Goal: Information Seeking & Learning: Learn about a topic

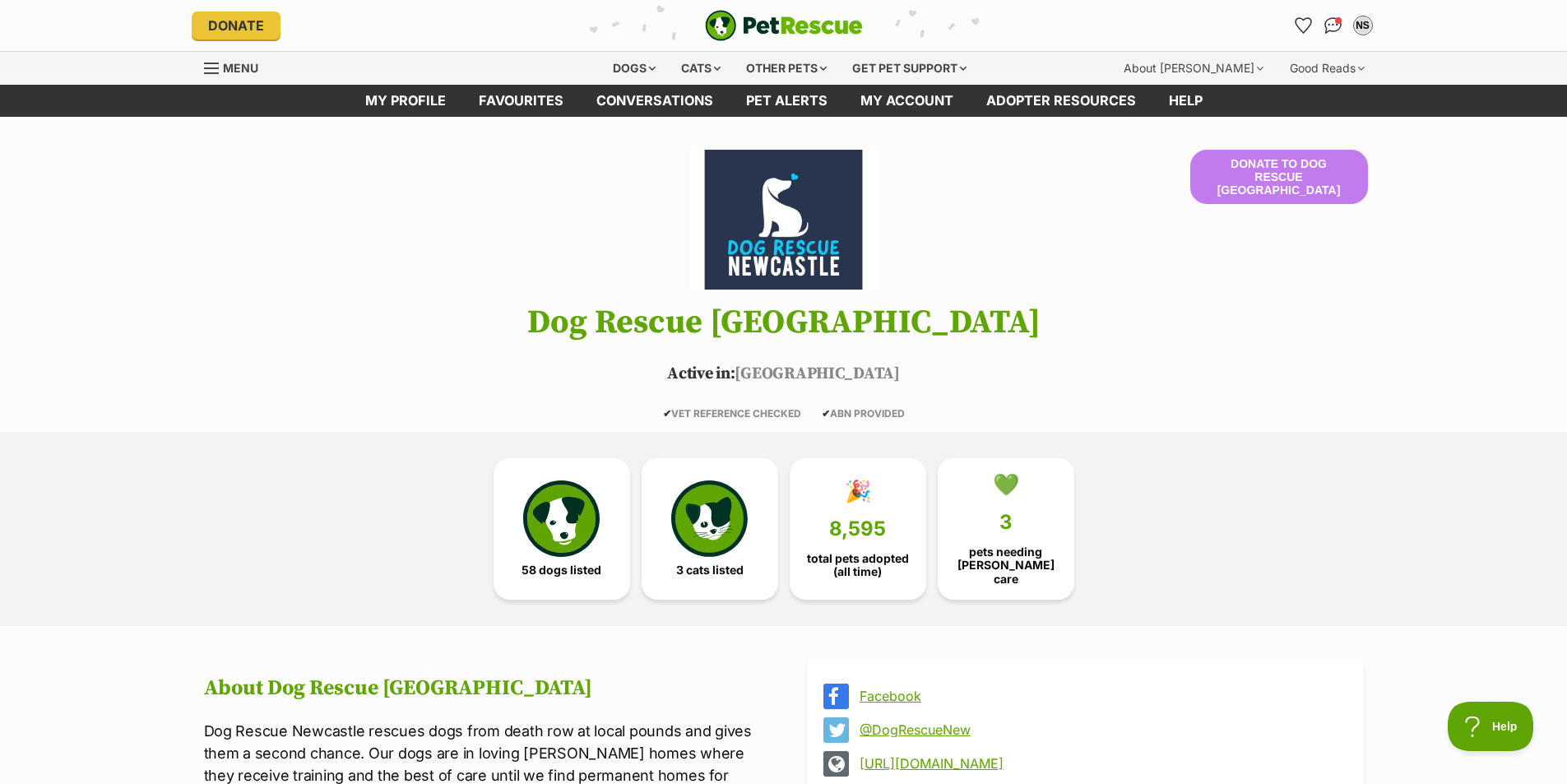
click at [834, 15] on img "PetRescue" at bounding box center [784, 25] width 158 height 31
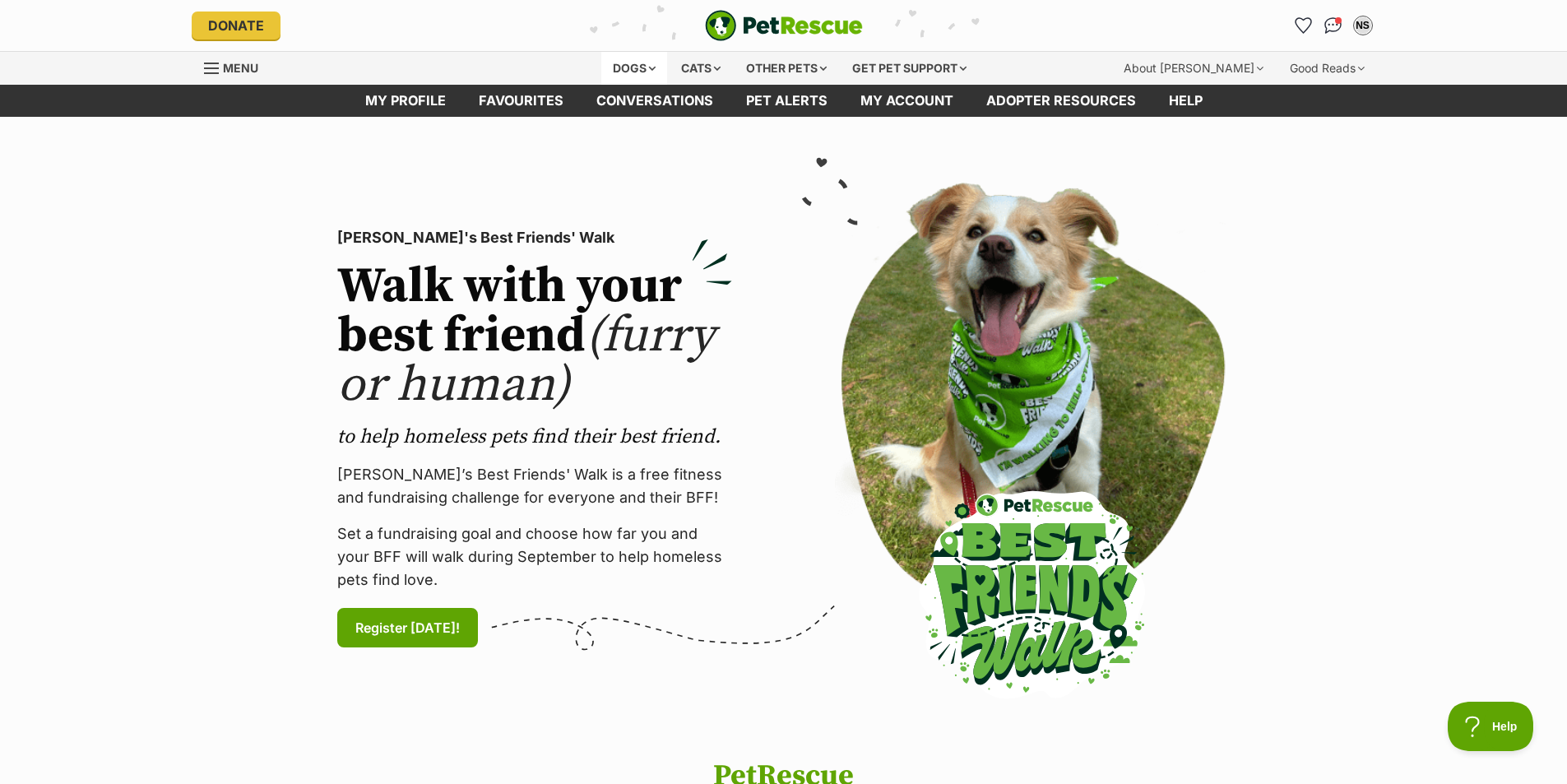
click at [644, 65] on div "Dogs" at bounding box center [634, 68] width 66 height 32
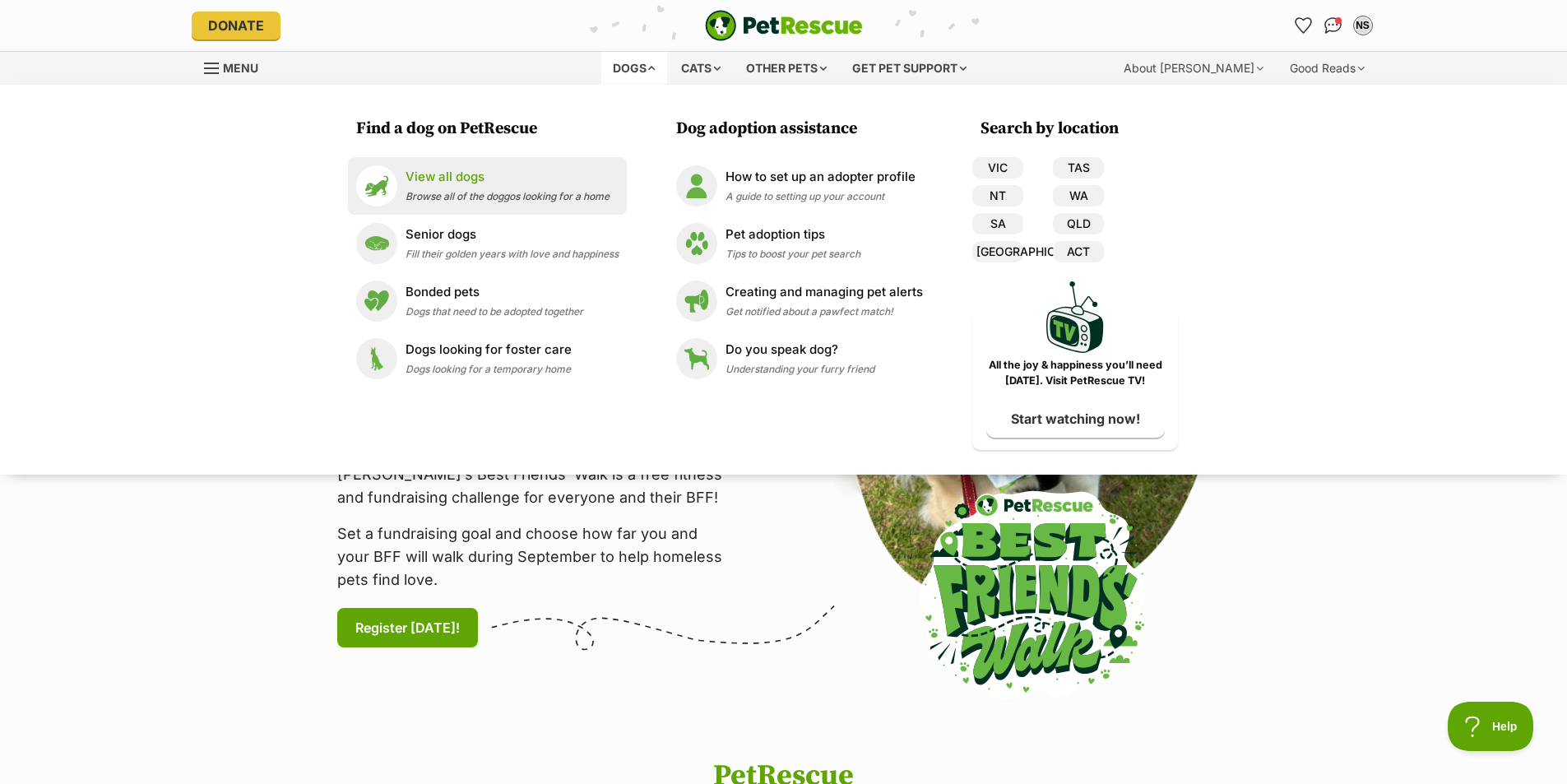
click at [488, 183] on p "View all dogs" at bounding box center [508, 177] width 204 height 19
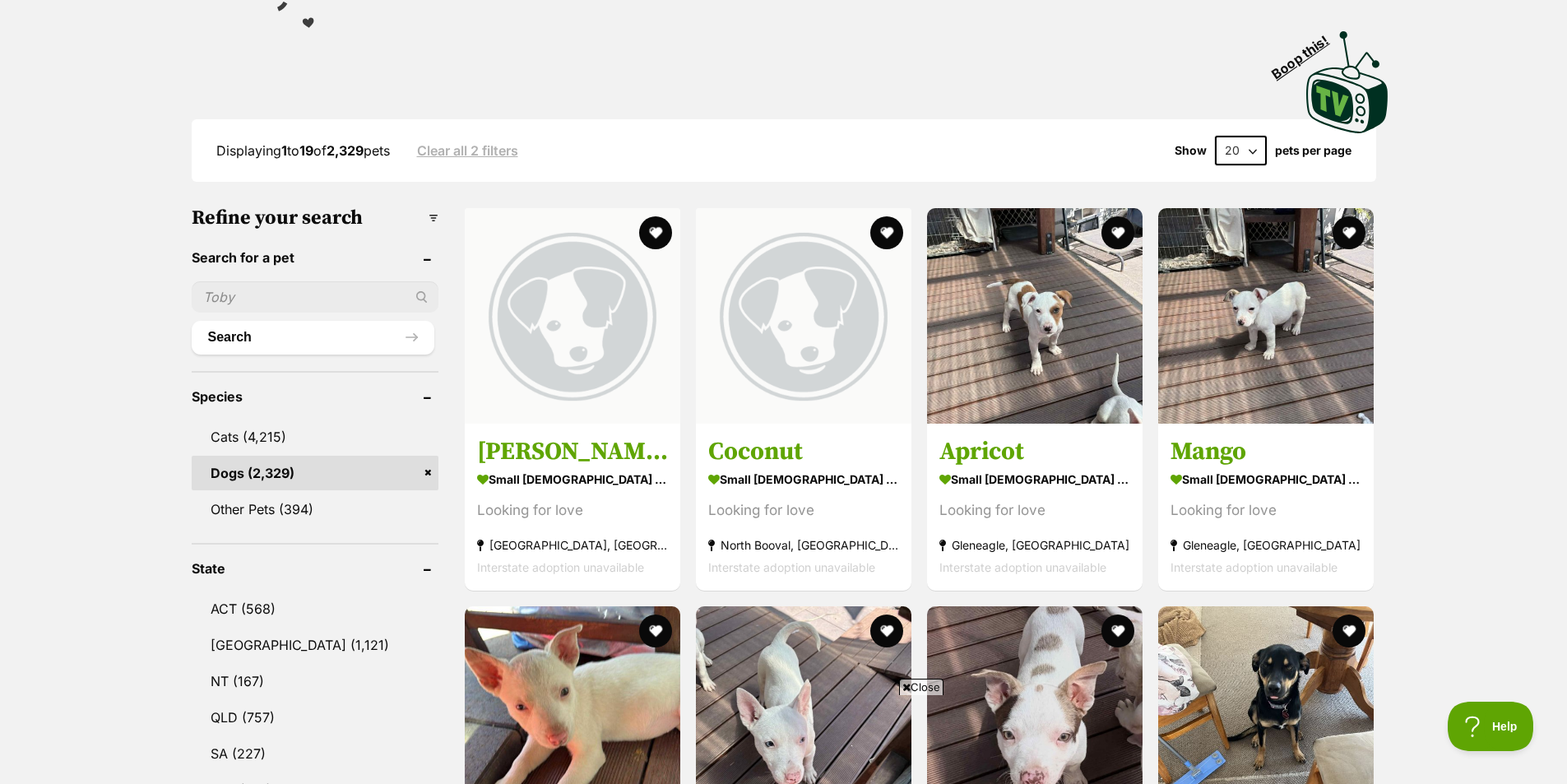
scroll to position [493, 0]
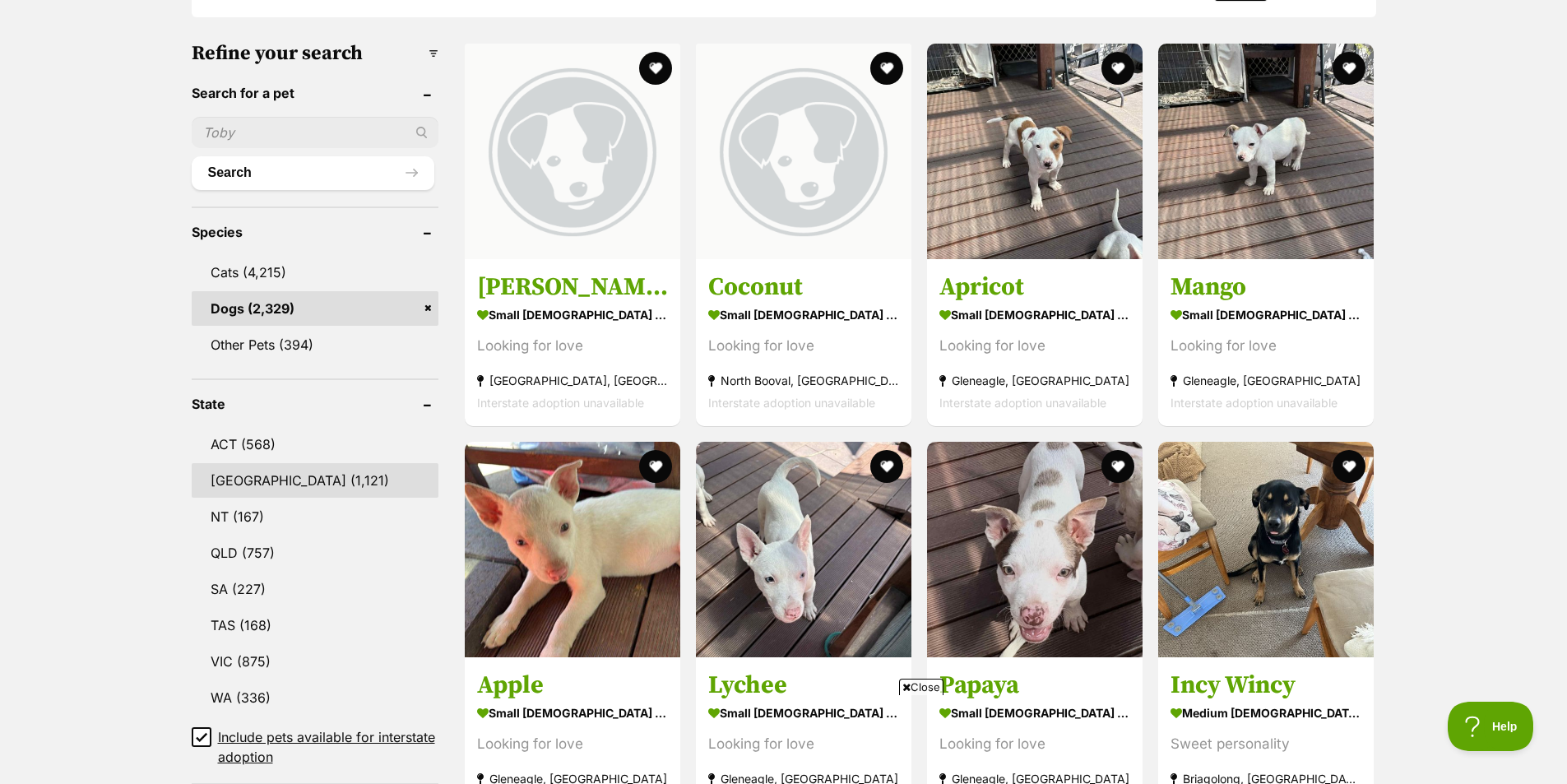
click at [253, 471] on link "NSW (1,121)" at bounding box center [315, 480] width 247 height 34
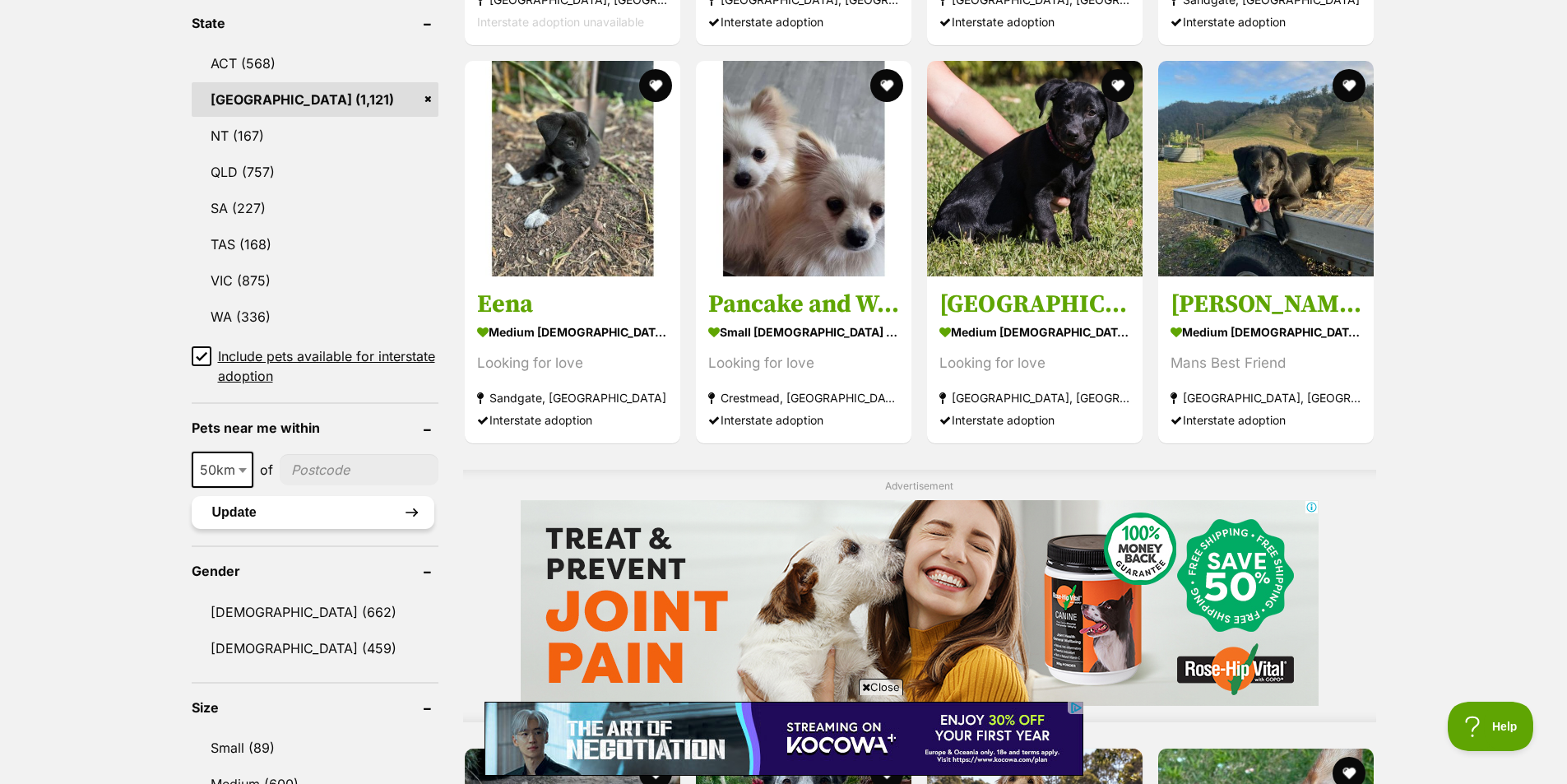
scroll to position [904, 0]
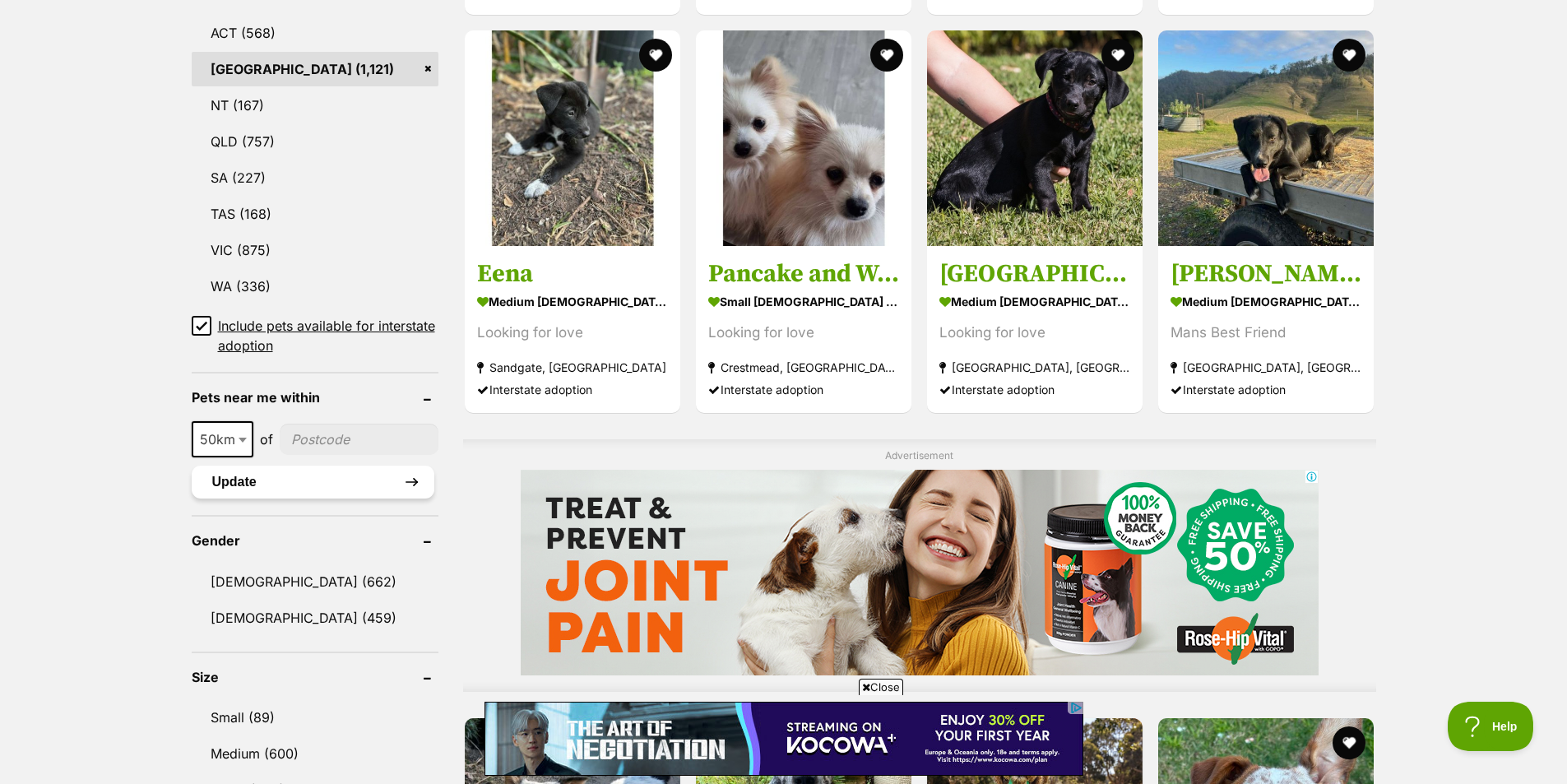
click at [334, 470] on button "Update" at bounding box center [313, 482] width 242 height 32
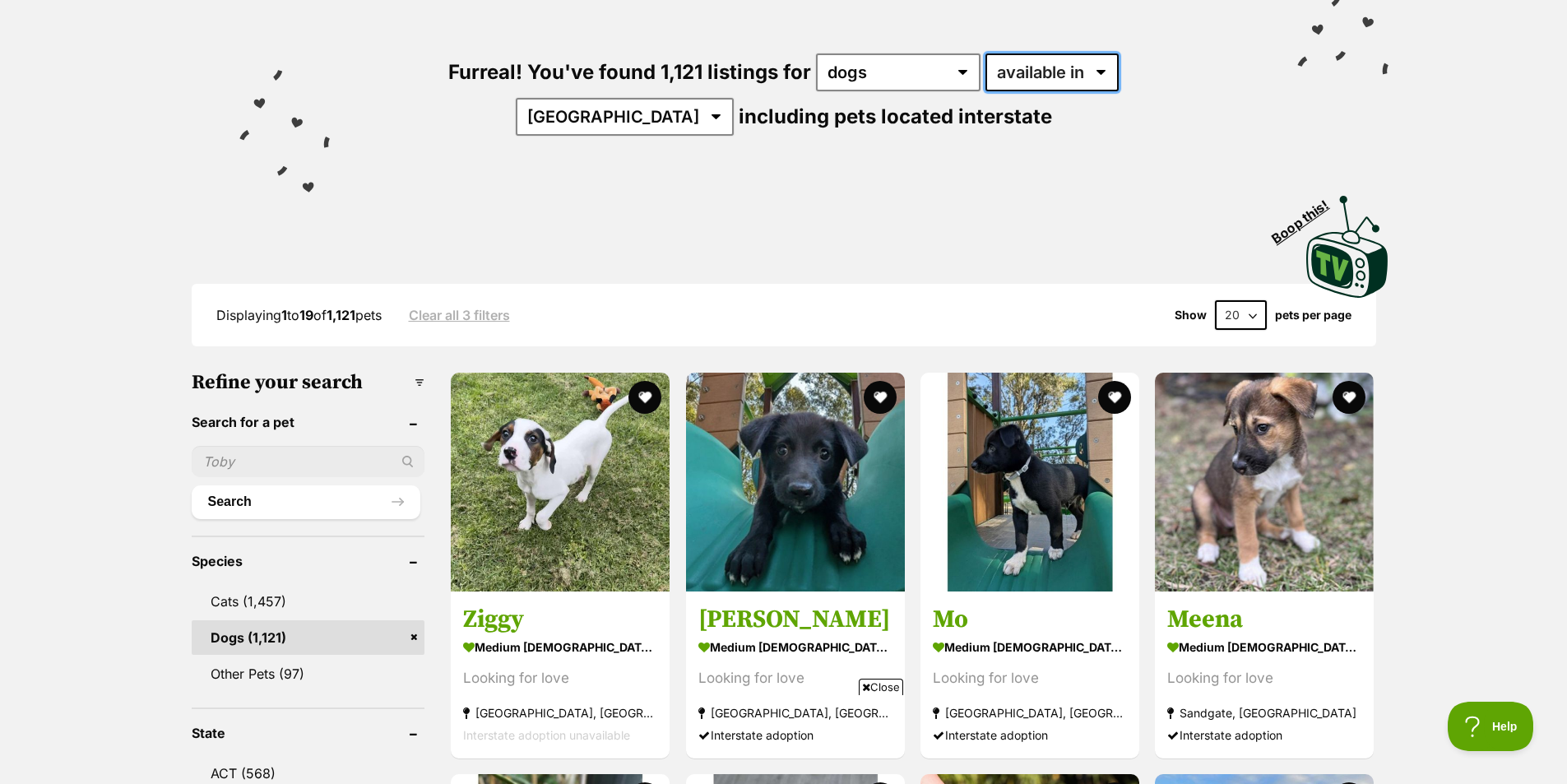
click at [993, 80] on select "available in located in" at bounding box center [1053, 72] width 134 height 38
select select "disabled"
click at [986, 53] on select "available in located in" at bounding box center [1053, 72] width 134 height 38
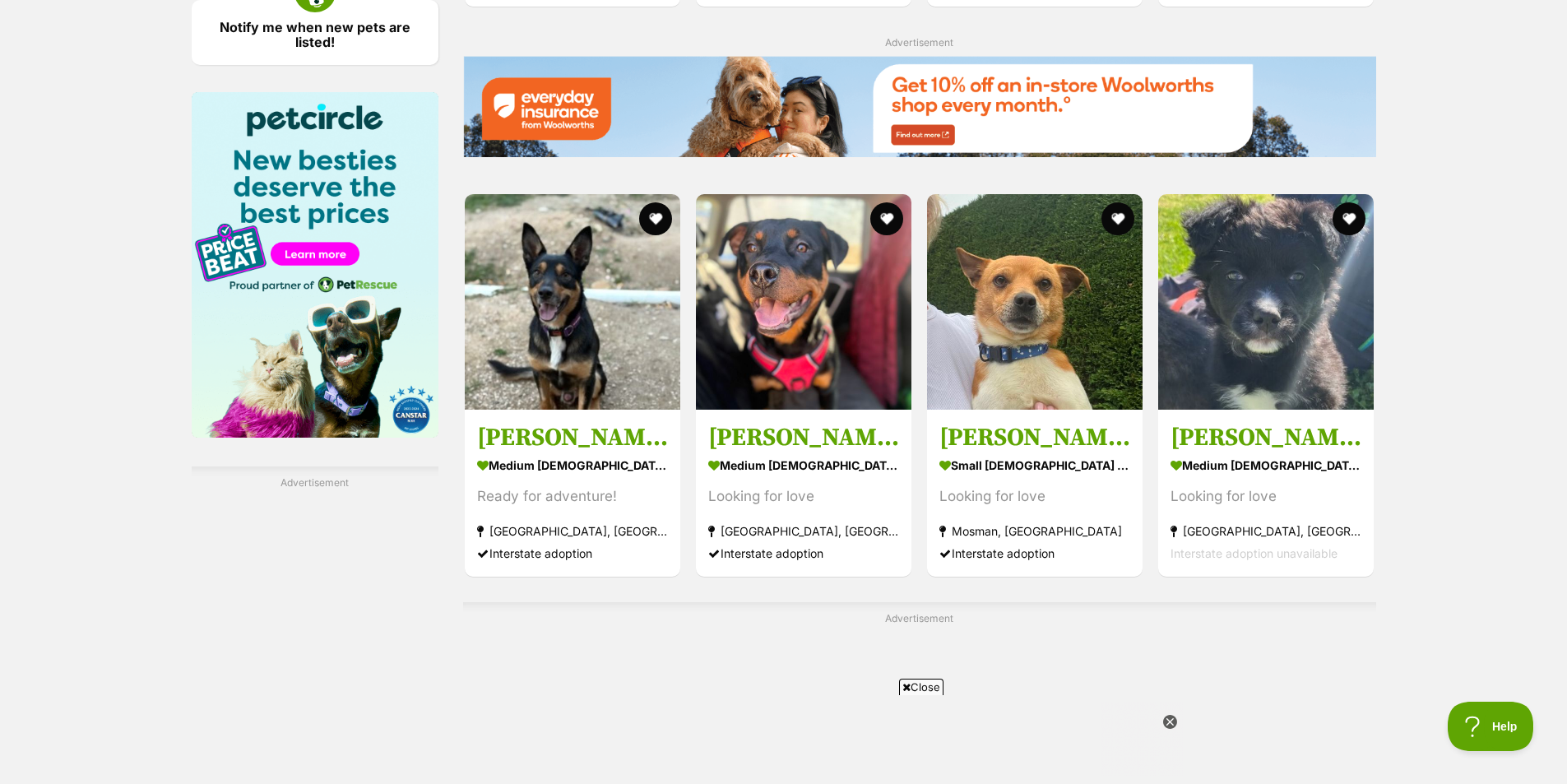
scroll to position [2384, 0]
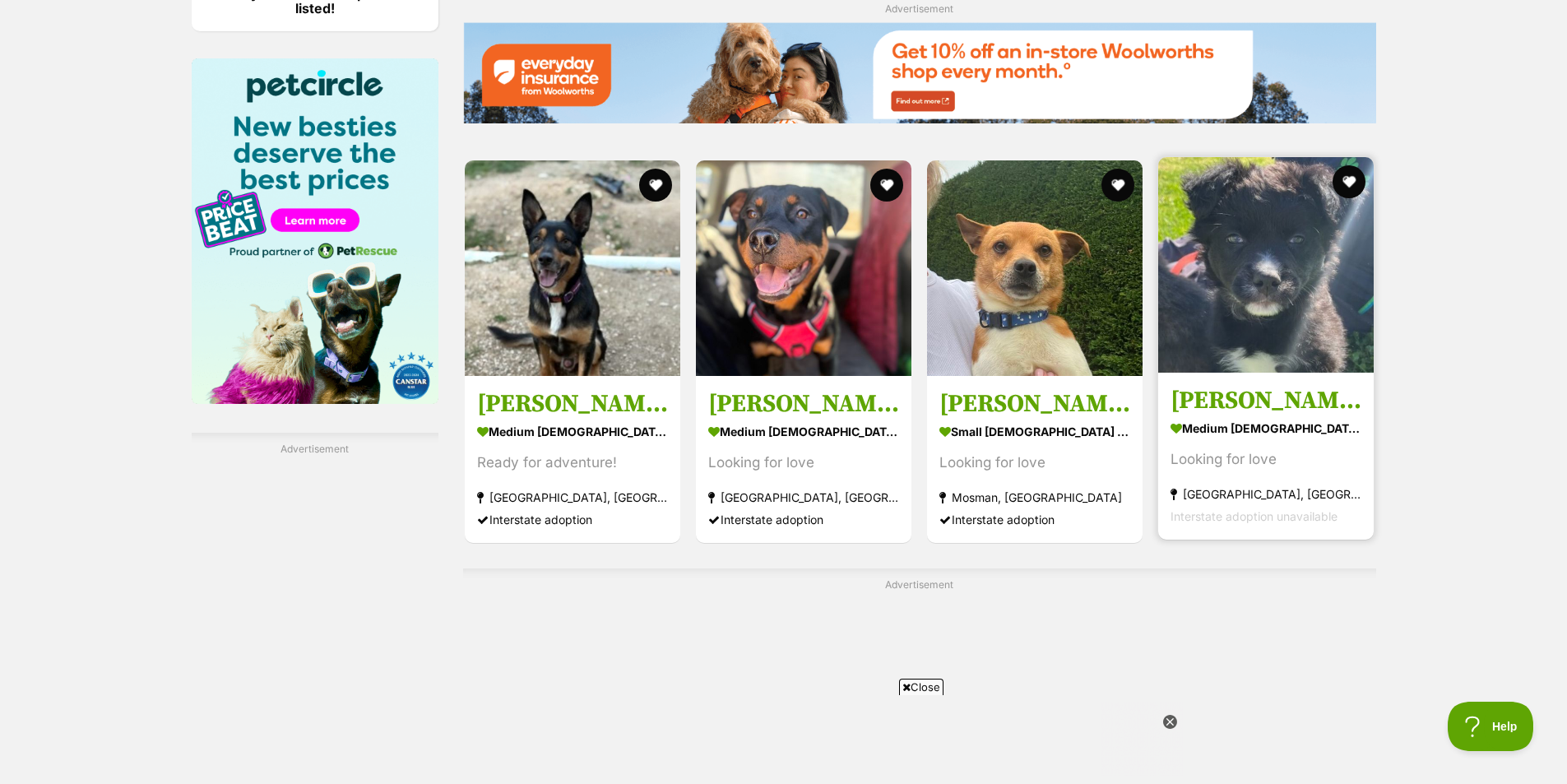
click at [1277, 325] on img at bounding box center [1266, 265] width 216 height 216
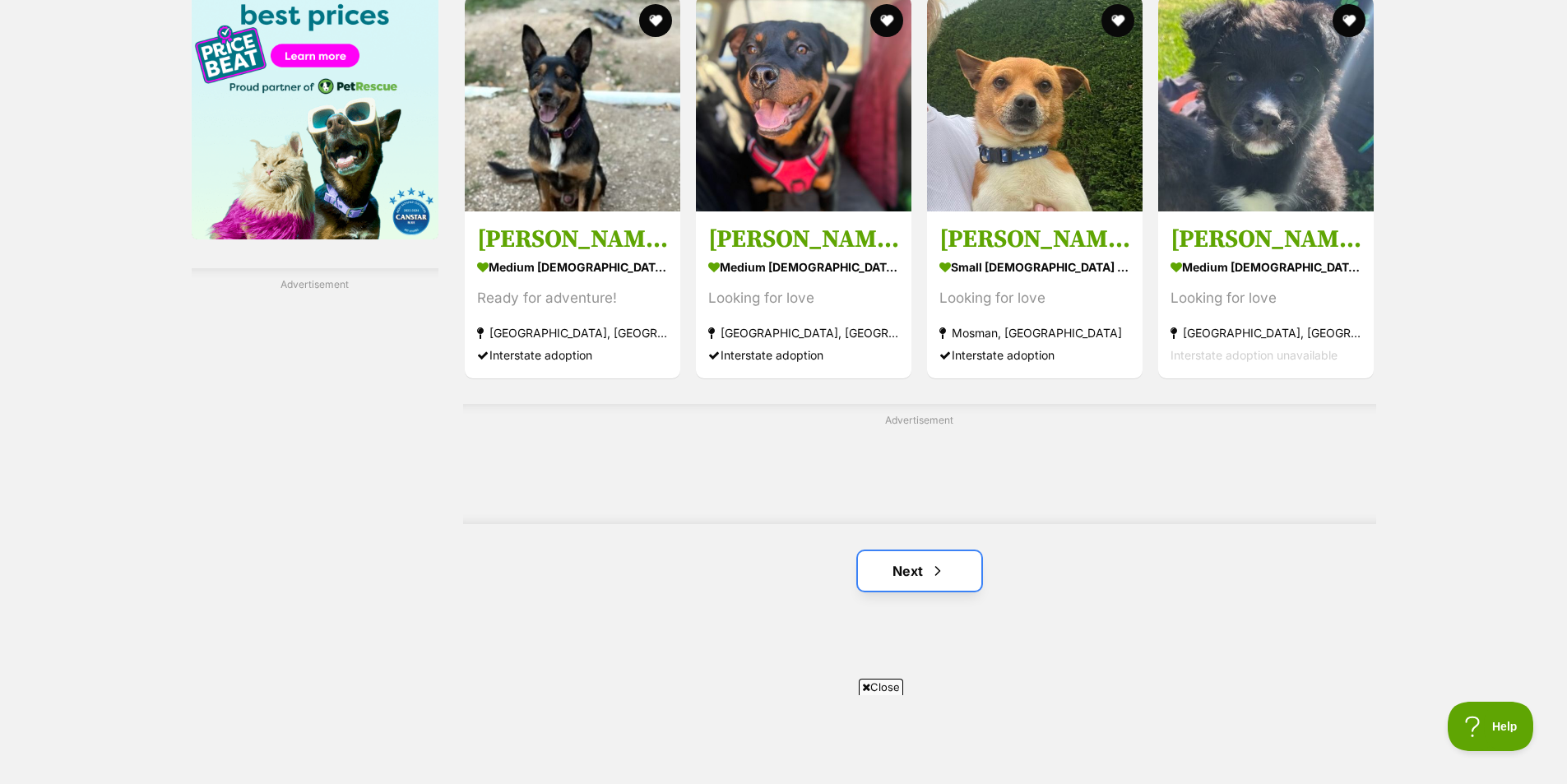
click at [925, 574] on link "Next" at bounding box center [919, 570] width 123 height 39
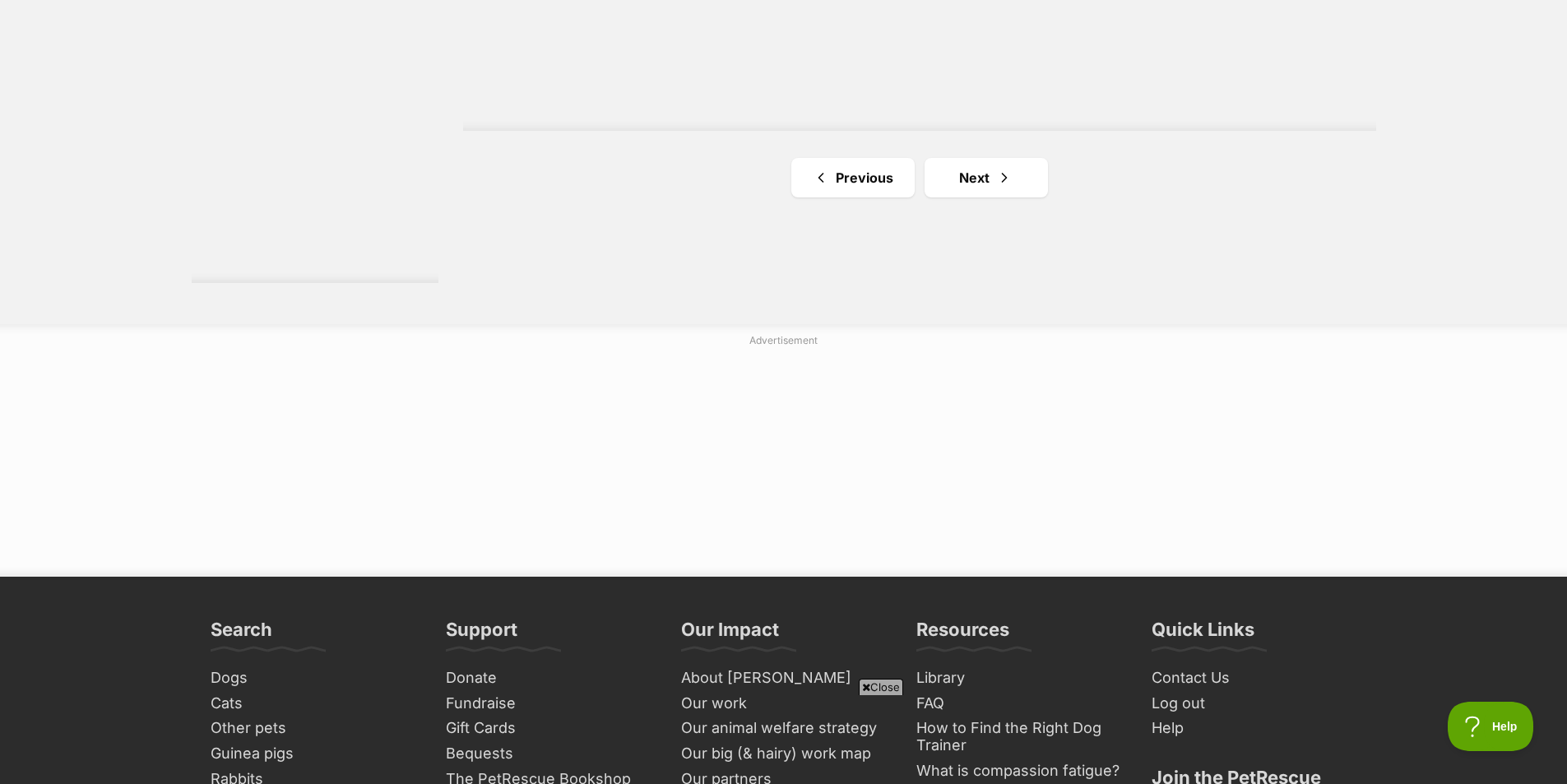
scroll to position [3125, 0]
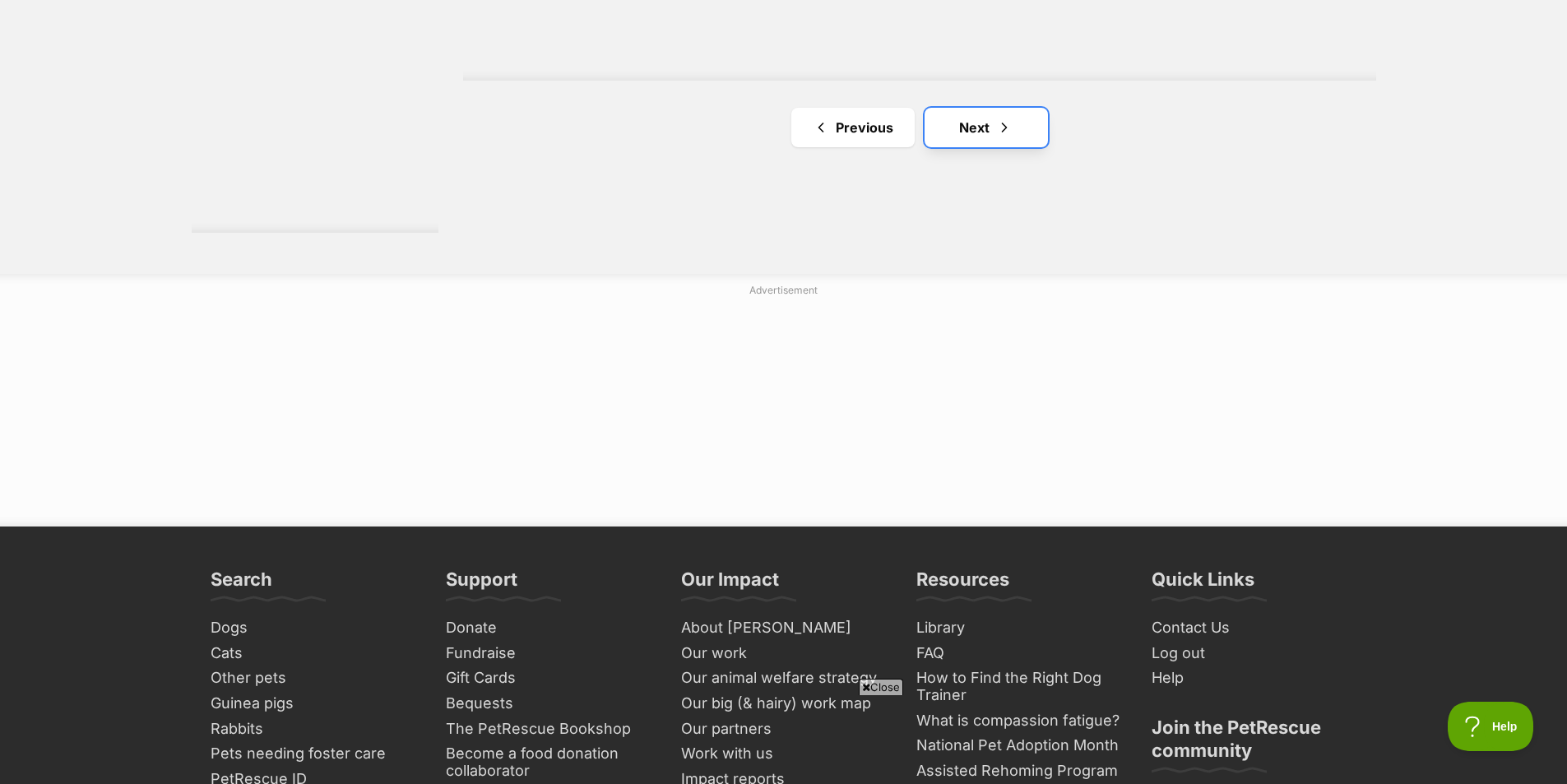
click at [977, 129] on link "Next" at bounding box center [986, 127] width 123 height 39
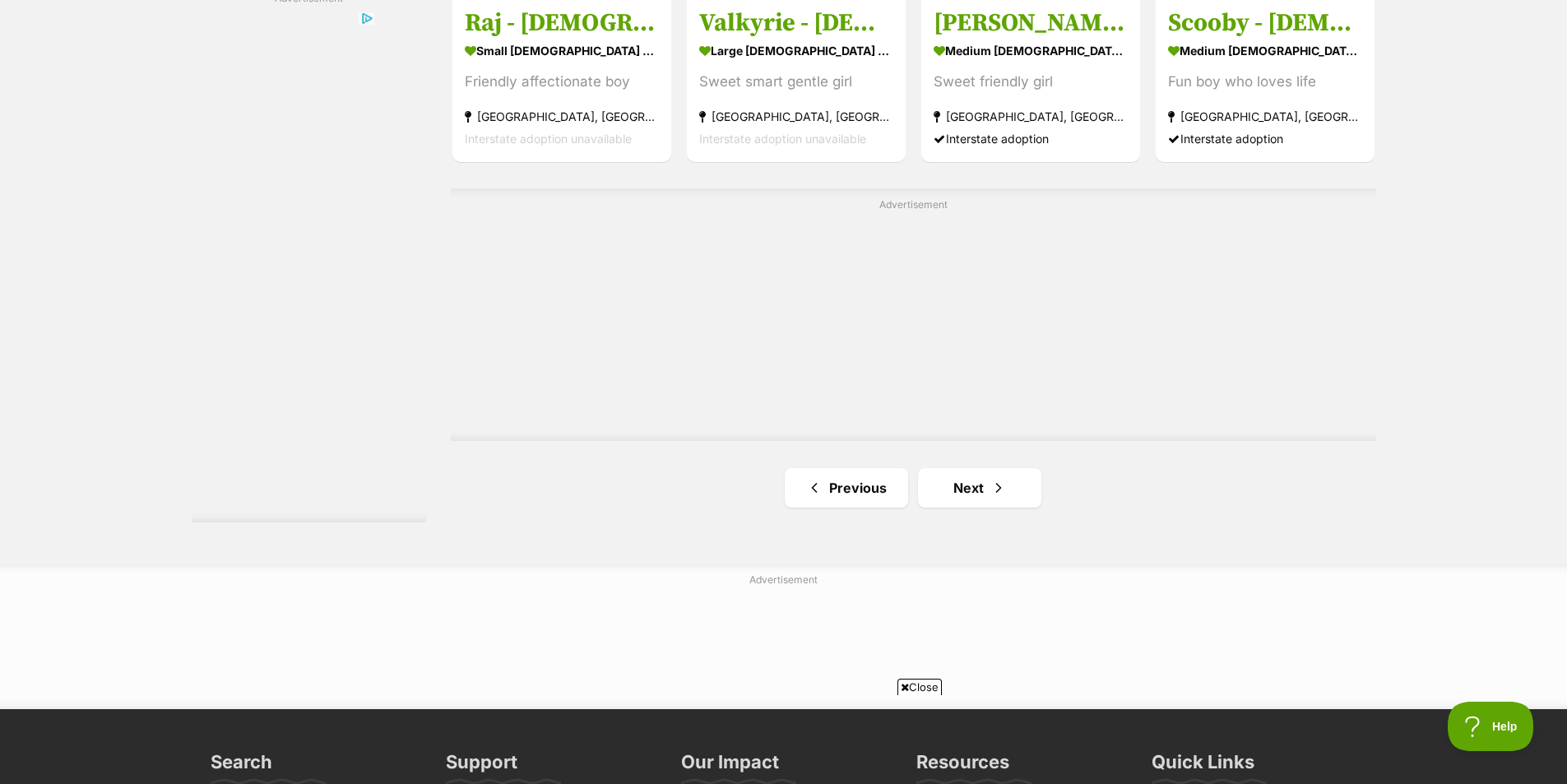
scroll to position [3125, 0]
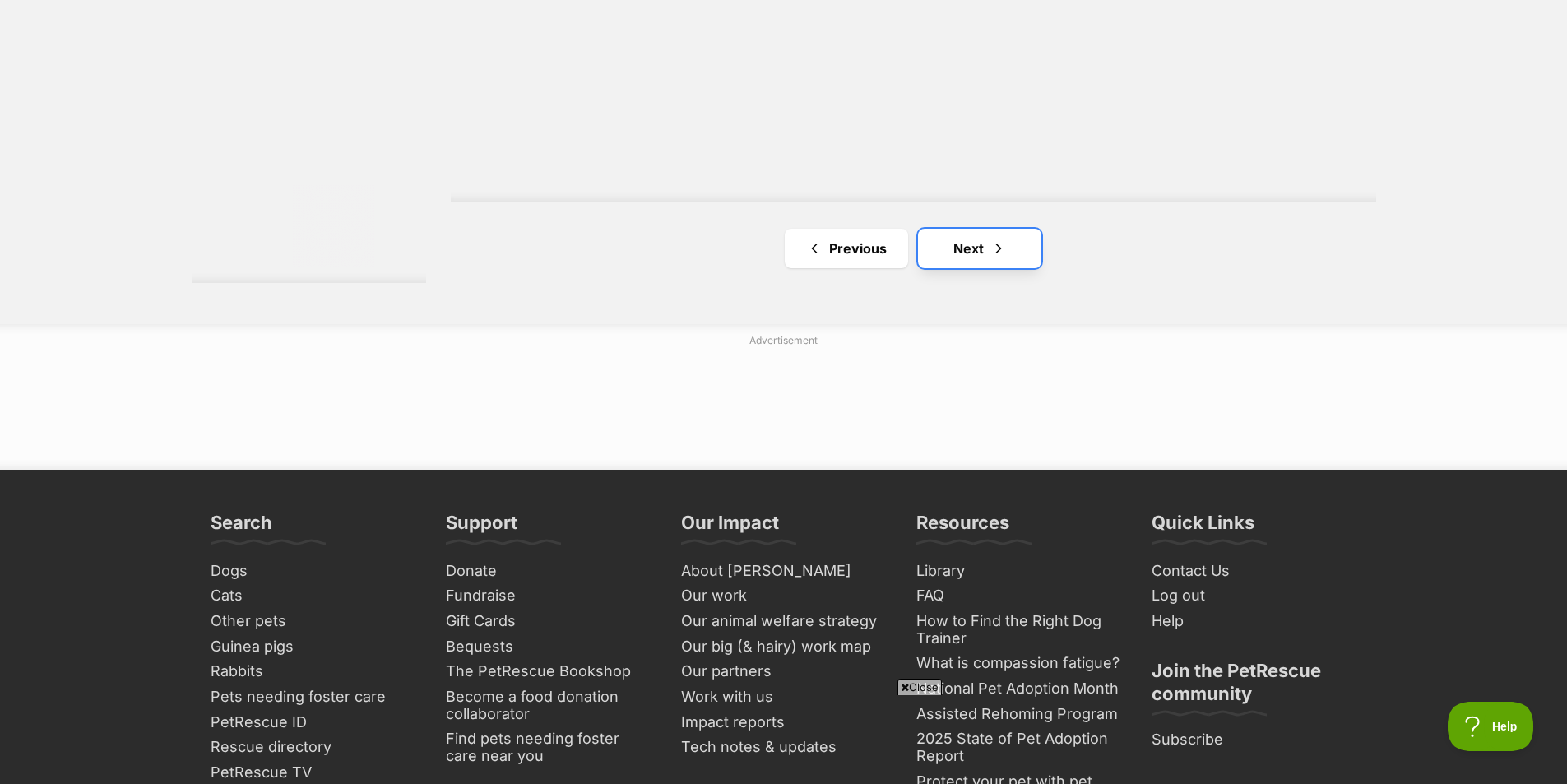
click at [997, 254] on span "Next page" at bounding box center [998, 248] width 16 height 20
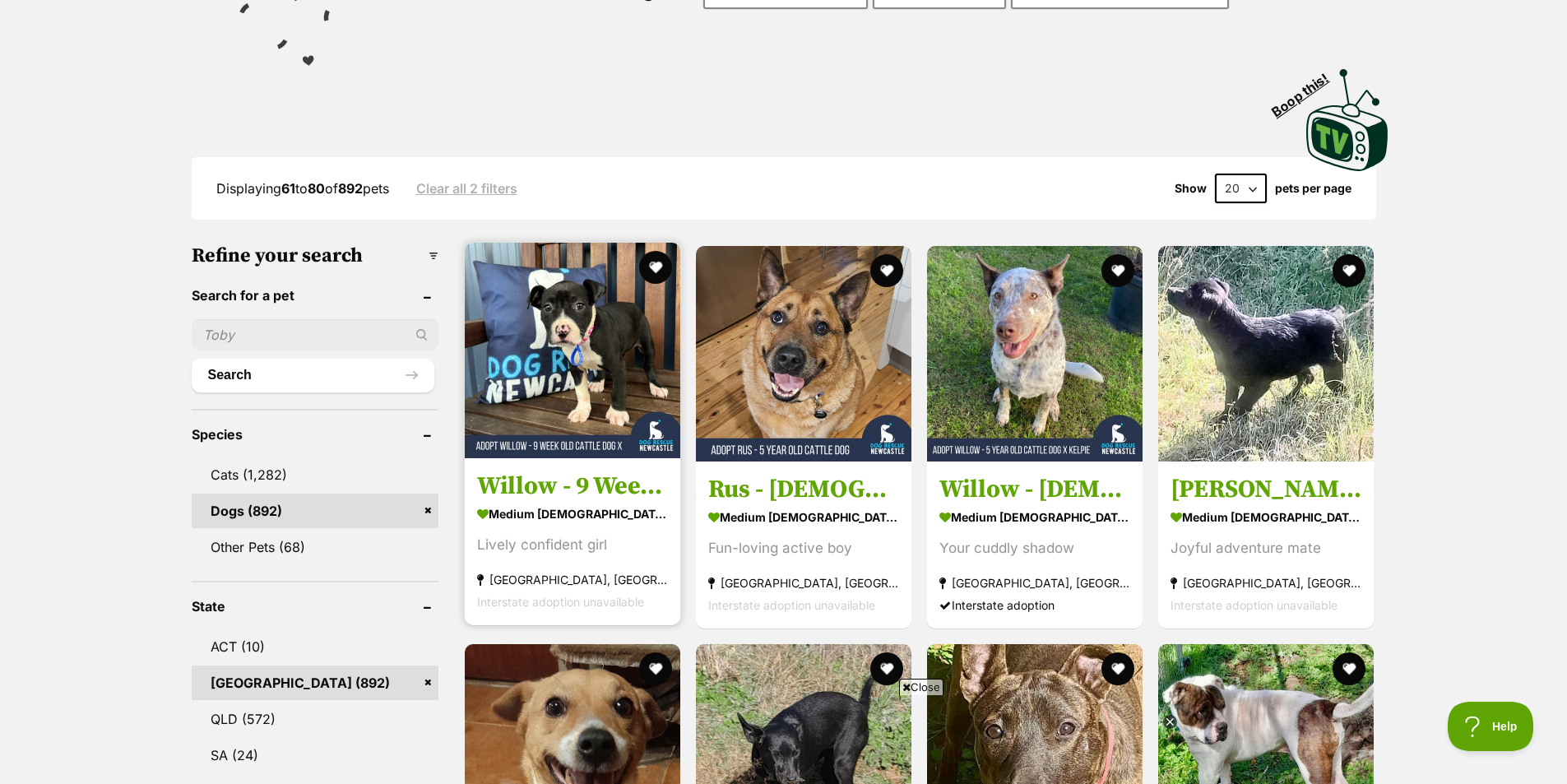
click at [542, 421] on img at bounding box center [573, 350] width 216 height 216
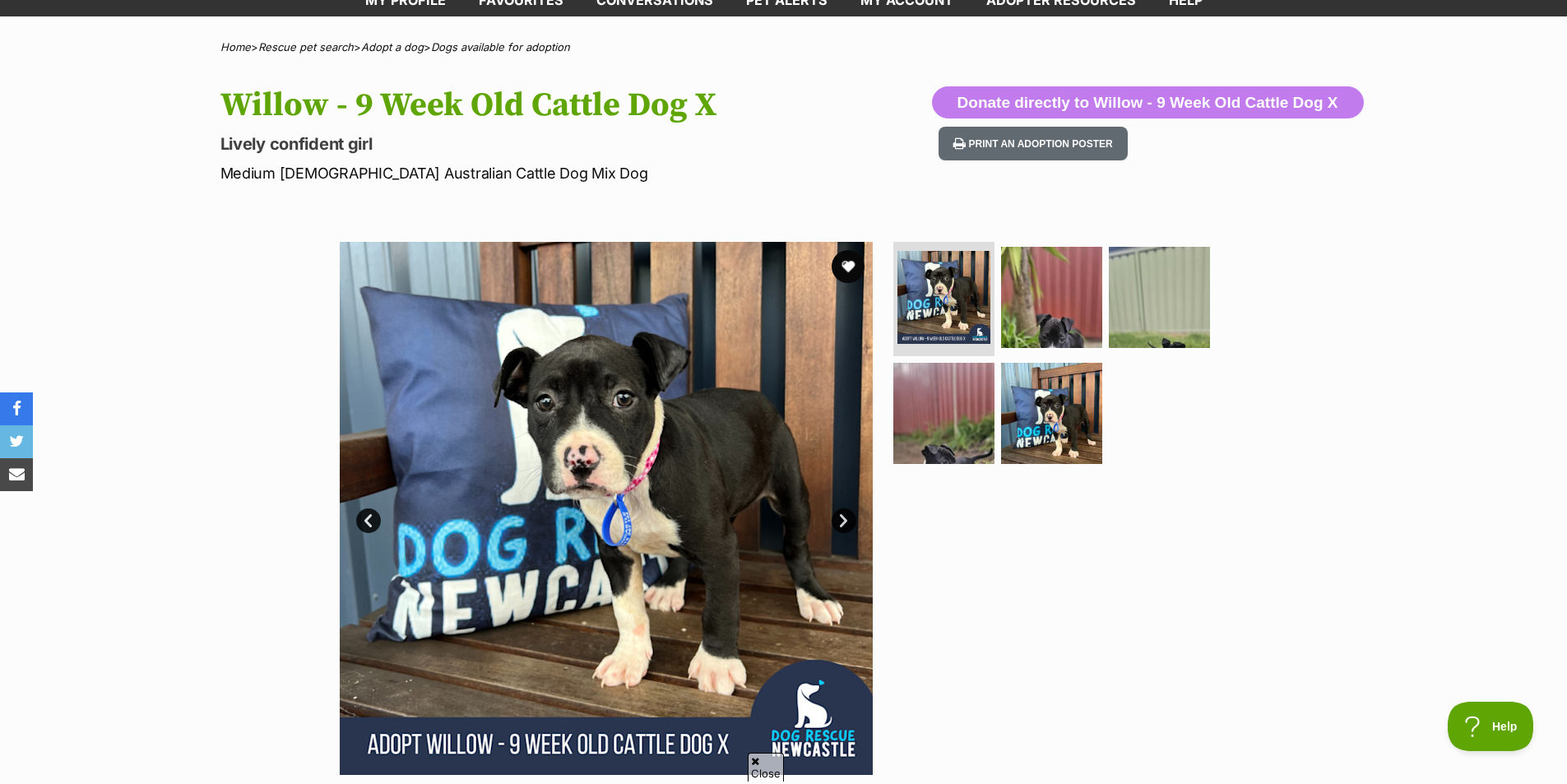
scroll to position [247, 0]
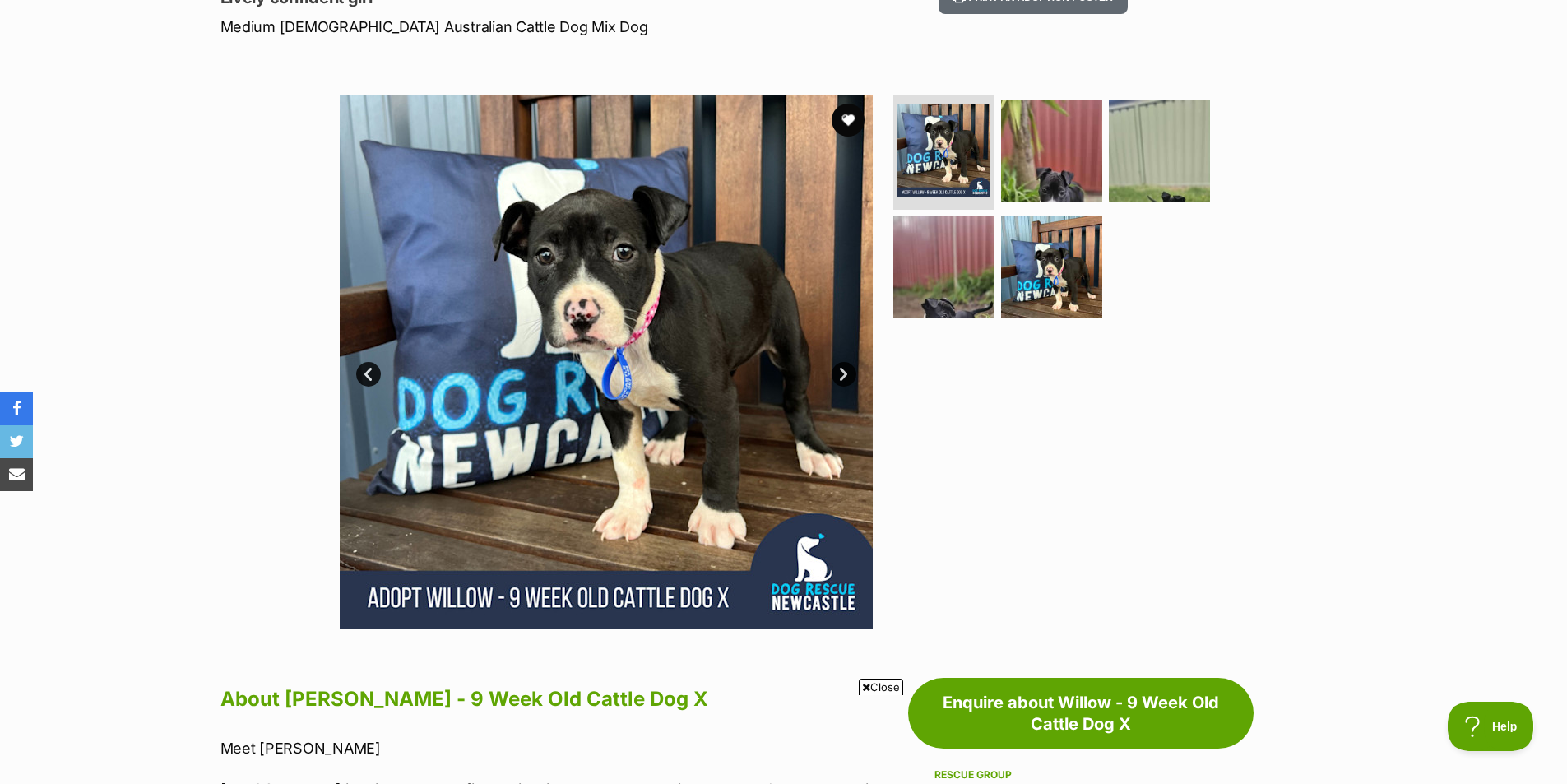
click at [836, 383] on link "Next" at bounding box center [845, 374] width 25 height 25
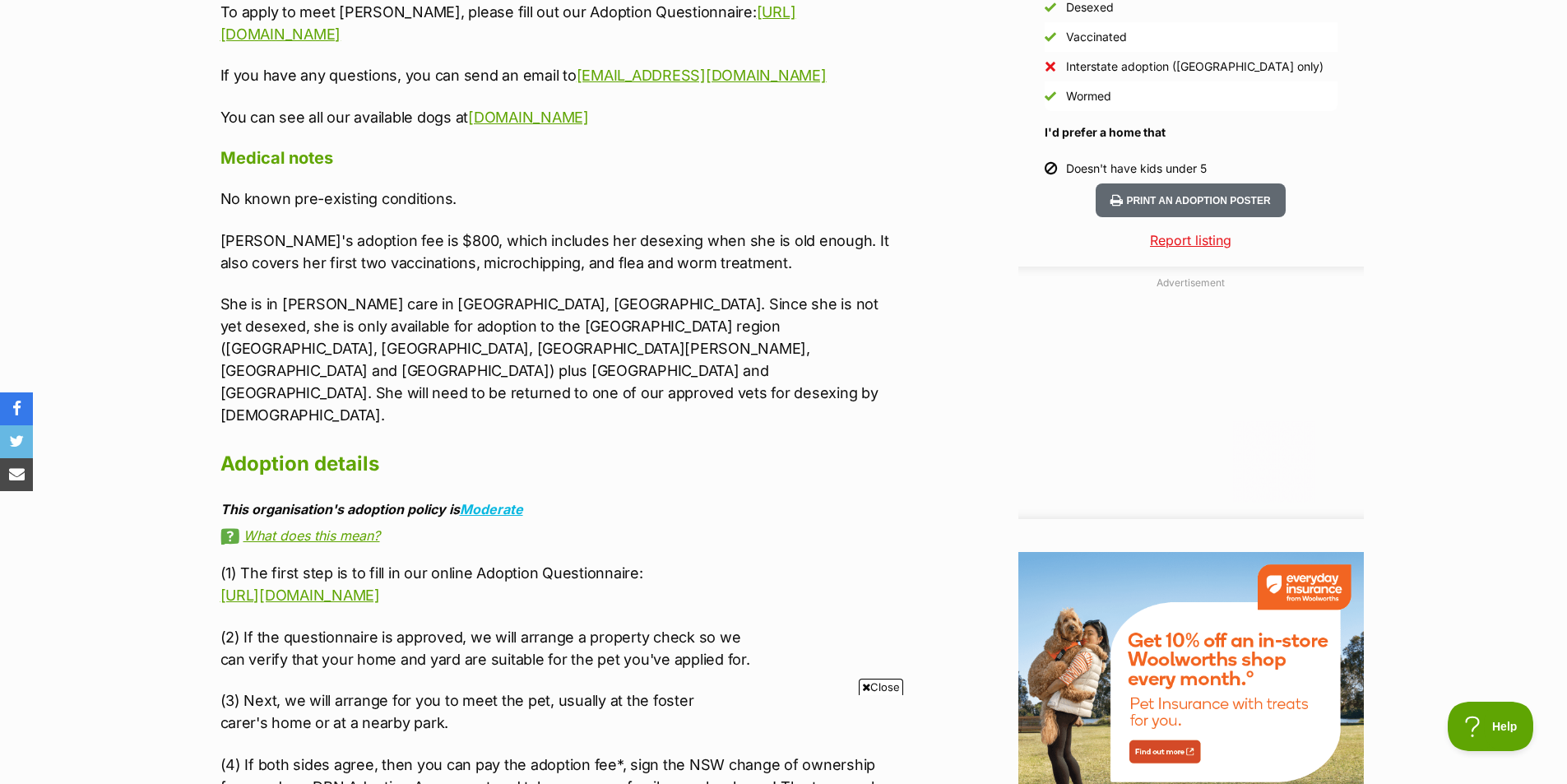
scroll to position [1891, 0]
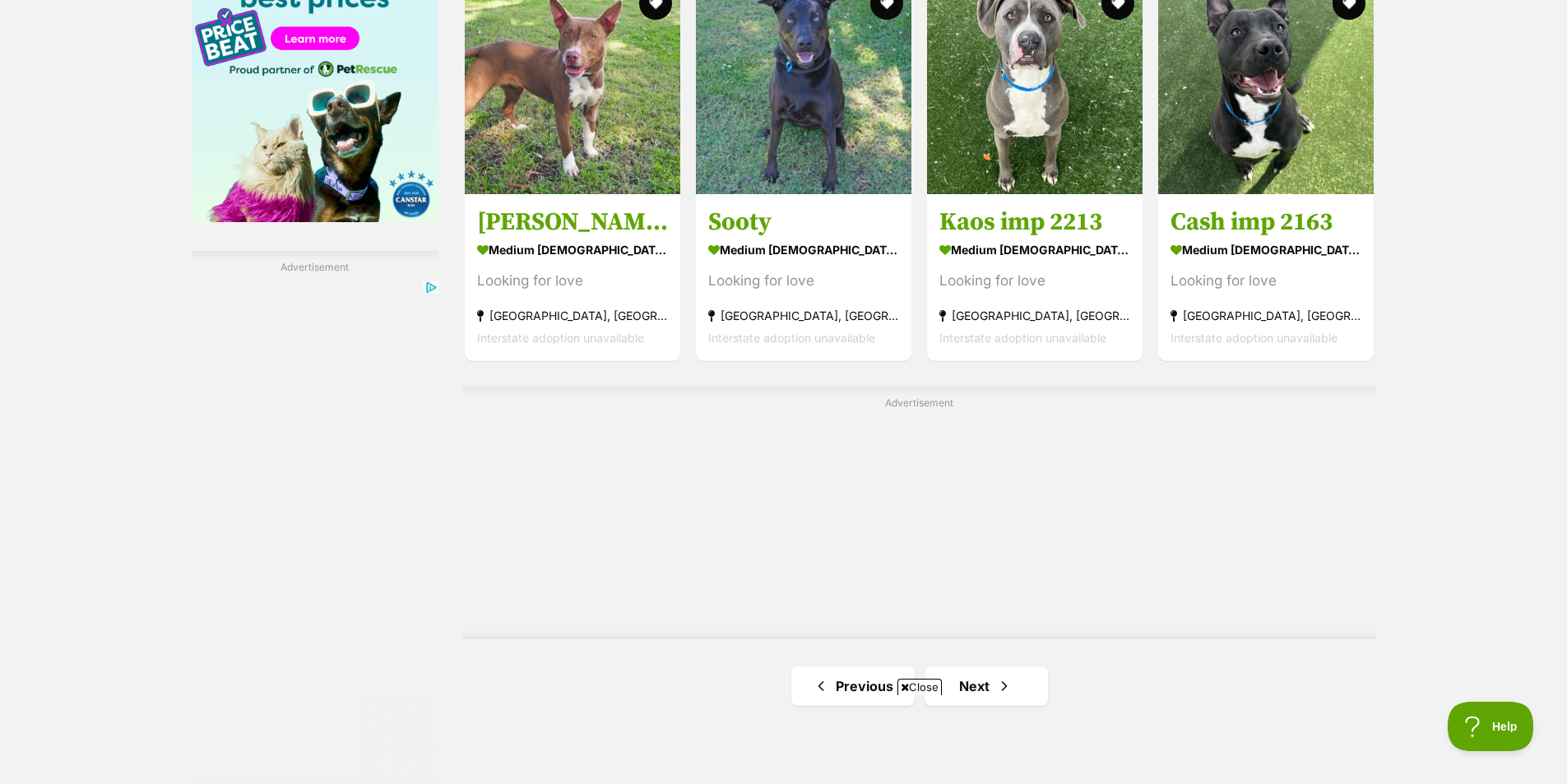
scroll to position [2960, 0]
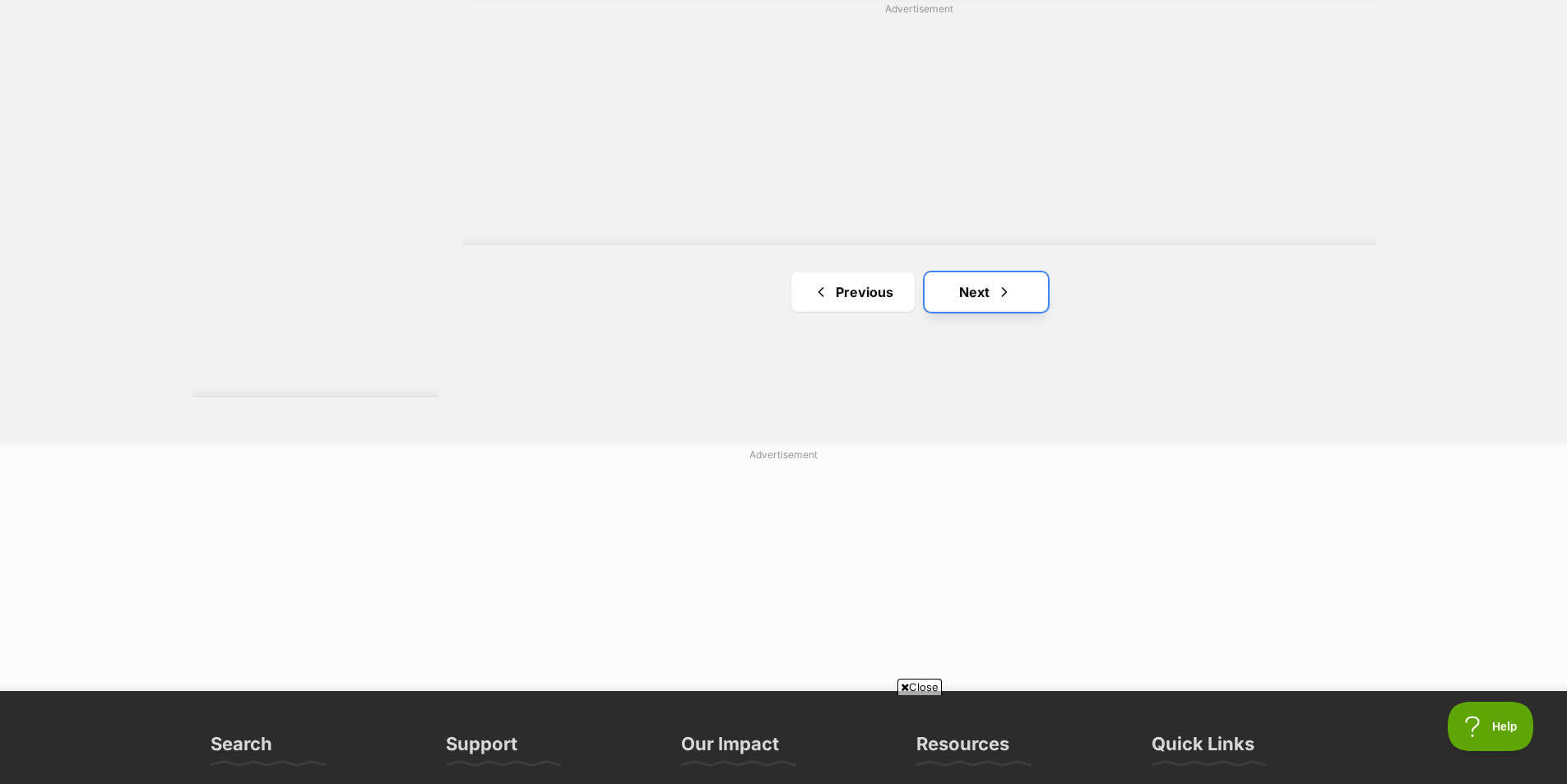
click at [1011, 305] on link "Next" at bounding box center [986, 291] width 123 height 39
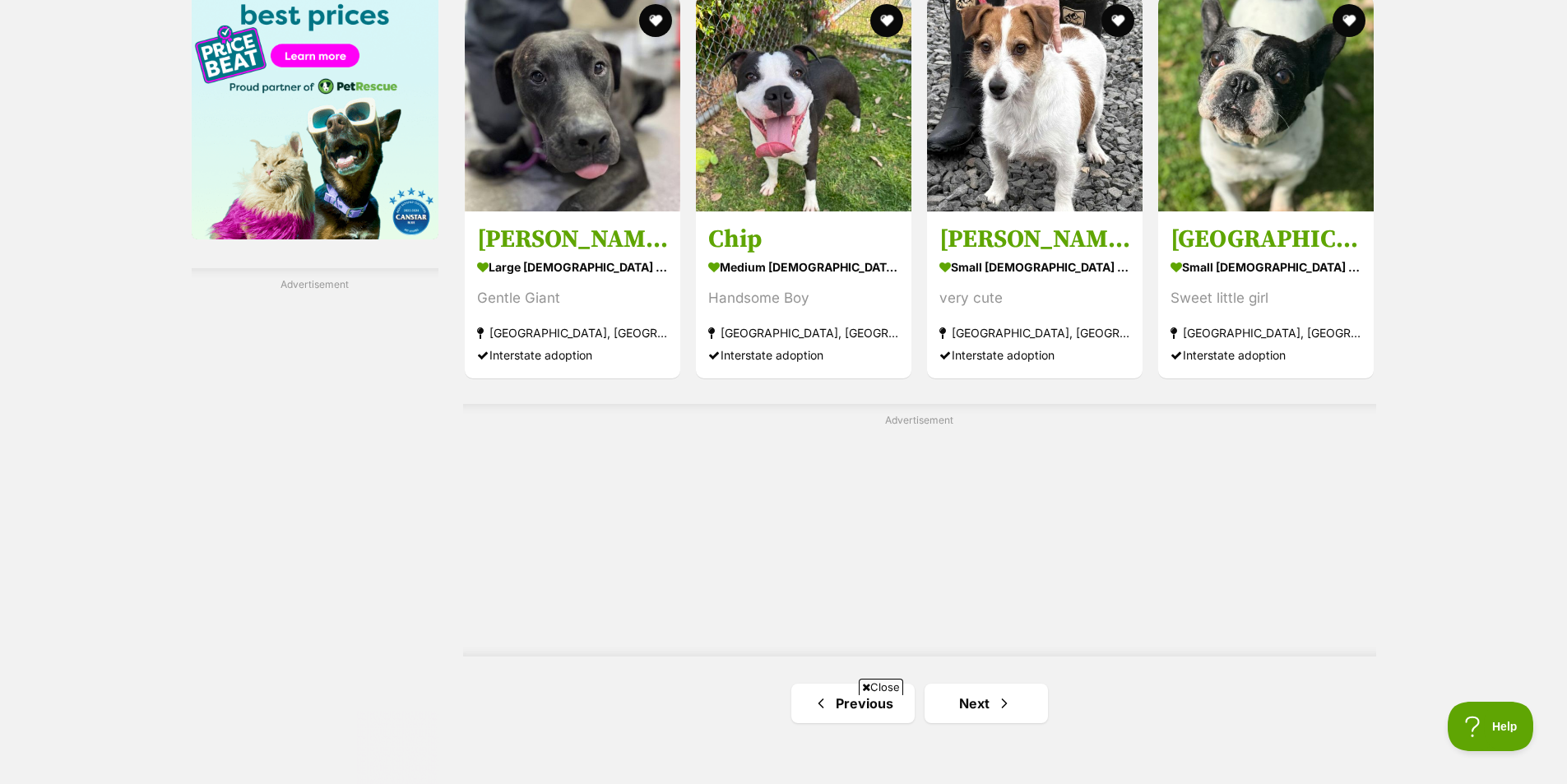
scroll to position [3043, 0]
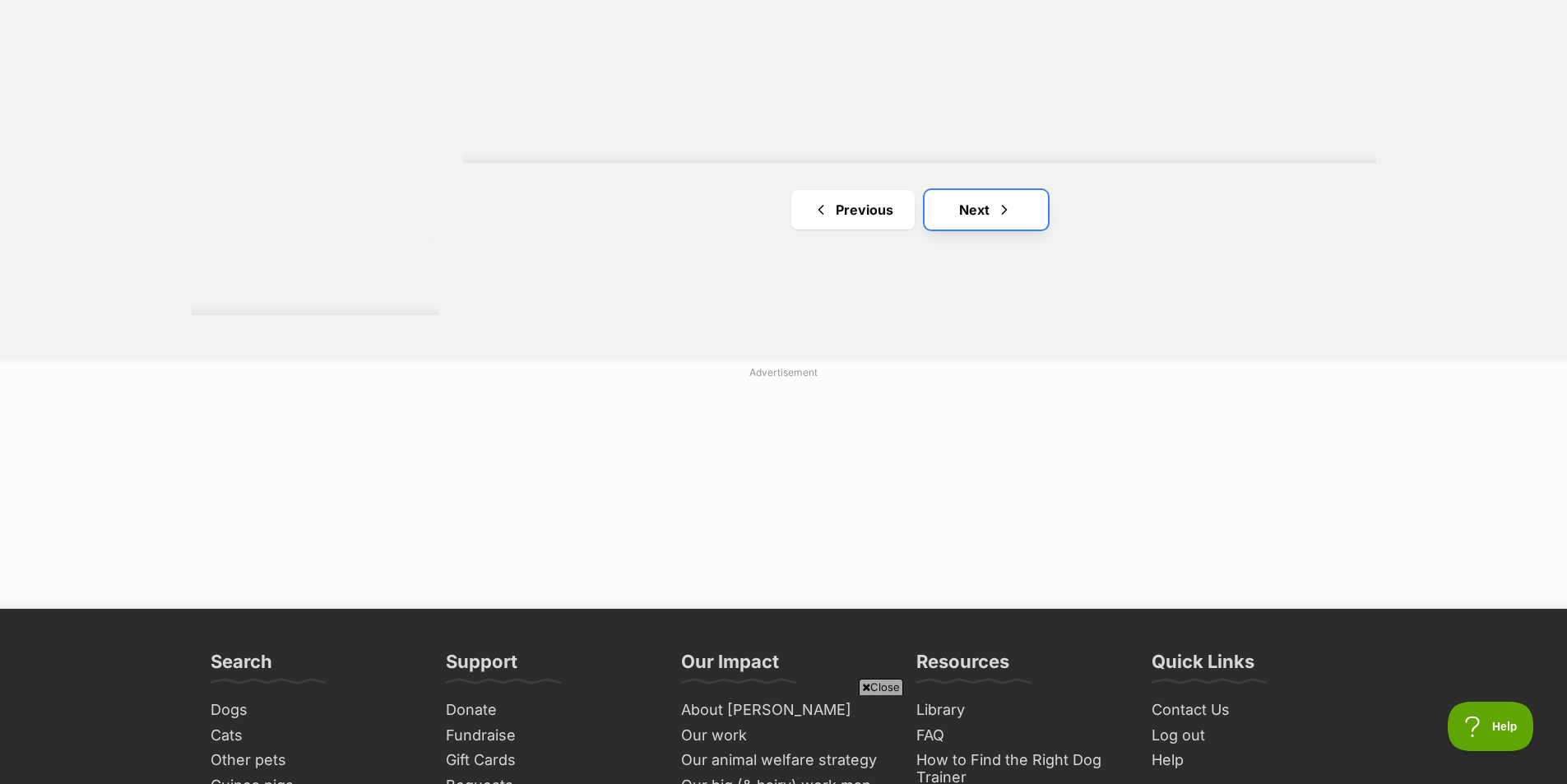
click at [1019, 219] on link "Next" at bounding box center [986, 209] width 123 height 39
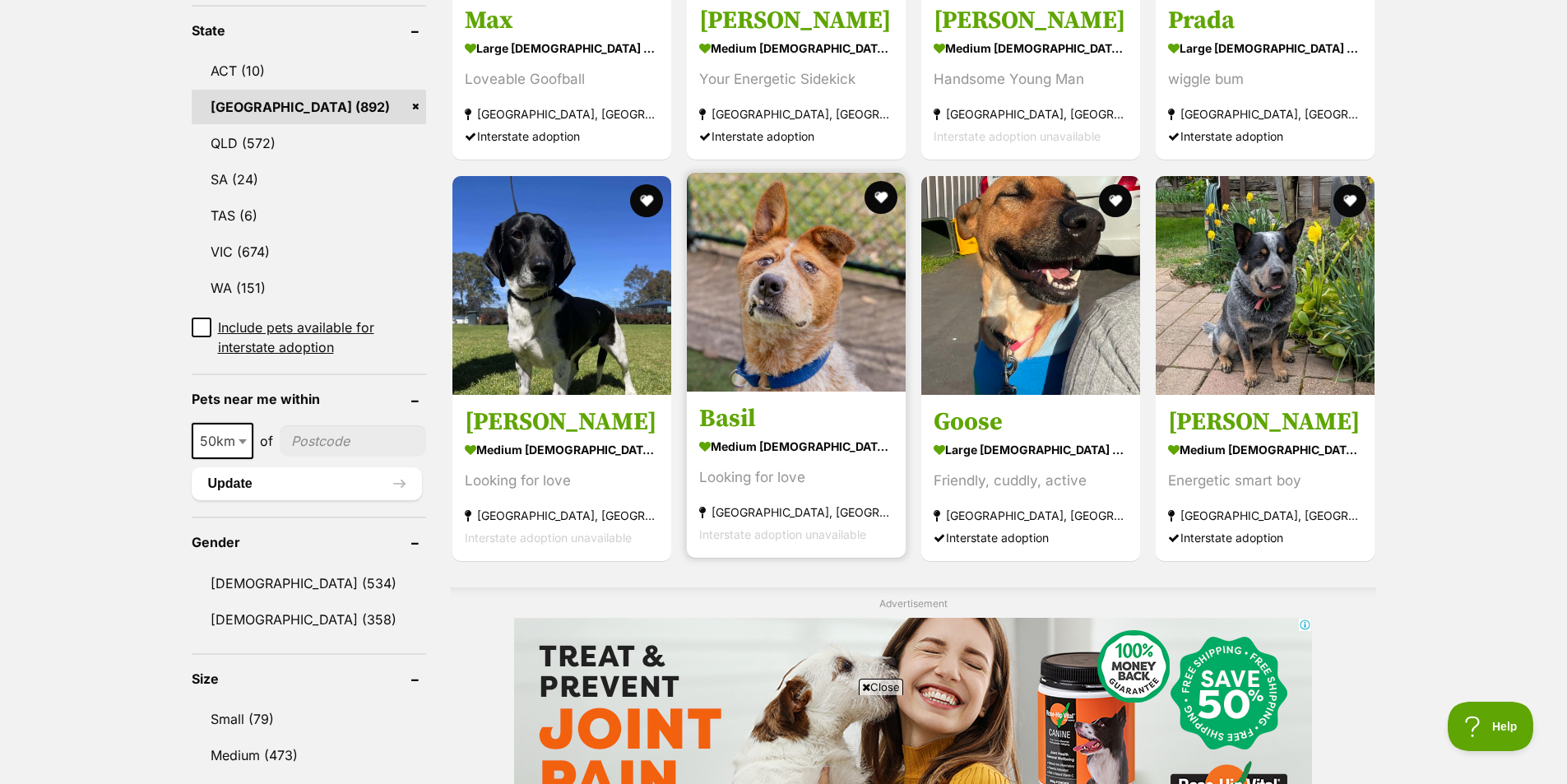
click at [790, 331] on img at bounding box center [796, 281] width 219 height 218
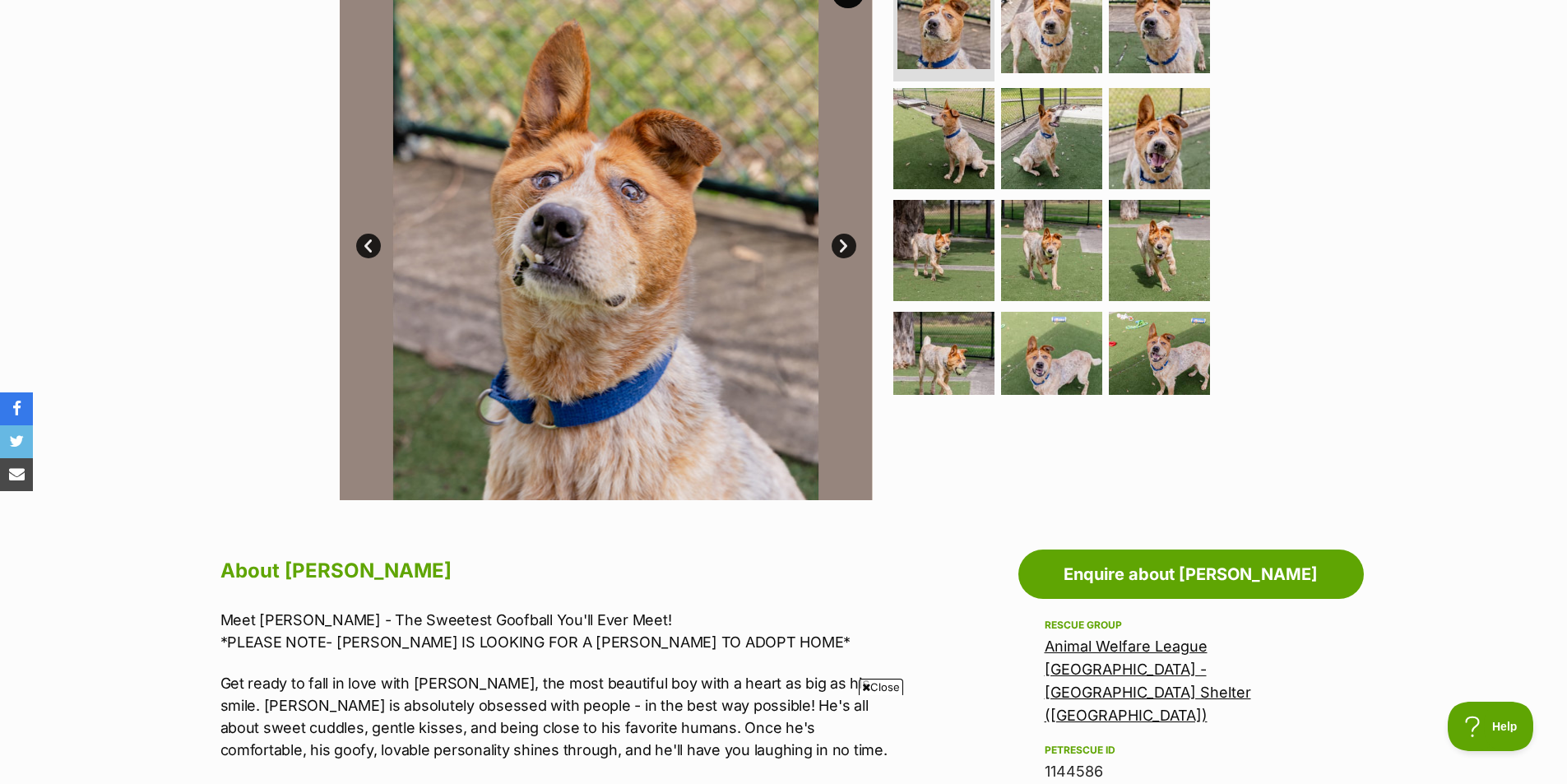
scroll to position [164, 0]
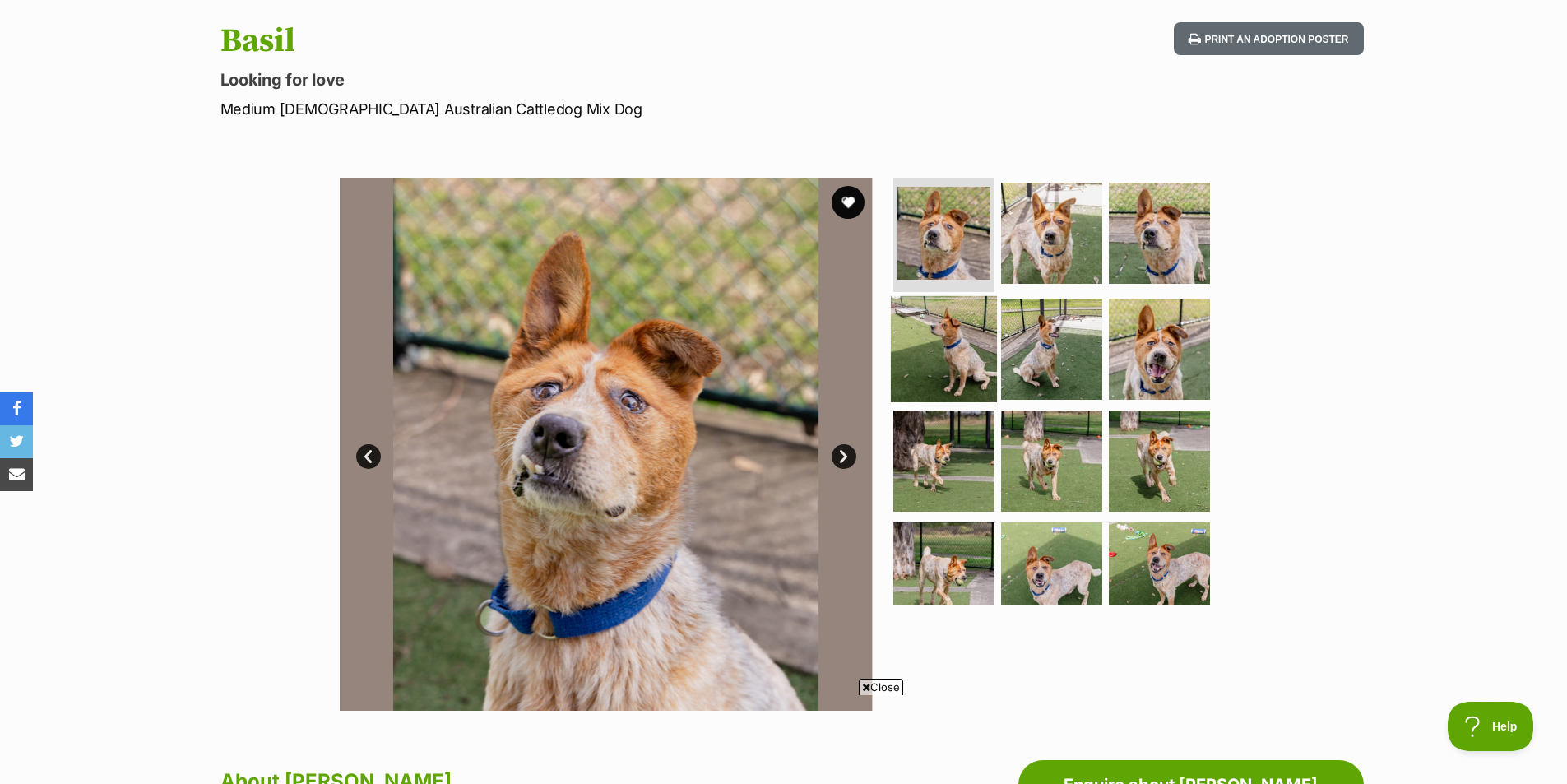
click at [938, 317] on img at bounding box center [944, 348] width 106 height 106
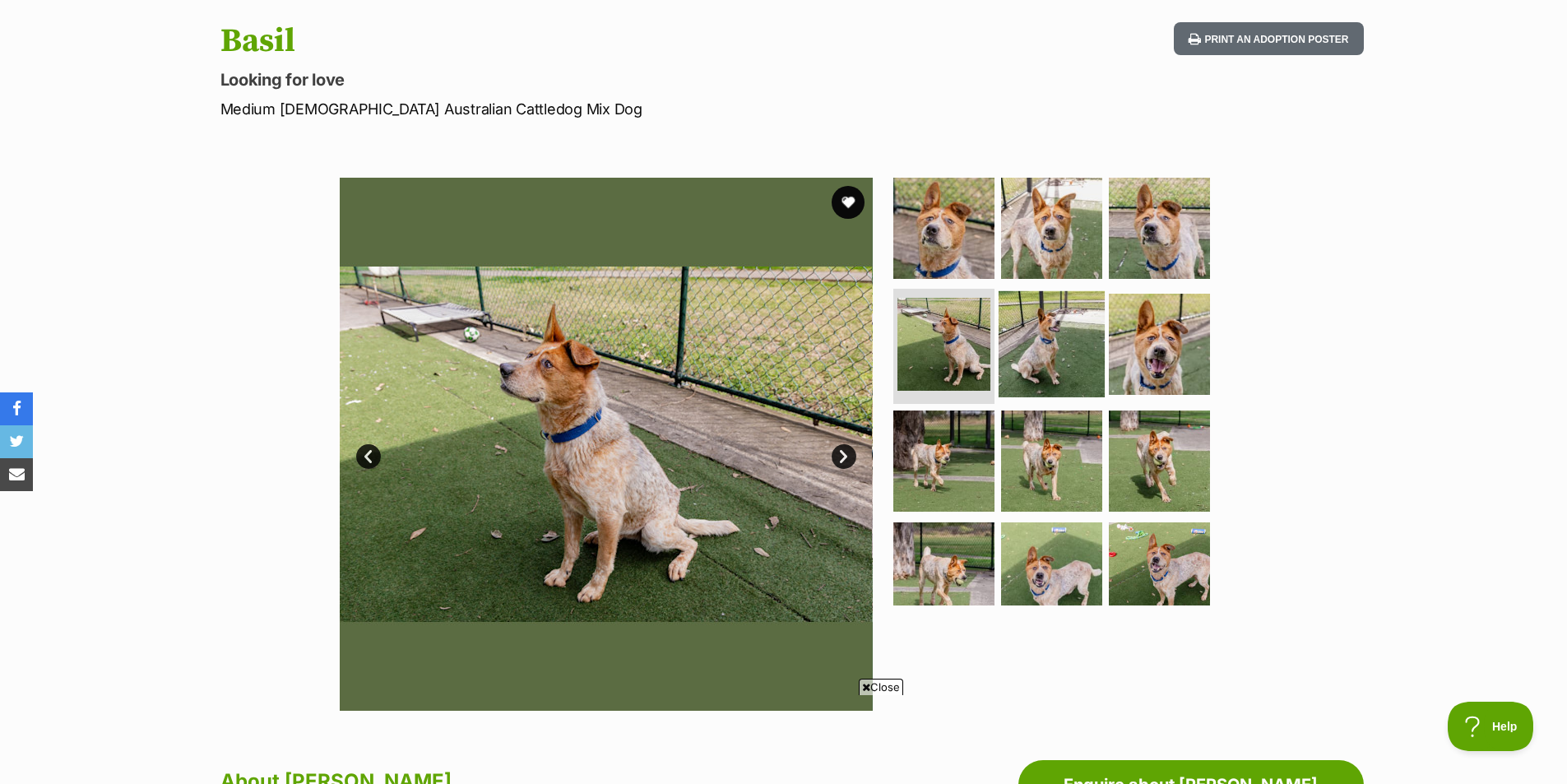
click at [1025, 330] on img at bounding box center [1052, 343] width 106 height 106
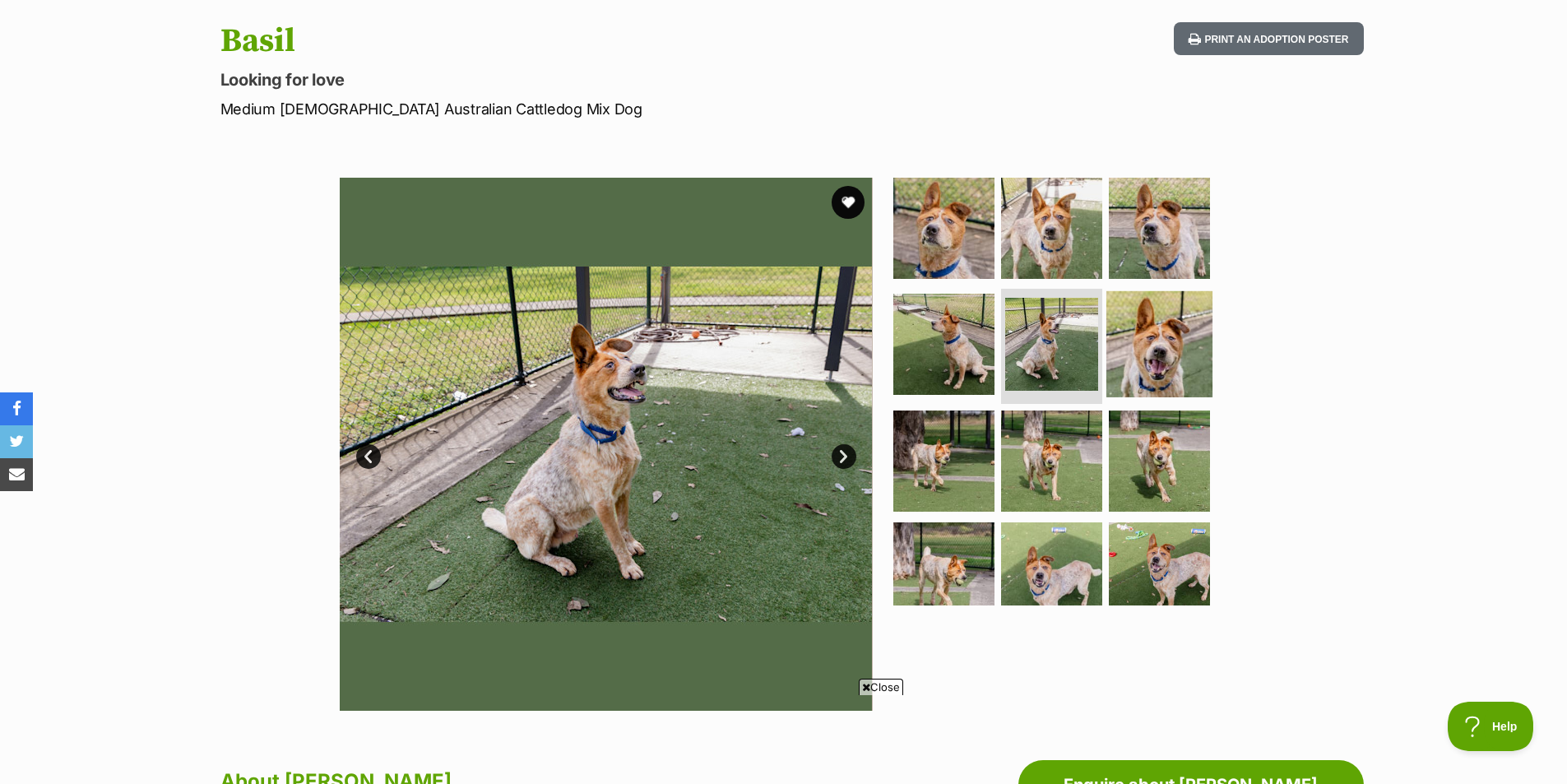
click at [1161, 354] on img at bounding box center [1159, 343] width 106 height 106
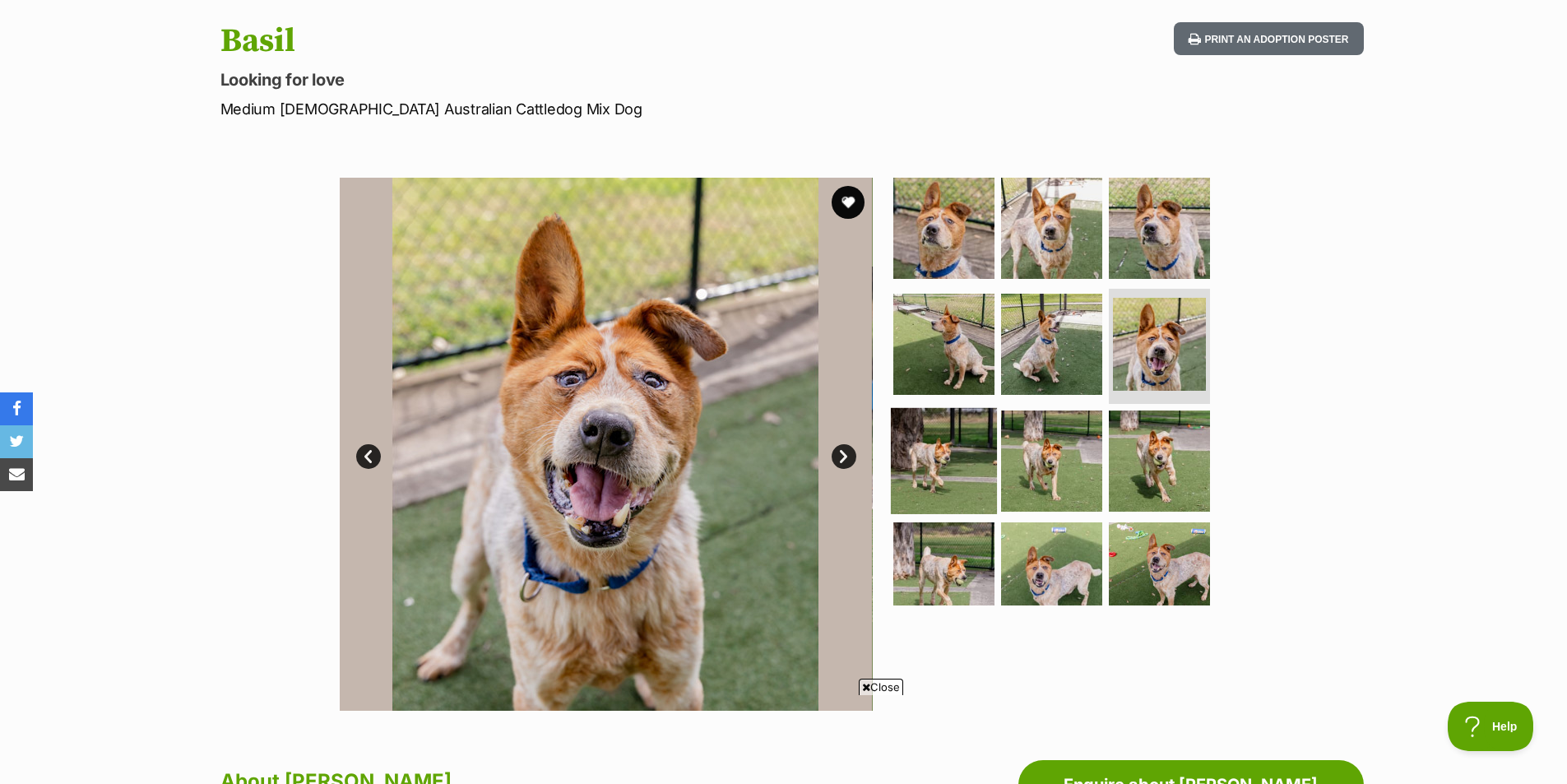
click at [985, 441] on img at bounding box center [944, 461] width 106 height 106
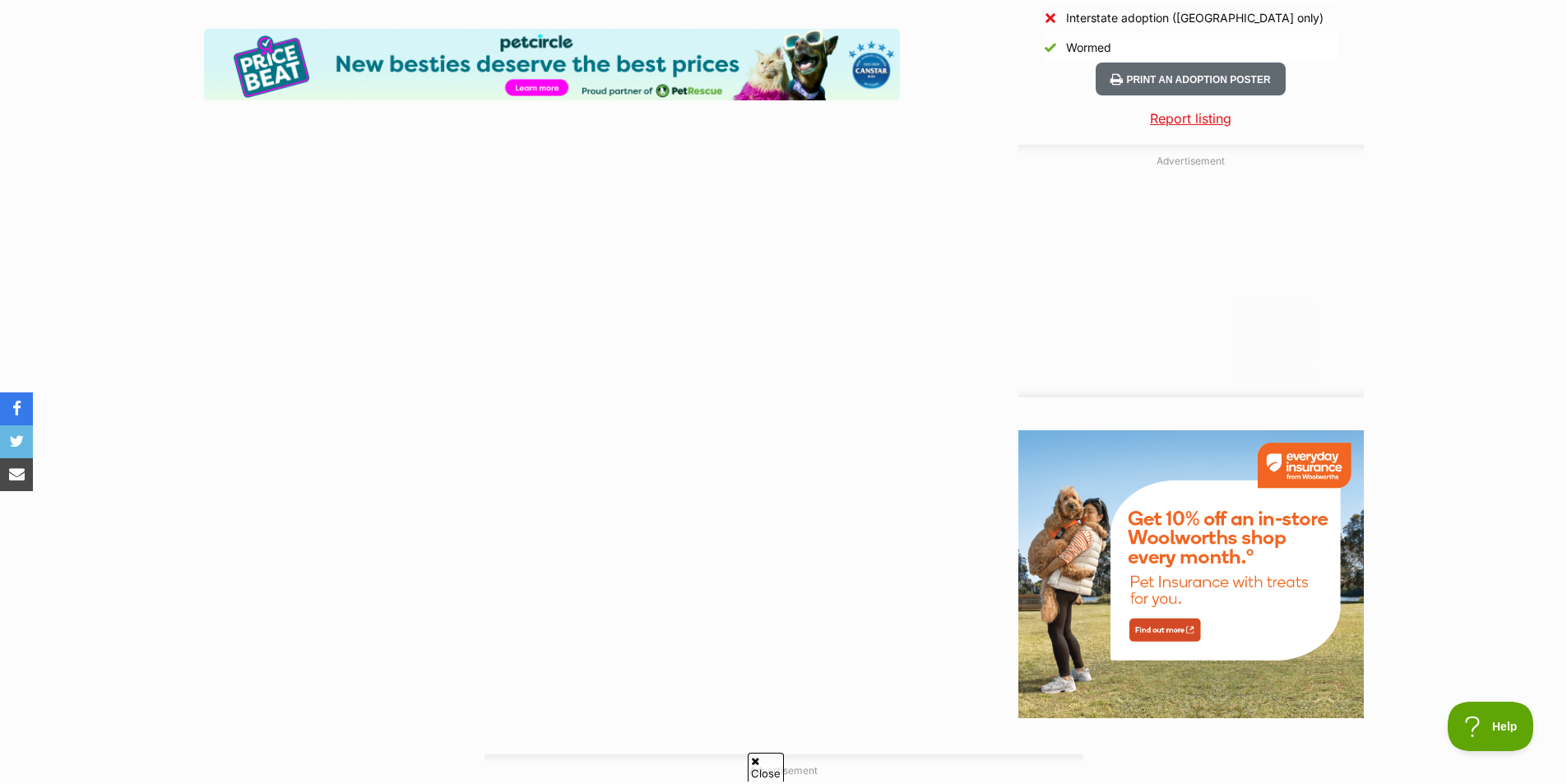
scroll to position [1891, 0]
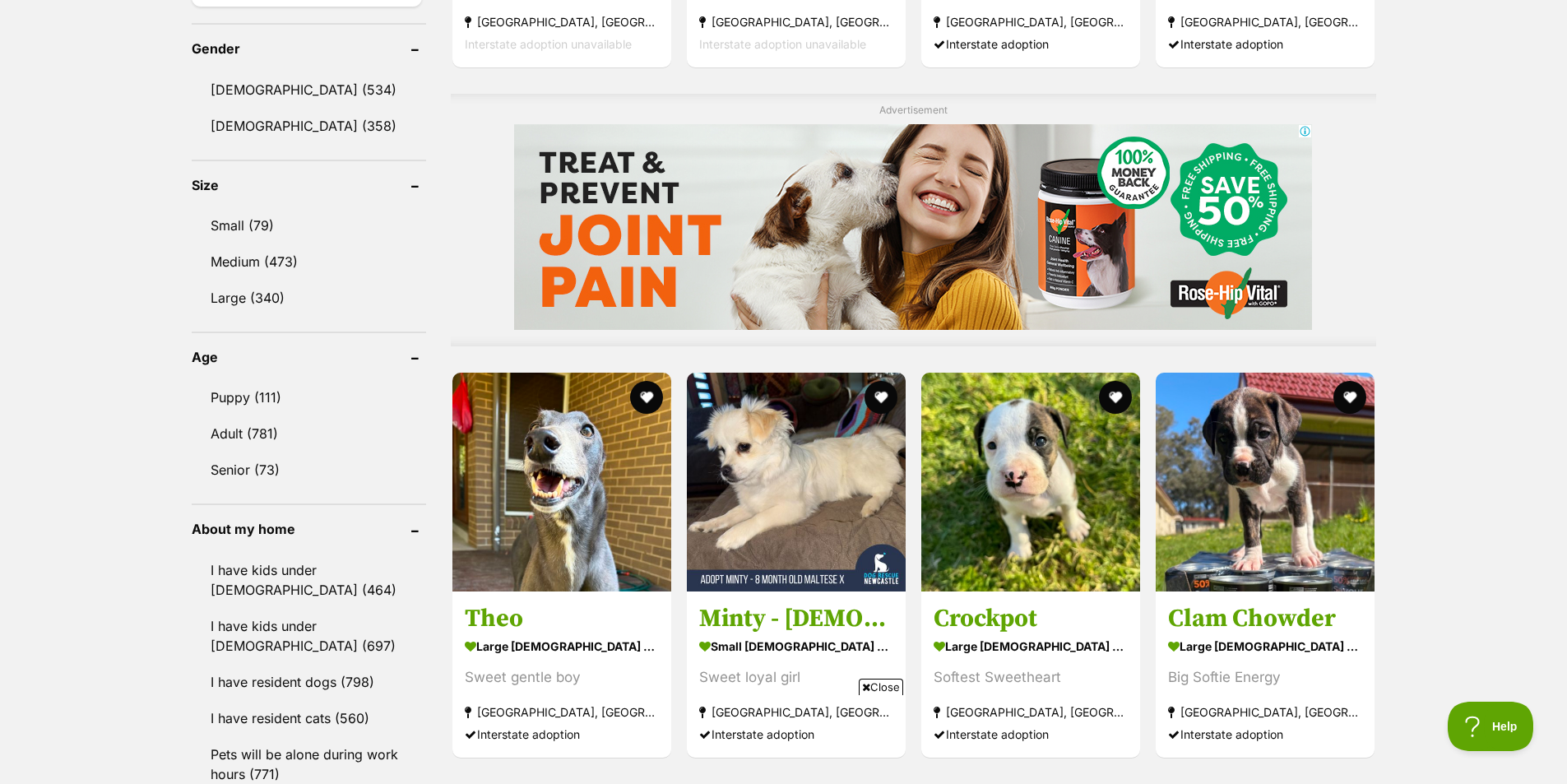
scroll to position [1397, 0]
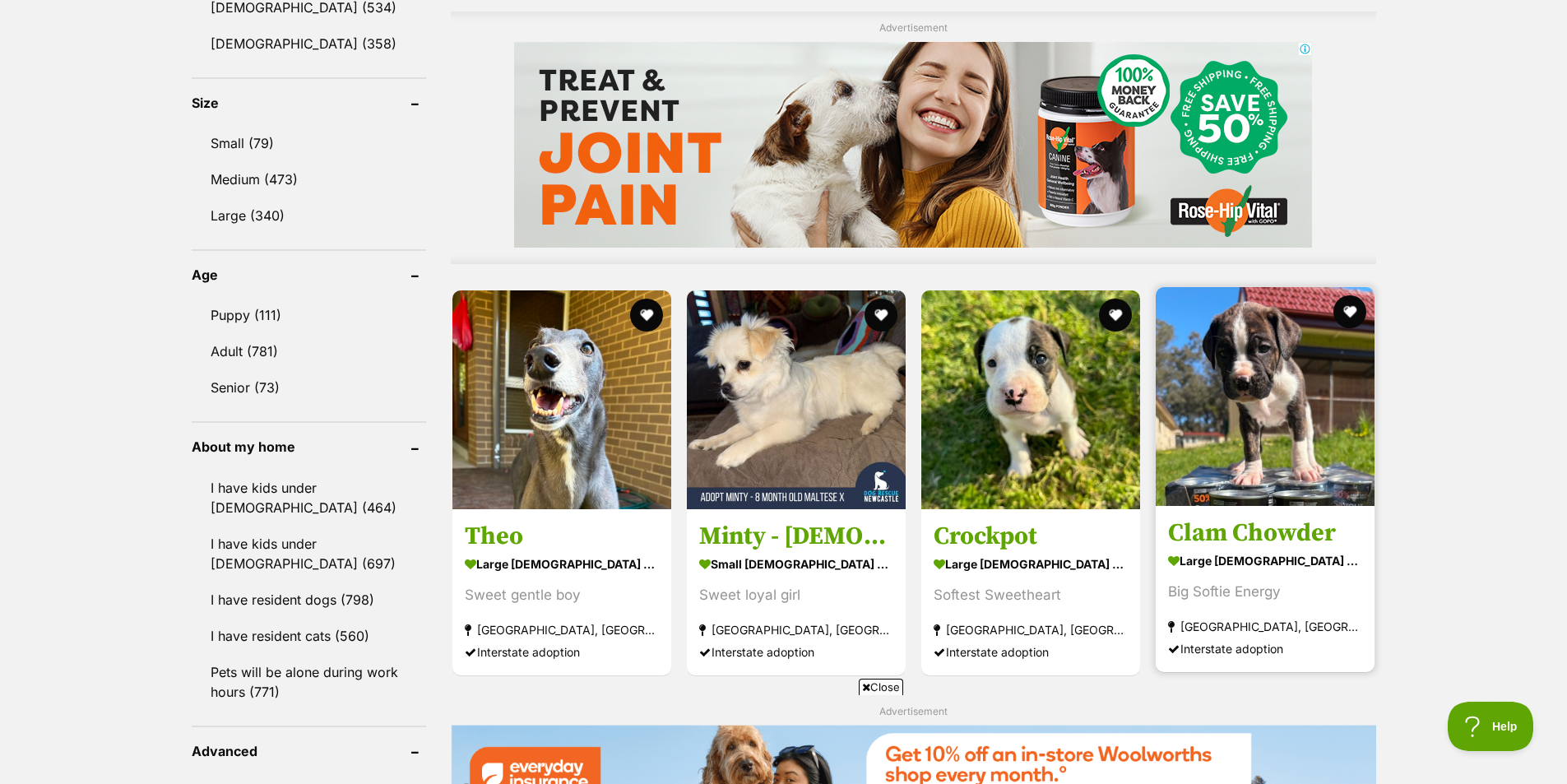
click at [1213, 436] on img at bounding box center [1264, 396] width 219 height 218
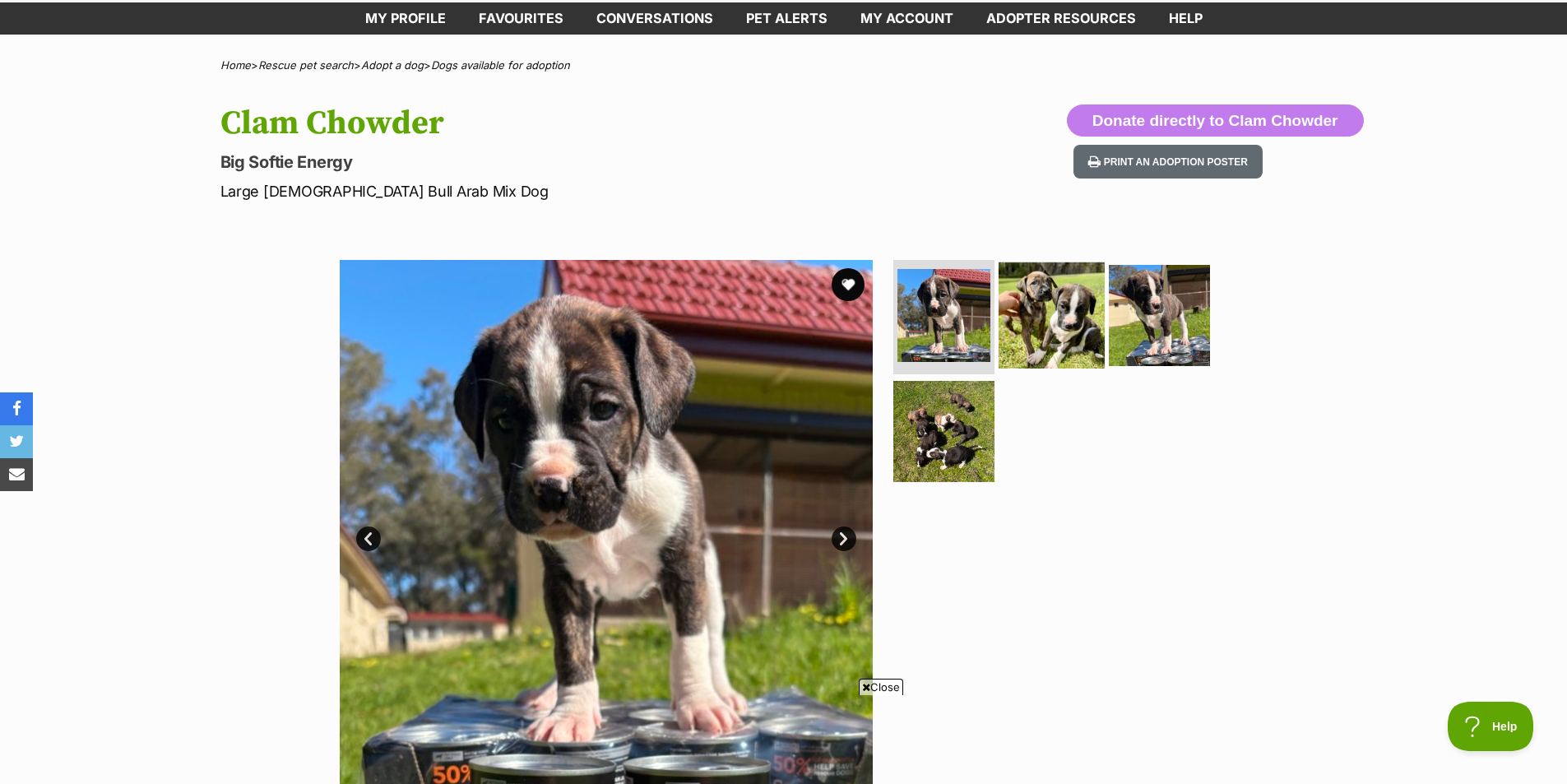
click at [1064, 333] on img at bounding box center [1052, 314] width 106 height 106
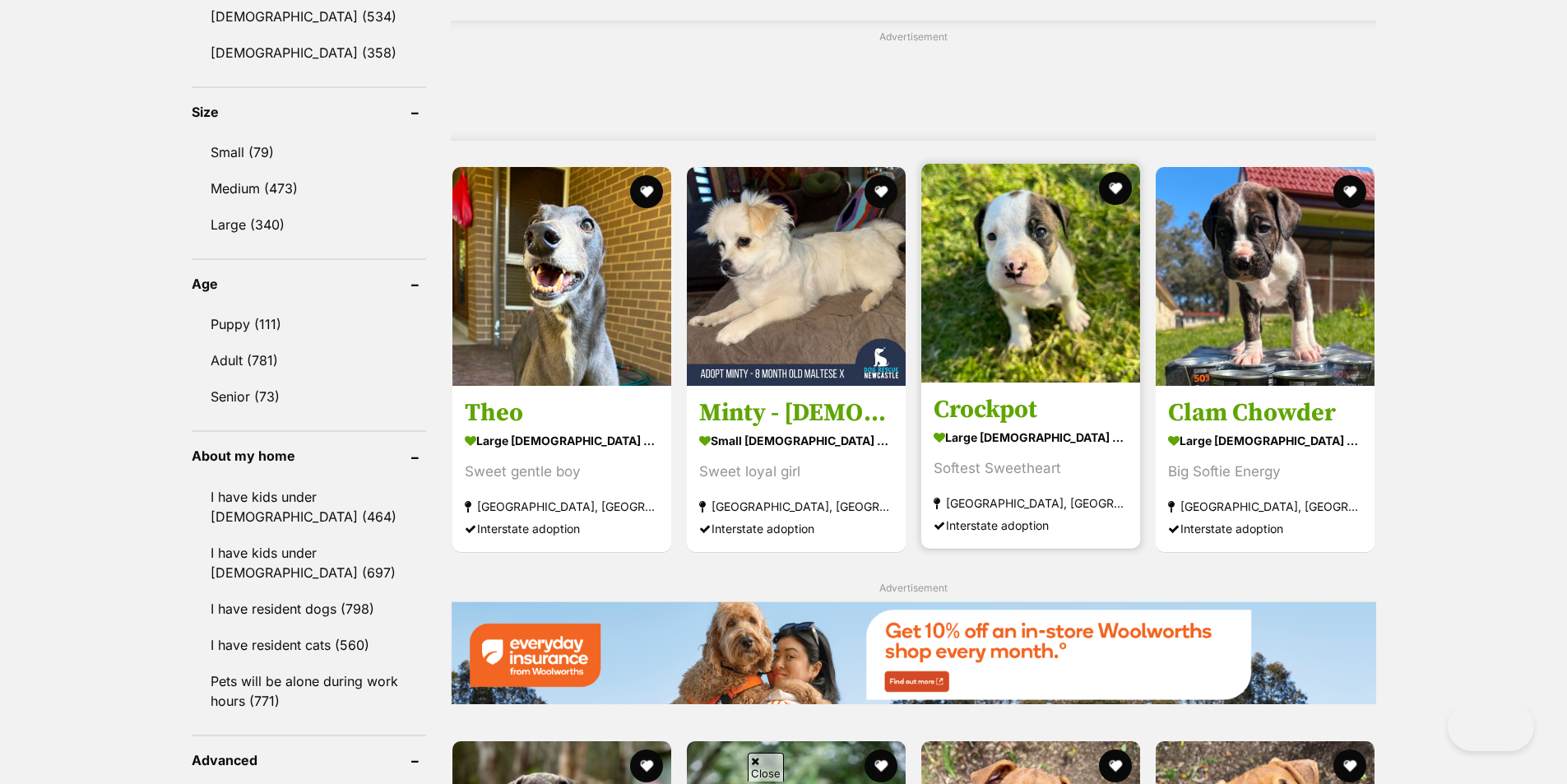
click at [1110, 343] on img at bounding box center [1030, 273] width 219 height 218
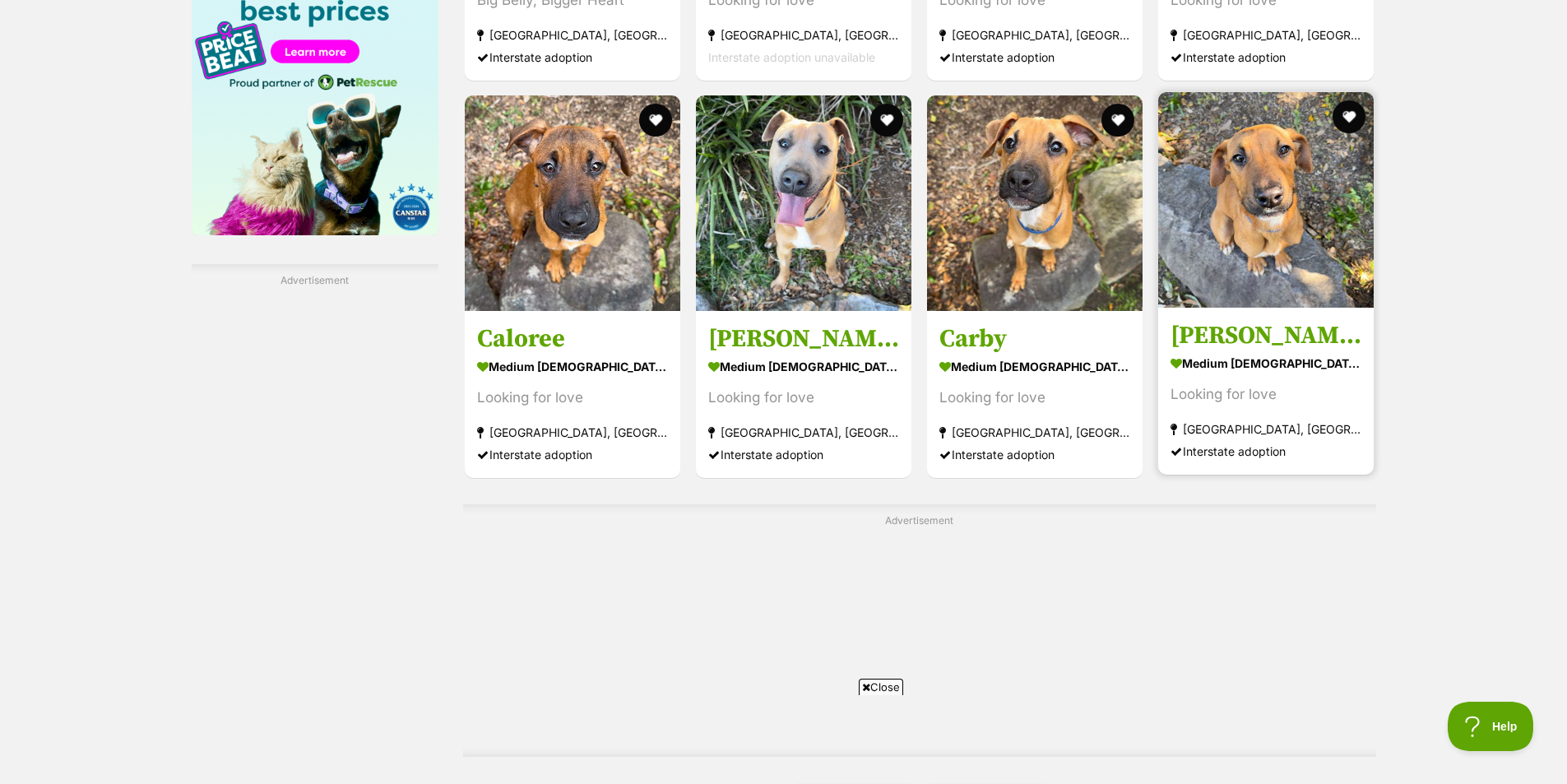
scroll to position [2951, 0]
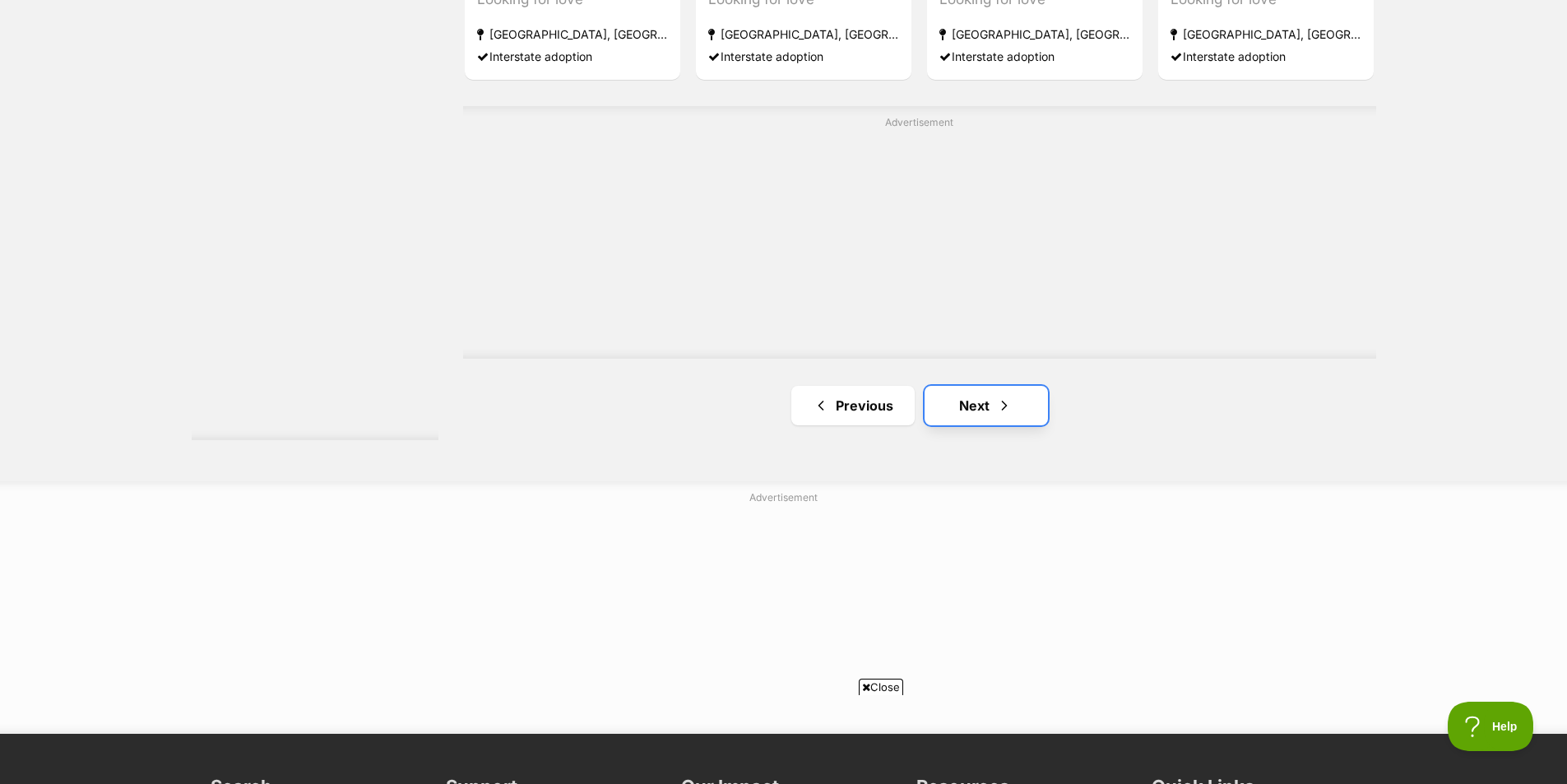
click at [996, 405] on span "Next page" at bounding box center [1004, 405] width 16 height 20
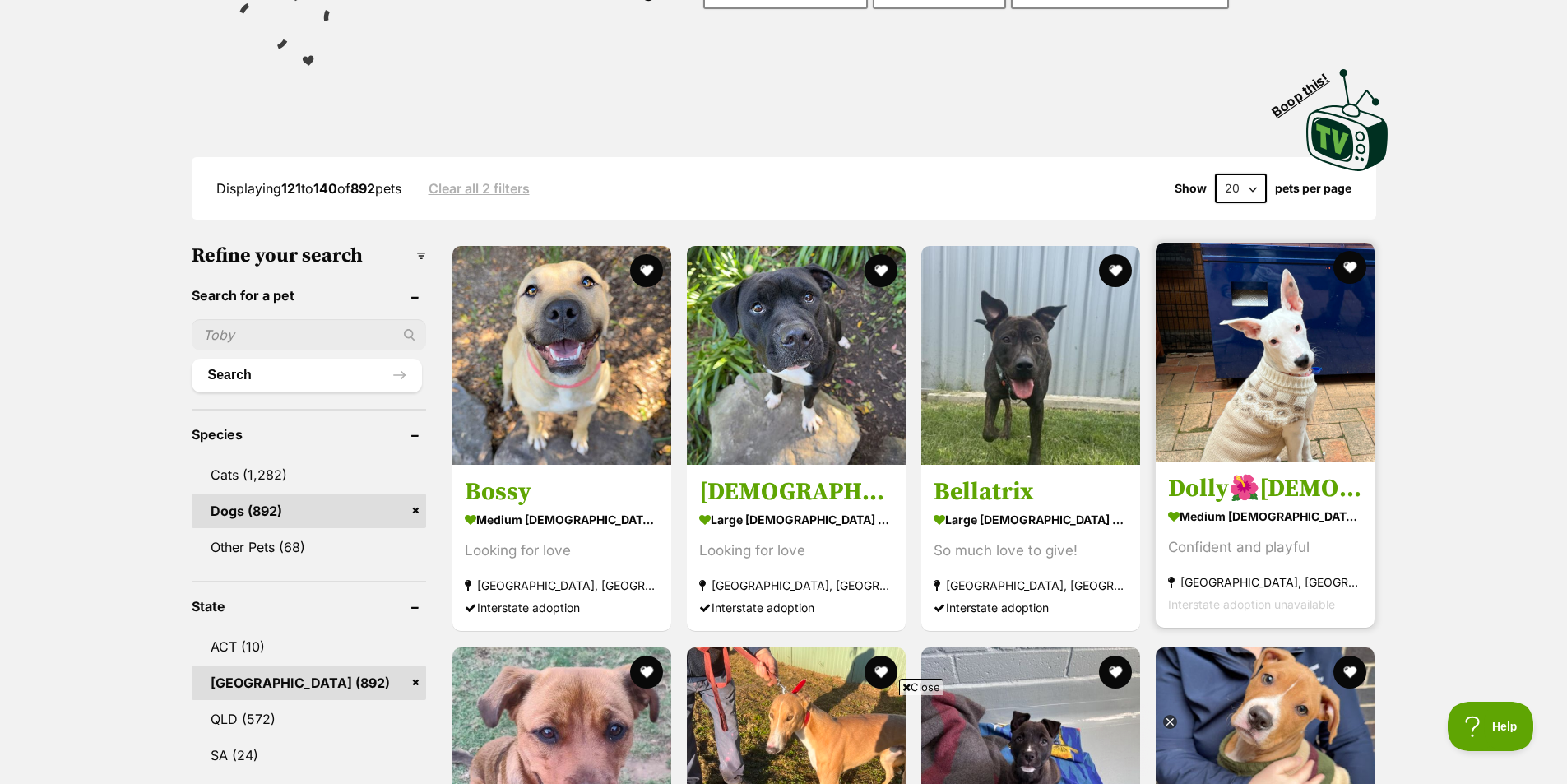
click at [1271, 425] on img at bounding box center [1264, 351] width 219 height 218
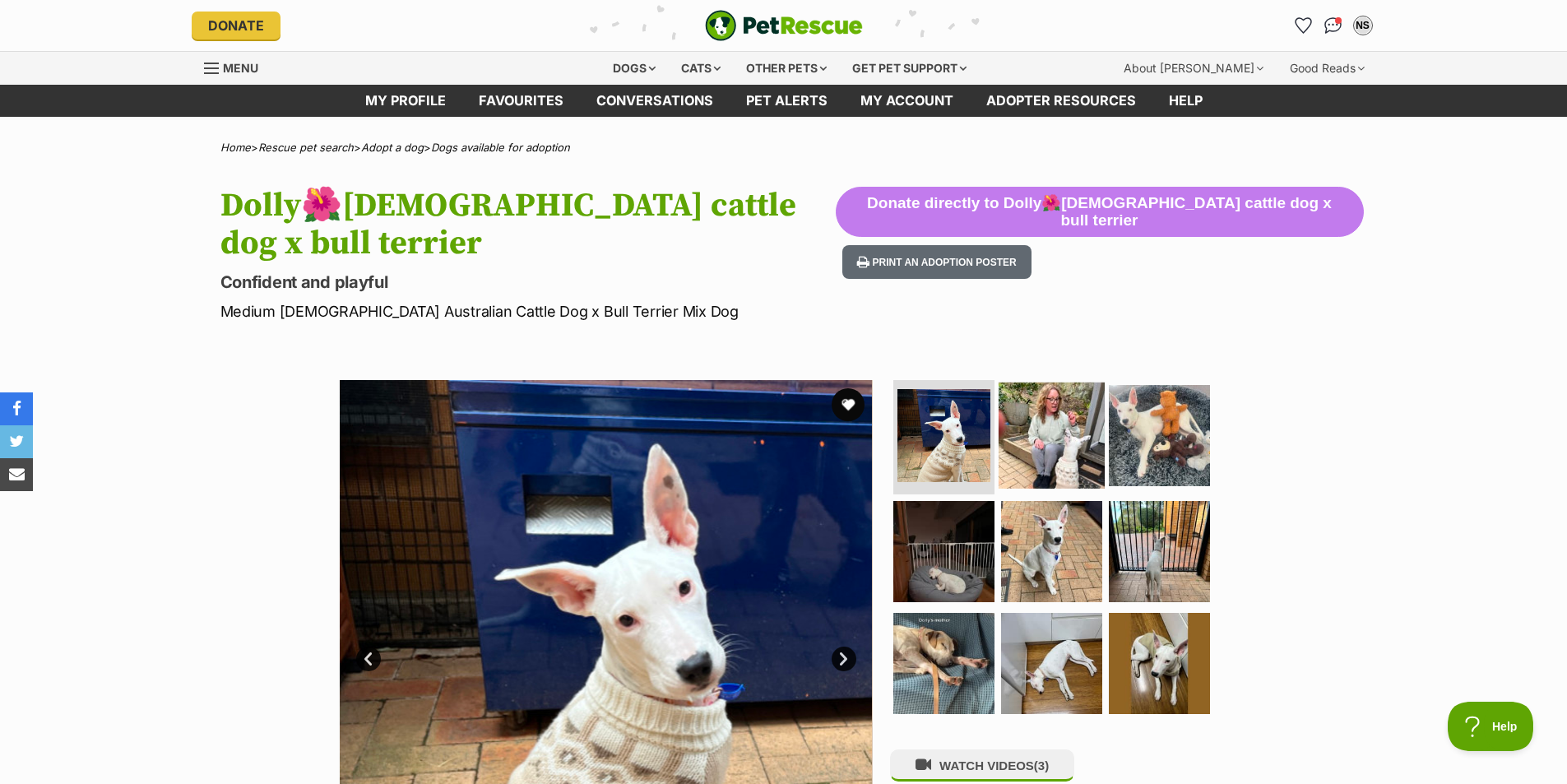
click at [1072, 443] on img at bounding box center [1052, 434] width 106 height 106
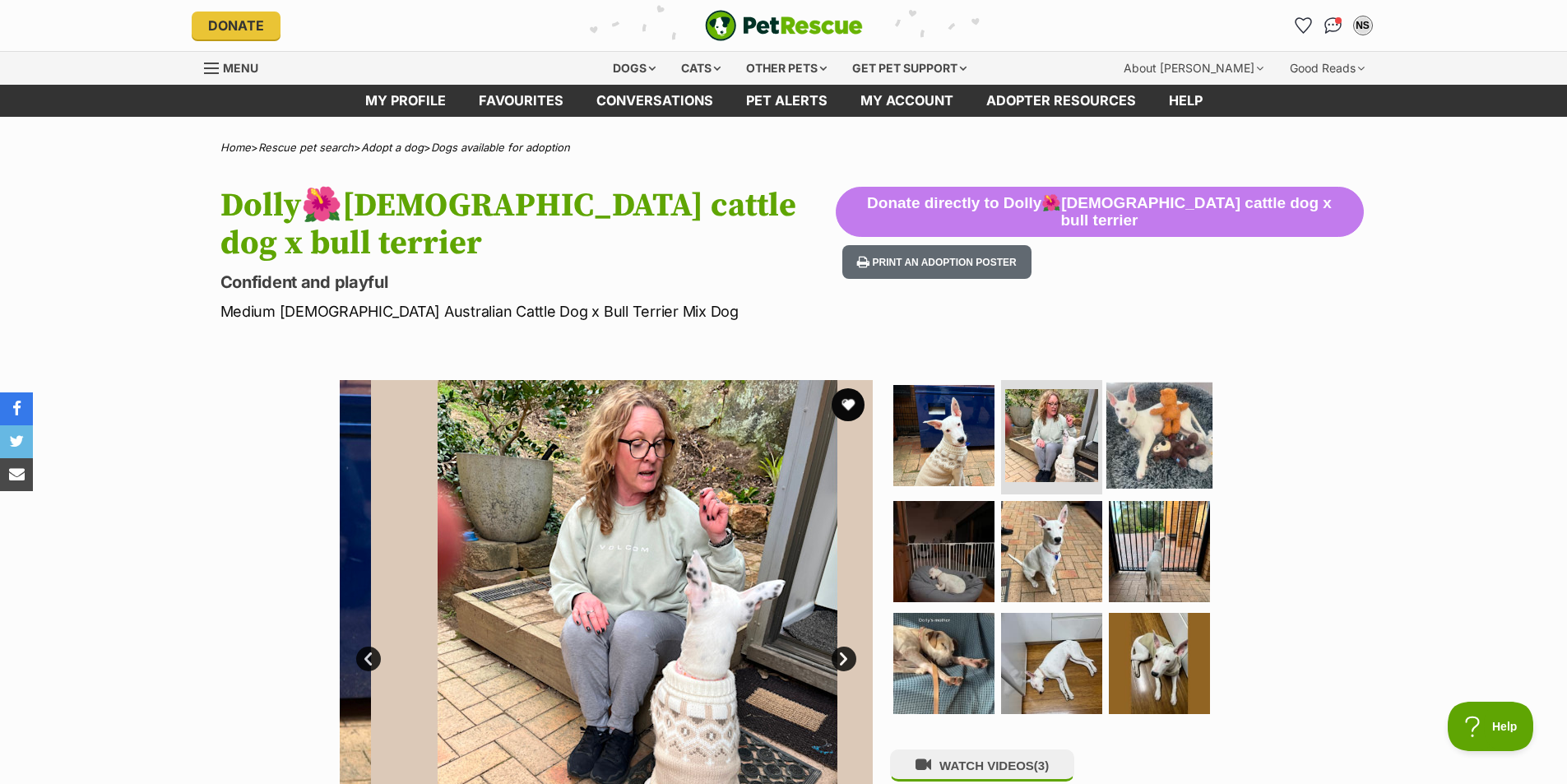
click at [1128, 444] on img at bounding box center [1159, 434] width 106 height 106
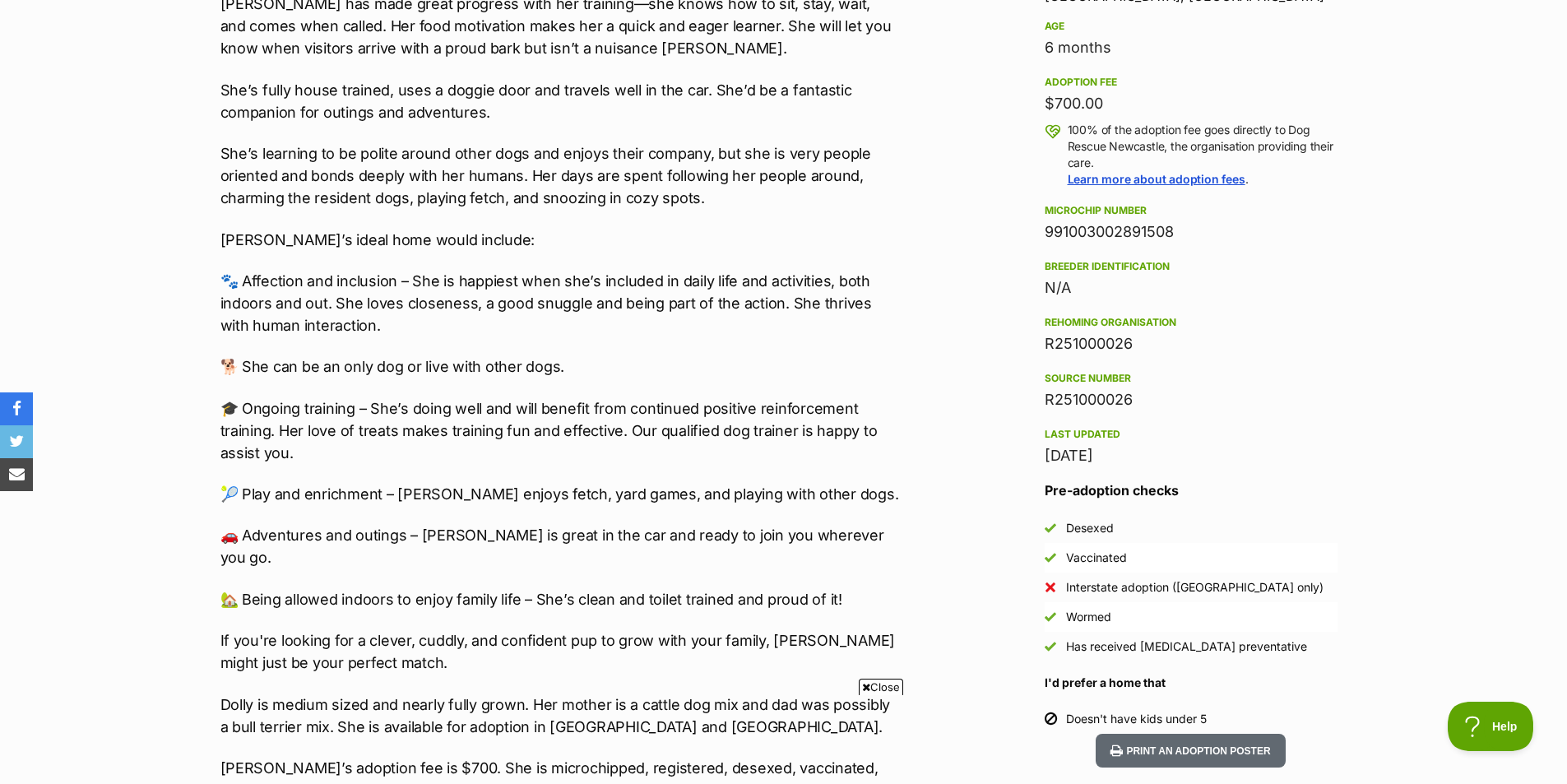
scroll to position [1233, 0]
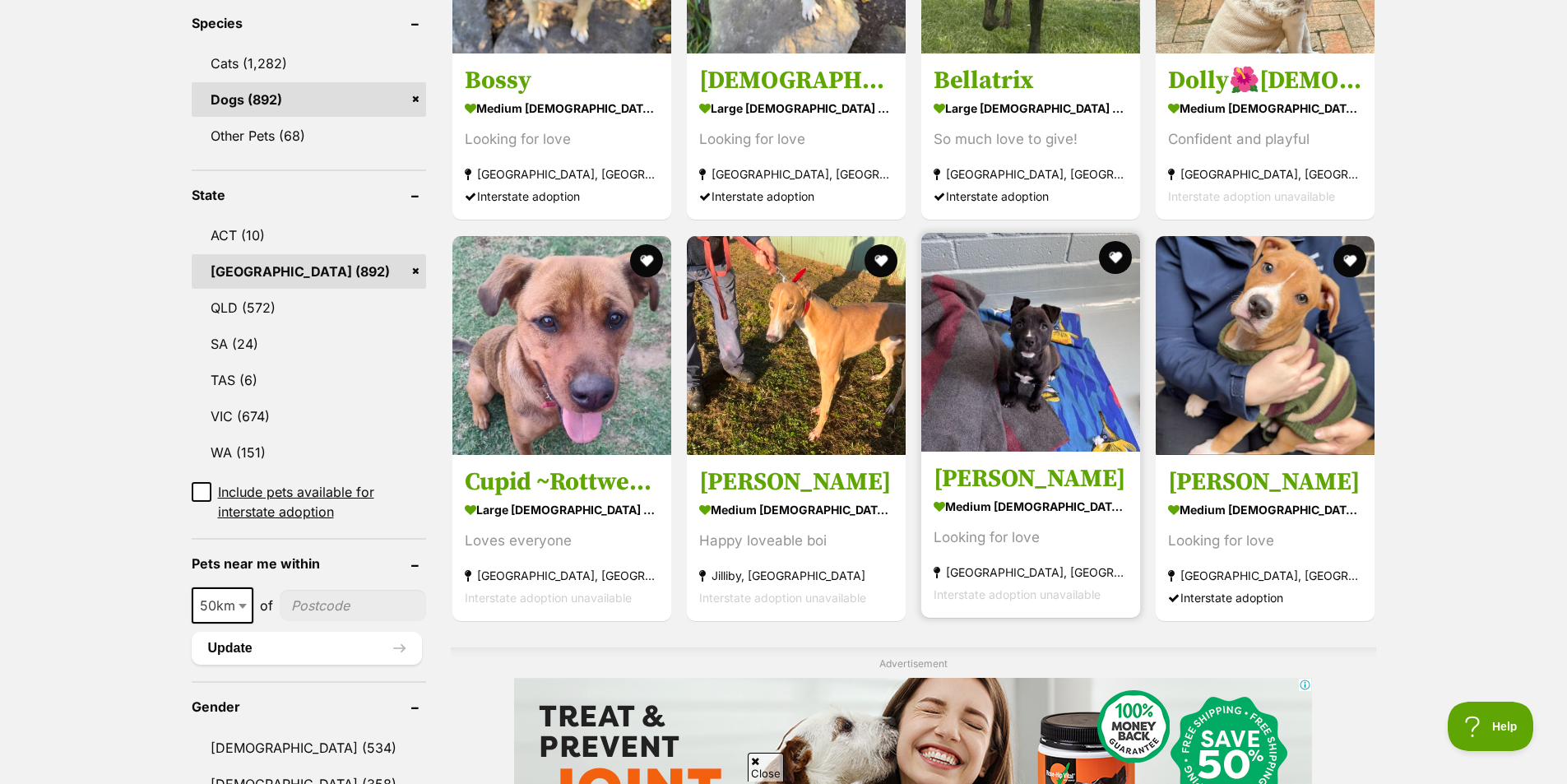
click at [1047, 384] on img at bounding box center [1030, 341] width 219 height 218
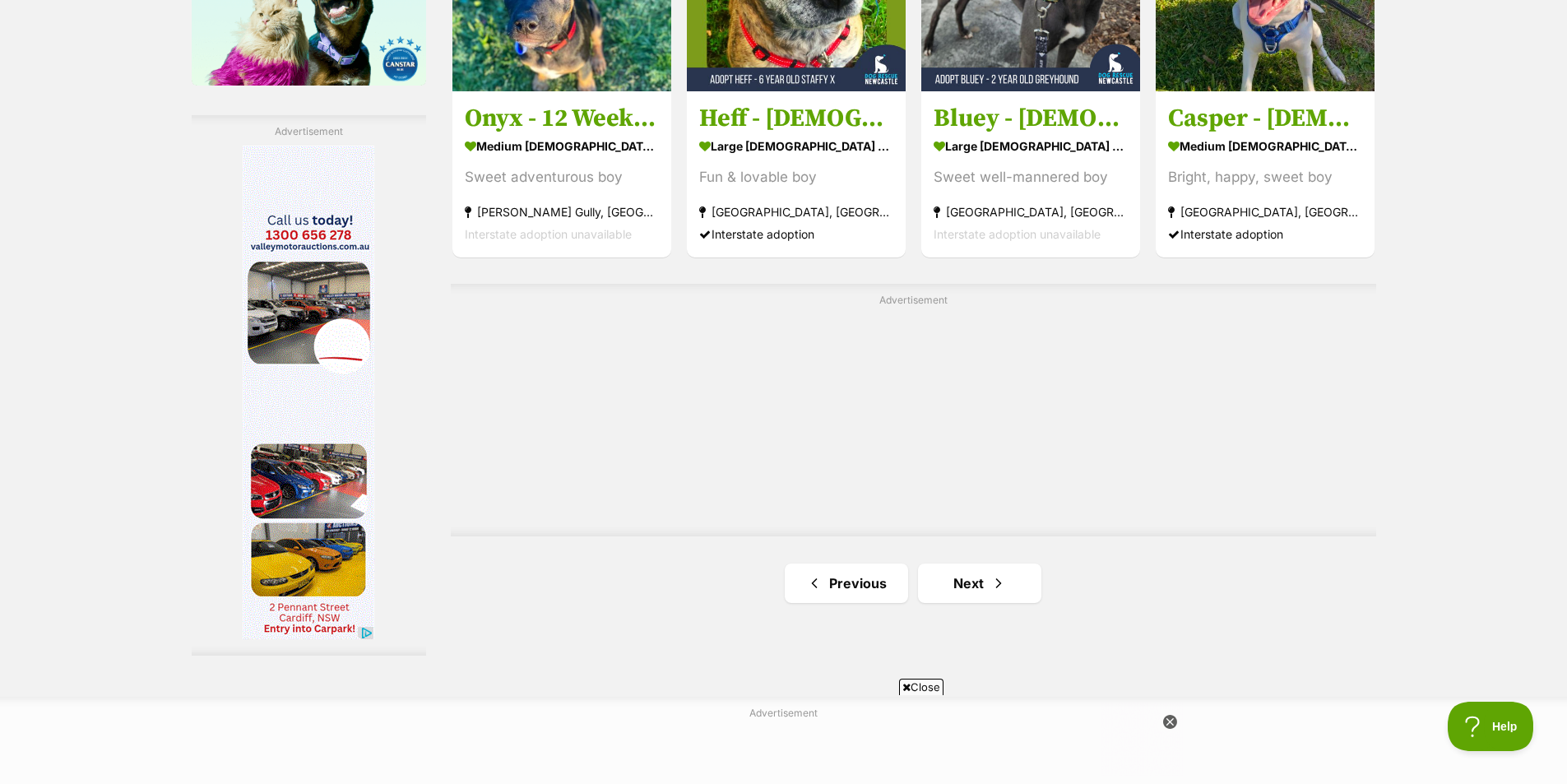
scroll to position [2713, 0]
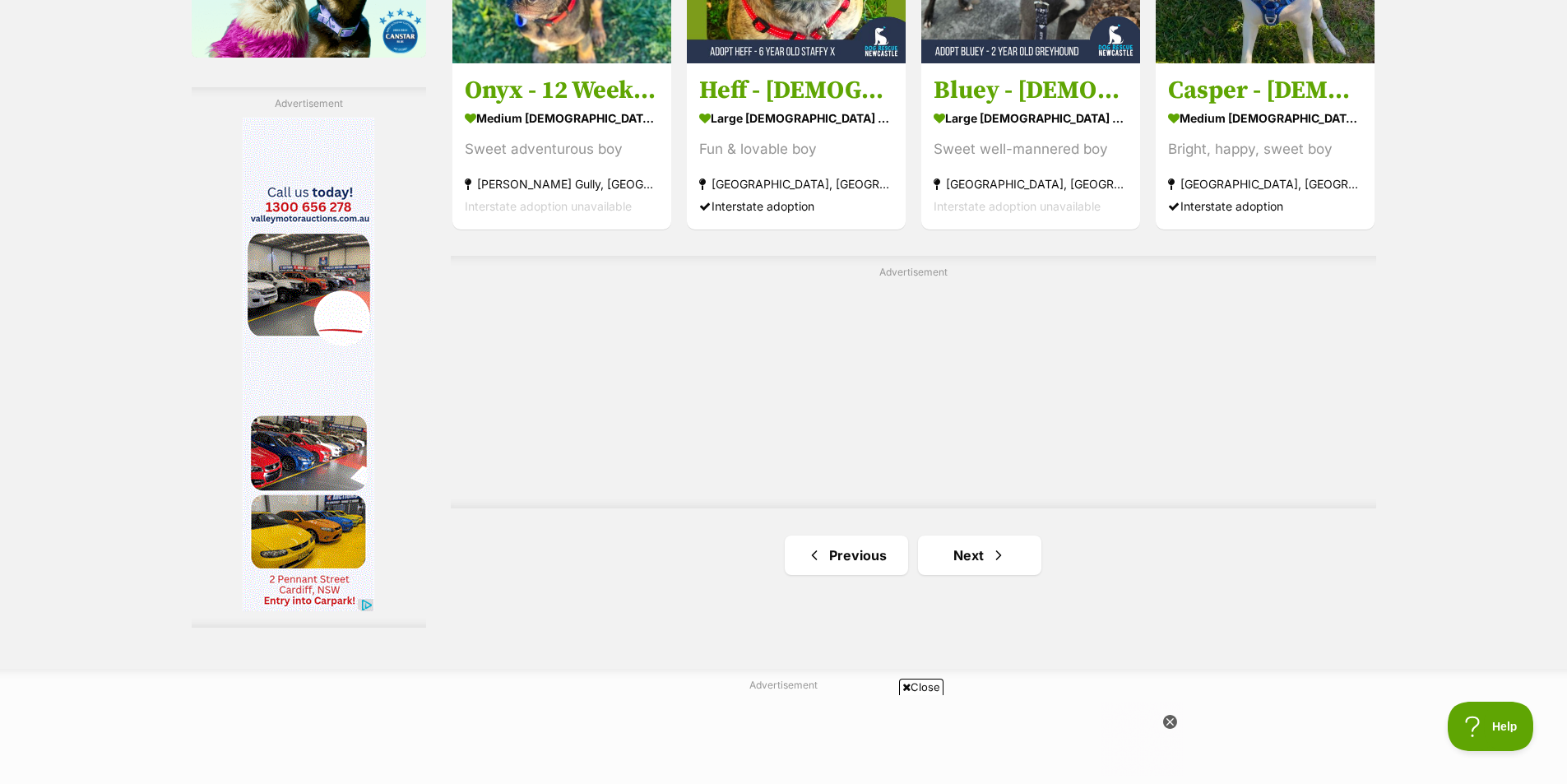
click at [1022, 552] on link "Next" at bounding box center [979, 554] width 123 height 39
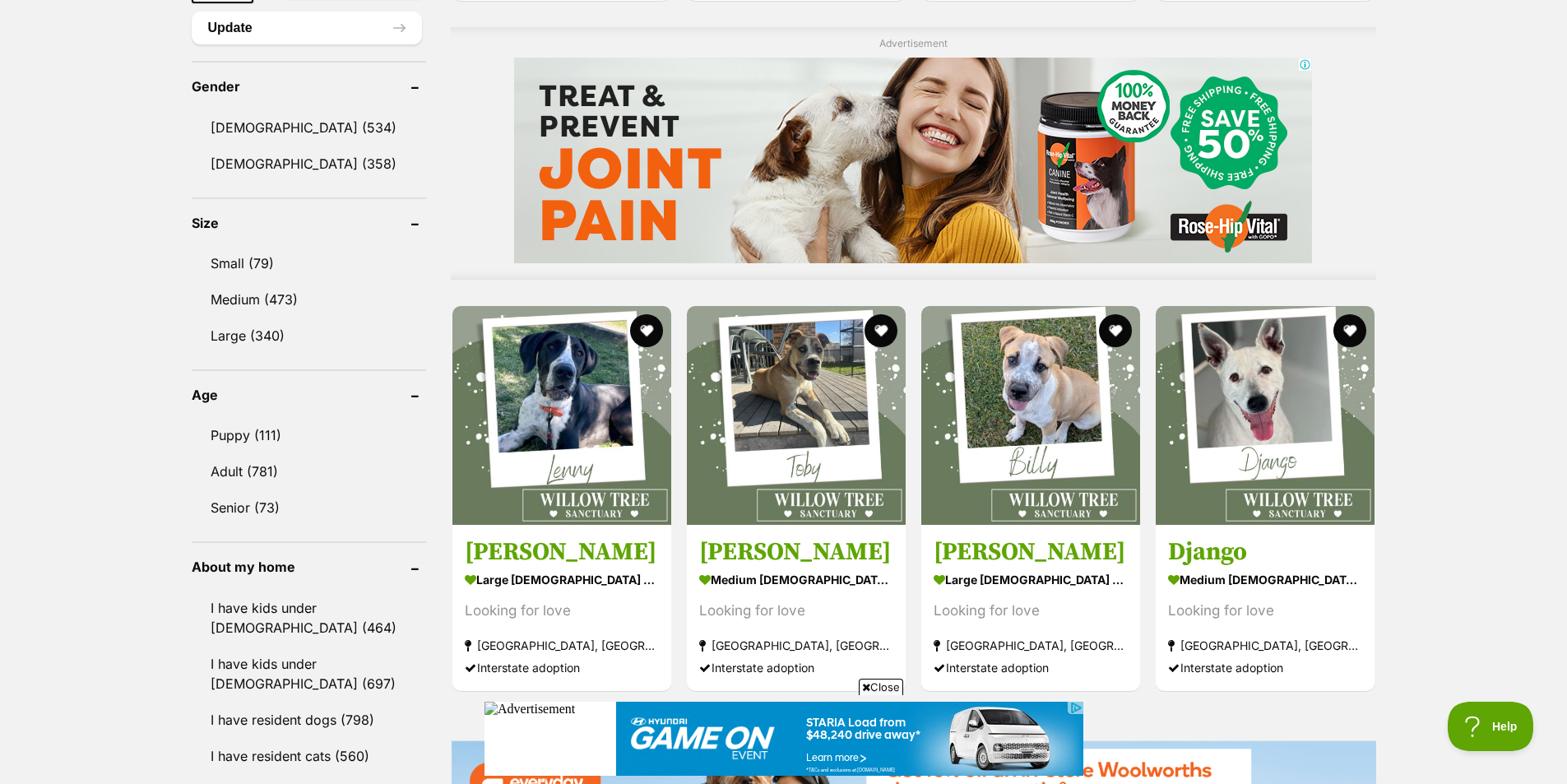
scroll to position [1315, 0]
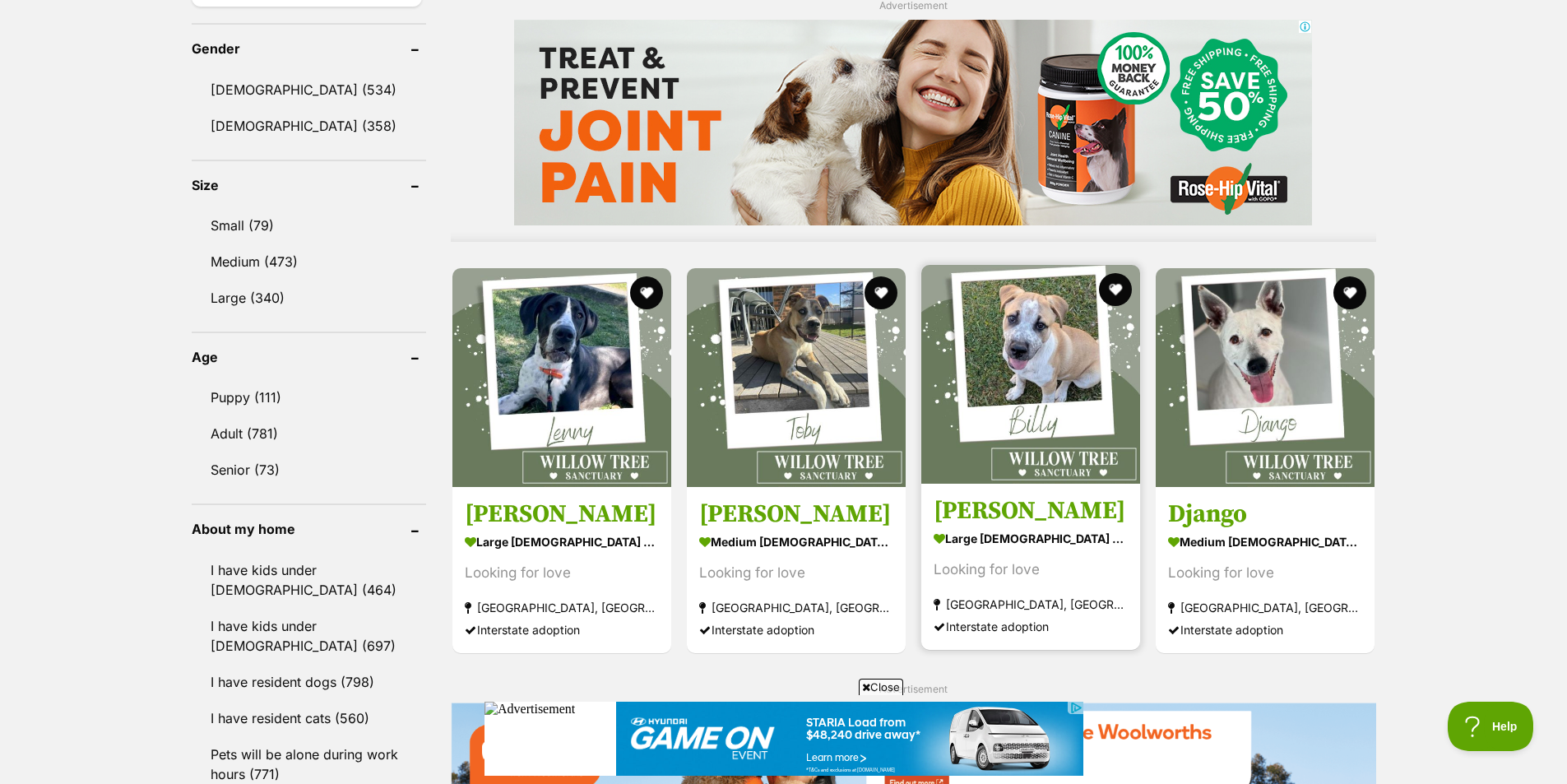
click at [1021, 540] on strong "large [DEMOGRAPHIC_DATA] Dog" at bounding box center [1030, 538] width 194 height 24
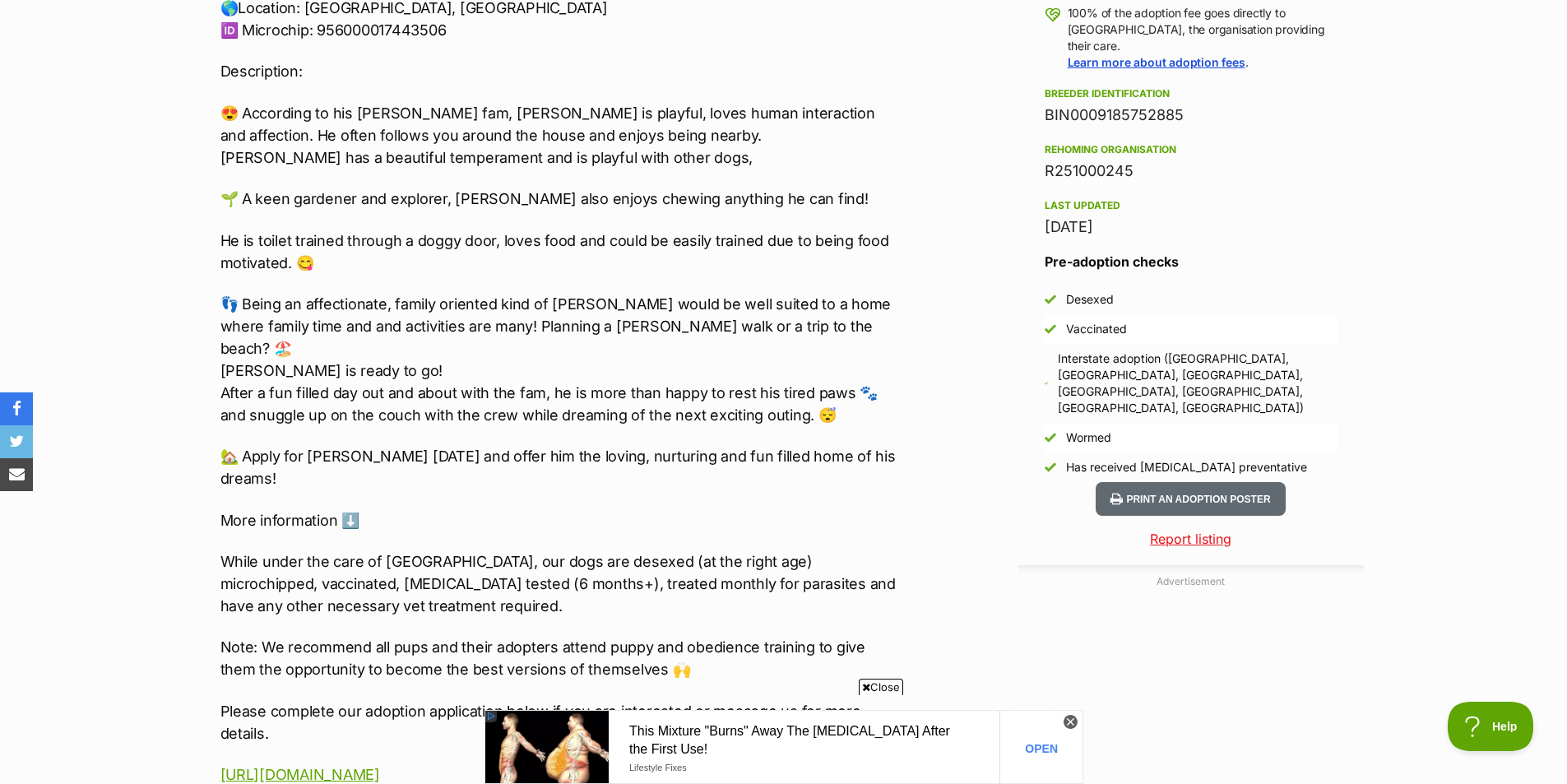
scroll to position [1480, 0]
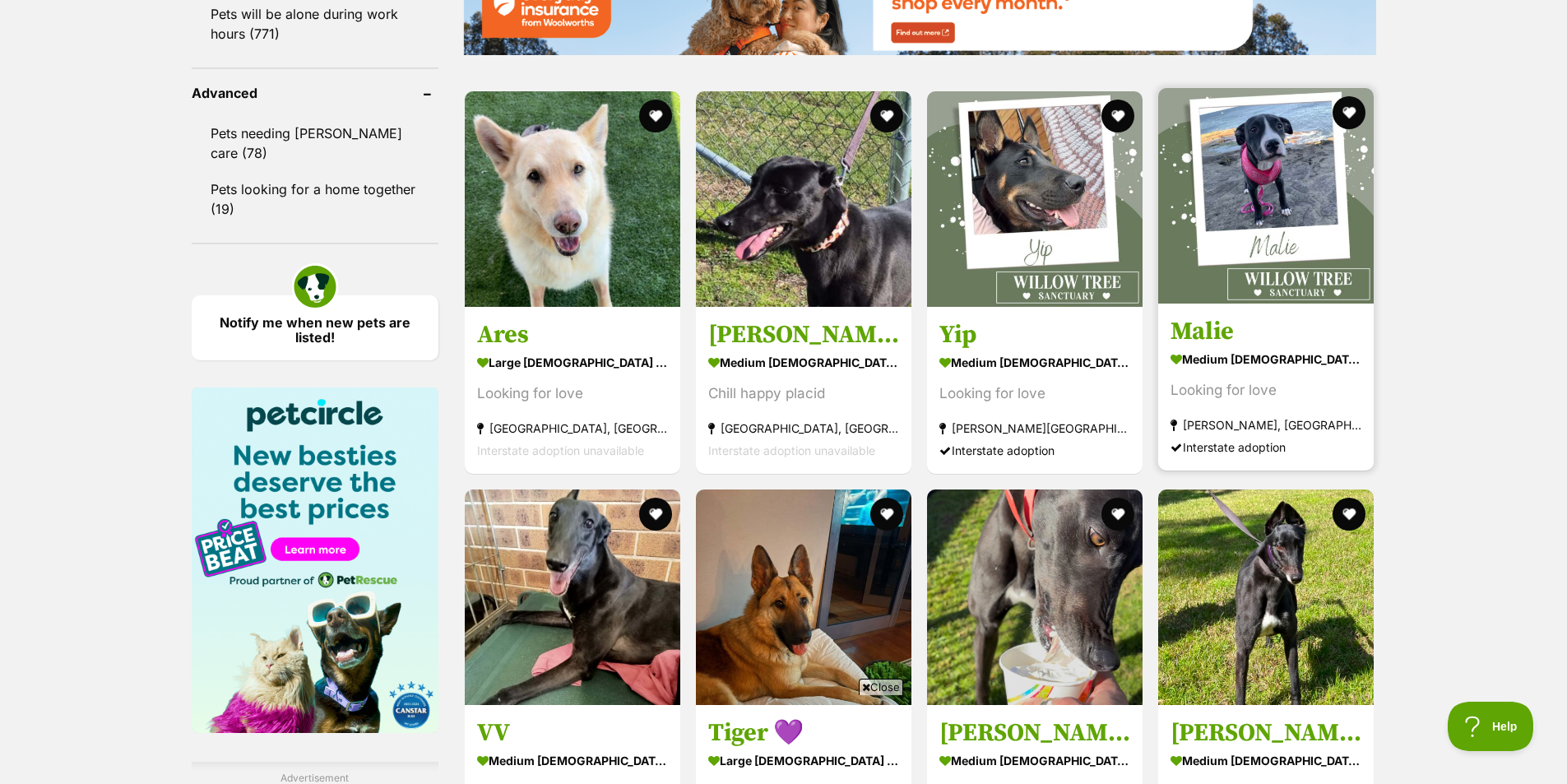
click at [1346, 355] on strong "medium female Dog" at bounding box center [1266, 359] width 191 height 24
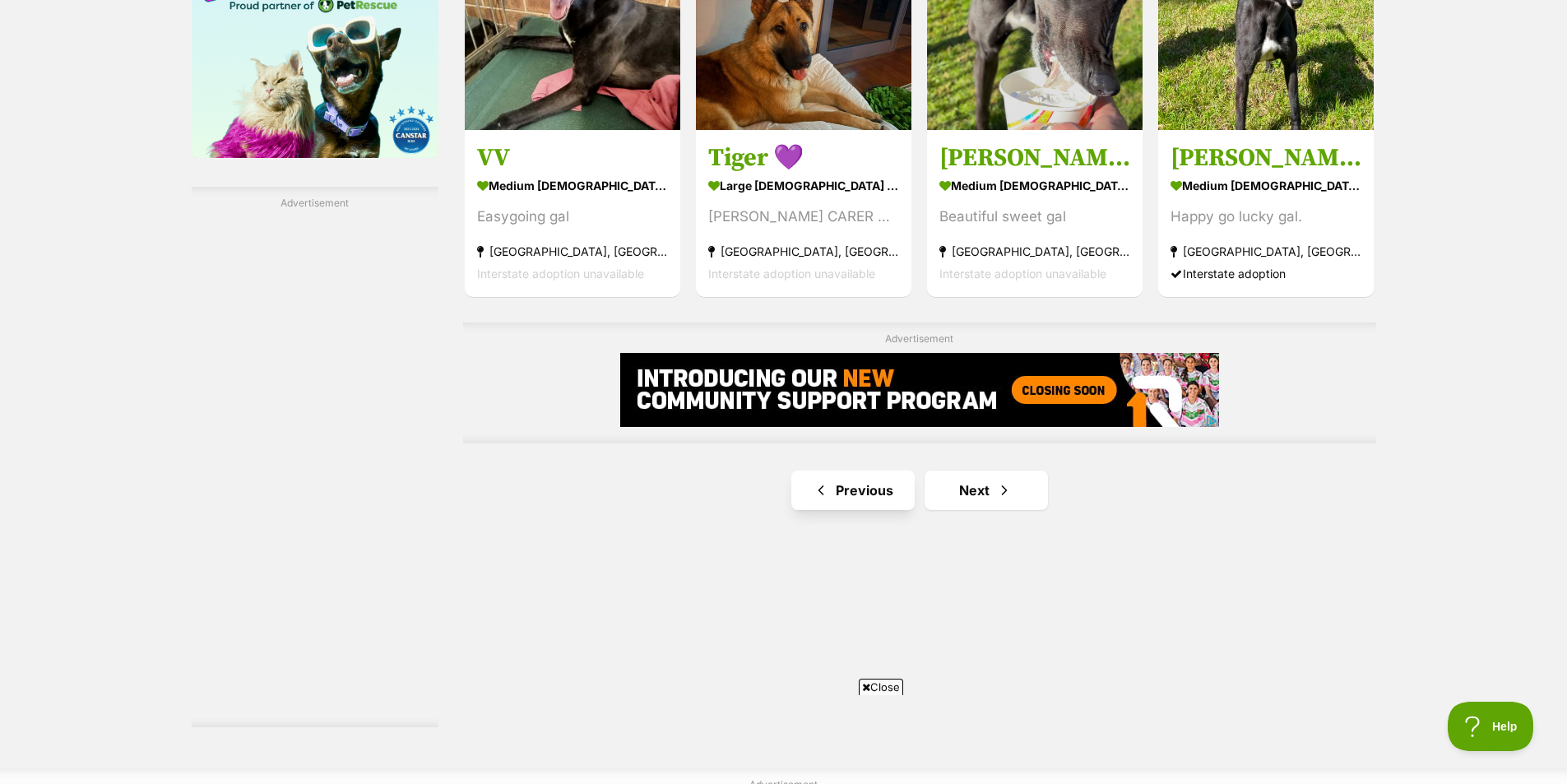
scroll to position [2631, 0]
click at [997, 492] on span "Next page" at bounding box center [1004, 489] width 16 height 20
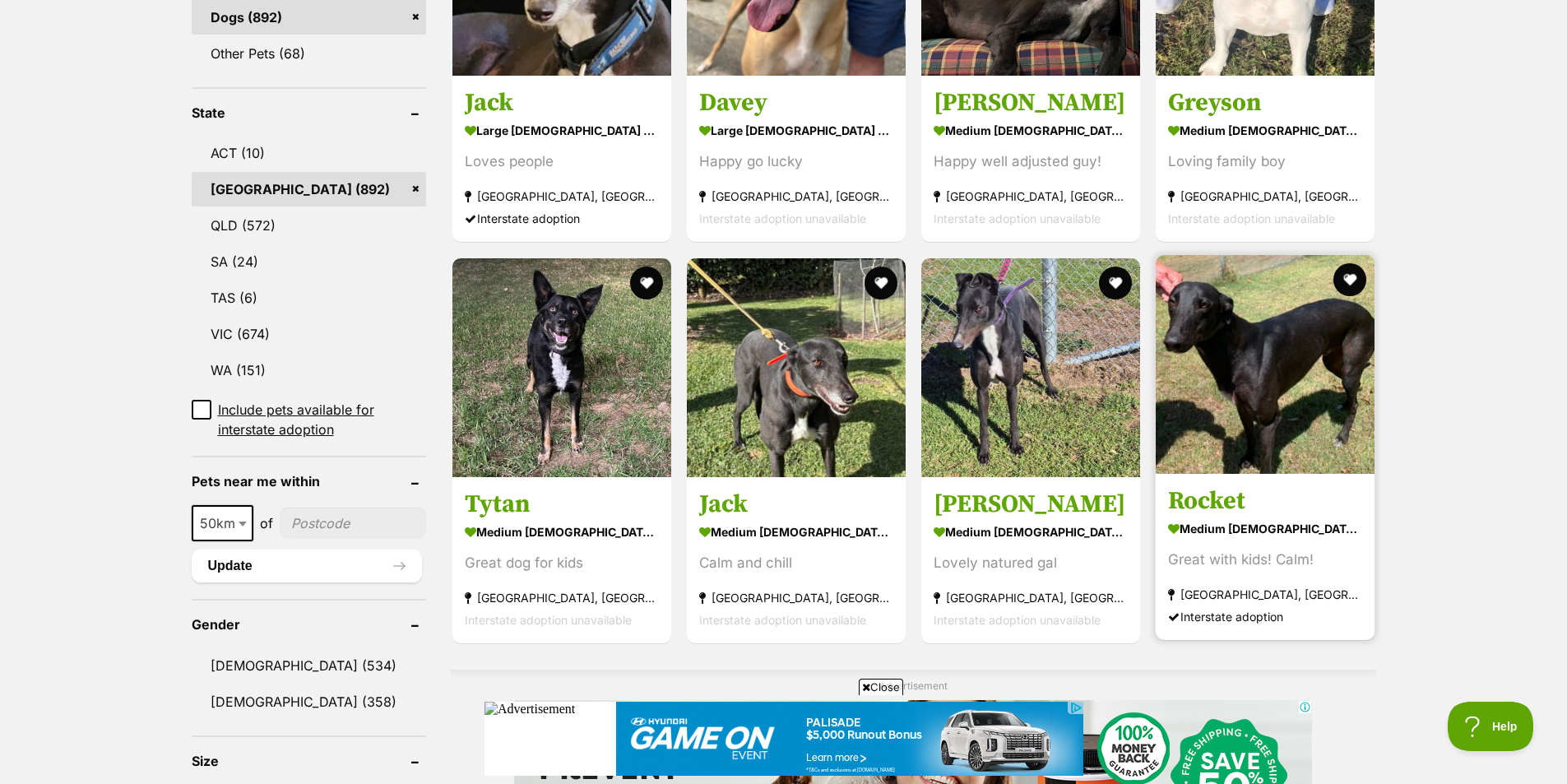
click at [1309, 423] on img at bounding box center [1264, 363] width 219 height 218
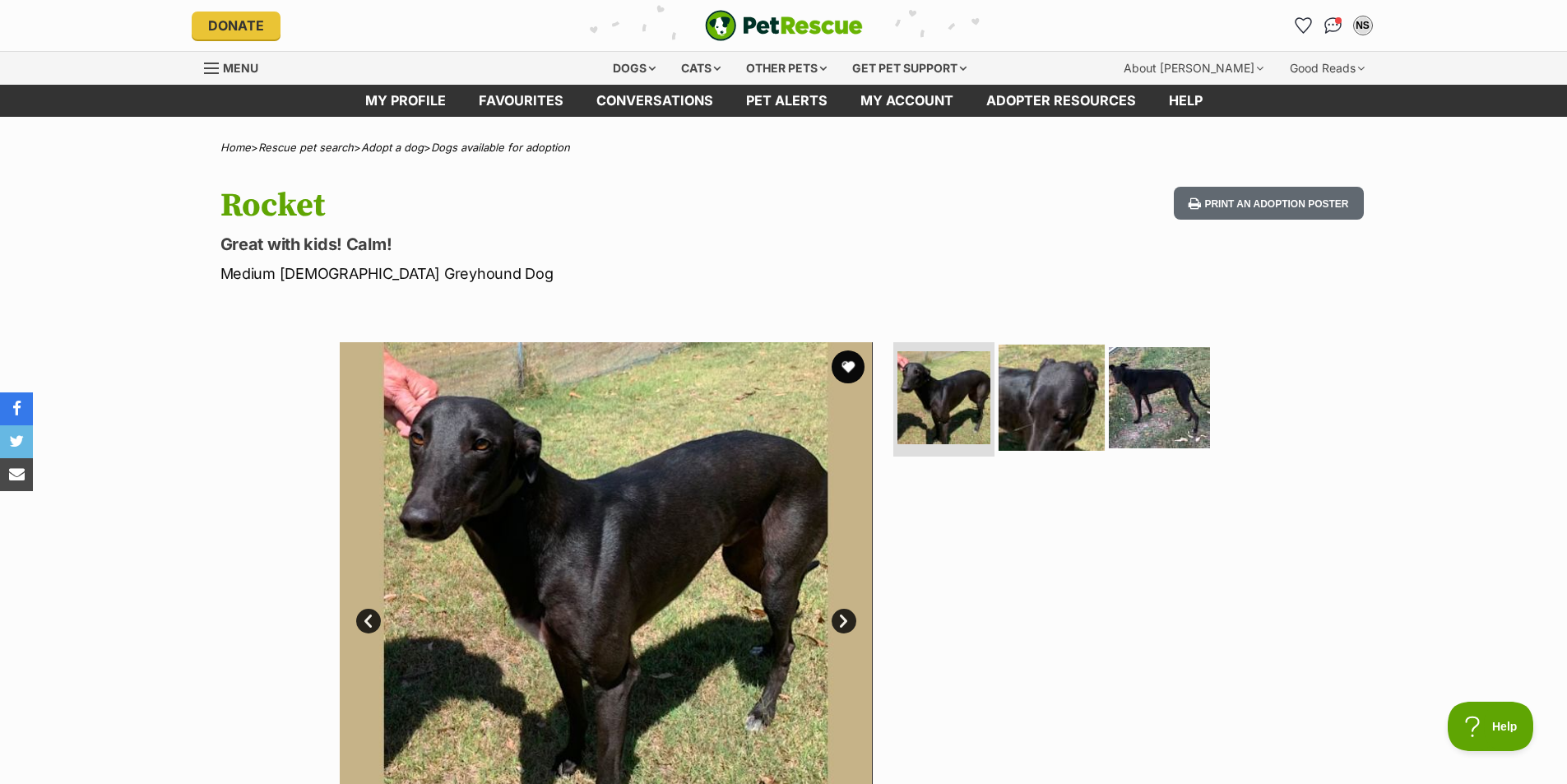
click at [1053, 421] on img at bounding box center [1052, 396] width 106 height 106
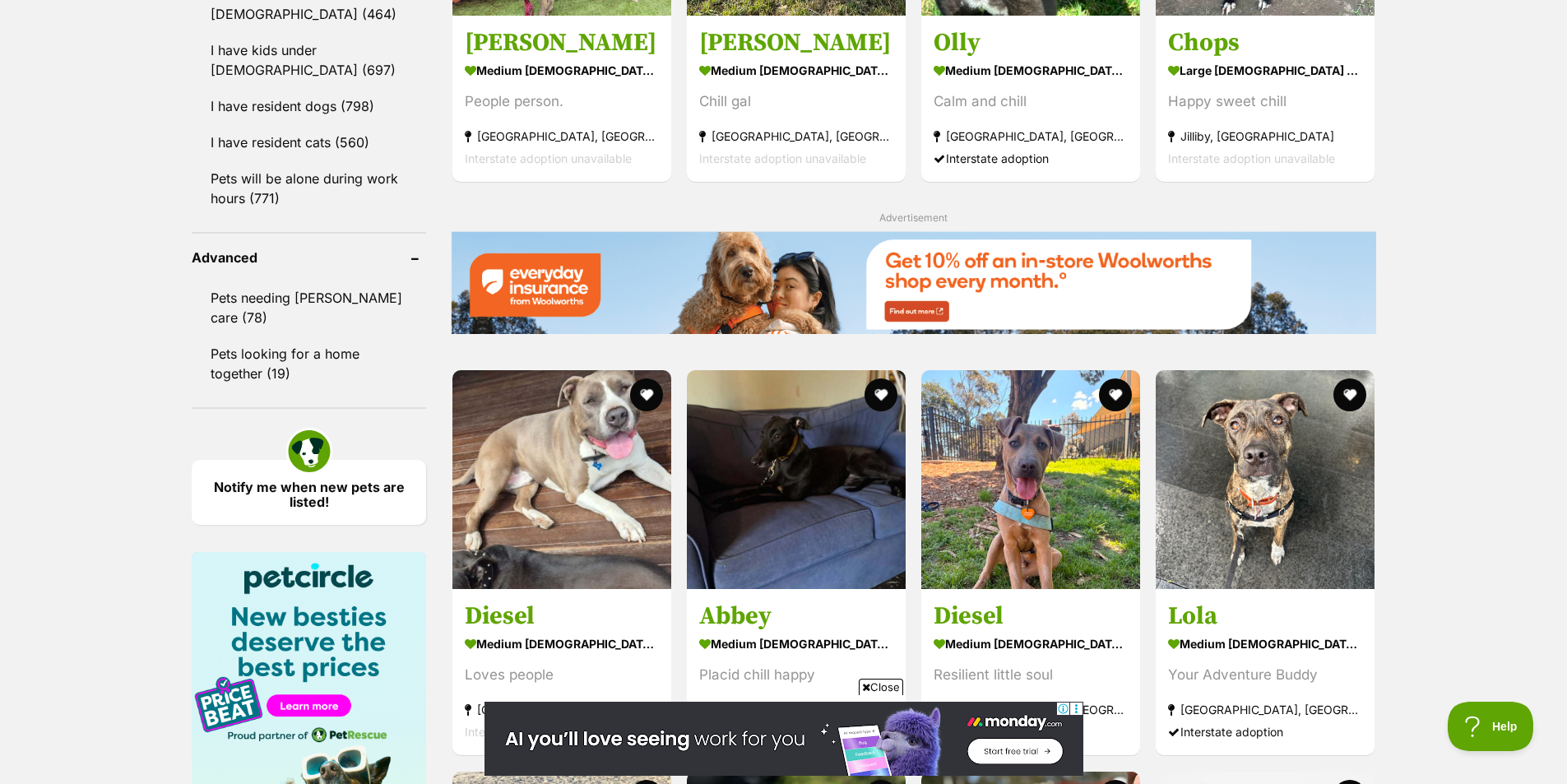
scroll to position [2055, 0]
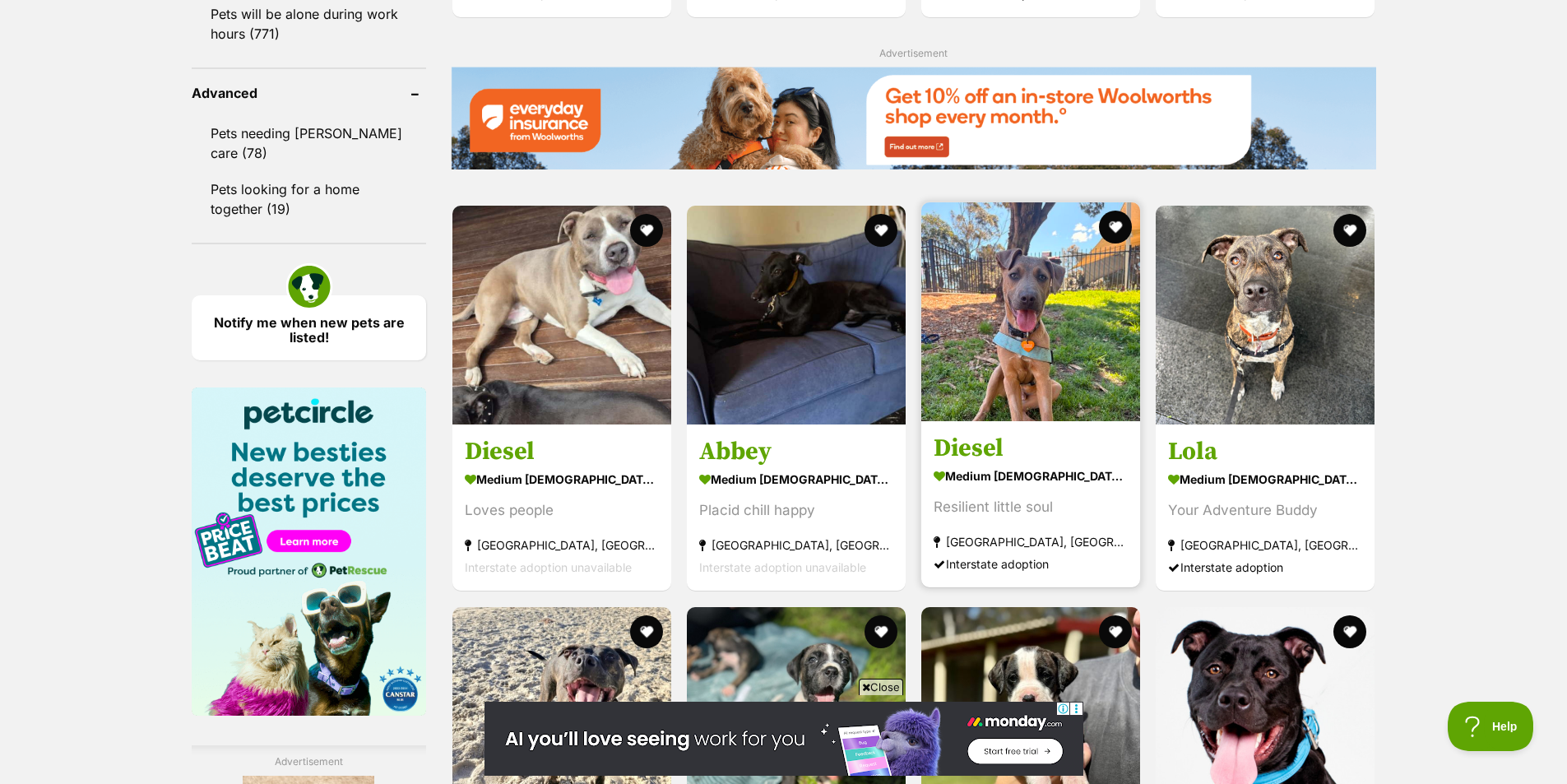
click at [1075, 389] on img at bounding box center [1030, 311] width 219 height 218
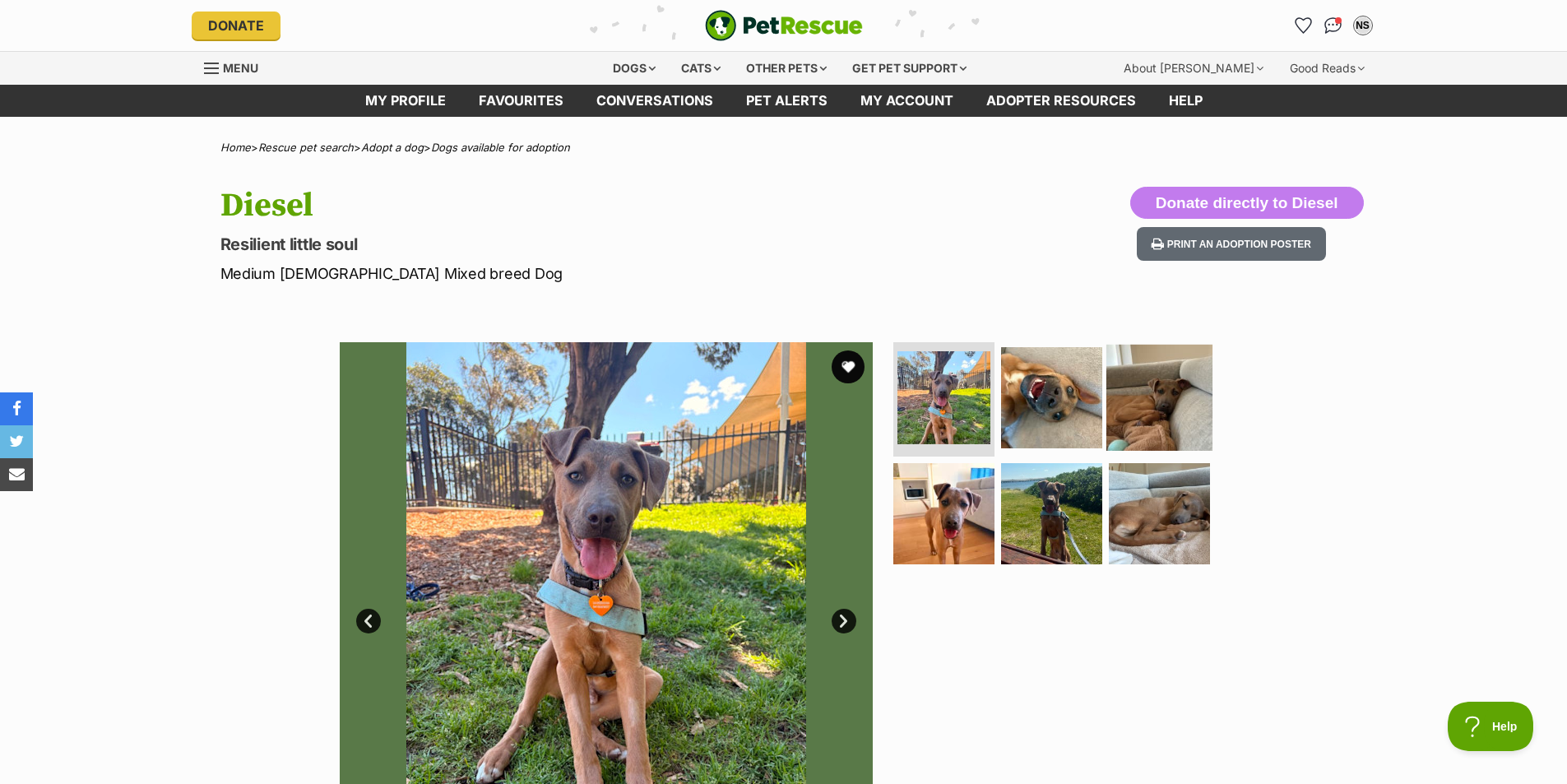
click at [1121, 412] on img at bounding box center [1159, 396] width 106 height 106
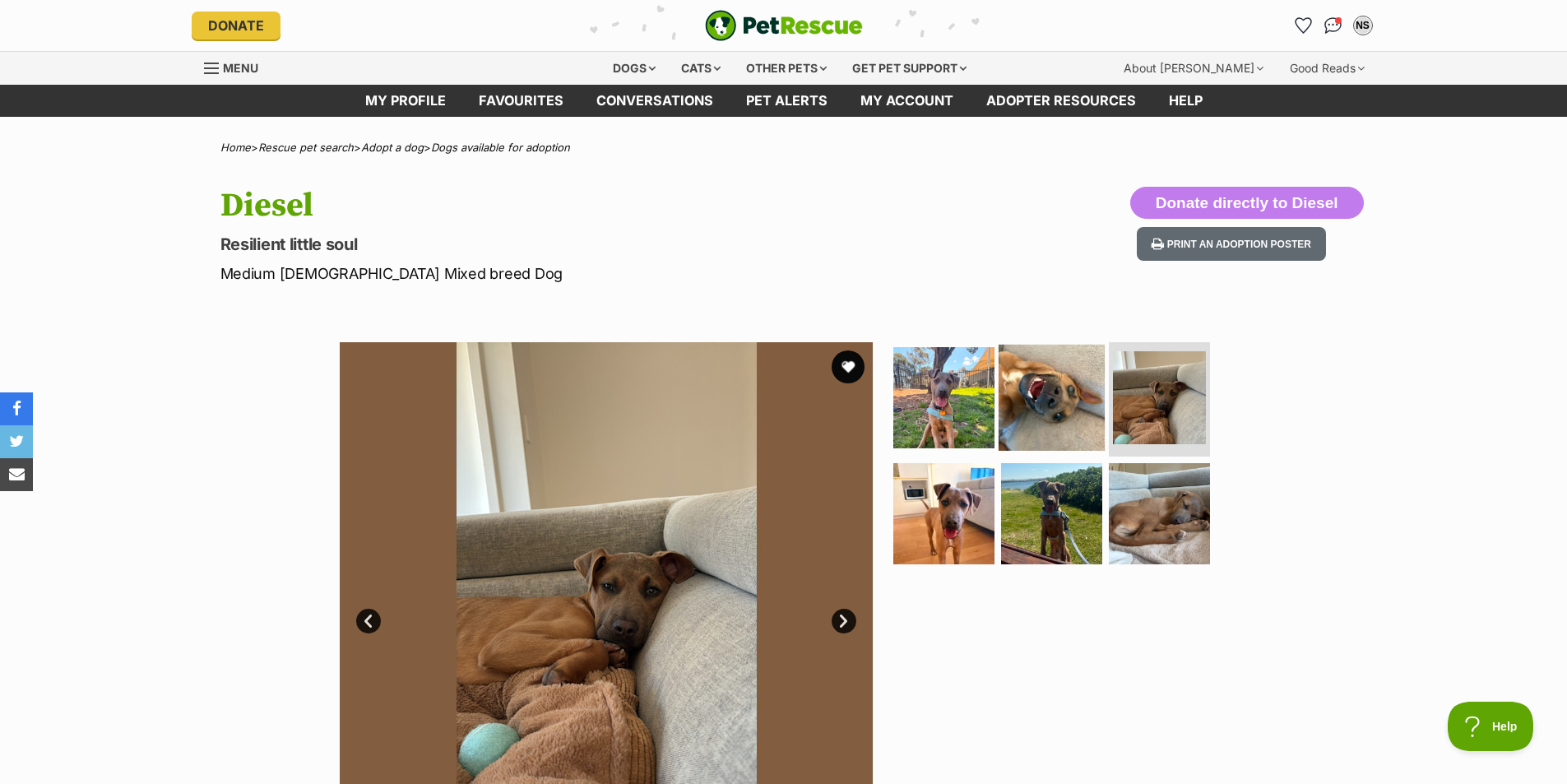
click at [1057, 418] on img at bounding box center [1052, 396] width 106 height 106
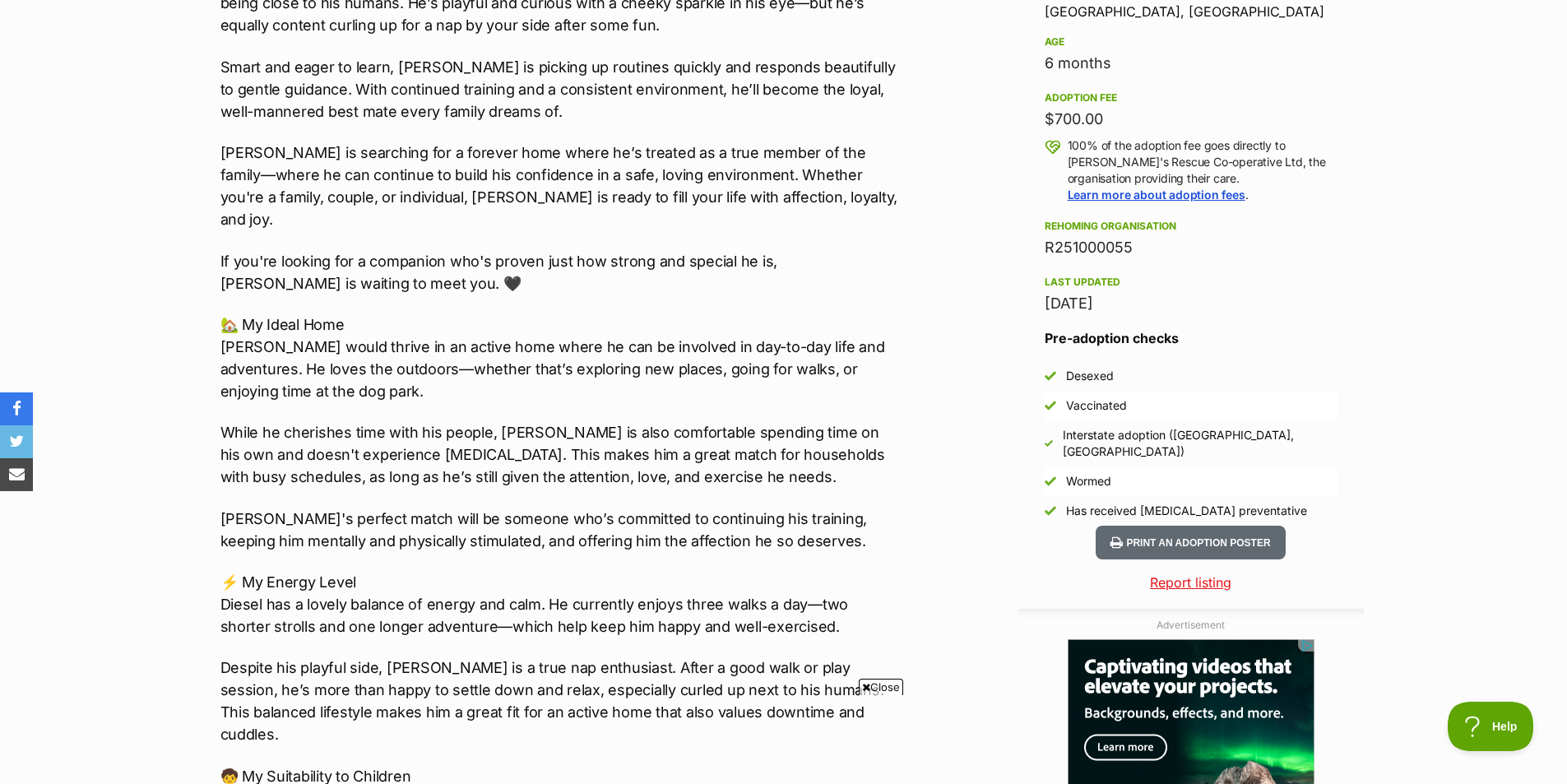
scroll to position [1151, 0]
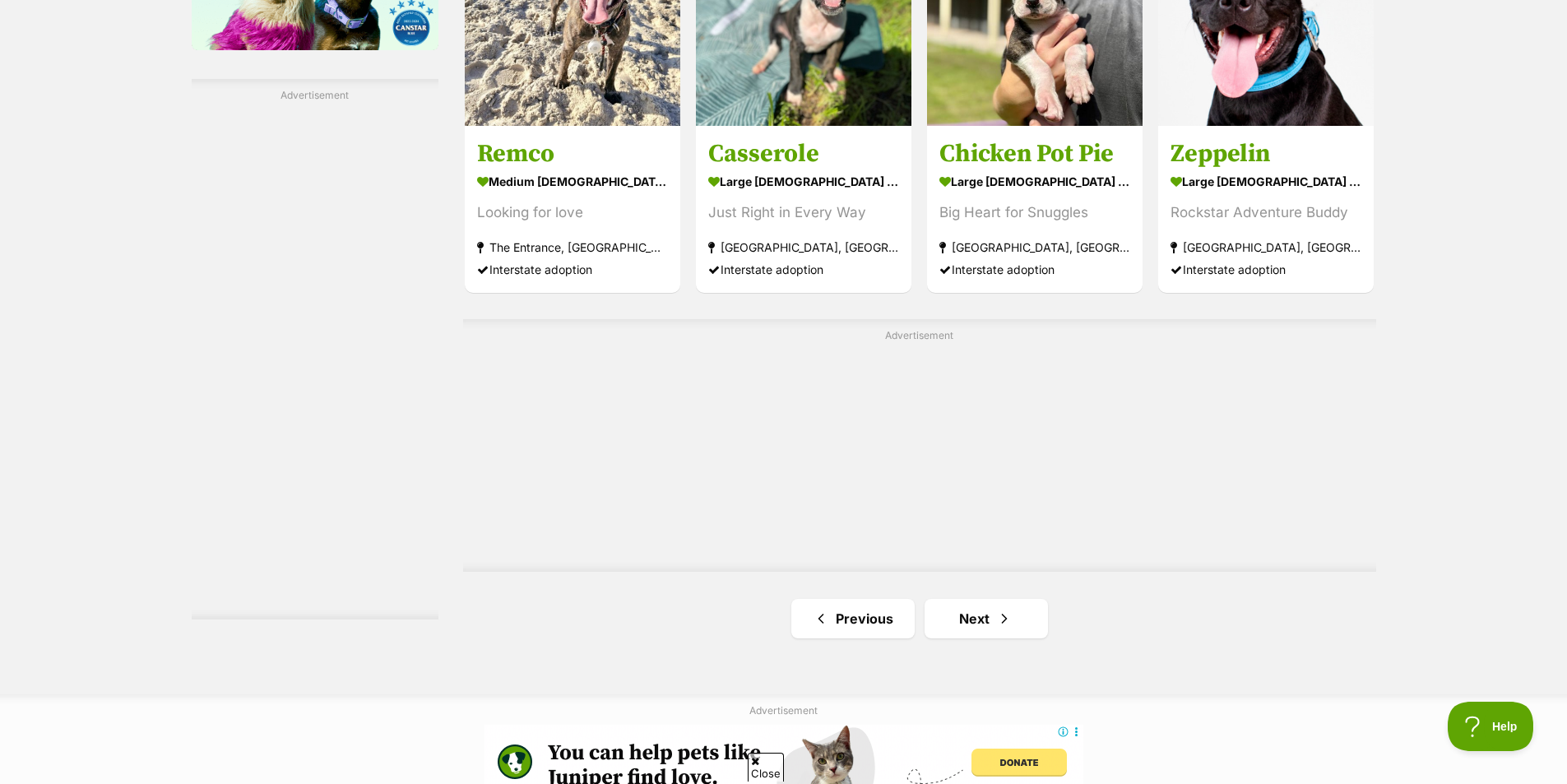
scroll to position [2951, 0]
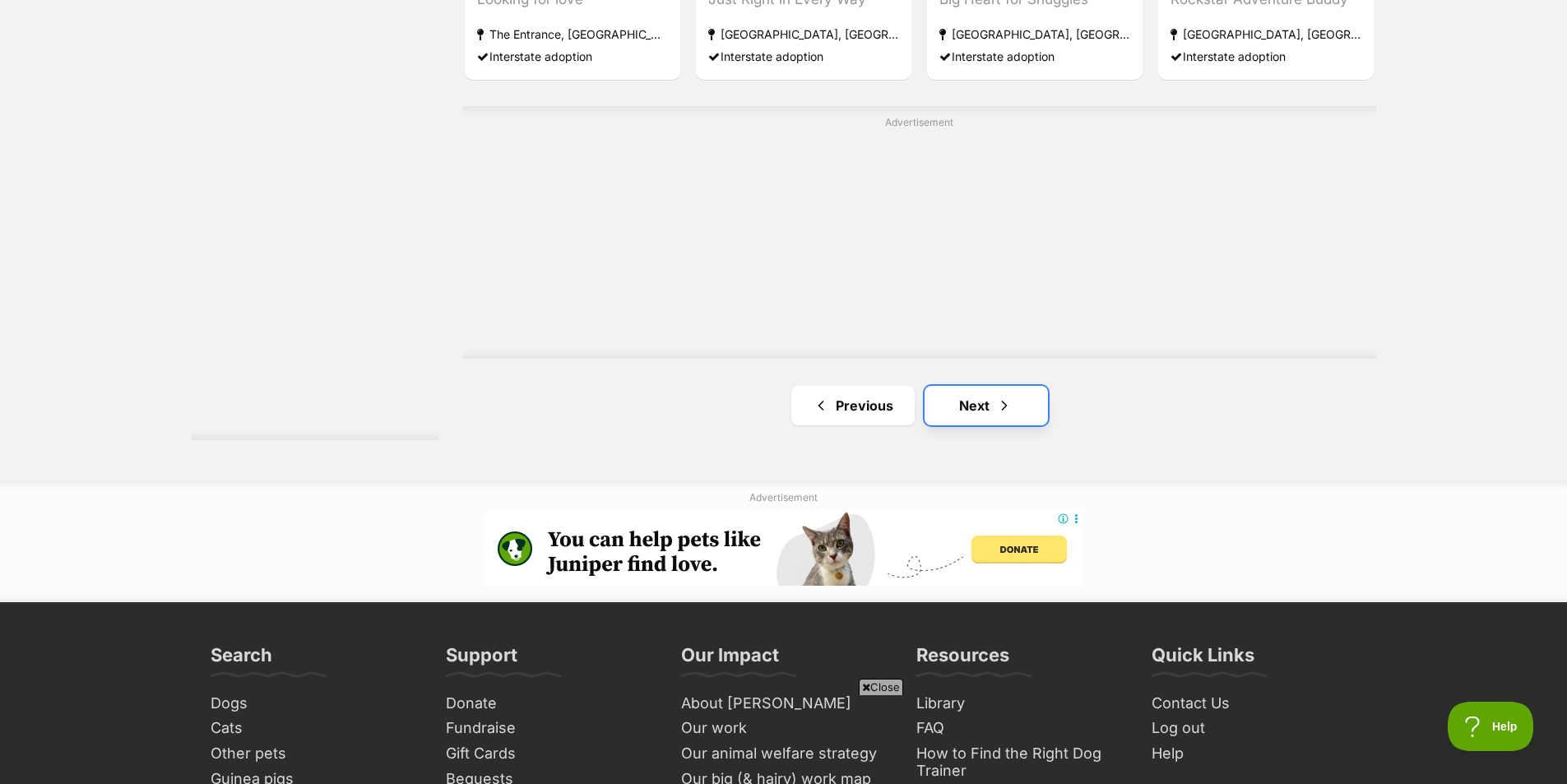
click at [1016, 405] on link "Next" at bounding box center [986, 404] width 123 height 39
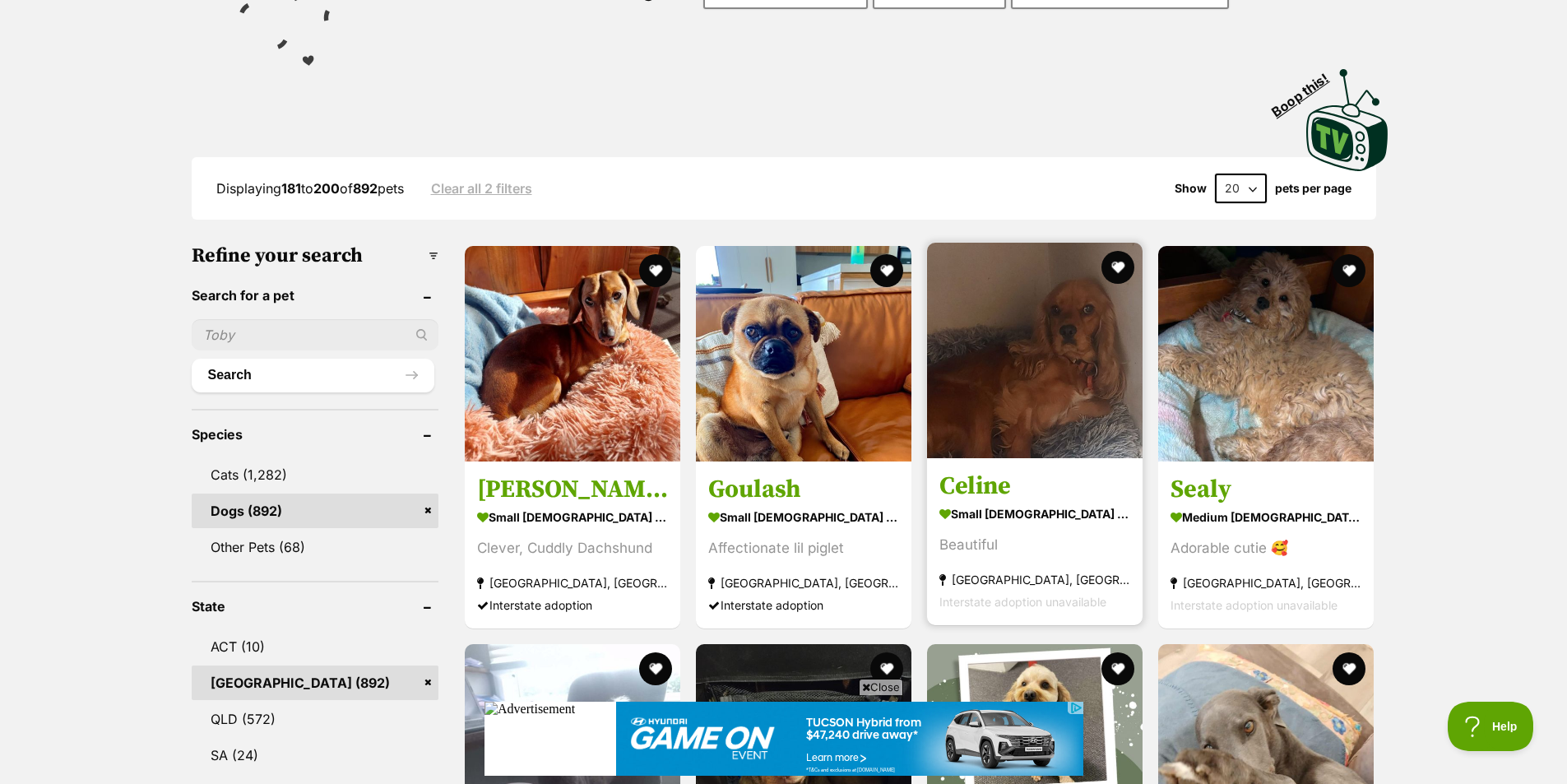
click at [1013, 402] on img at bounding box center [1035, 350] width 216 height 216
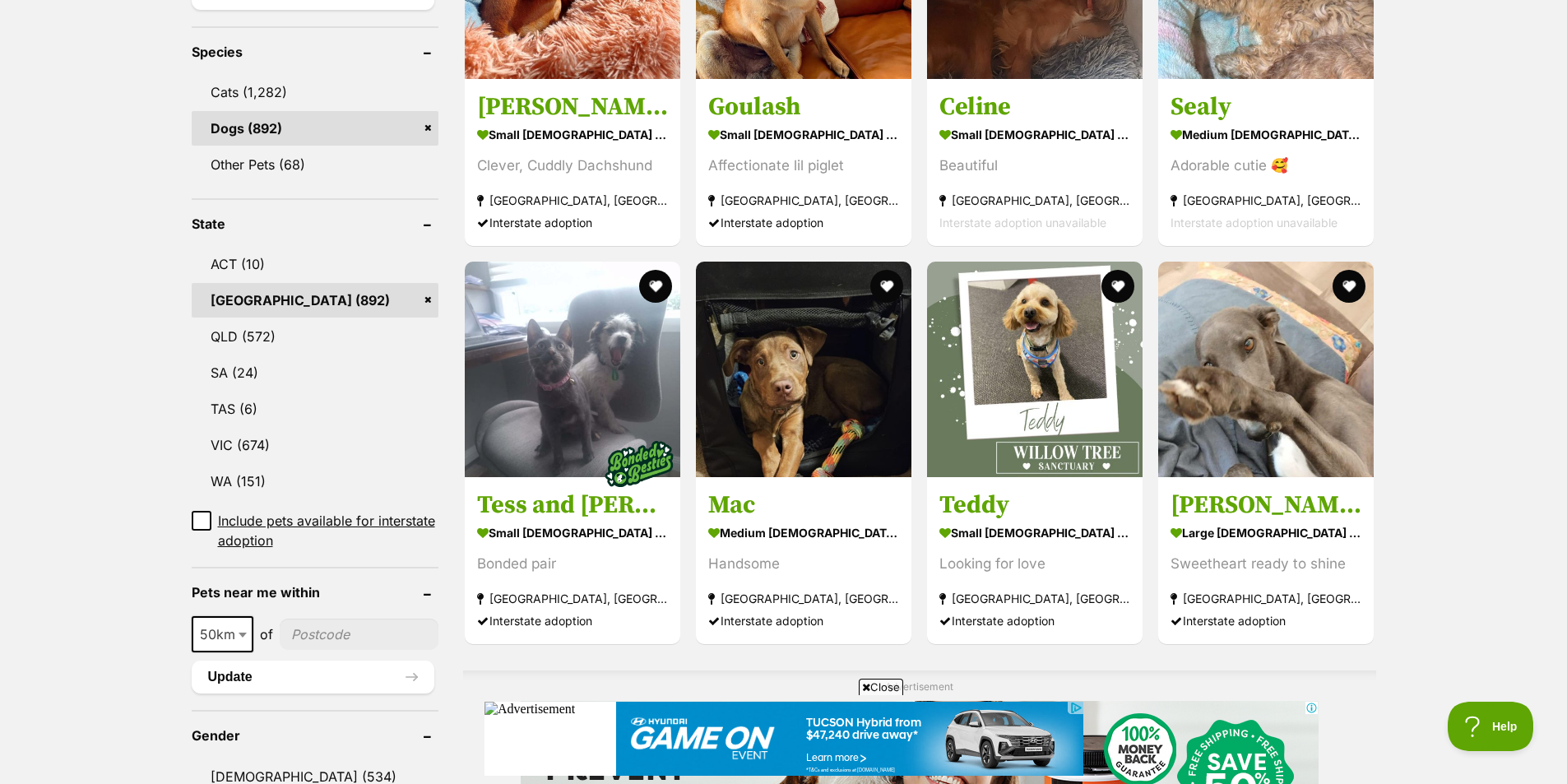
scroll to position [658, 0]
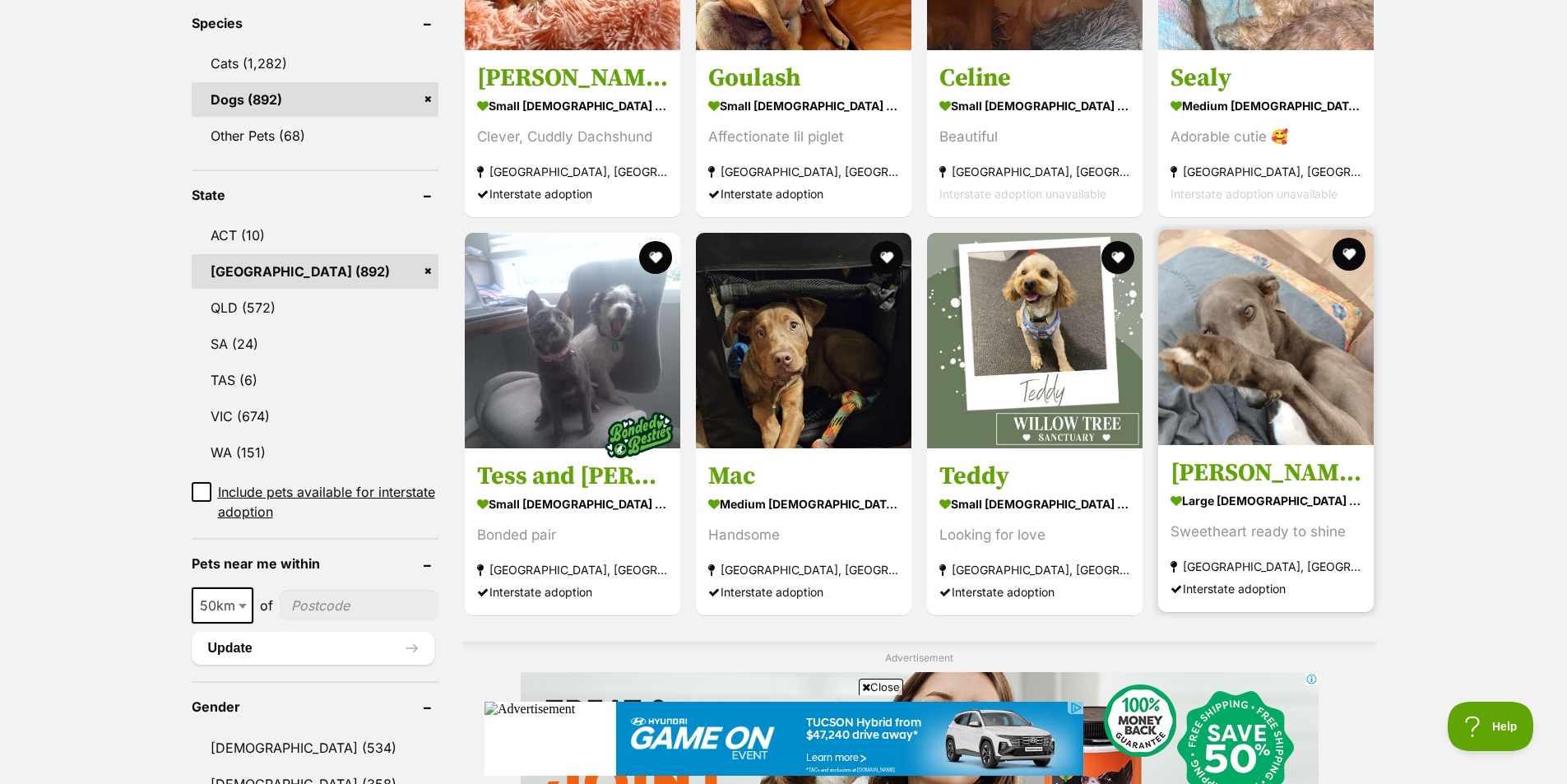
click at [1216, 342] on img at bounding box center [1266, 338] width 216 height 216
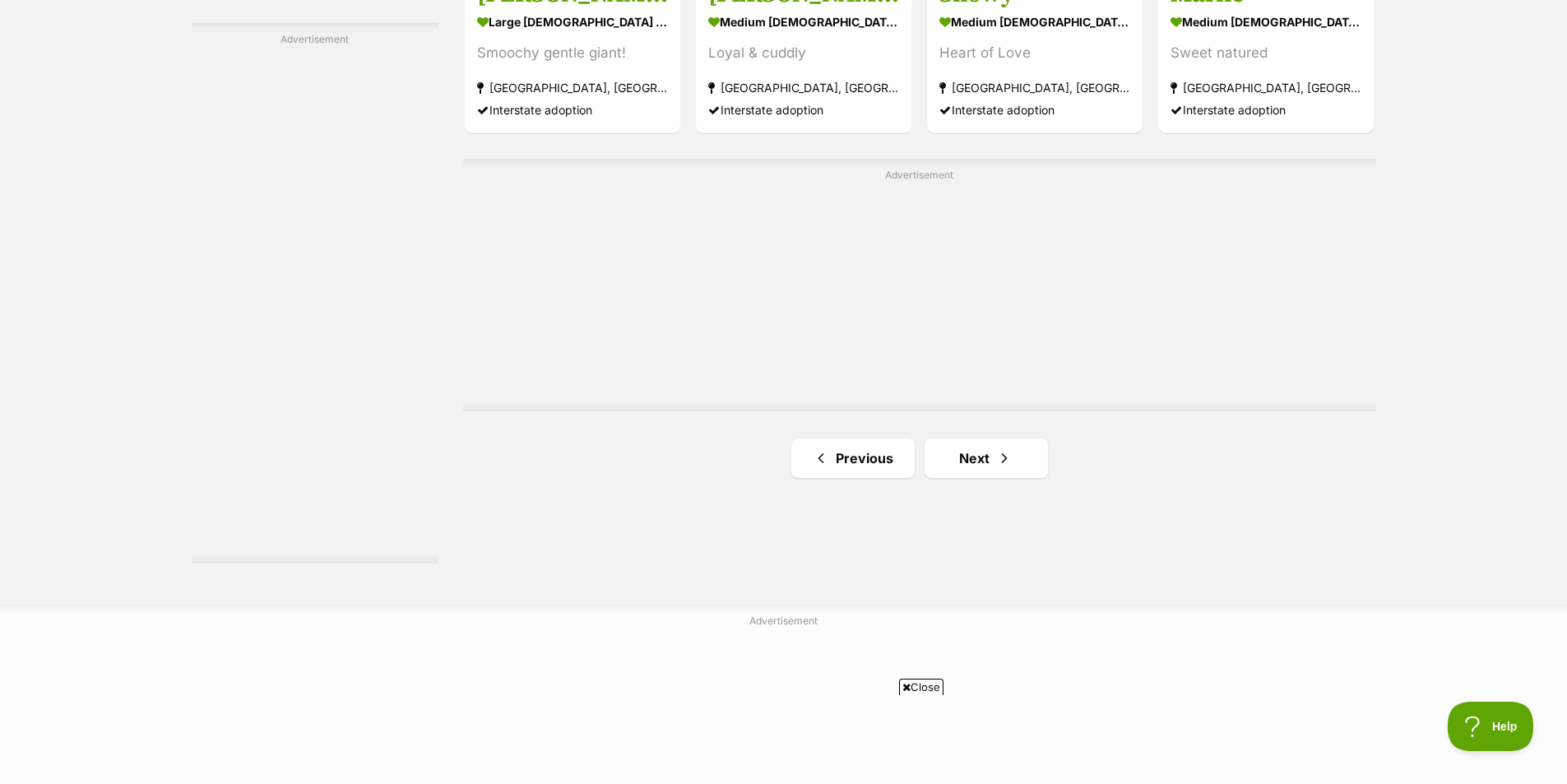
scroll to position [2796, 0]
click at [1011, 450] on span "Next page" at bounding box center [1004, 456] width 16 height 20
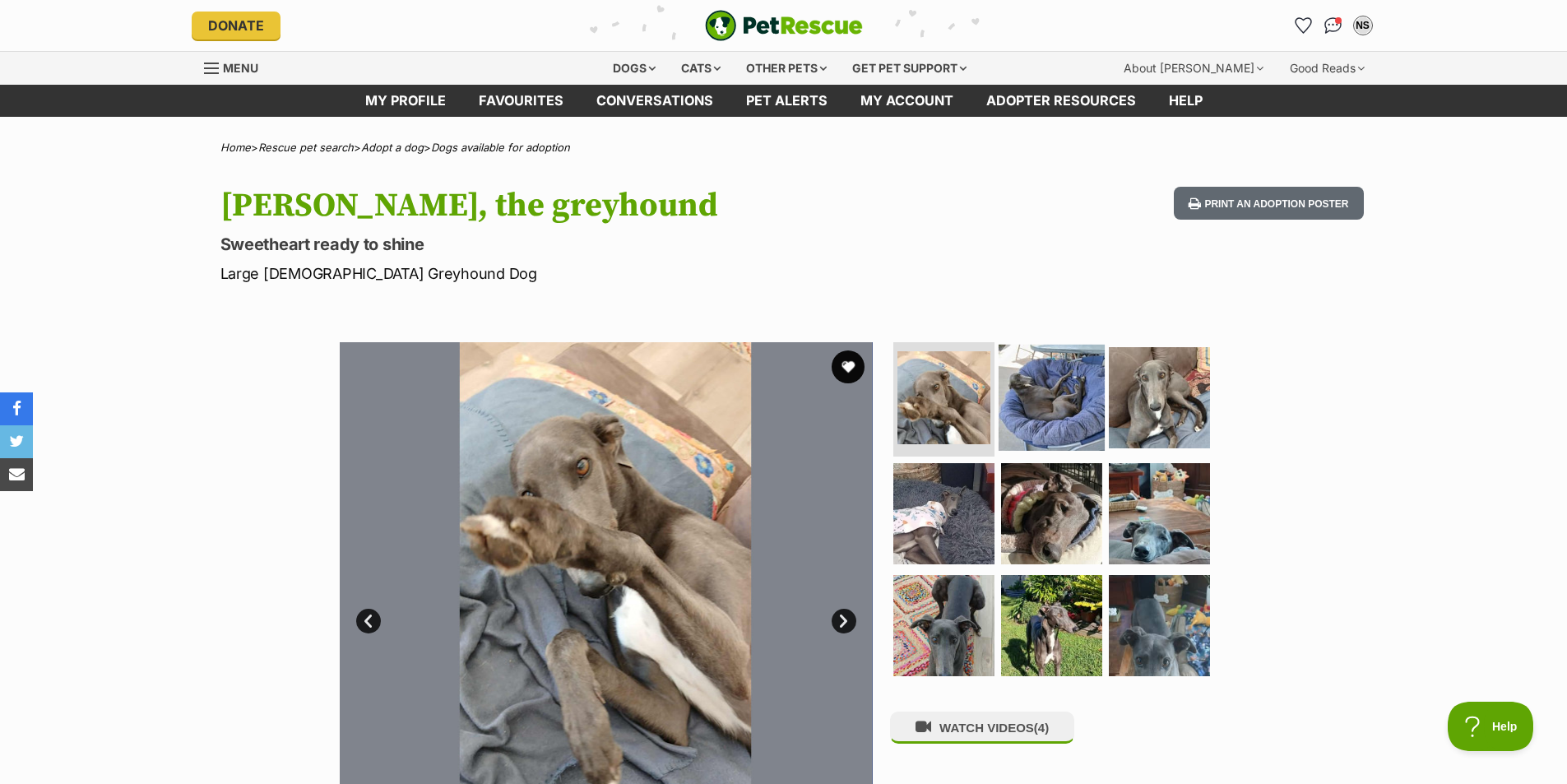
click at [1091, 410] on img at bounding box center [1052, 396] width 106 height 106
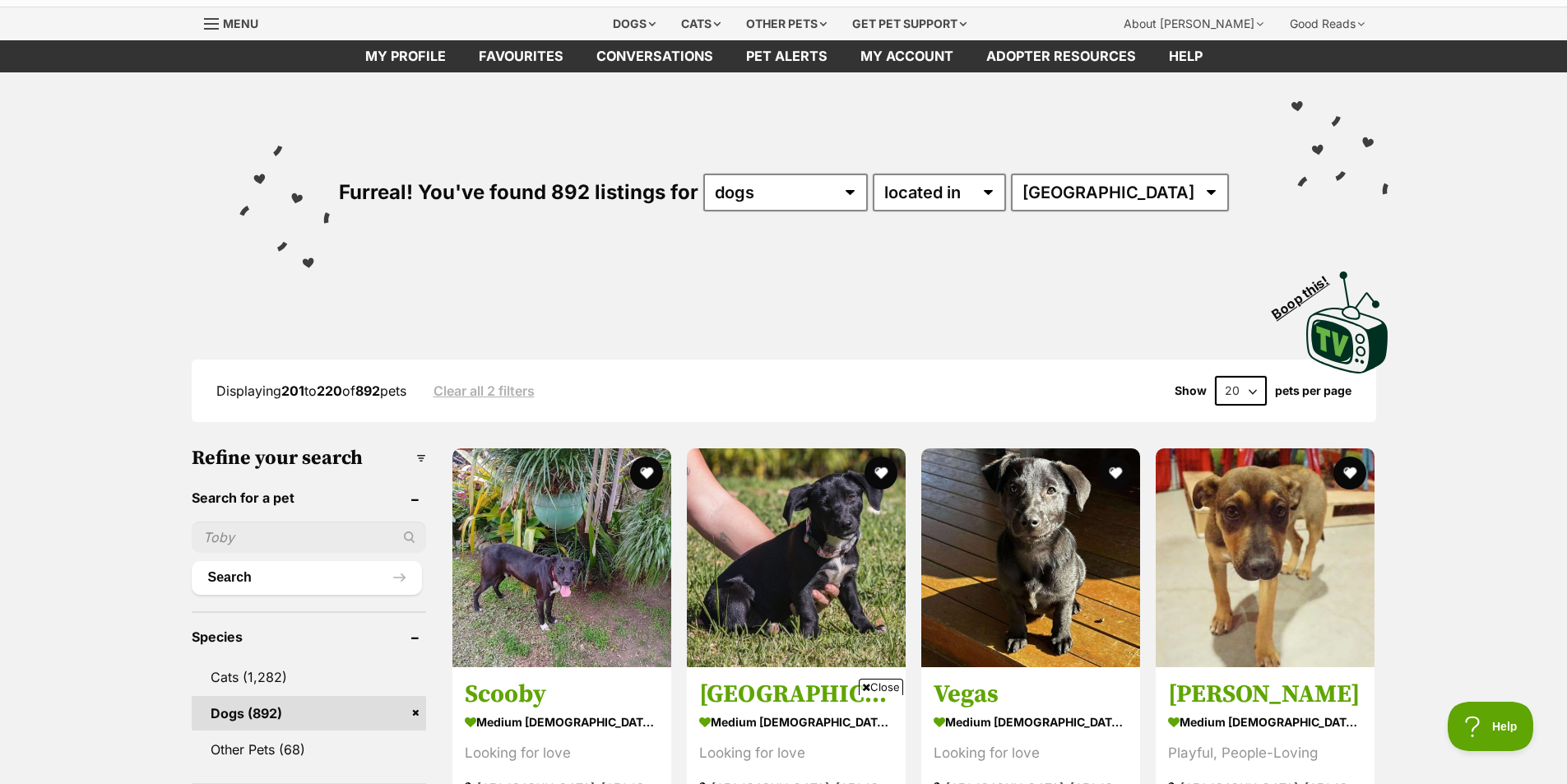
scroll to position [82, 0]
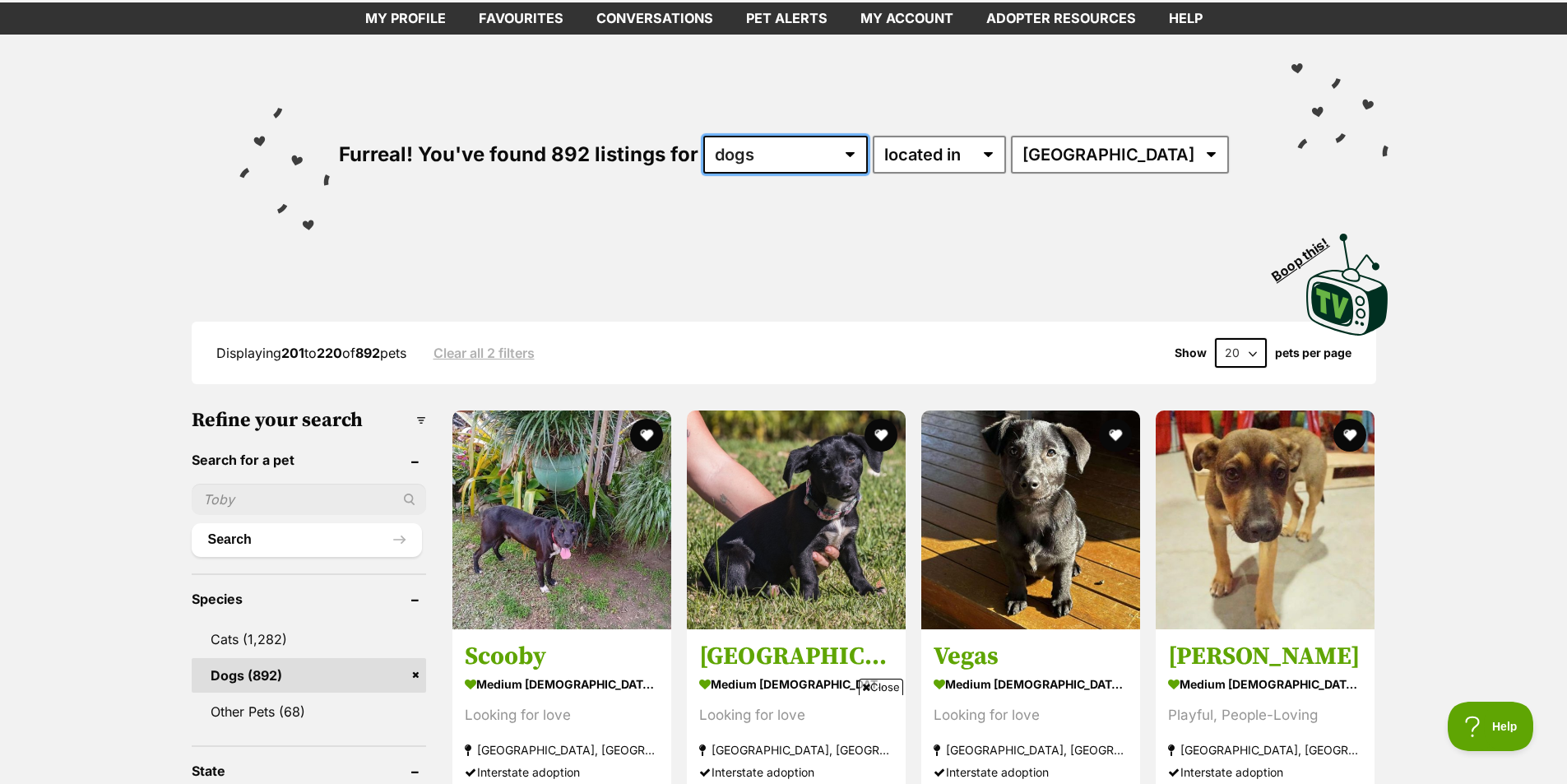
click at [867, 161] on select "any type of pet cats dogs other pets" at bounding box center [785, 155] width 164 height 38
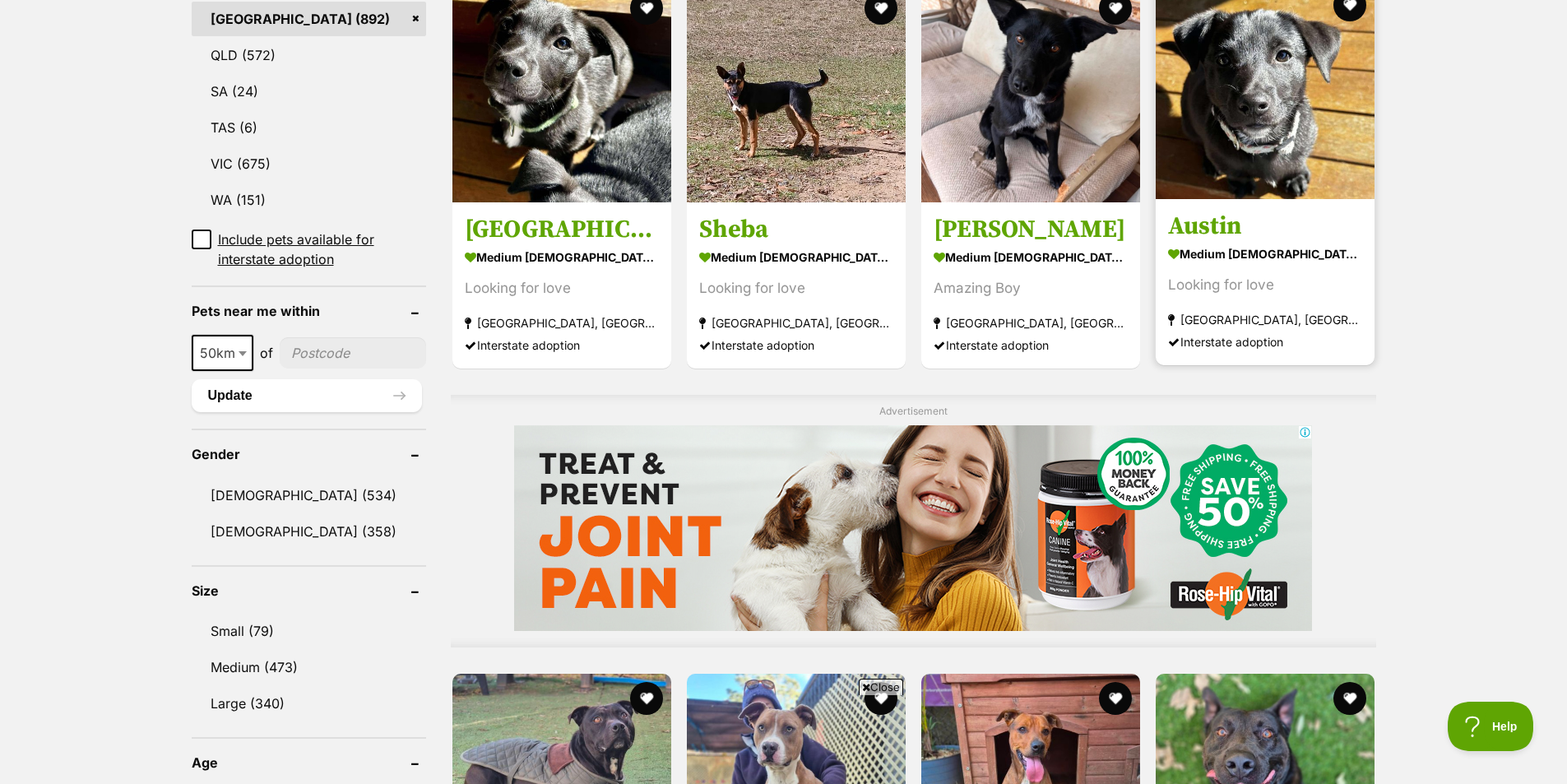
scroll to position [904, 0]
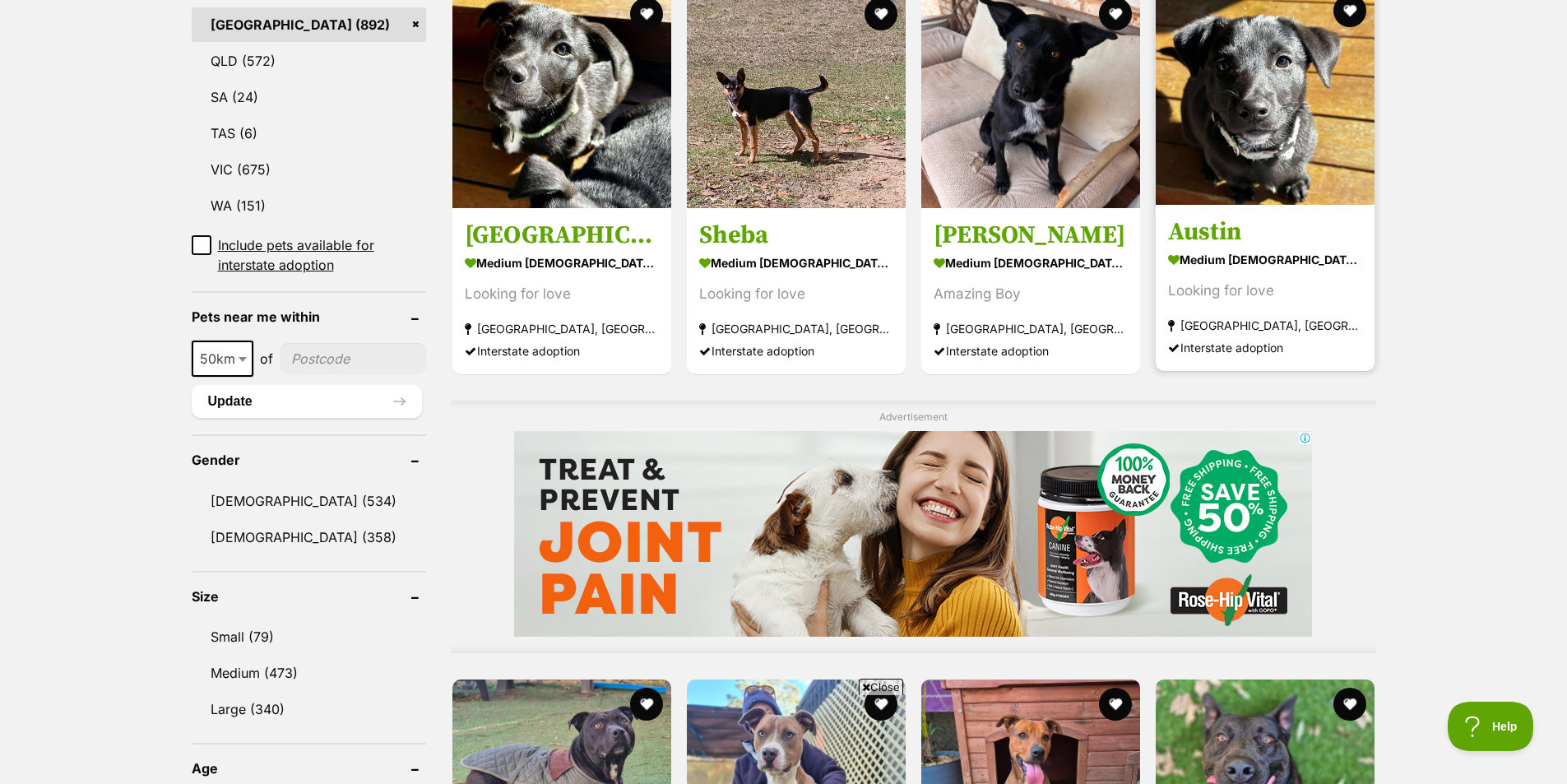
click at [1248, 274] on section "medium [DEMOGRAPHIC_DATA] Dog Looking for love [GEOGRAPHIC_DATA], [GEOGRAPHIC_D…" at bounding box center [1264, 302] width 194 height 111
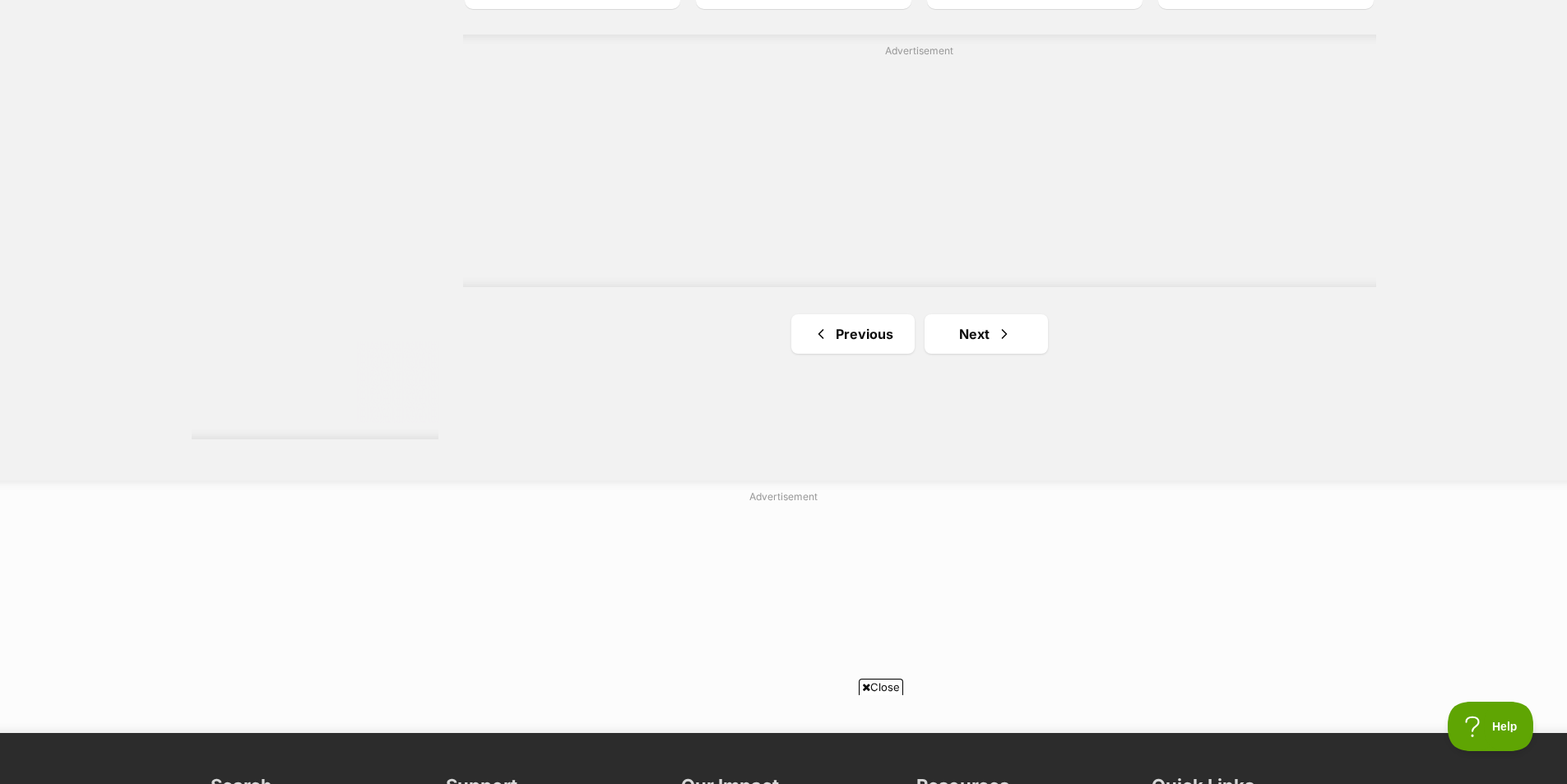
scroll to position [2960, 0]
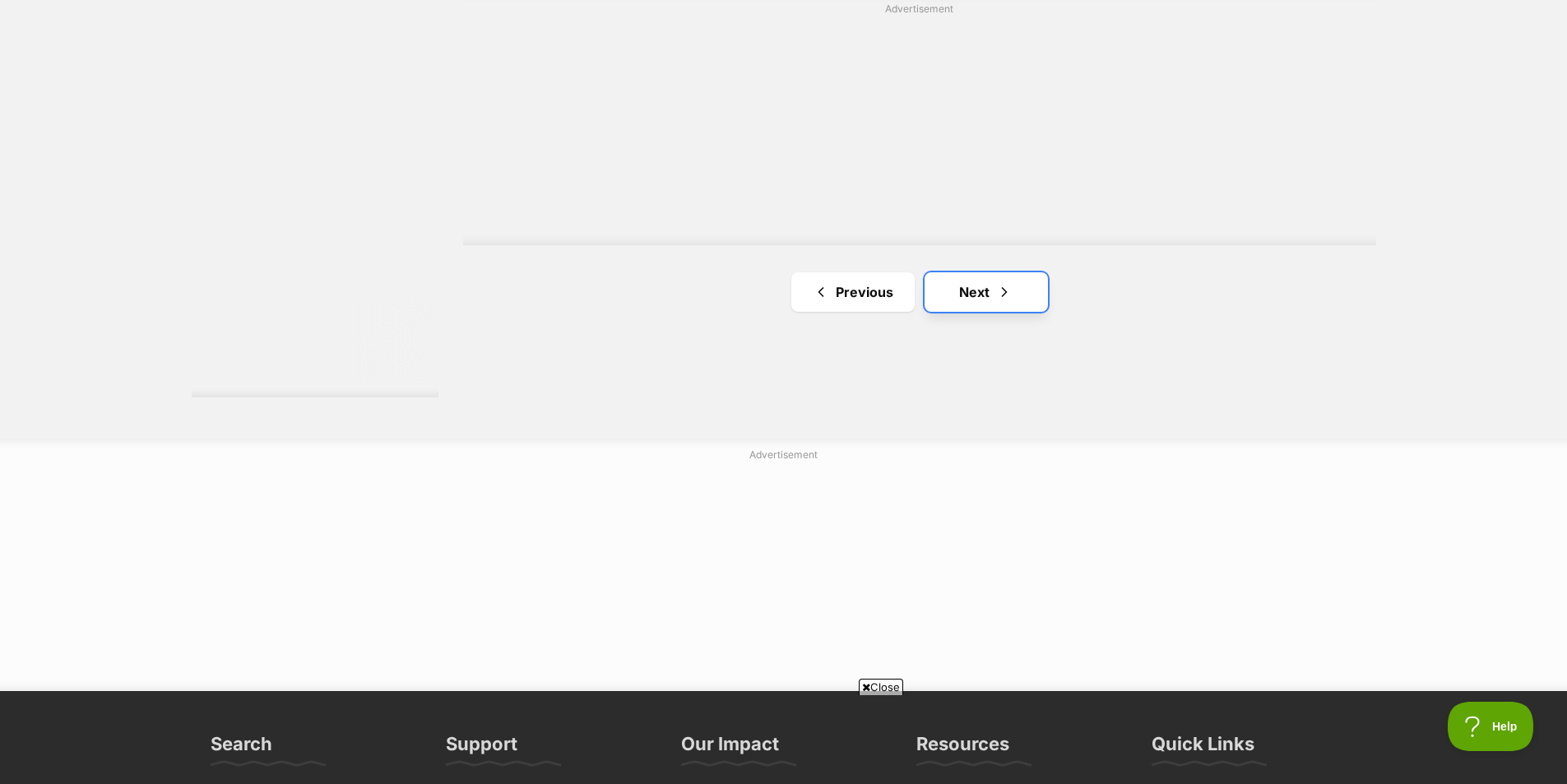
click at [1019, 307] on link "Next" at bounding box center [986, 291] width 123 height 39
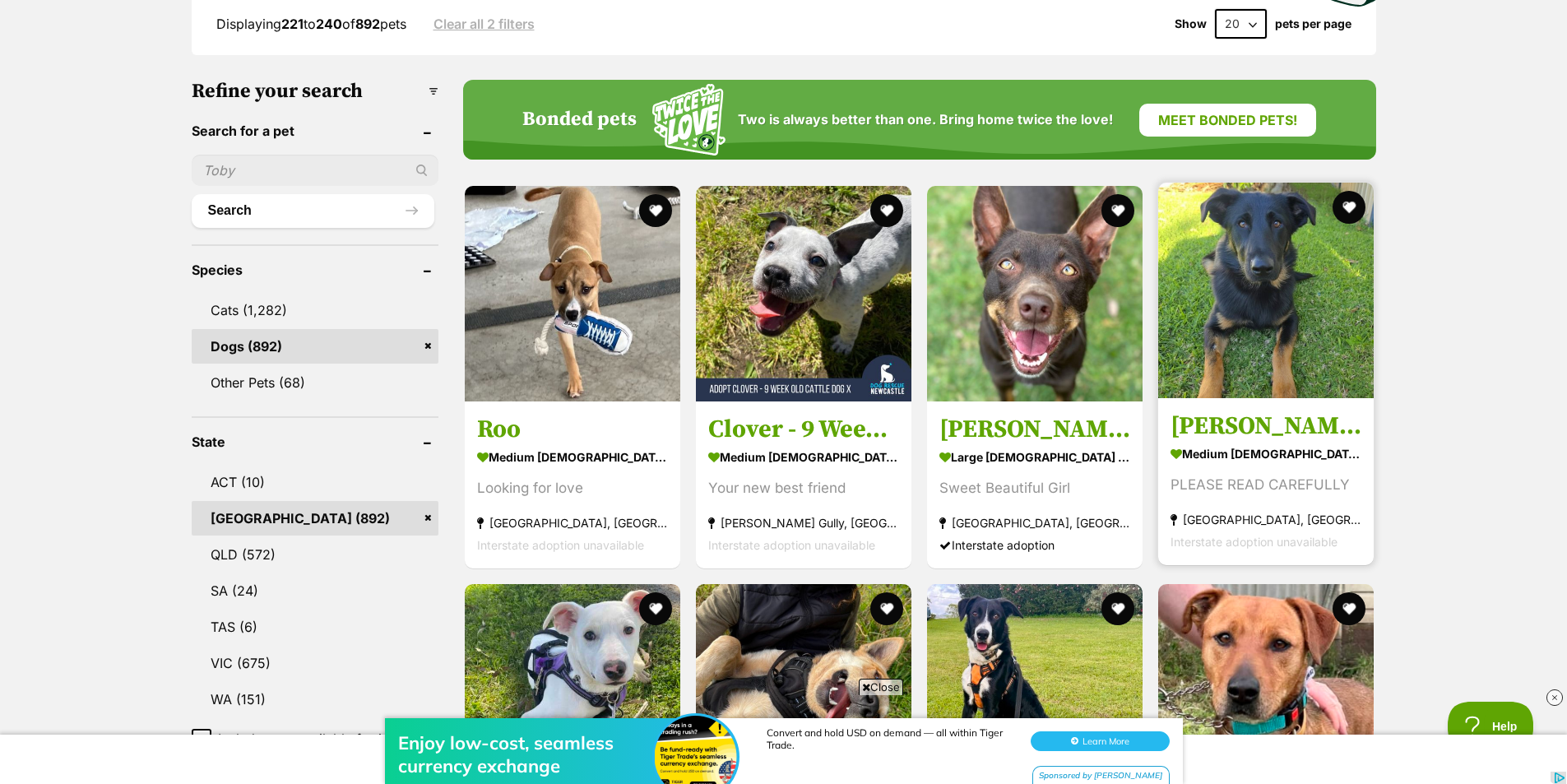
click at [1286, 428] on h3 "[PERSON_NAME]" at bounding box center [1266, 425] width 191 height 31
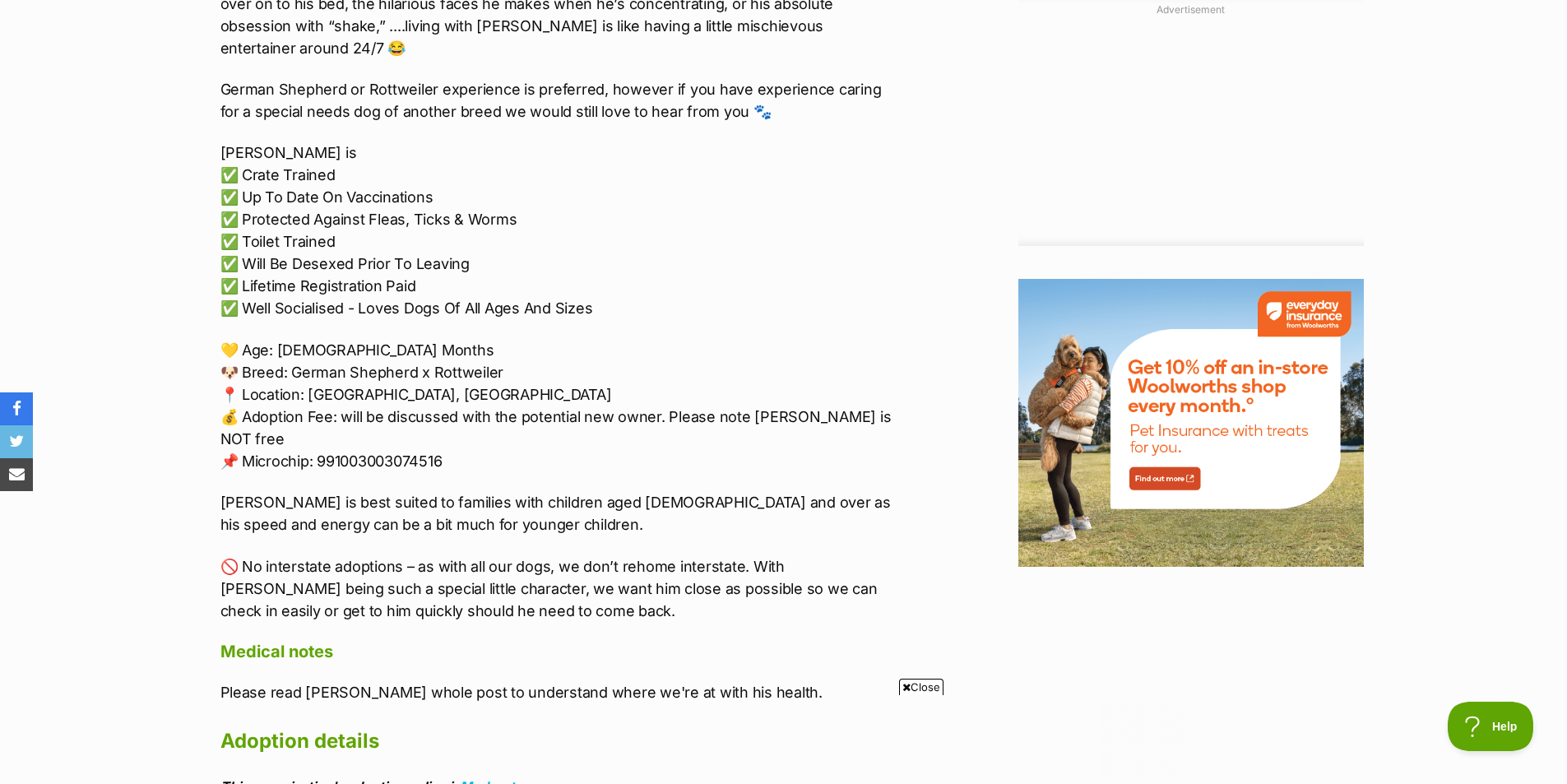
scroll to position [1808, 0]
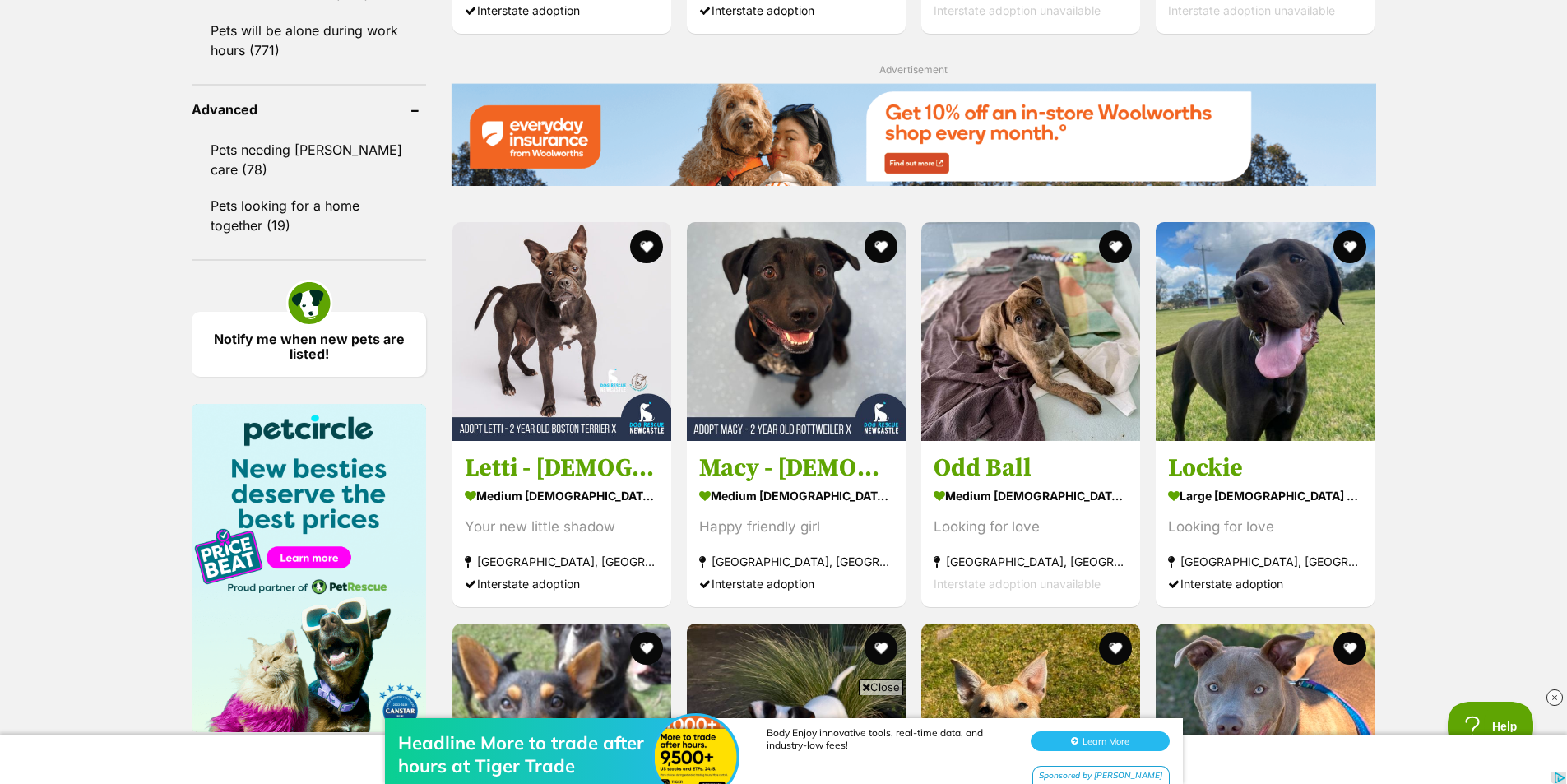
scroll to position [2055, 0]
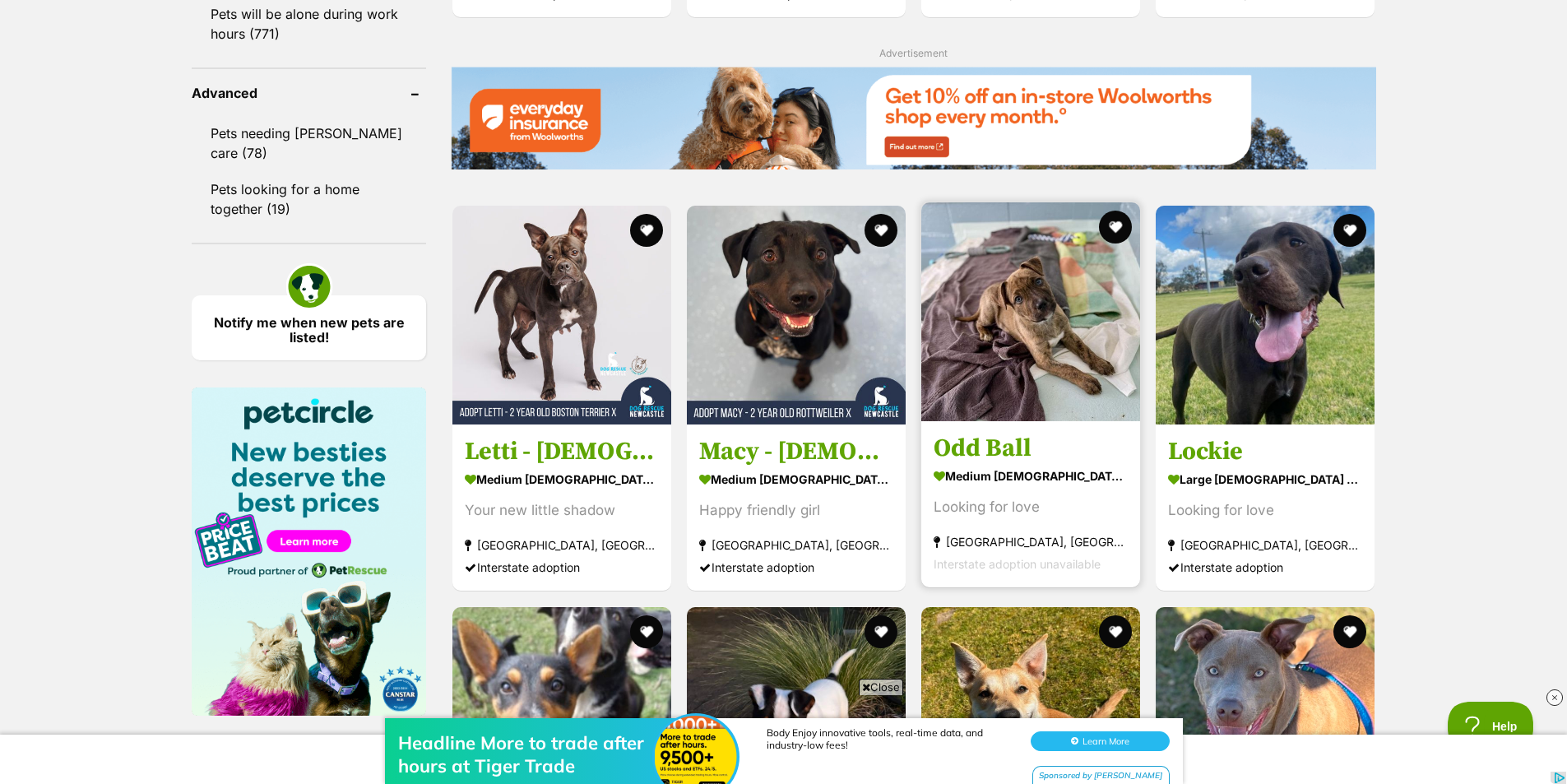
click at [1029, 355] on img at bounding box center [1030, 311] width 219 height 218
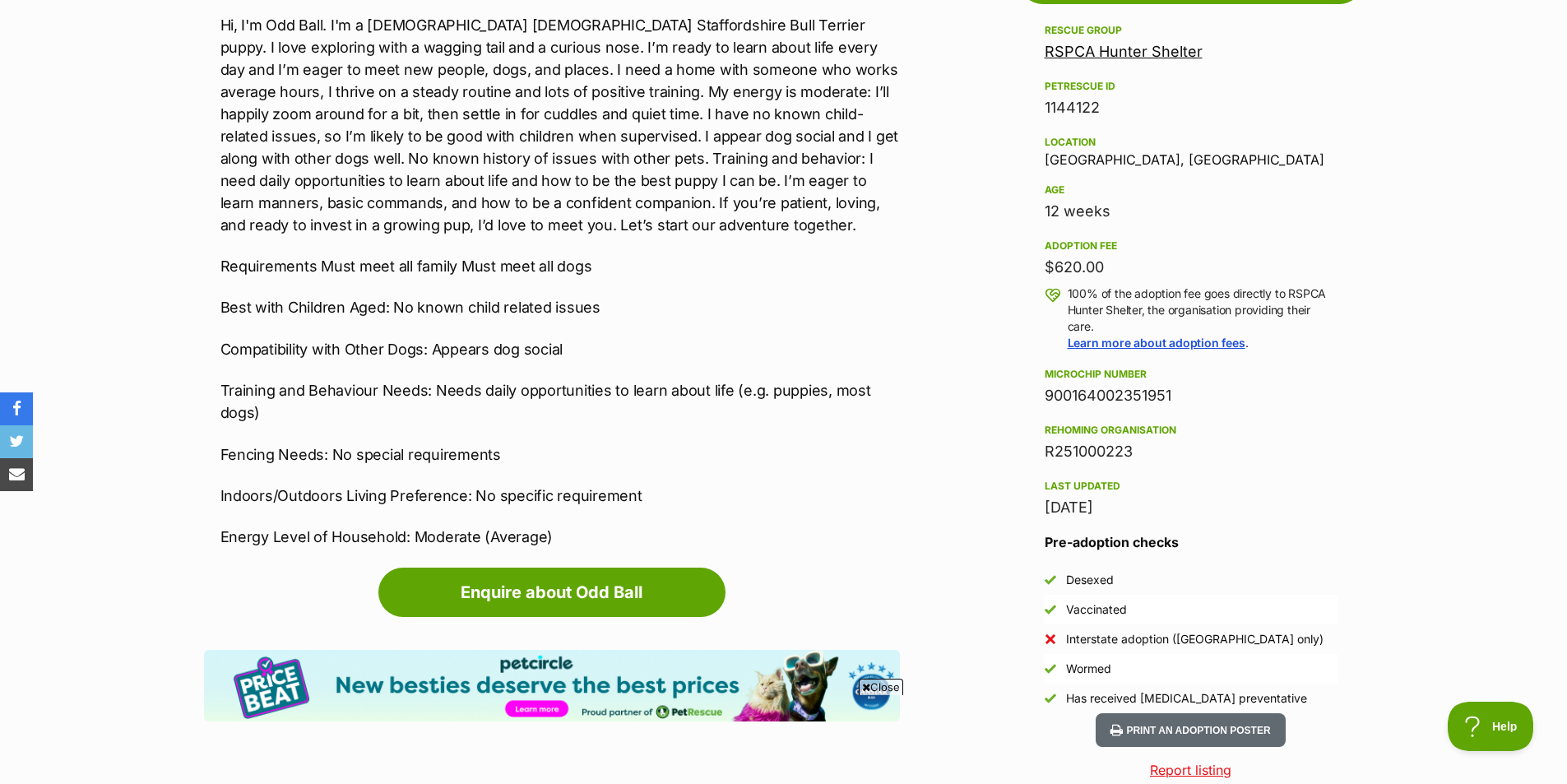
scroll to position [986, 0]
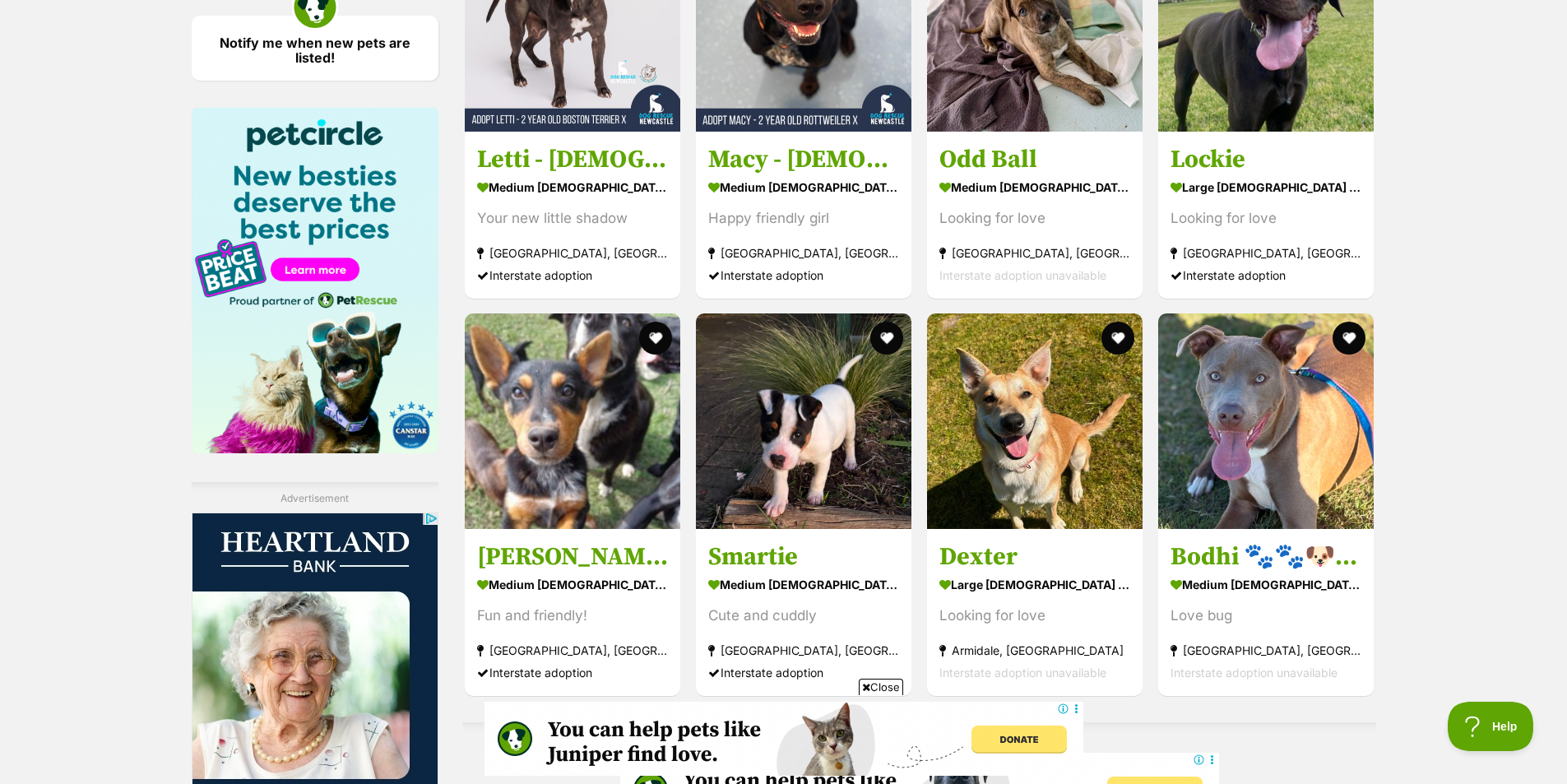
scroll to position [2375, 0]
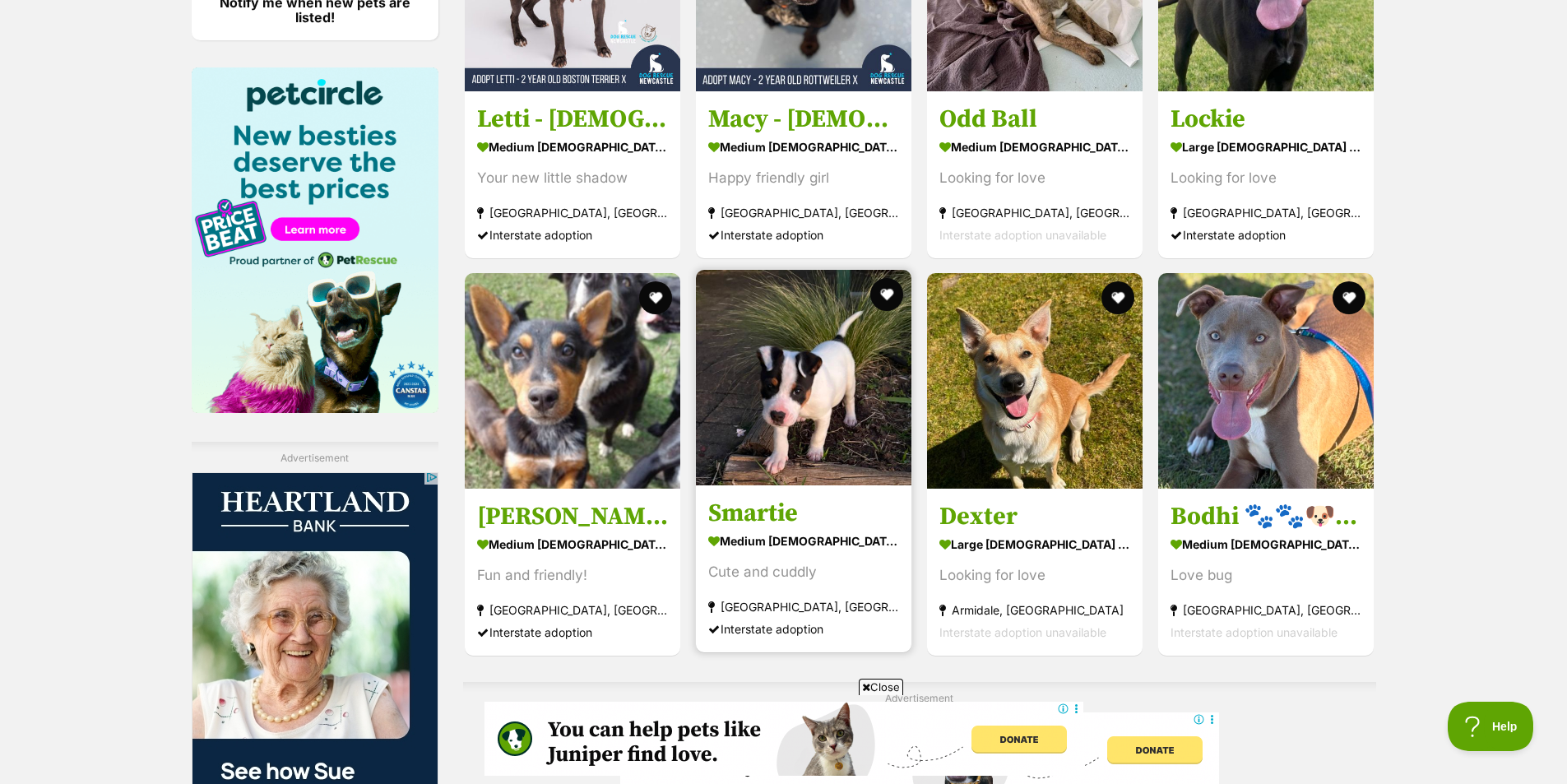
click at [713, 438] on img at bounding box center [804, 378] width 216 height 216
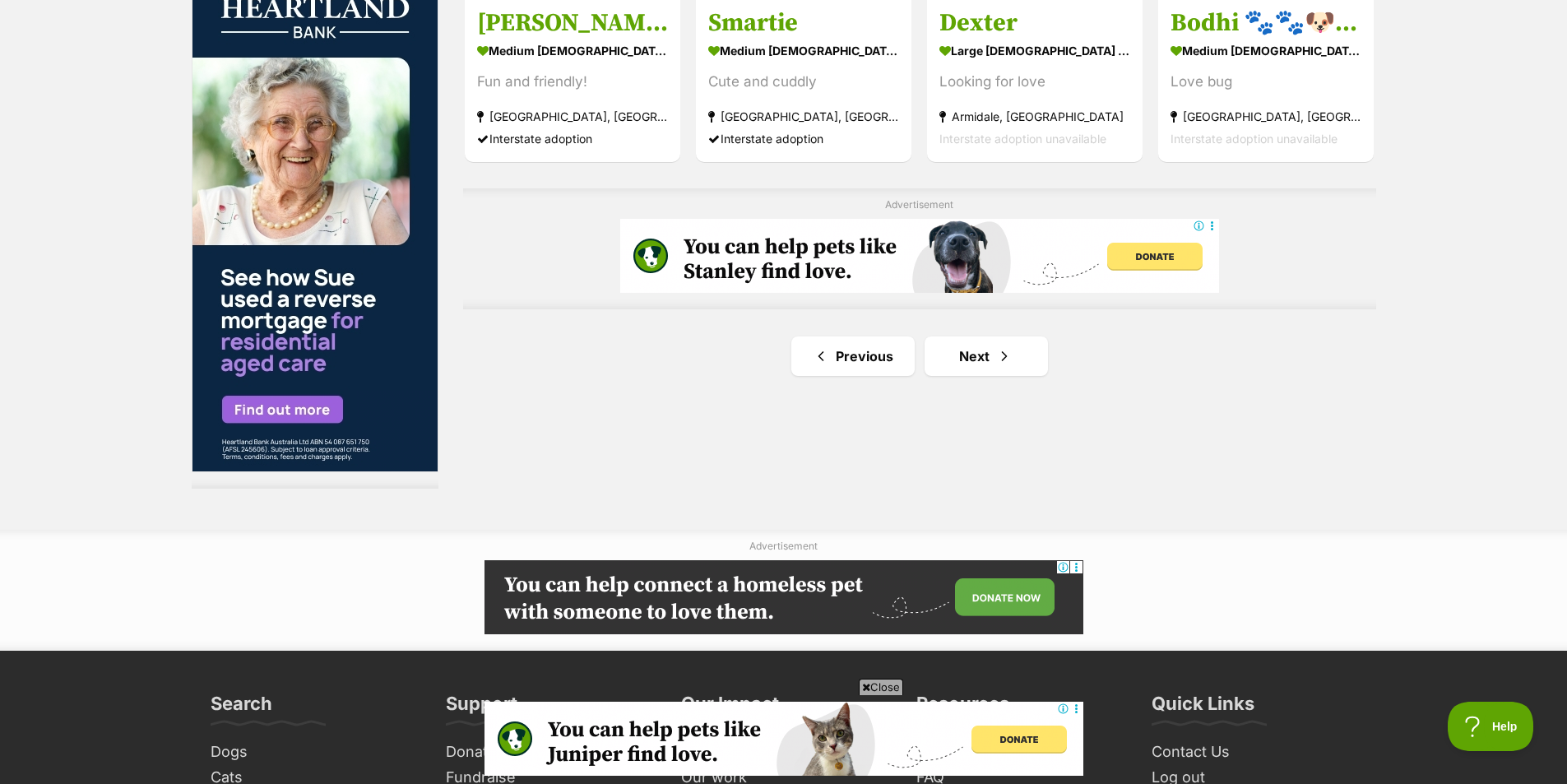
scroll to position [3033, 0]
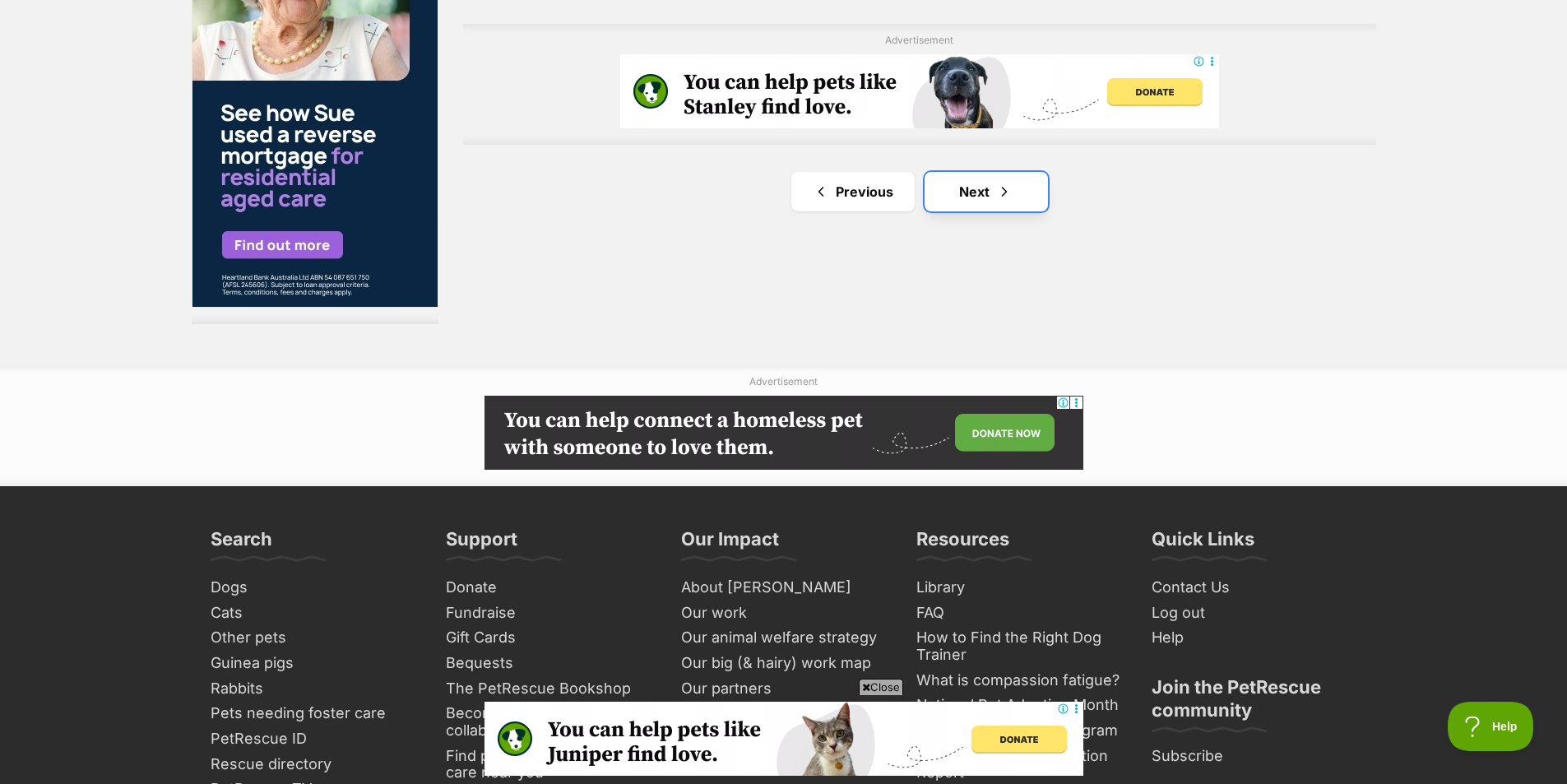
click at [1000, 207] on link "Next" at bounding box center [986, 191] width 123 height 39
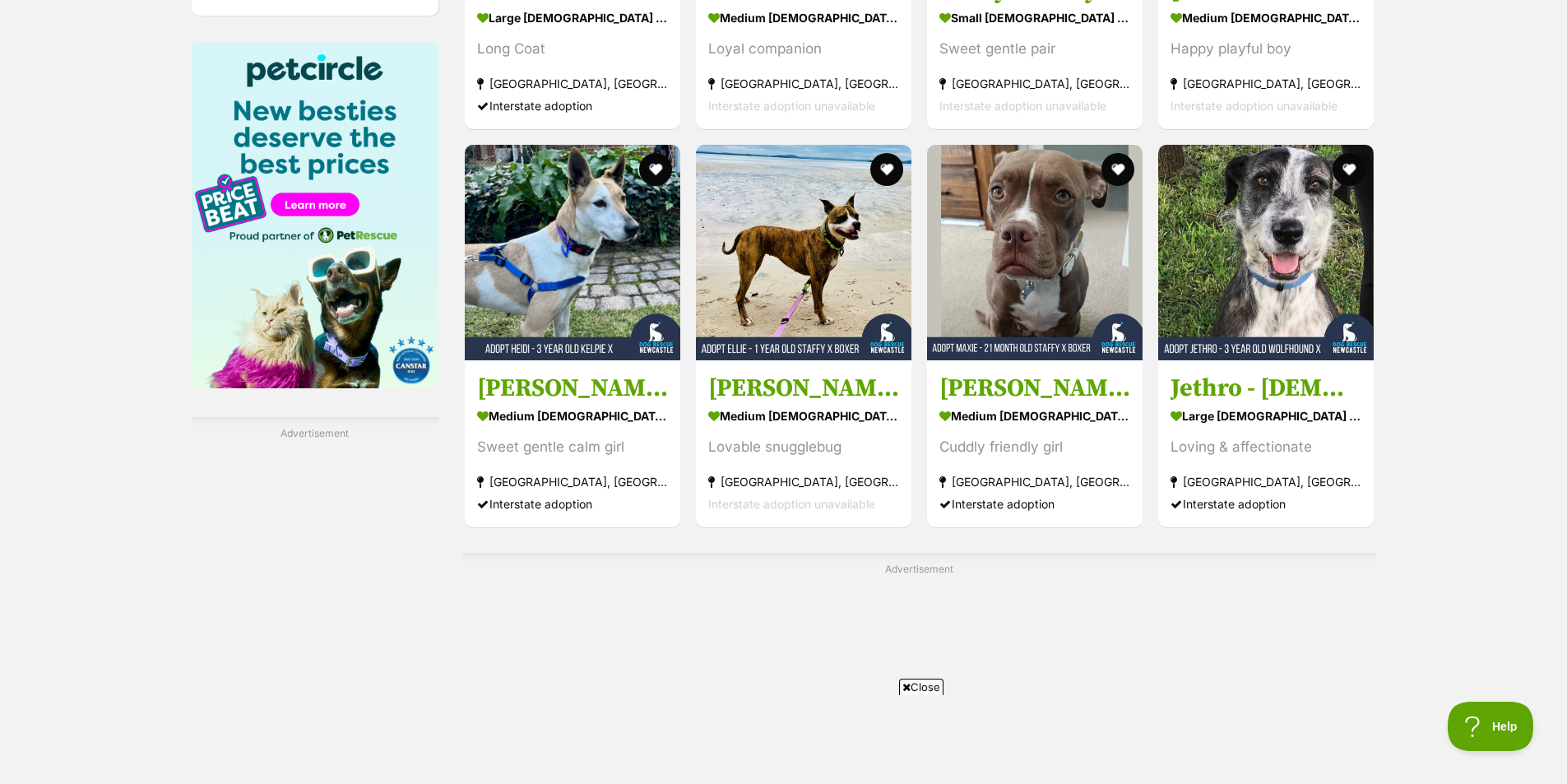
scroll to position [2631, 0]
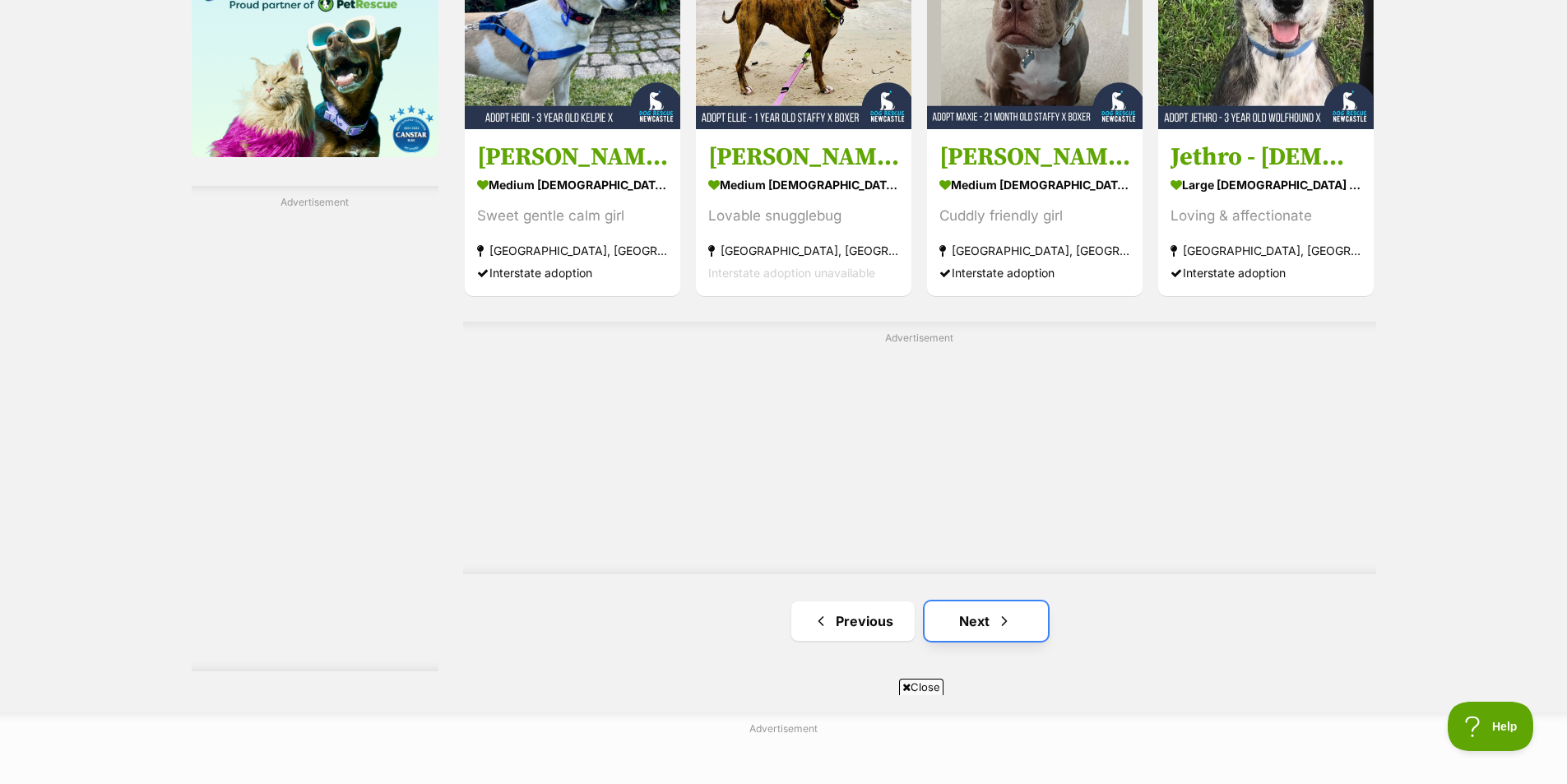
click at [1005, 609] on link "Next" at bounding box center [986, 620] width 123 height 39
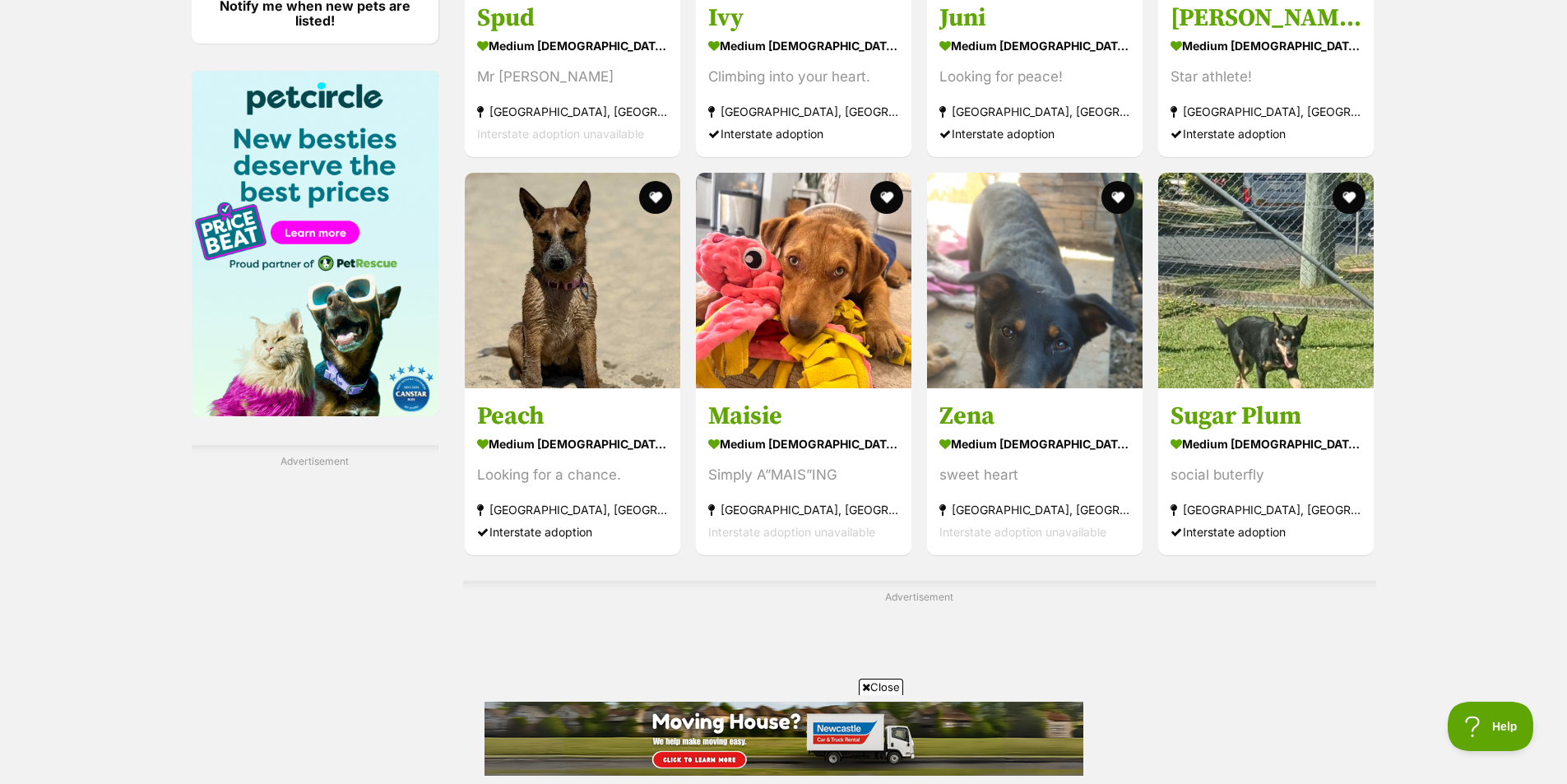
scroll to position [2384, 0]
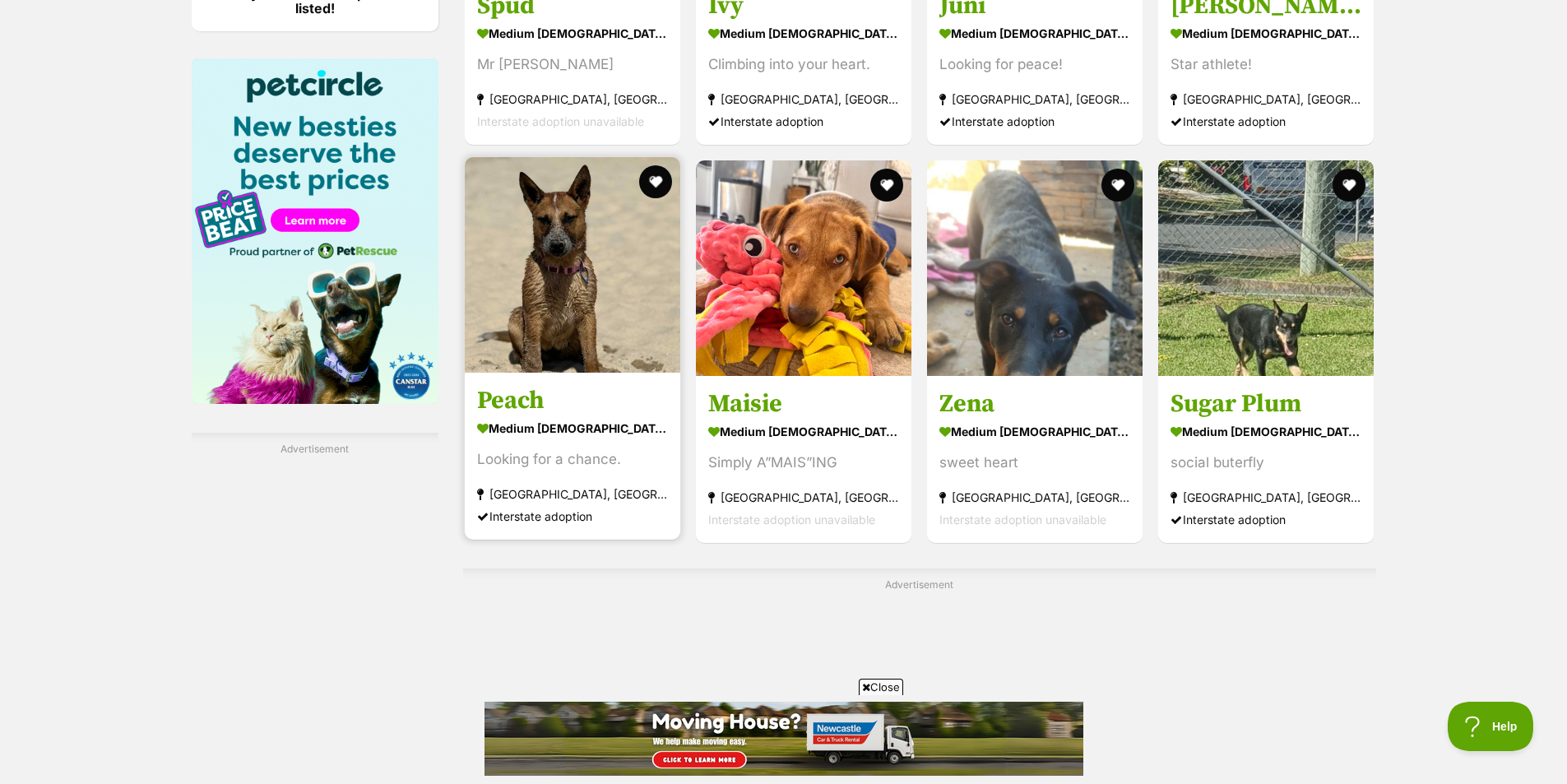
click at [626, 354] on img at bounding box center [573, 265] width 216 height 216
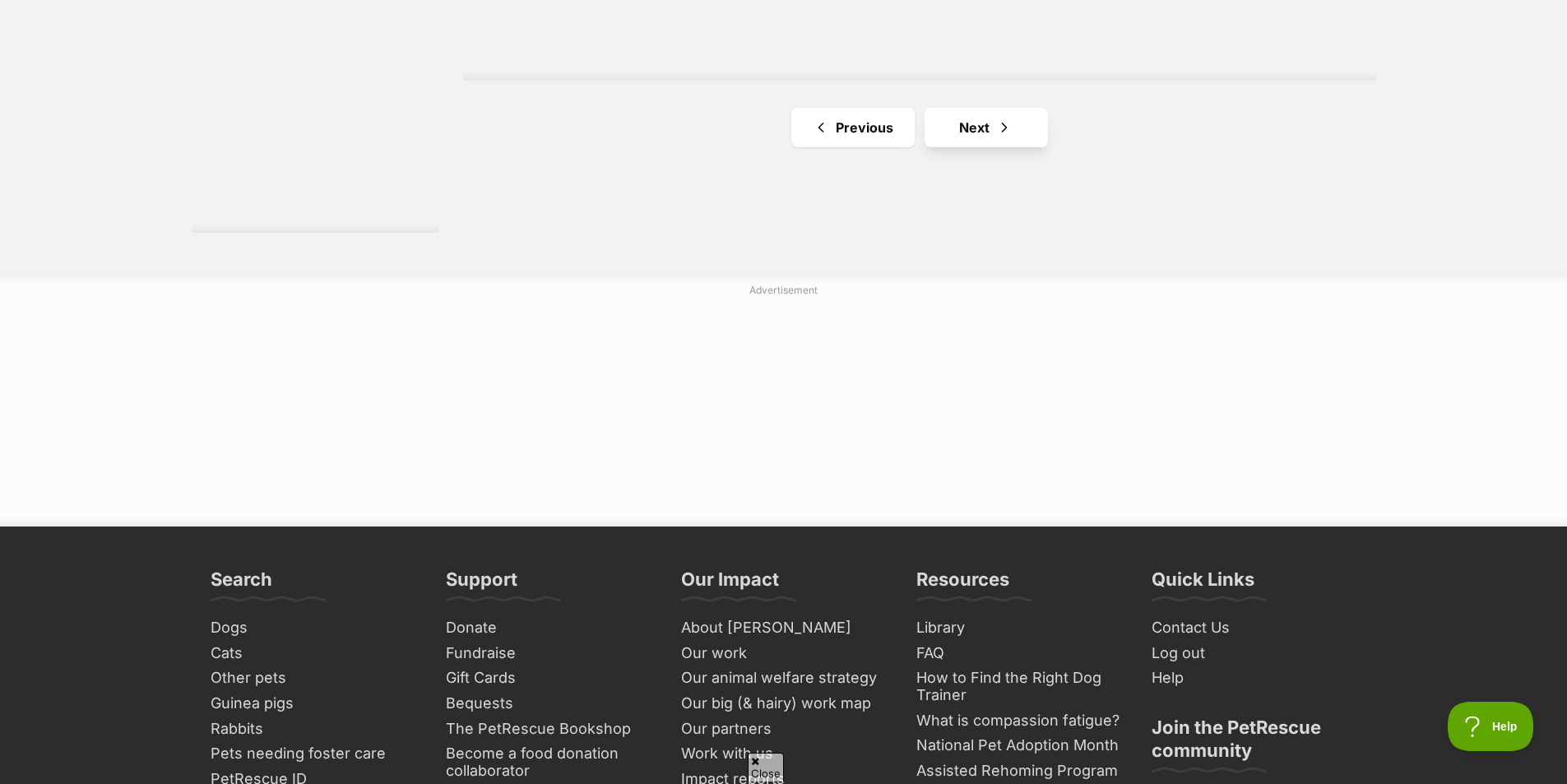
scroll to position [0, 0]
click at [965, 123] on link "Next" at bounding box center [986, 127] width 123 height 39
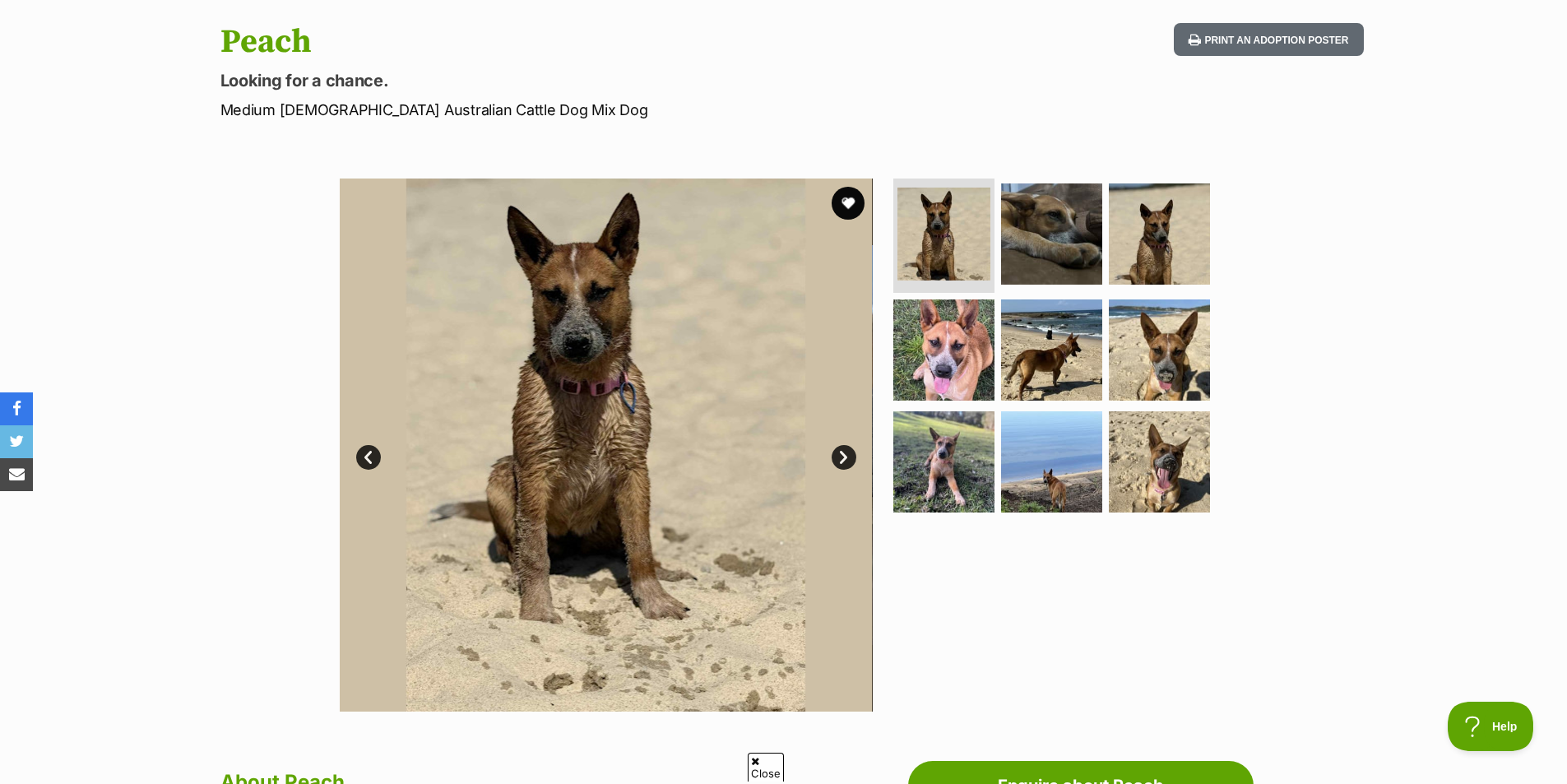
scroll to position [164, 0]
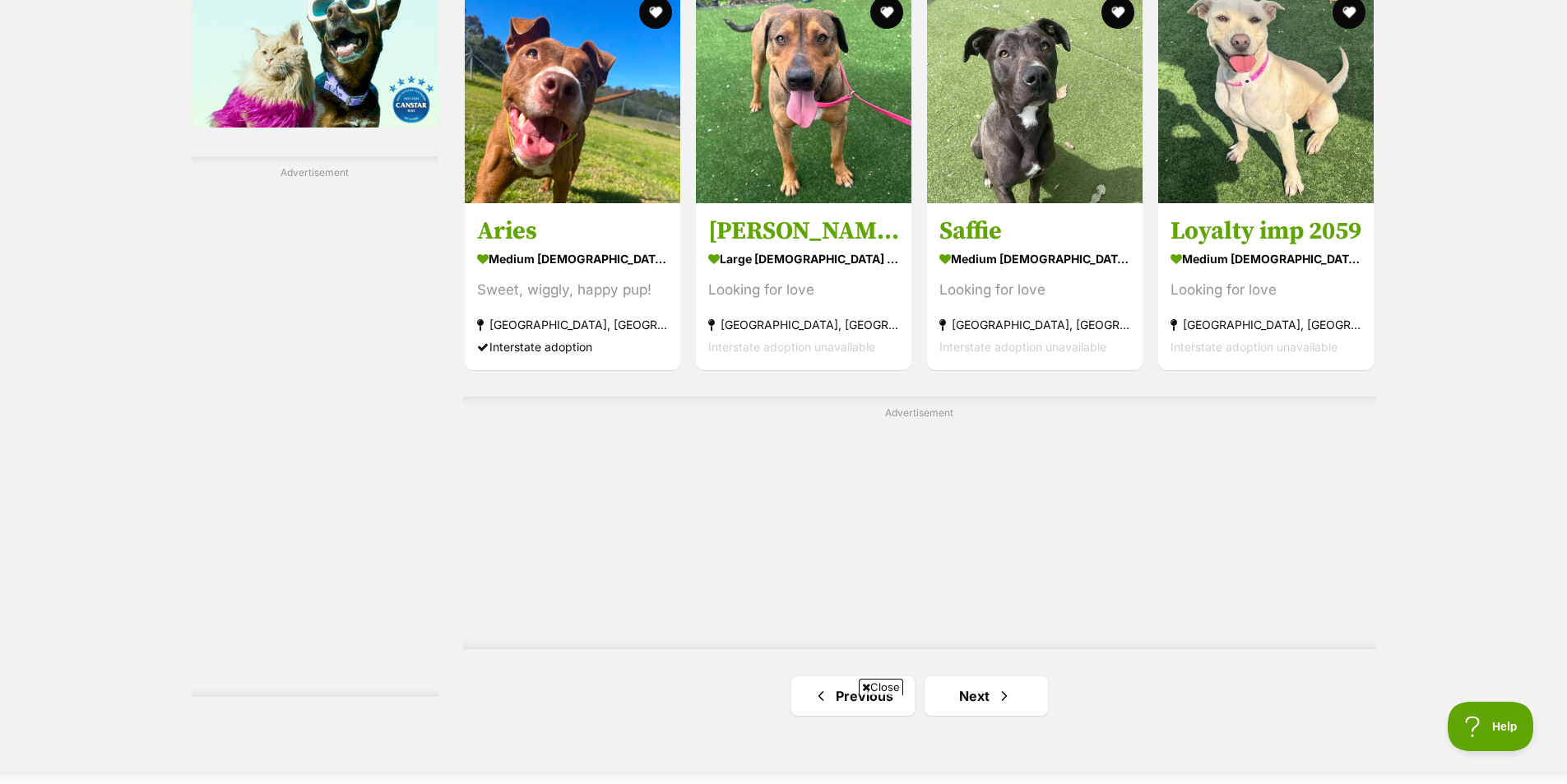
scroll to position [2796, 0]
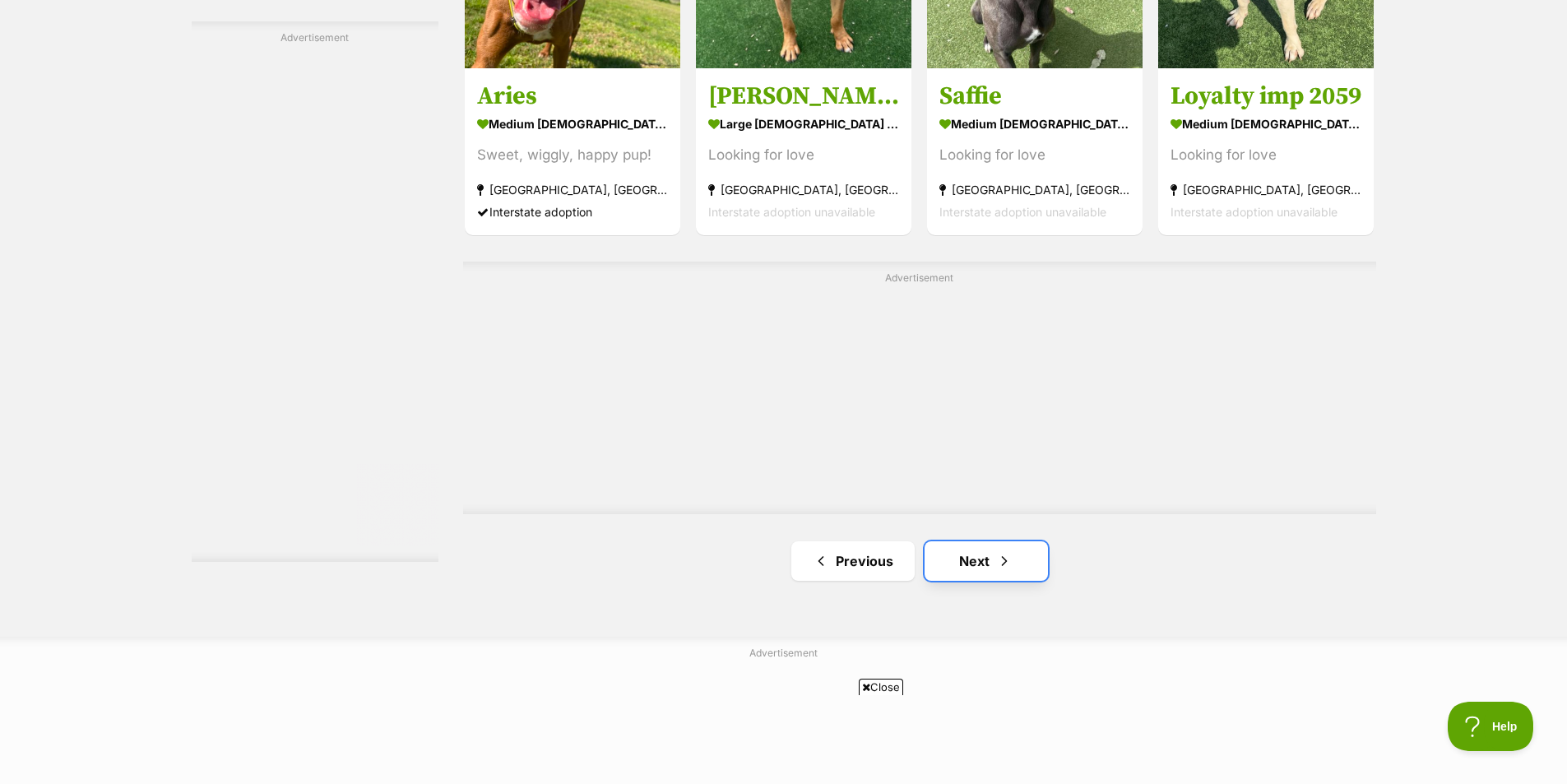
click at [1009, 547] on link "Next" at bounding box center [986, 560] width 123 height 39
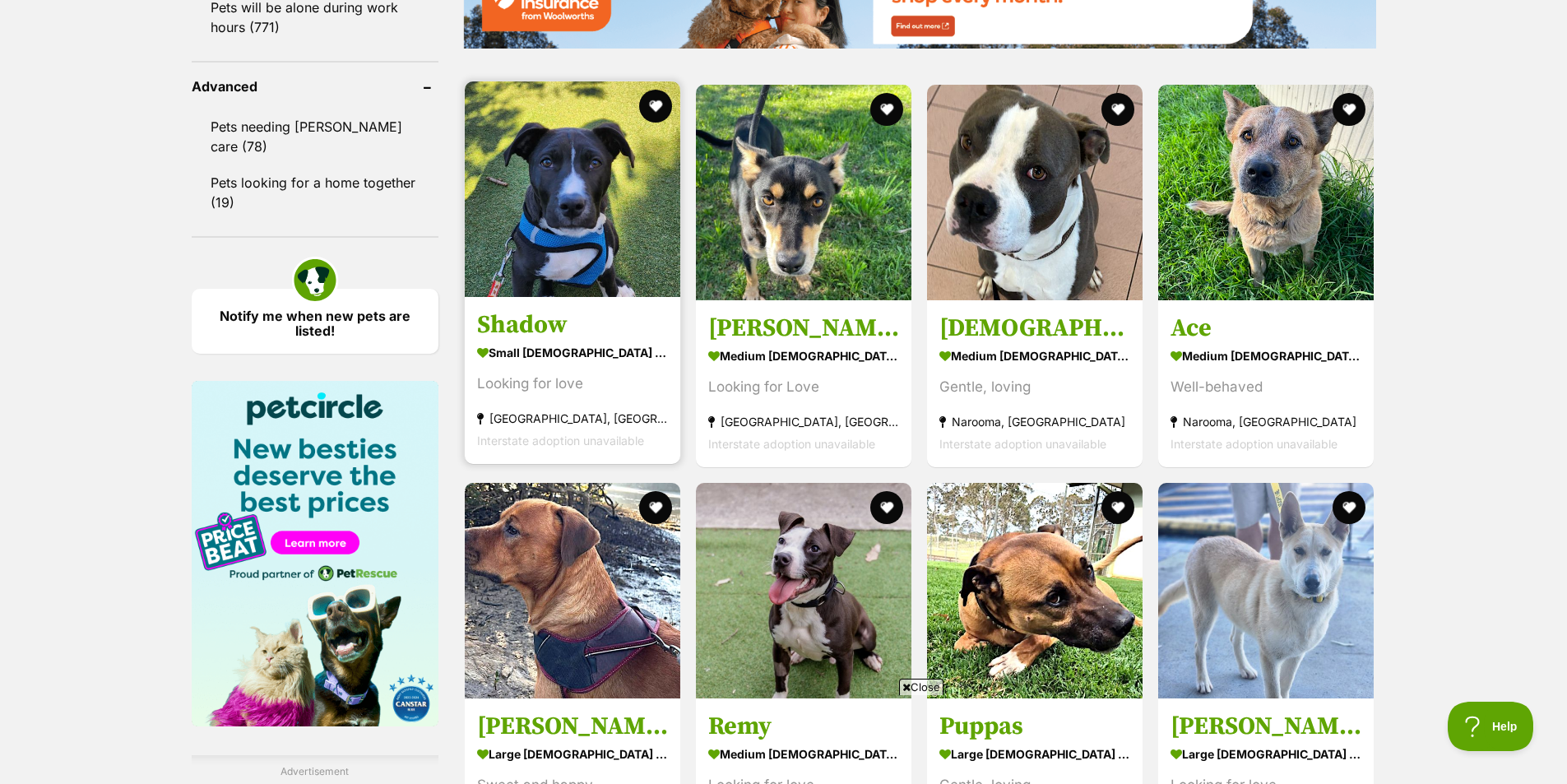
scroll to position [2055, 0]
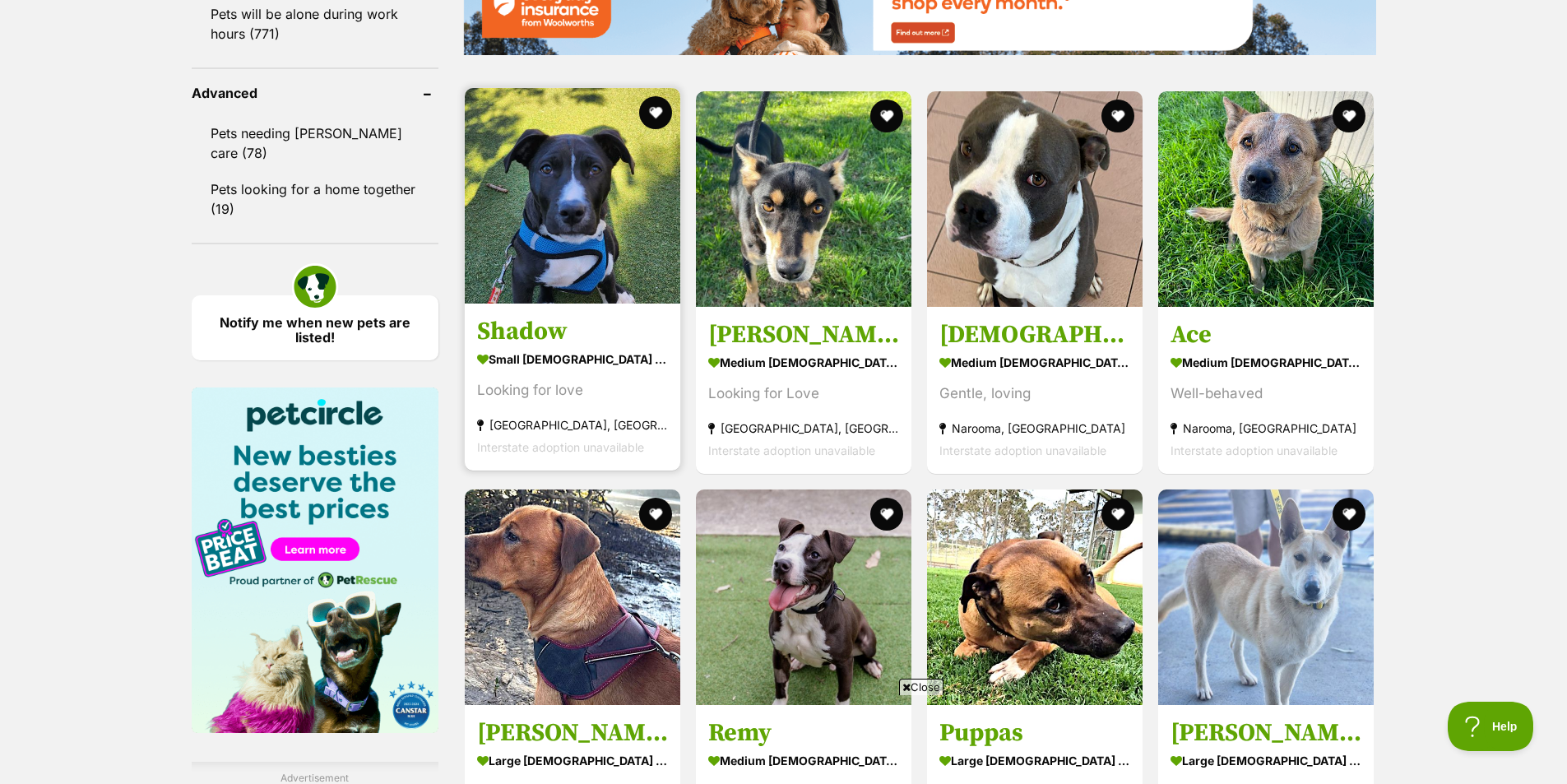
click at [487, 350] on link "Shadow small male Dog Looking for love Manly, NSW Interstate adoption unavailab…" at bounding box center [573, 386] width 216 height 167
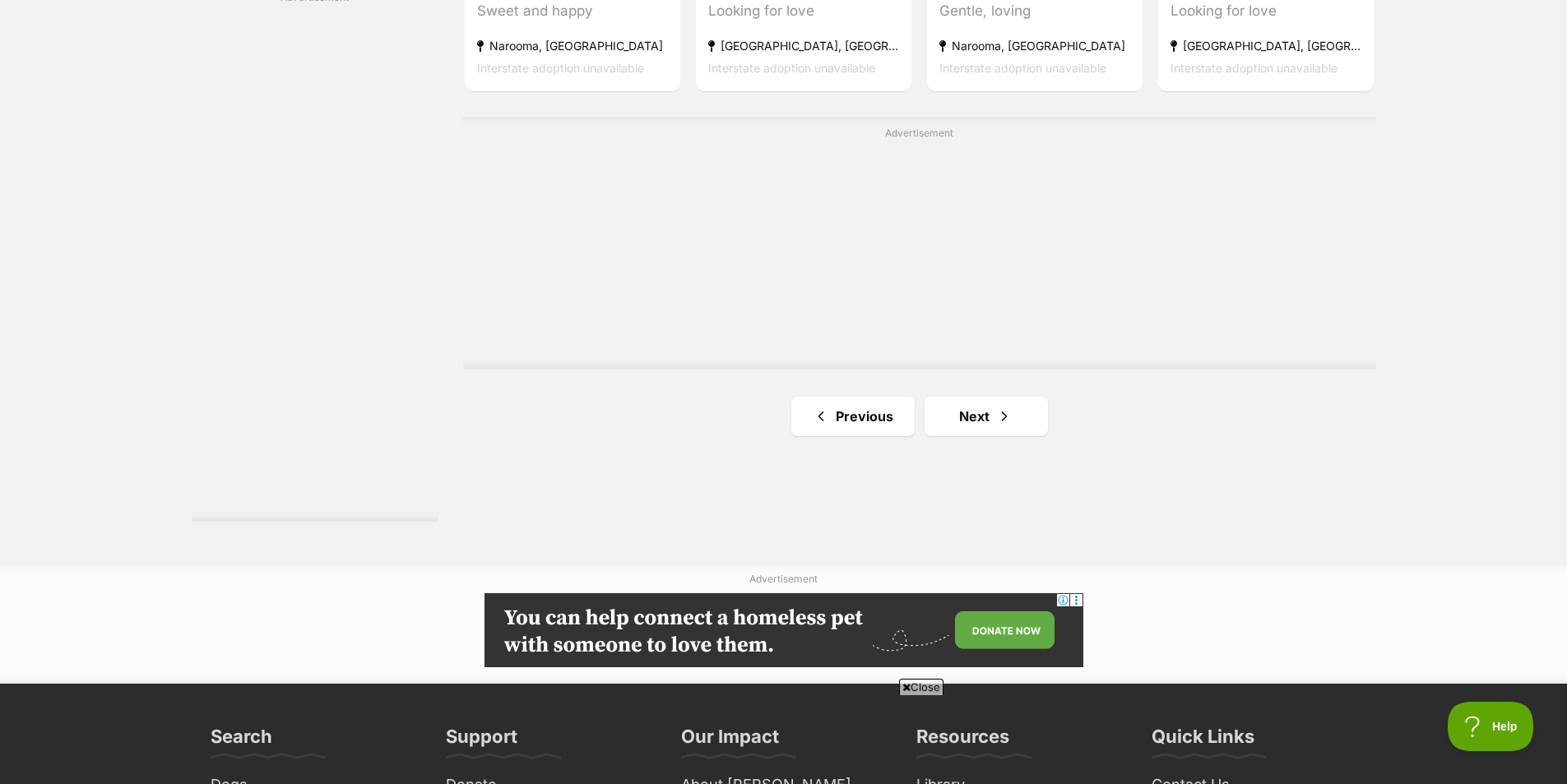
scroll to position [3043, 0]
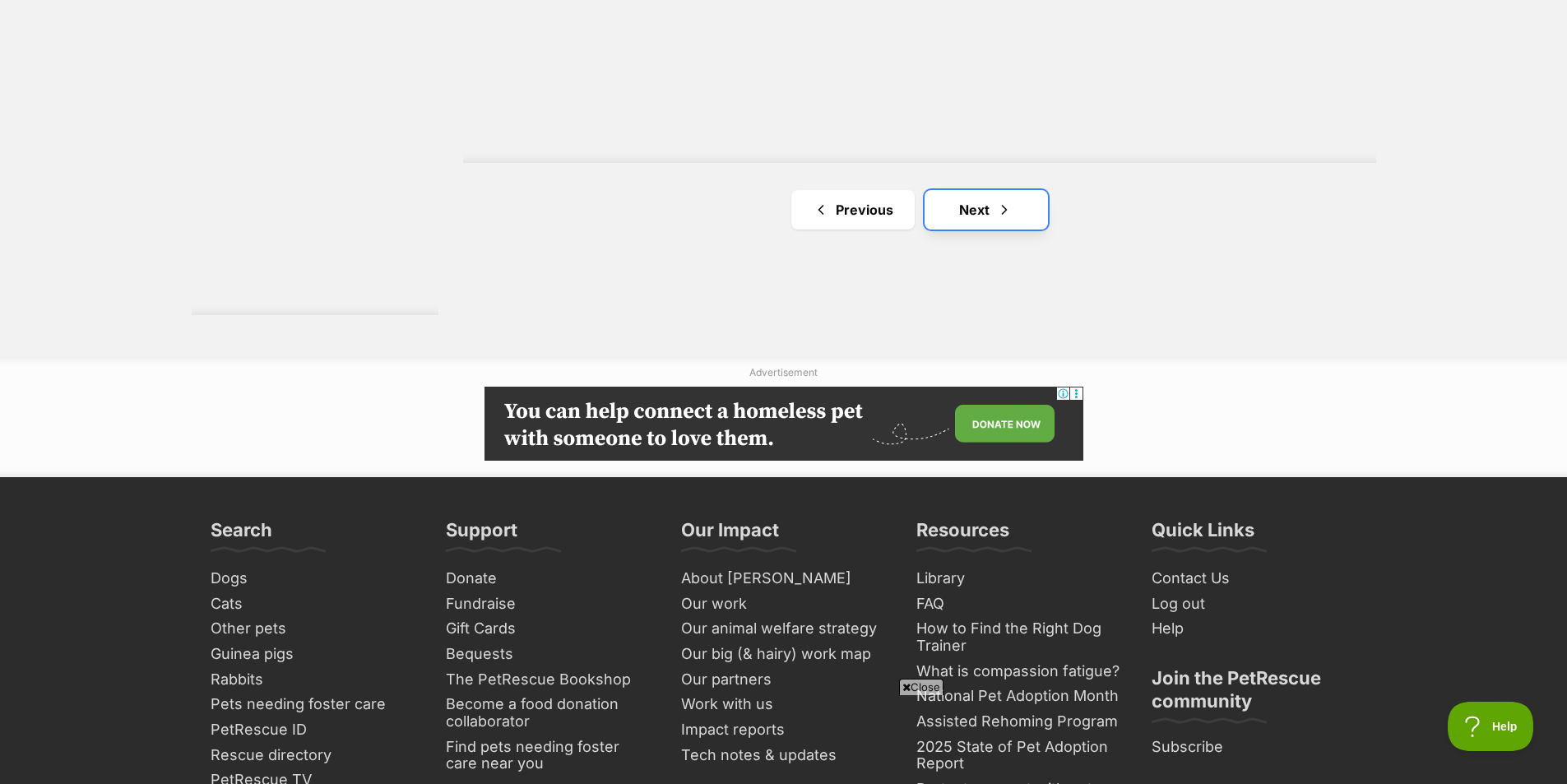
click at [1010, 209] on span "Next page" at bounding box center [1004, 209] width 16 height 20
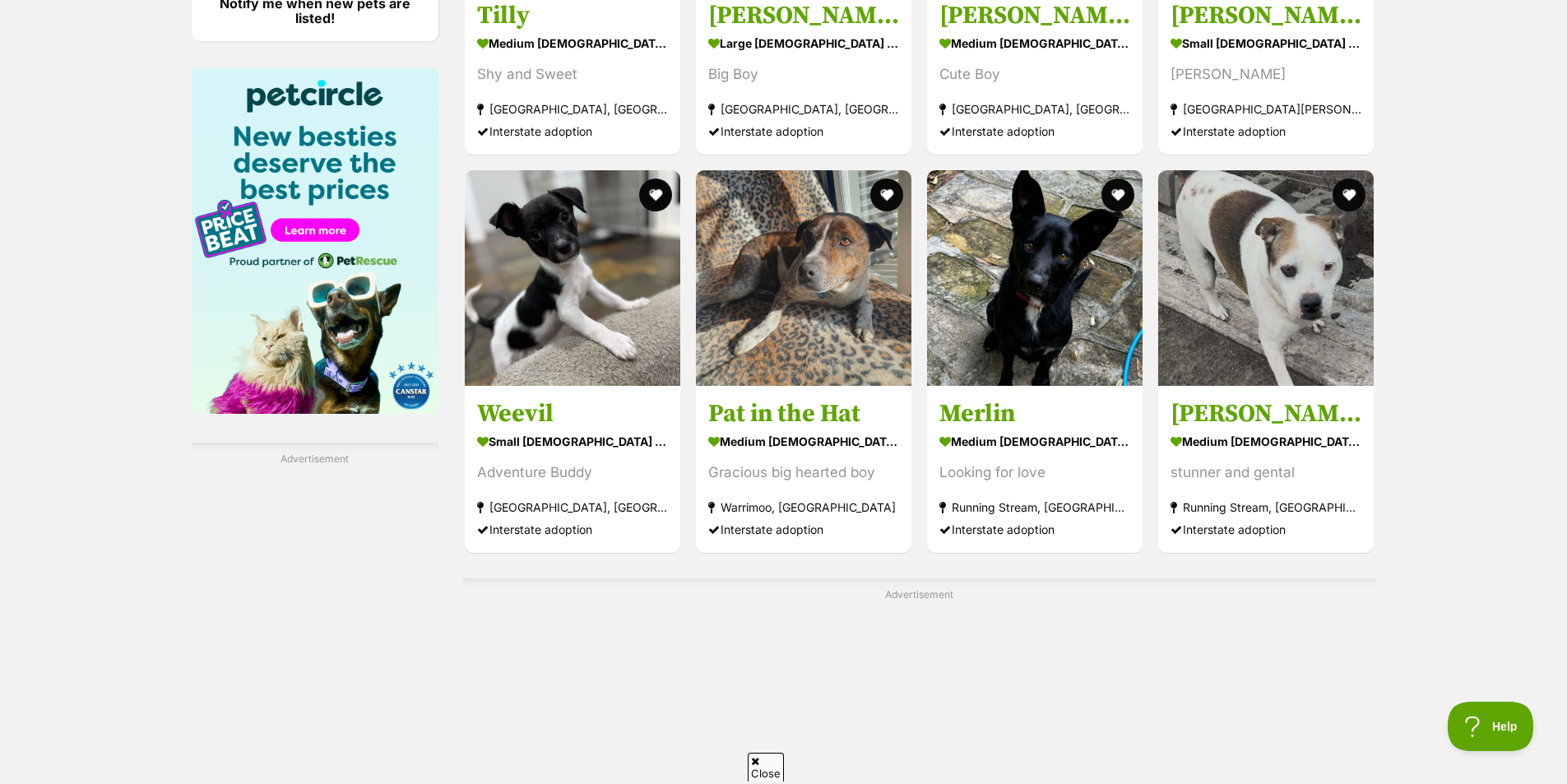
scroll to position [2796, 0]
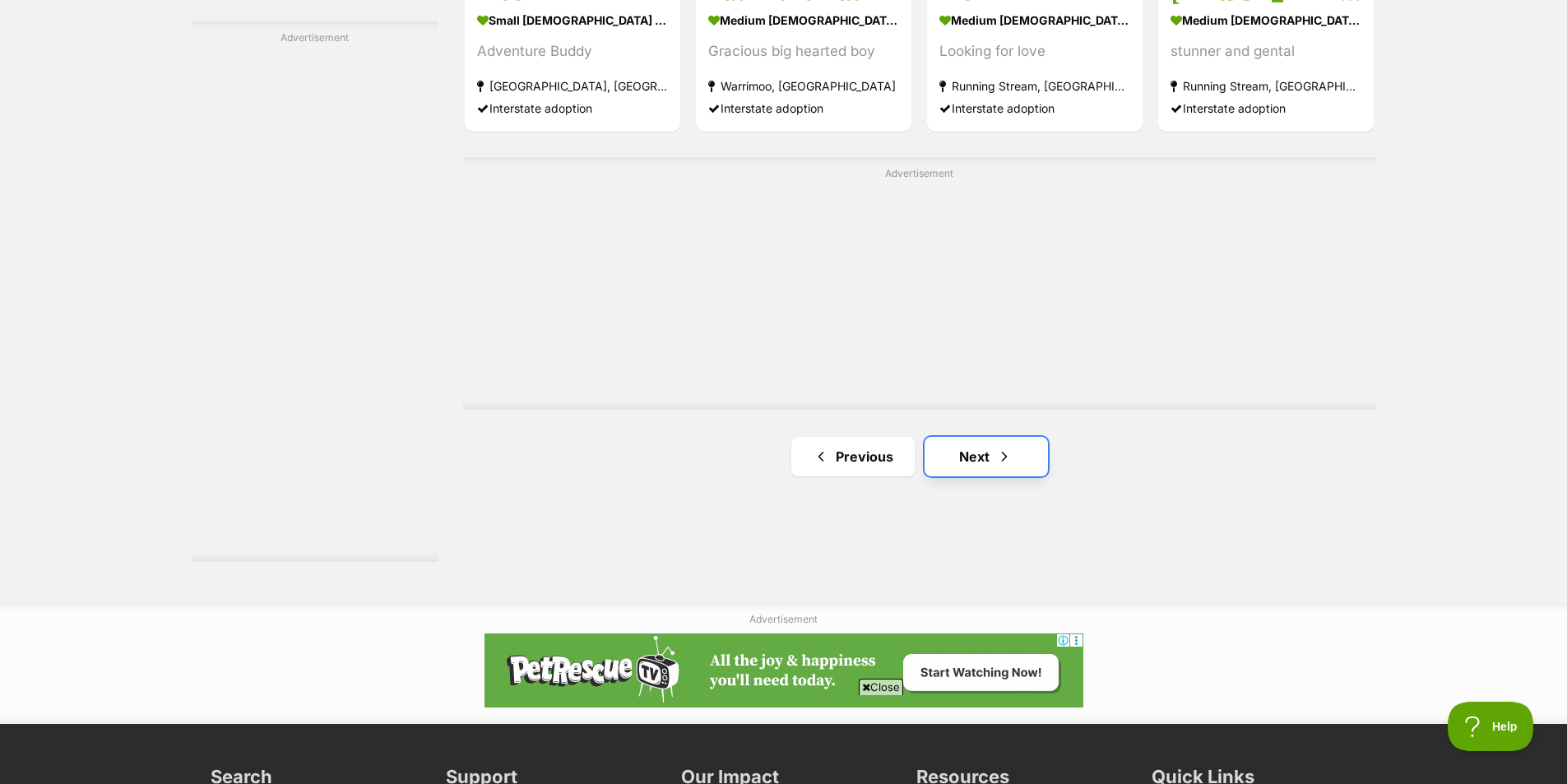
click at [996, 450] on span "Next page" at bounding box center [1004, 456] width 16 height 20
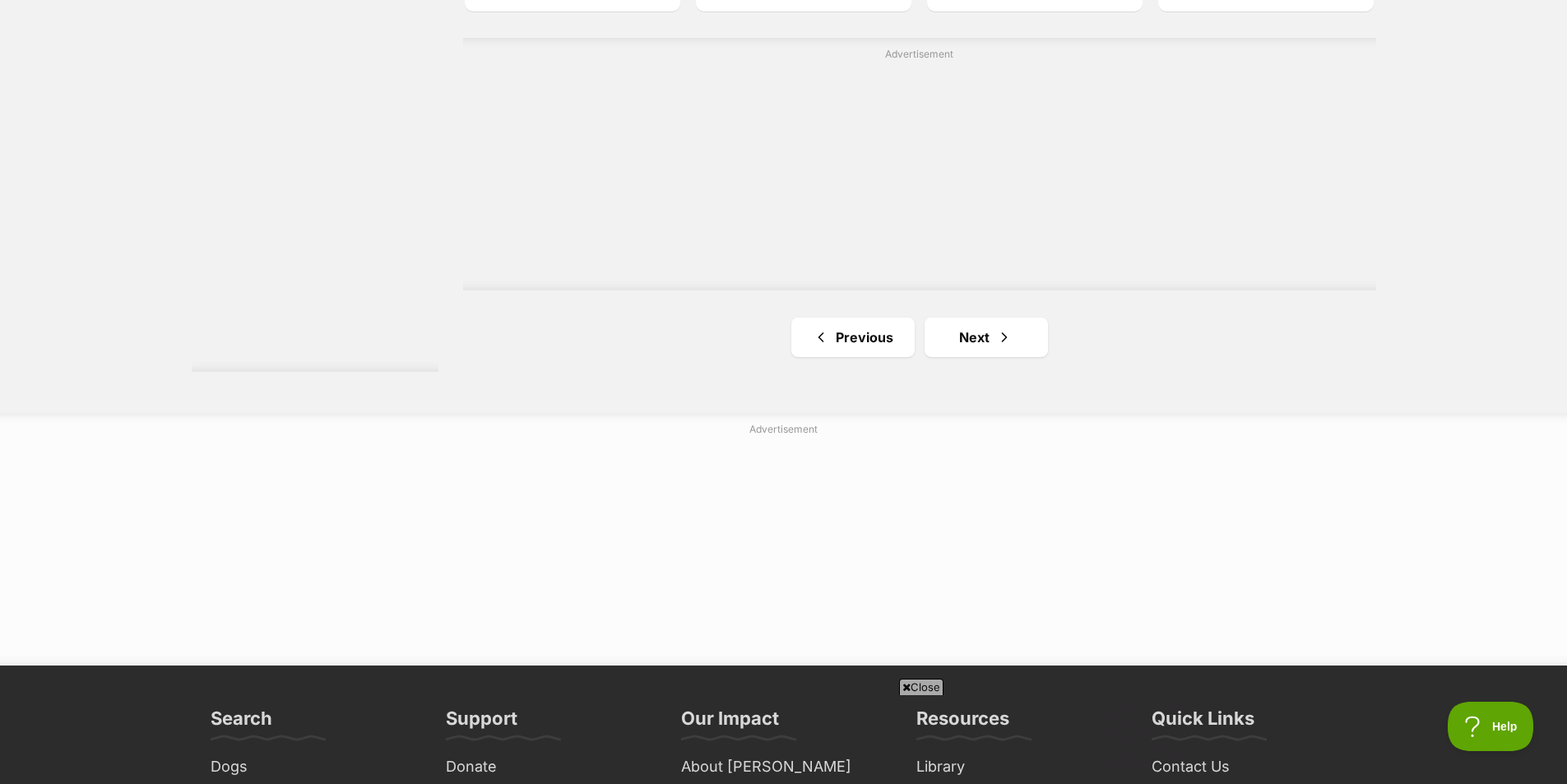
scroll to position [3043, 0]
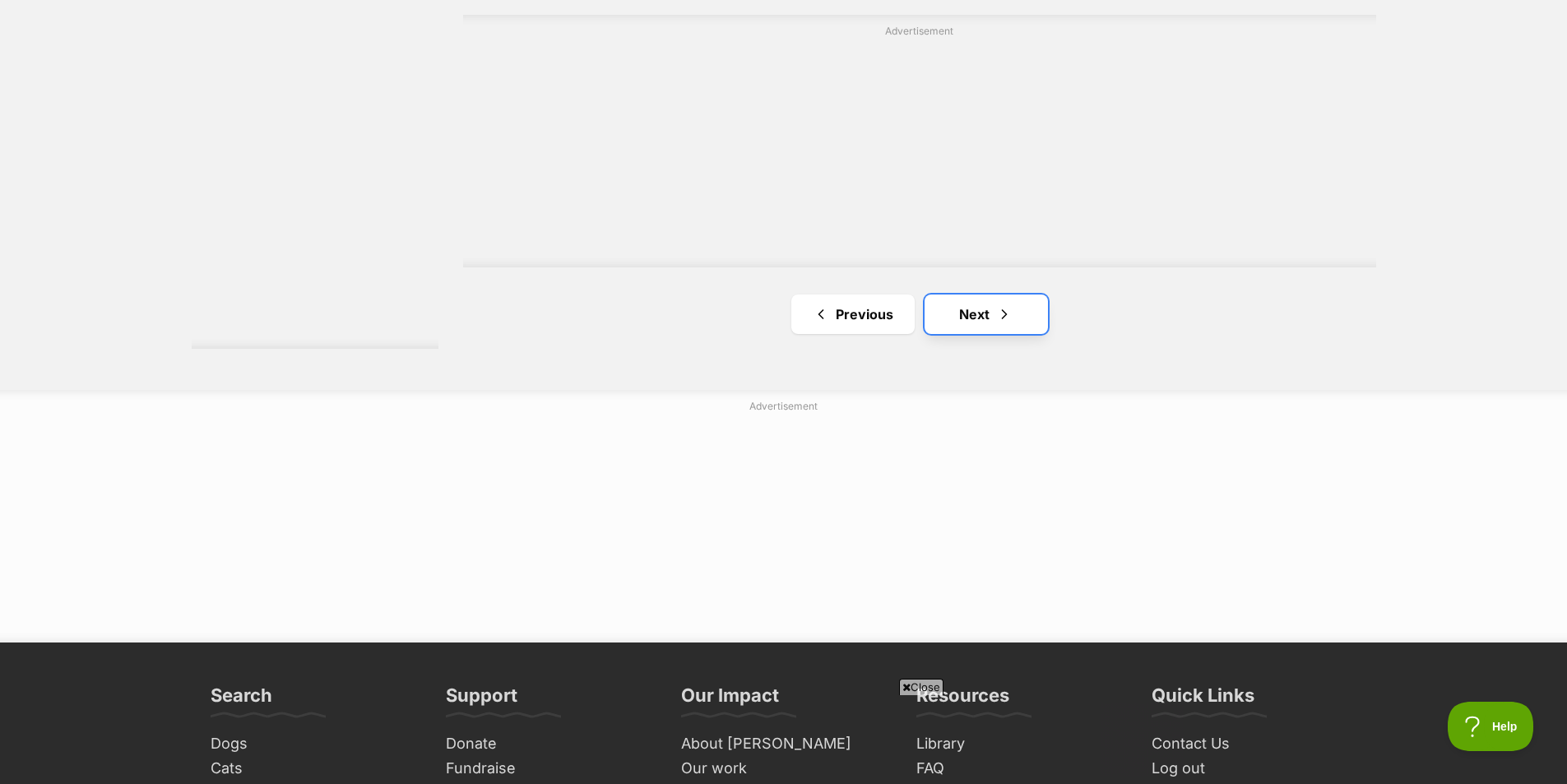
click at [1008, 319] on span "Next page" at bounding box center [1004, 314] width 16 height 20
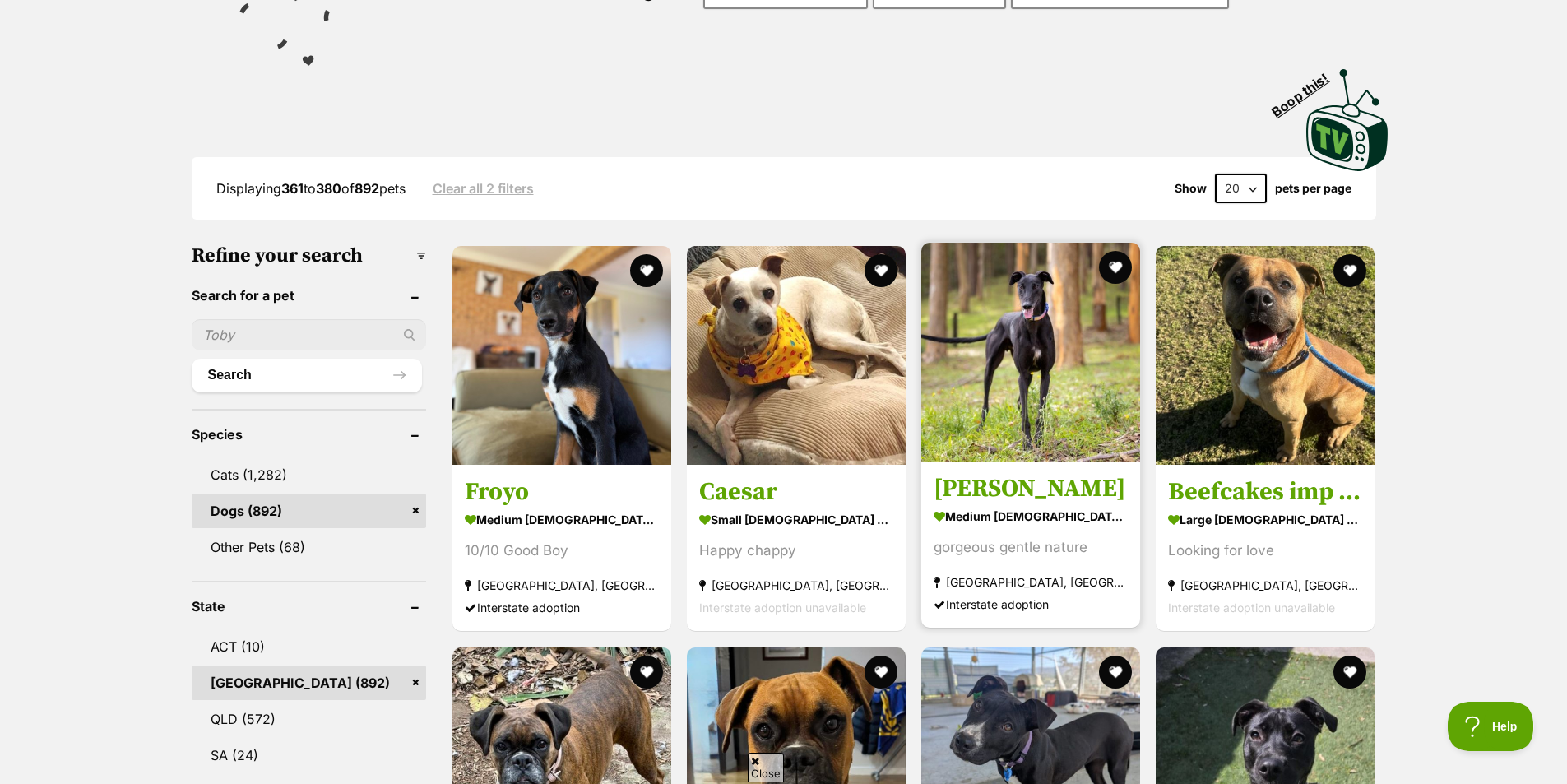
click at [994, 492] on h3 "[PERSON_NAME]" at bounding box center [1030, 489] width 194 height 31
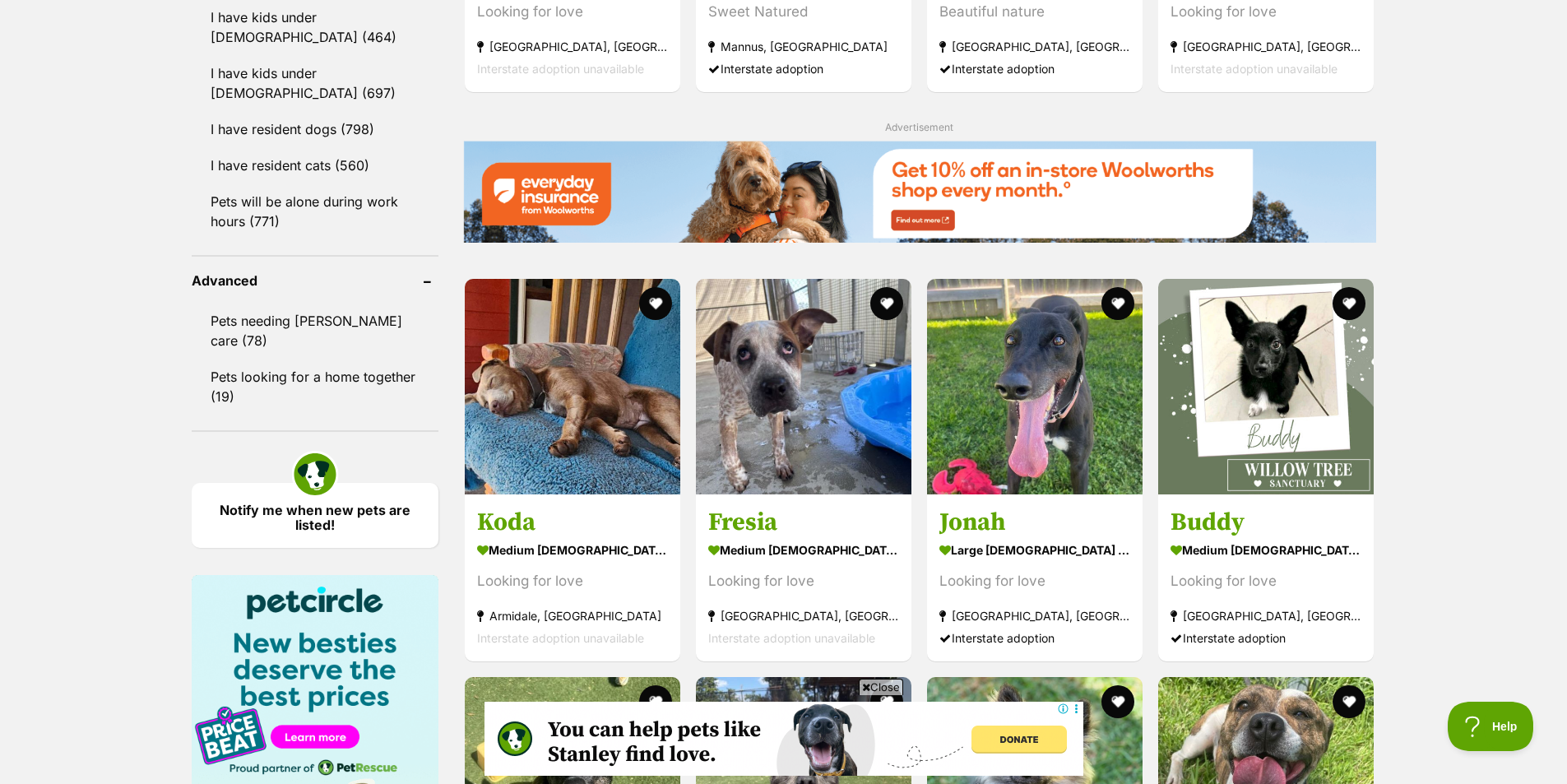
scroll to position [1891, 0]
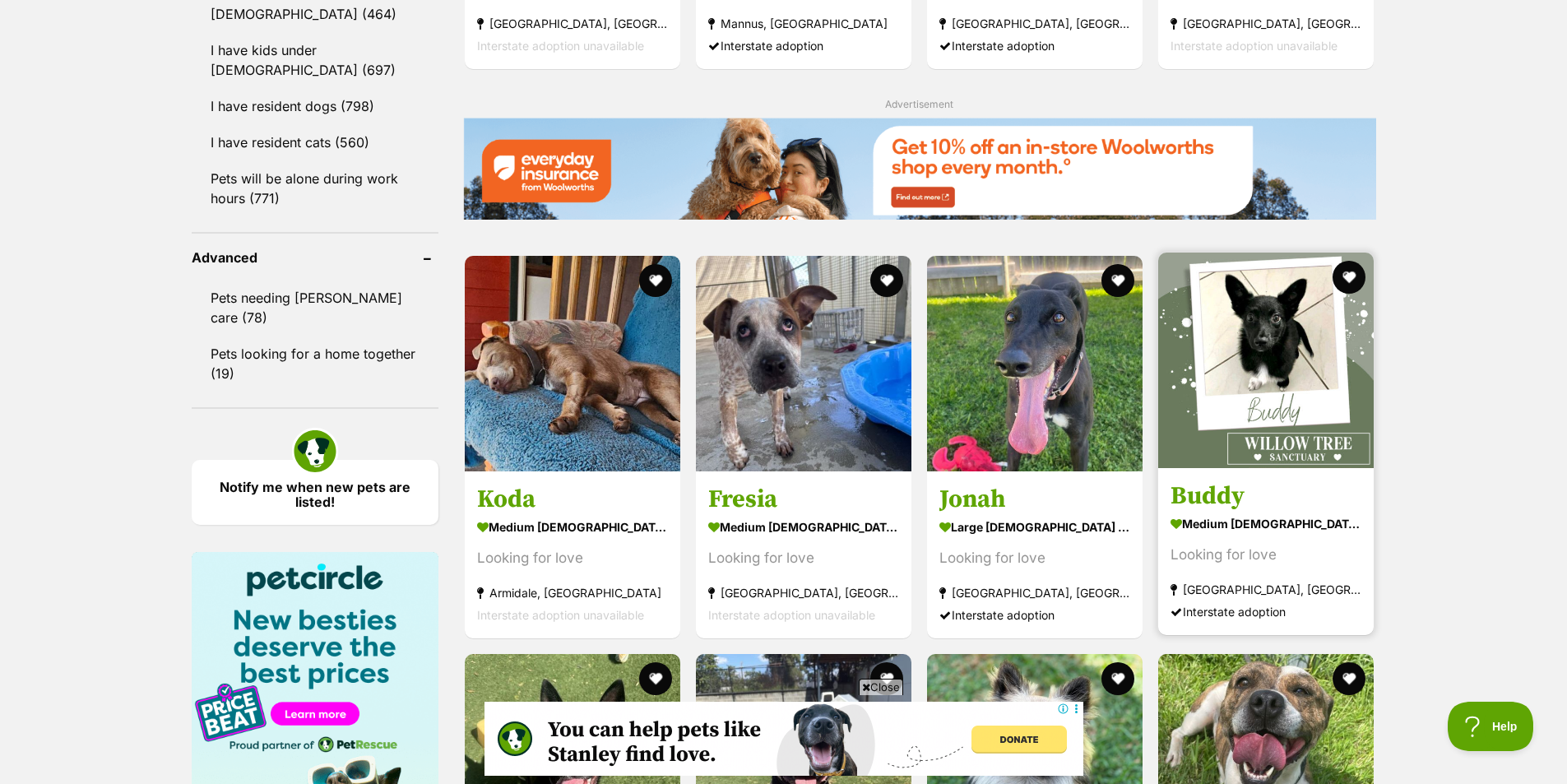
click at [1338, 505] on h3 "Buddy" at bounding box center [1266, 495] width 191 height 31
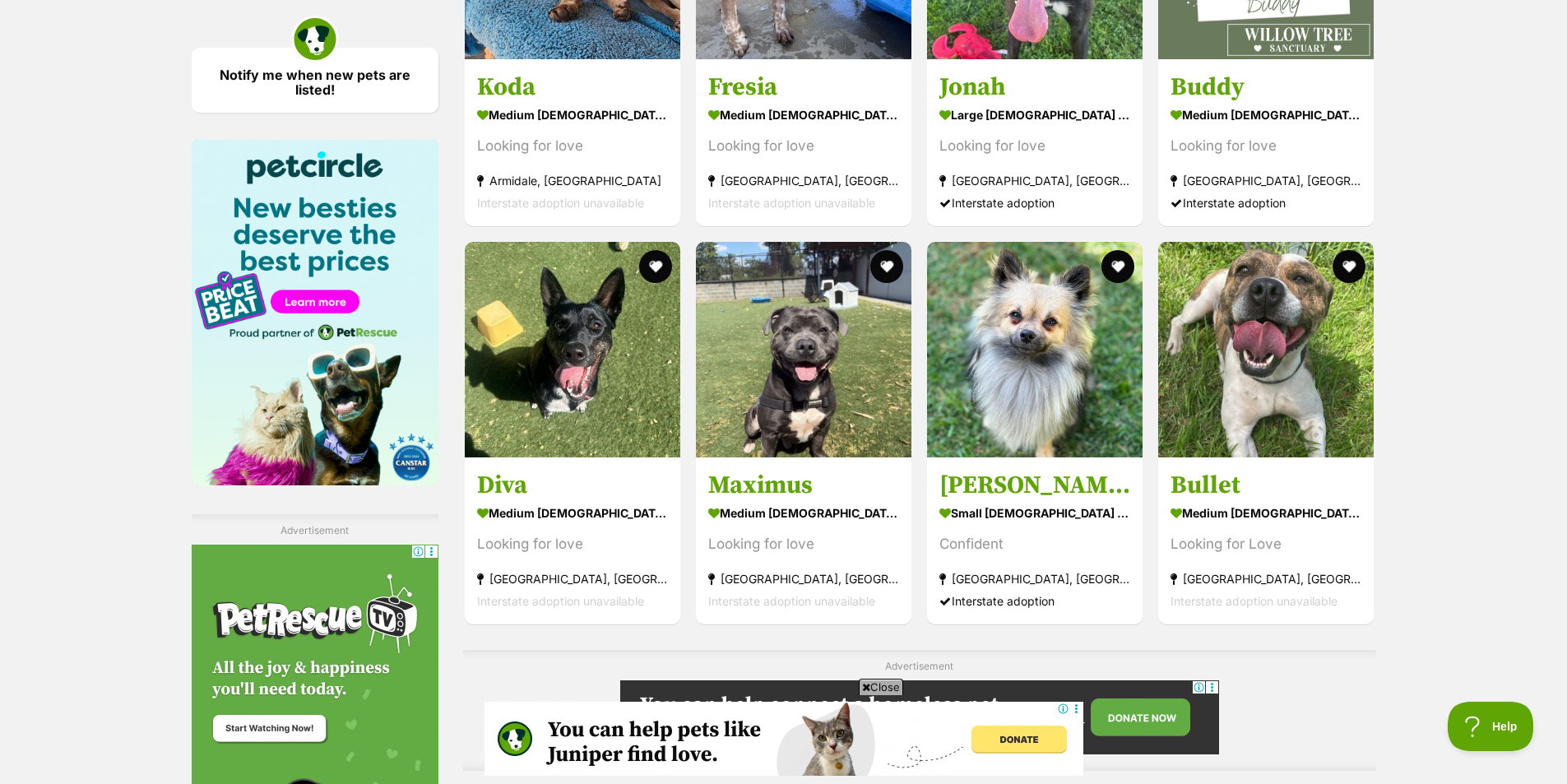
scroll to position [2713, 0]
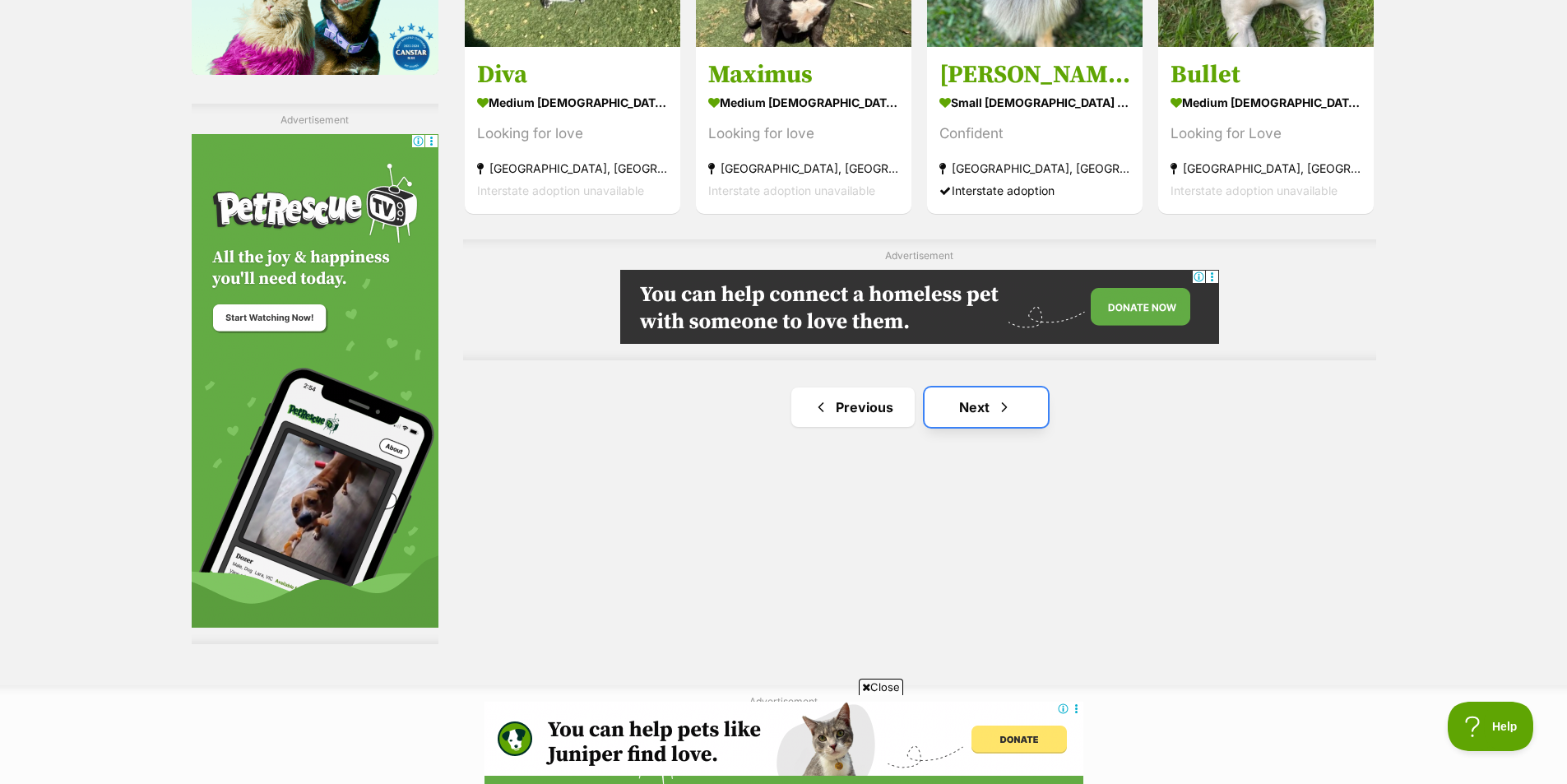
click at [1020, 416] on link "Next" at bounding box center [986, 406] width 123 height 39
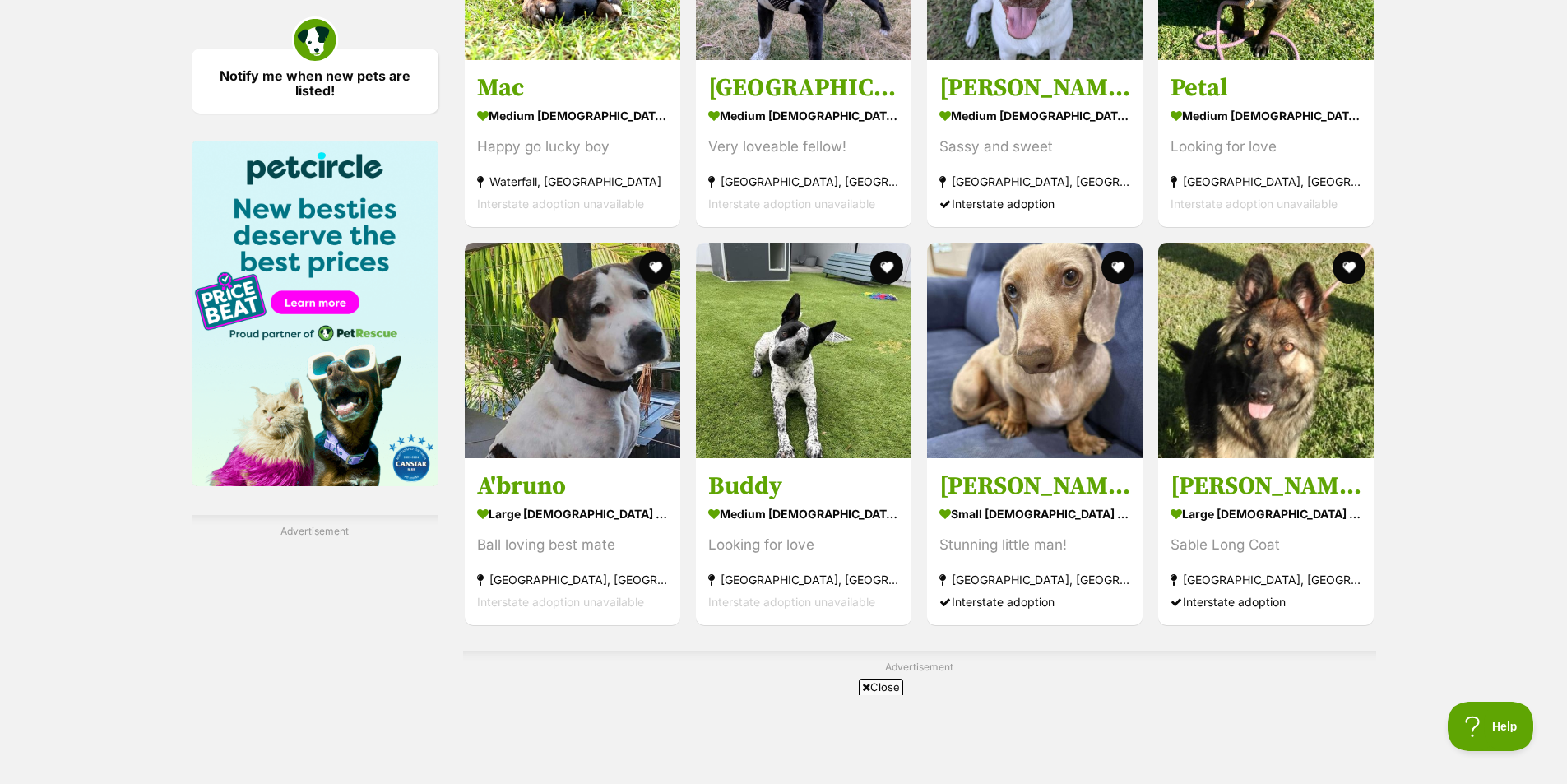
scroll to position [2713, 0]
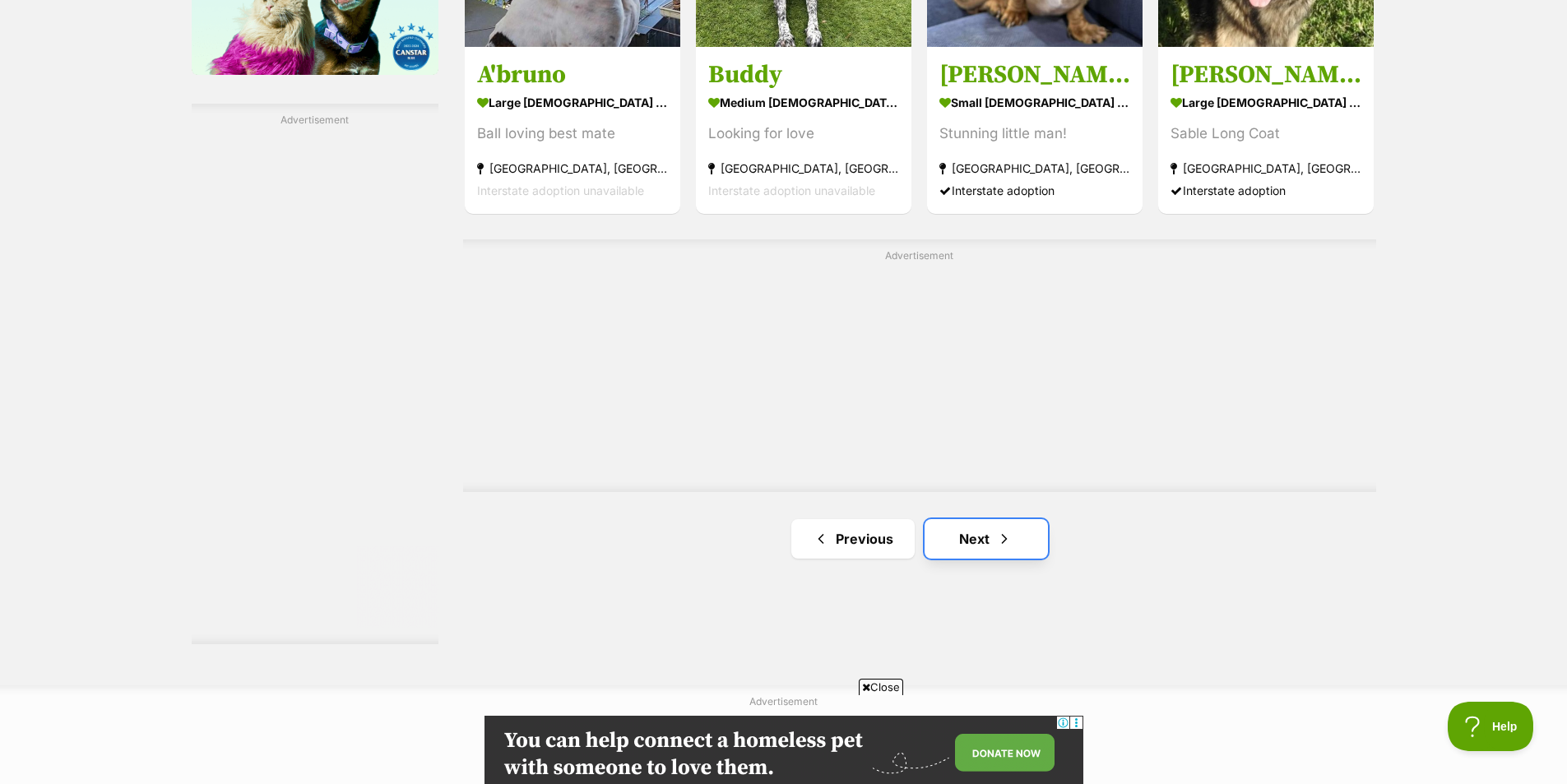
click at [1022, 533] on link "Next" at bounding box center [986, 538] width 123 height 39
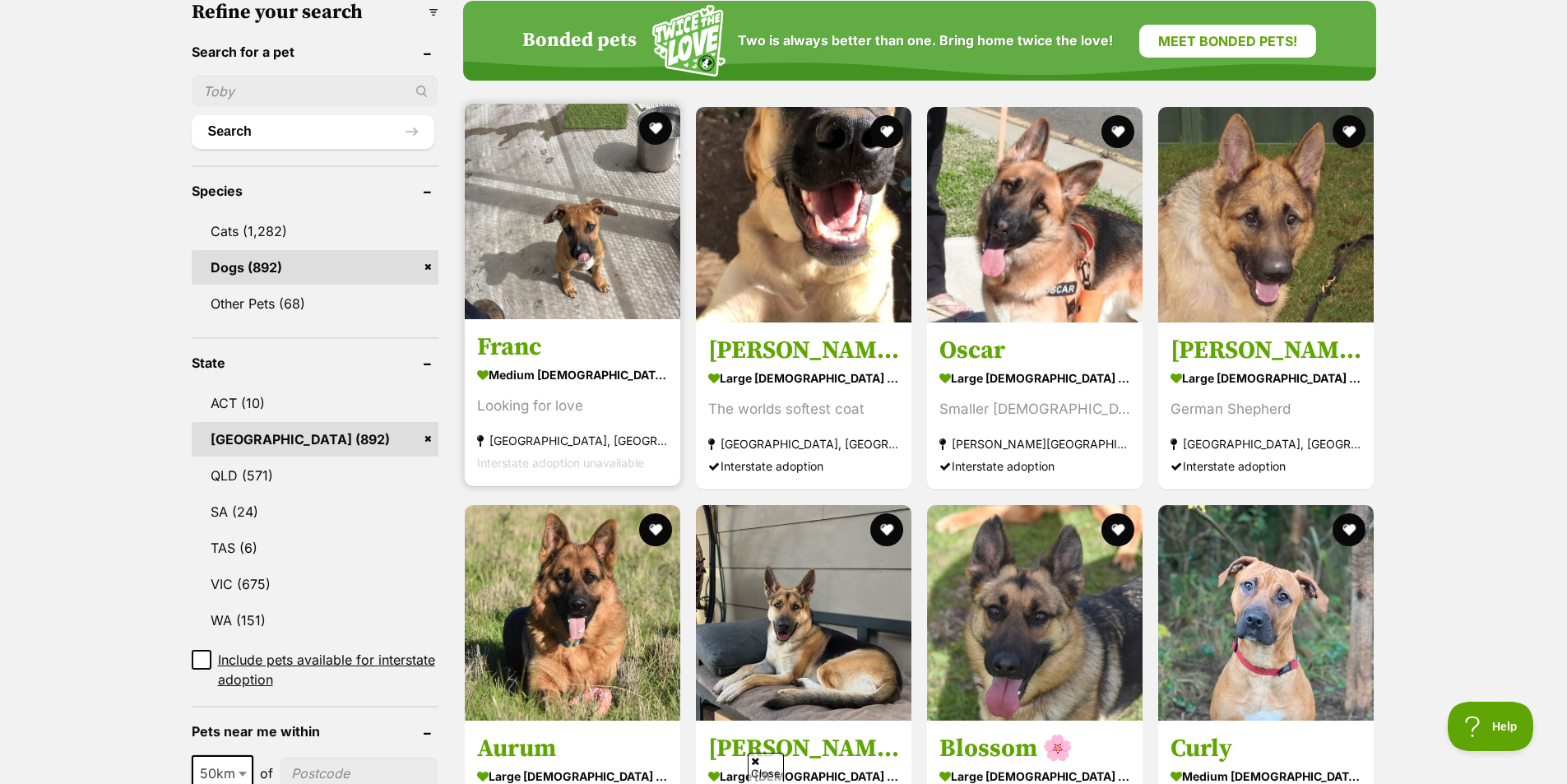
scroll to position [493, 0]
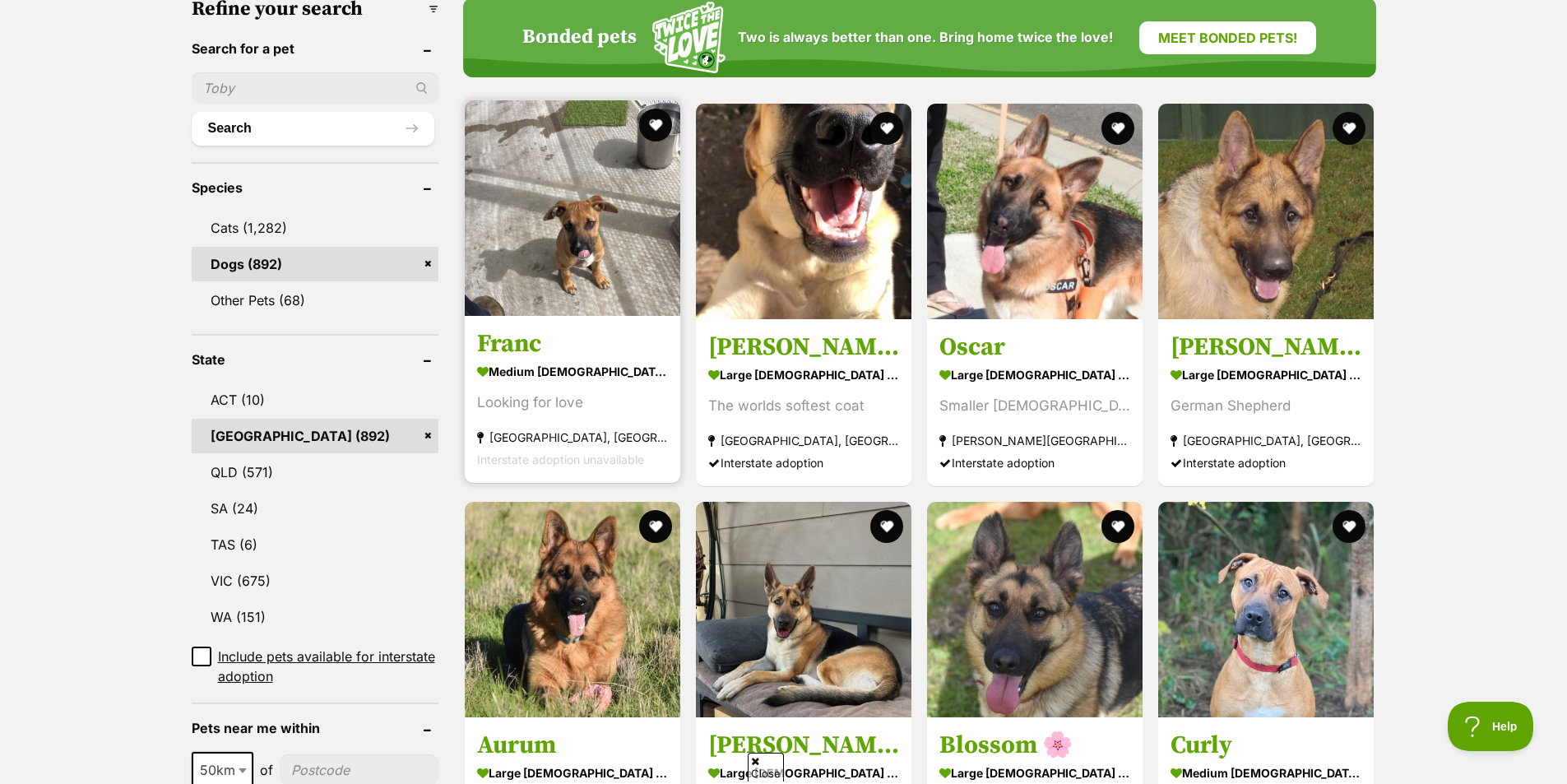
click at [569, 367] on strong "medium [DEMOGRAPHIC_DATA] Dog" at bounding box center [573, 371] width 191 height 24
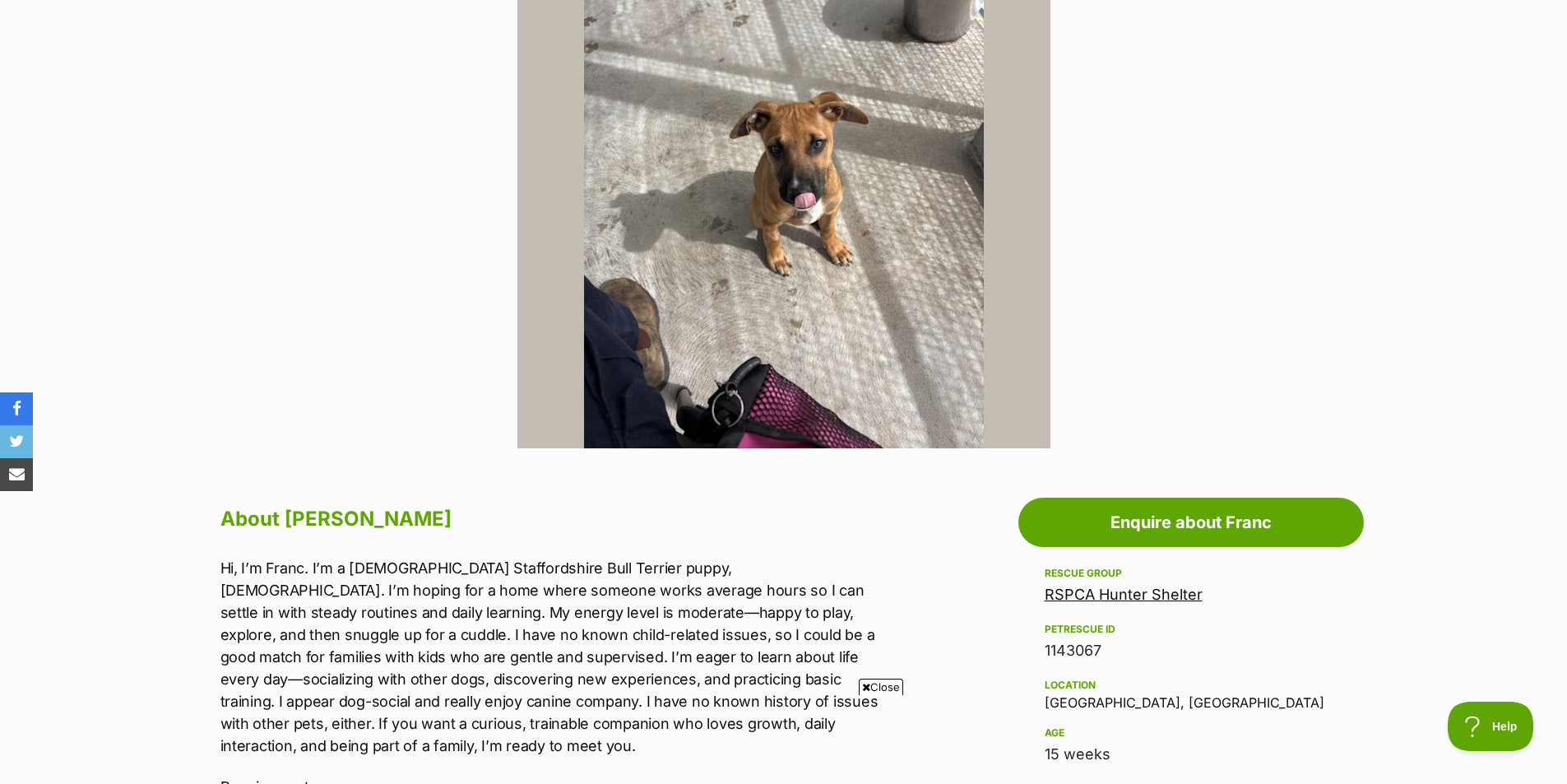
scroll to position [164, 0]
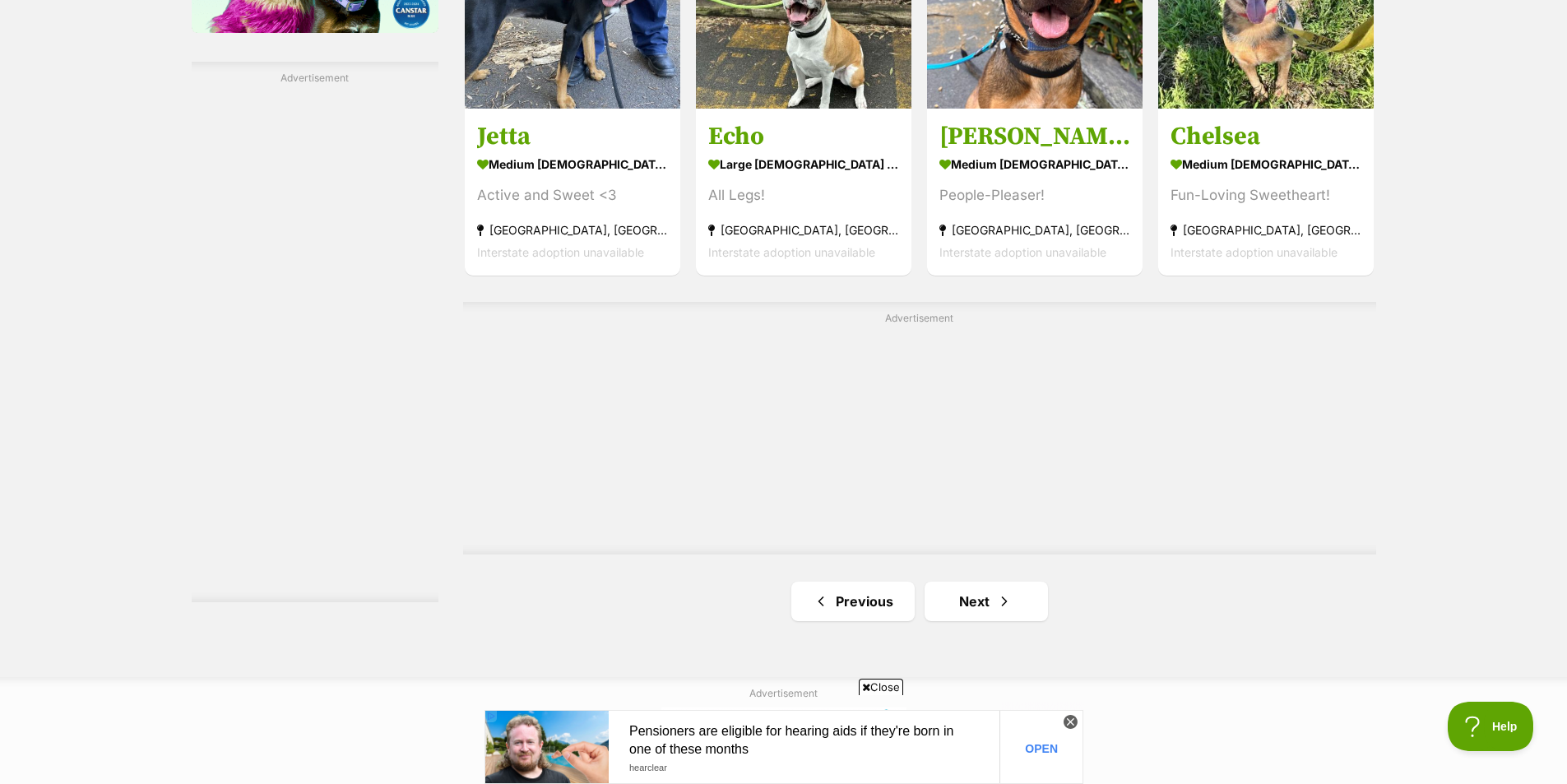
scroll to position [2796, 0]
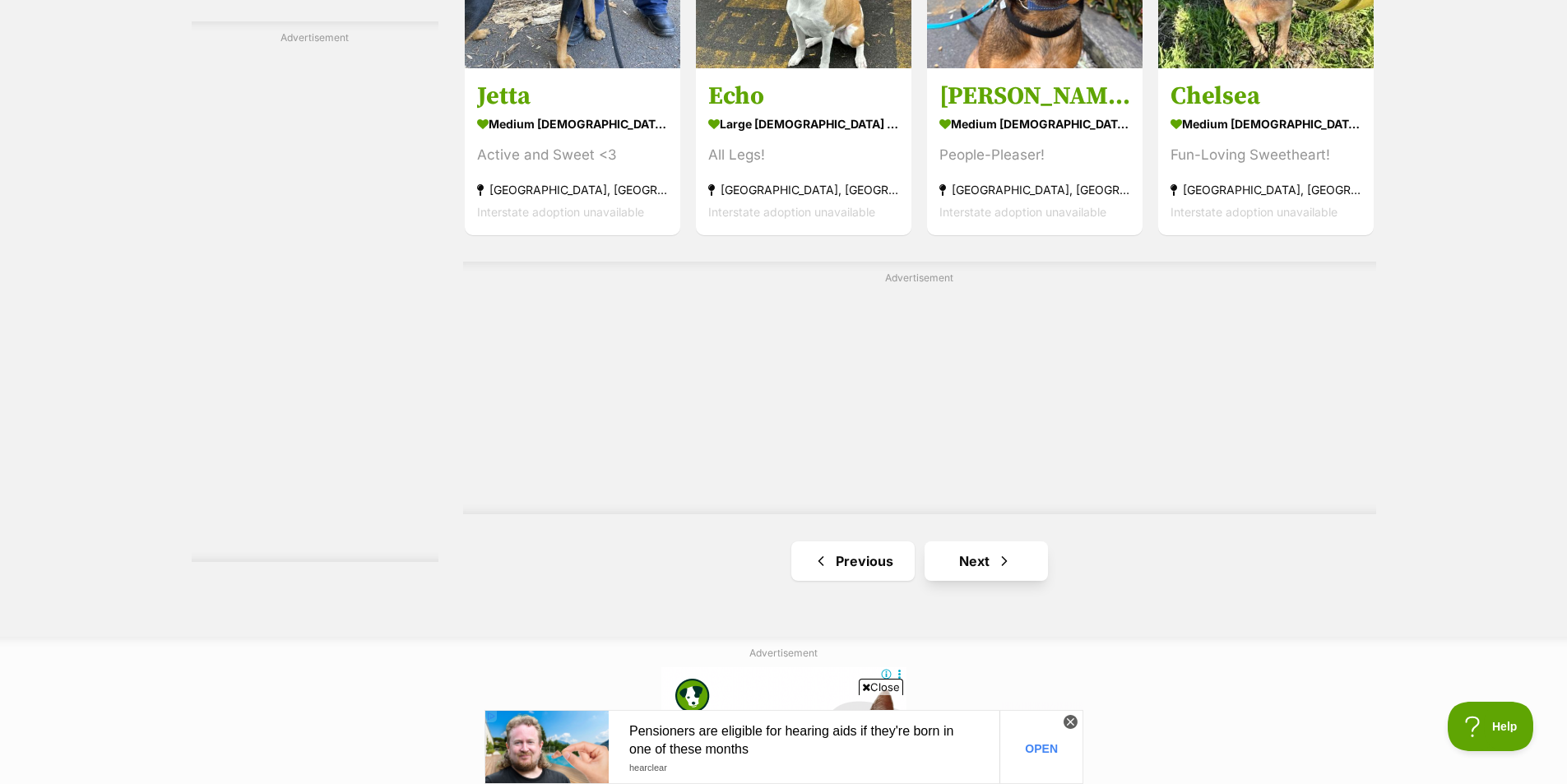
click at [1029, 547] on link "Next" at bounding box center [986, 560] width 123 height 39
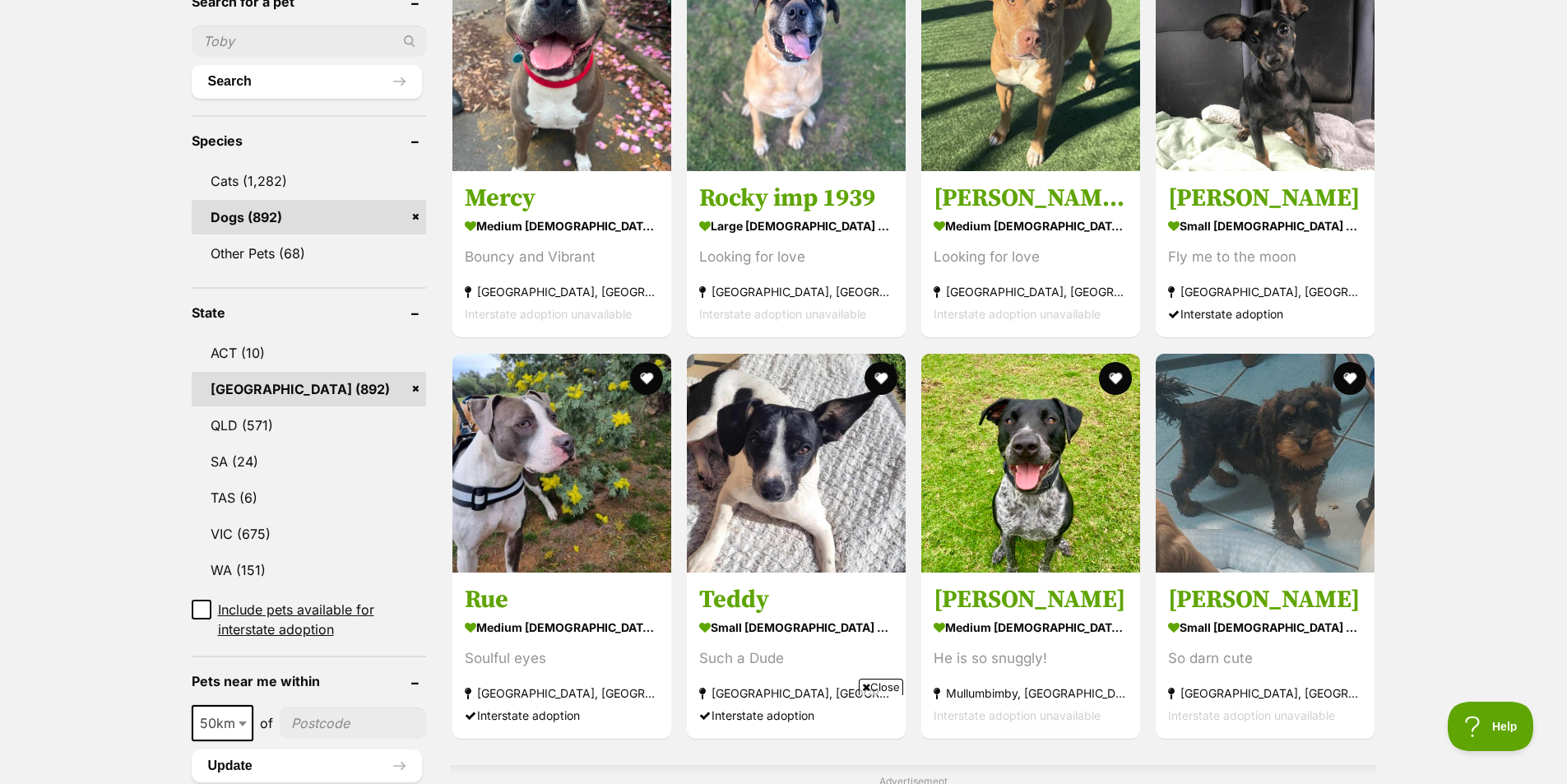
scroll to position [493, 0]
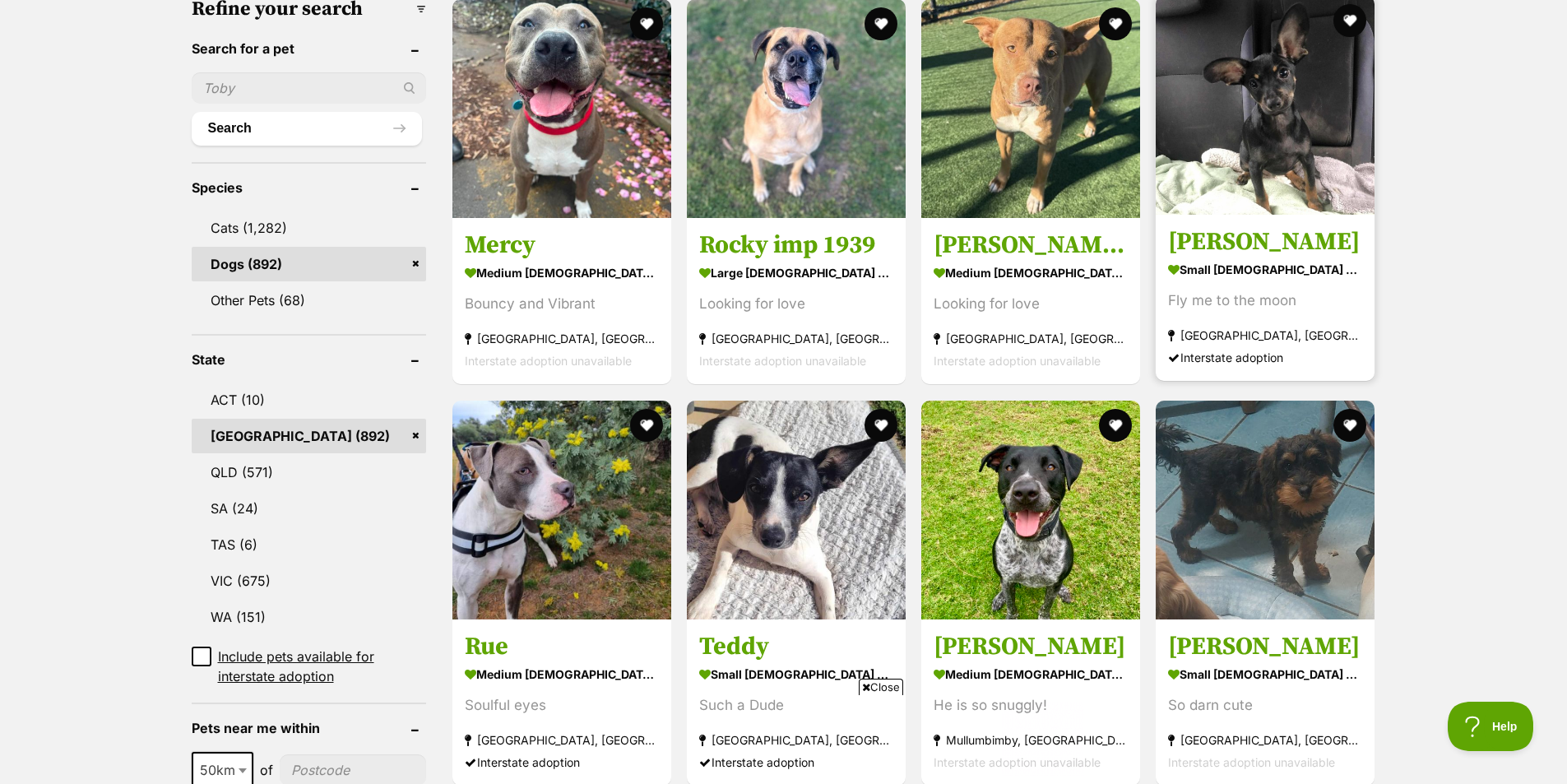
click at [1223, 72] on img at bounding box center [1264, 105] width 219 height 218
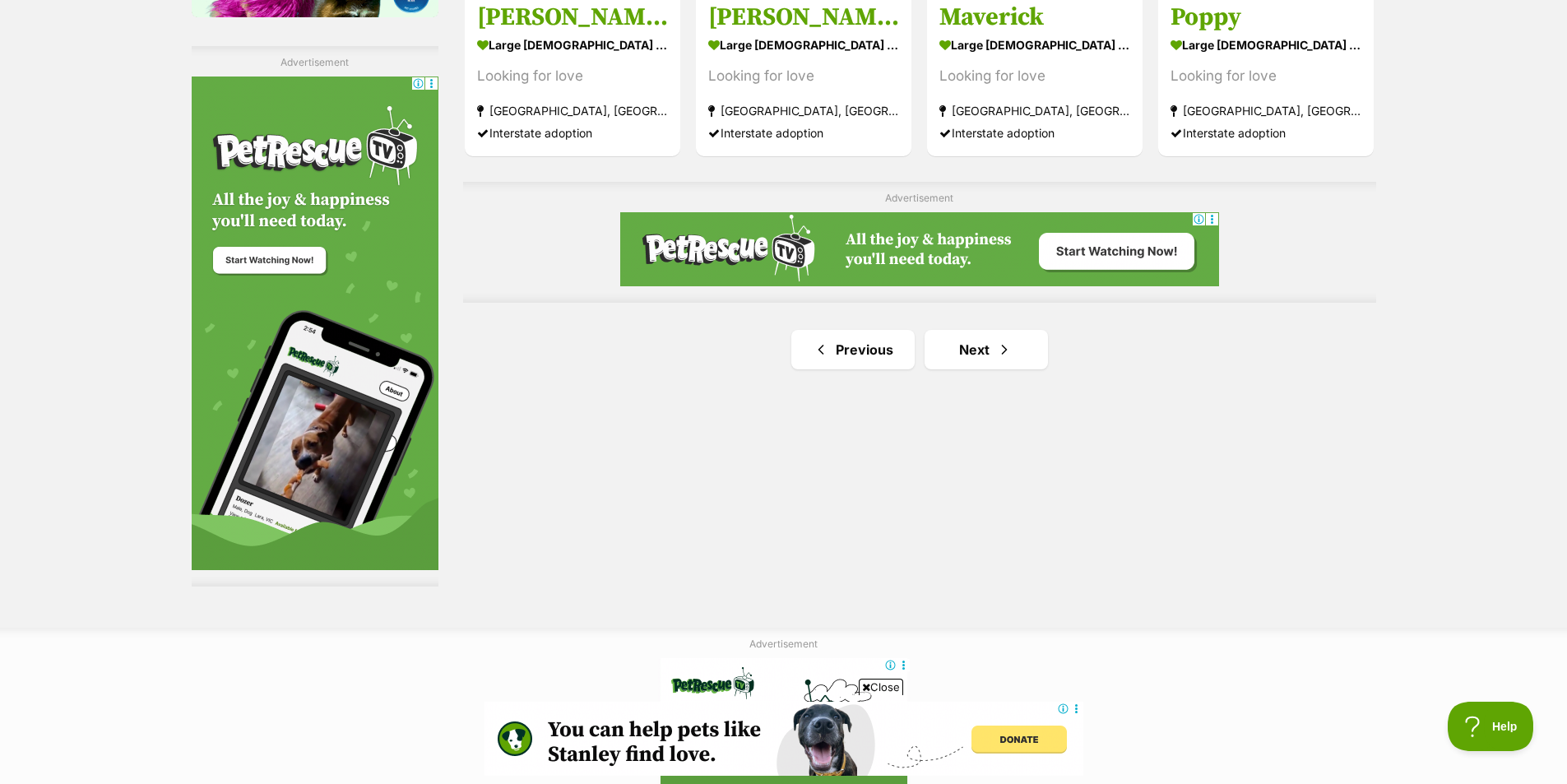
scroll to position [2796, 0]
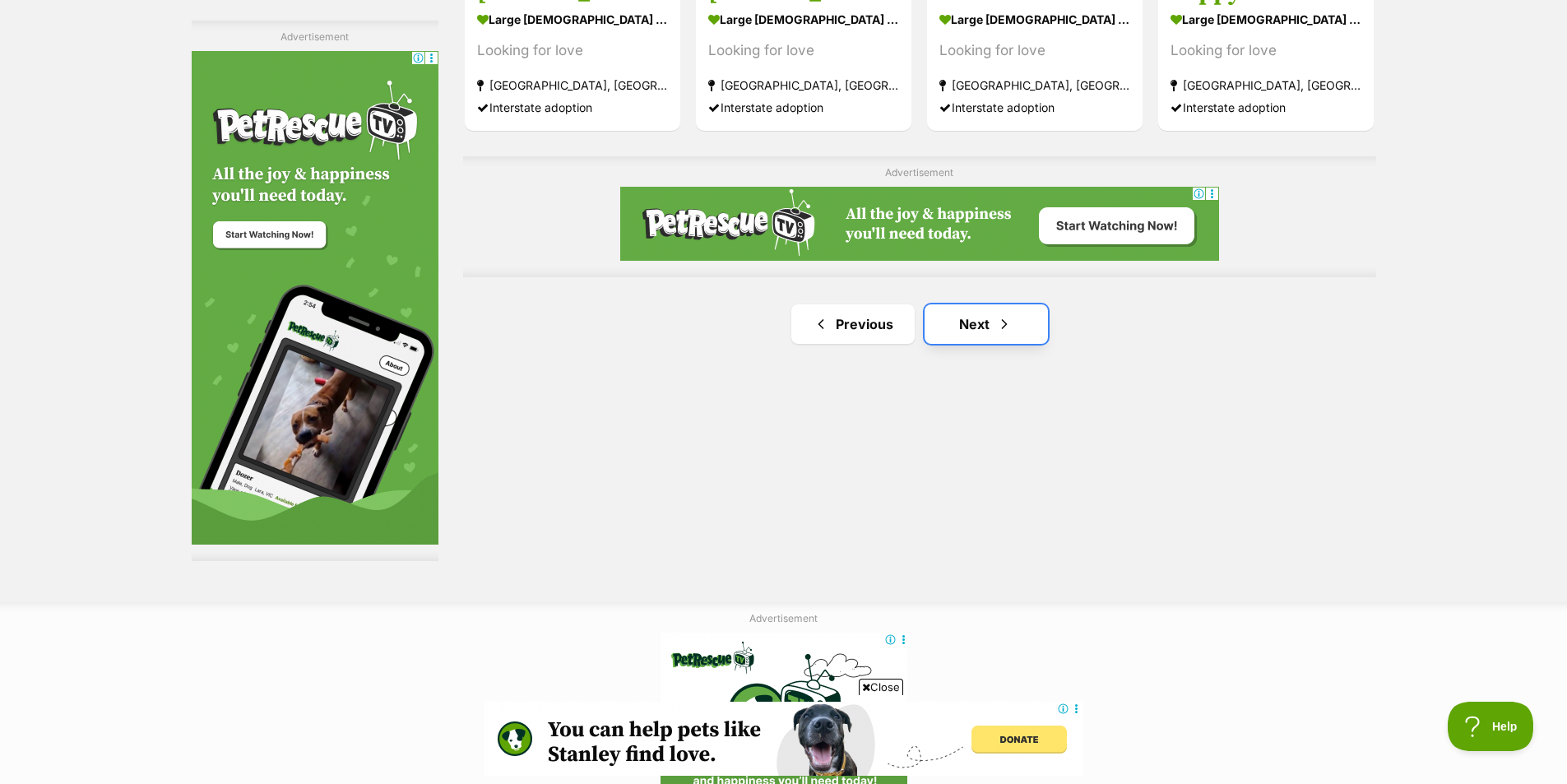
click at [977, 343] on link "Next" at bounding box center [986, 323] width 123 height 39
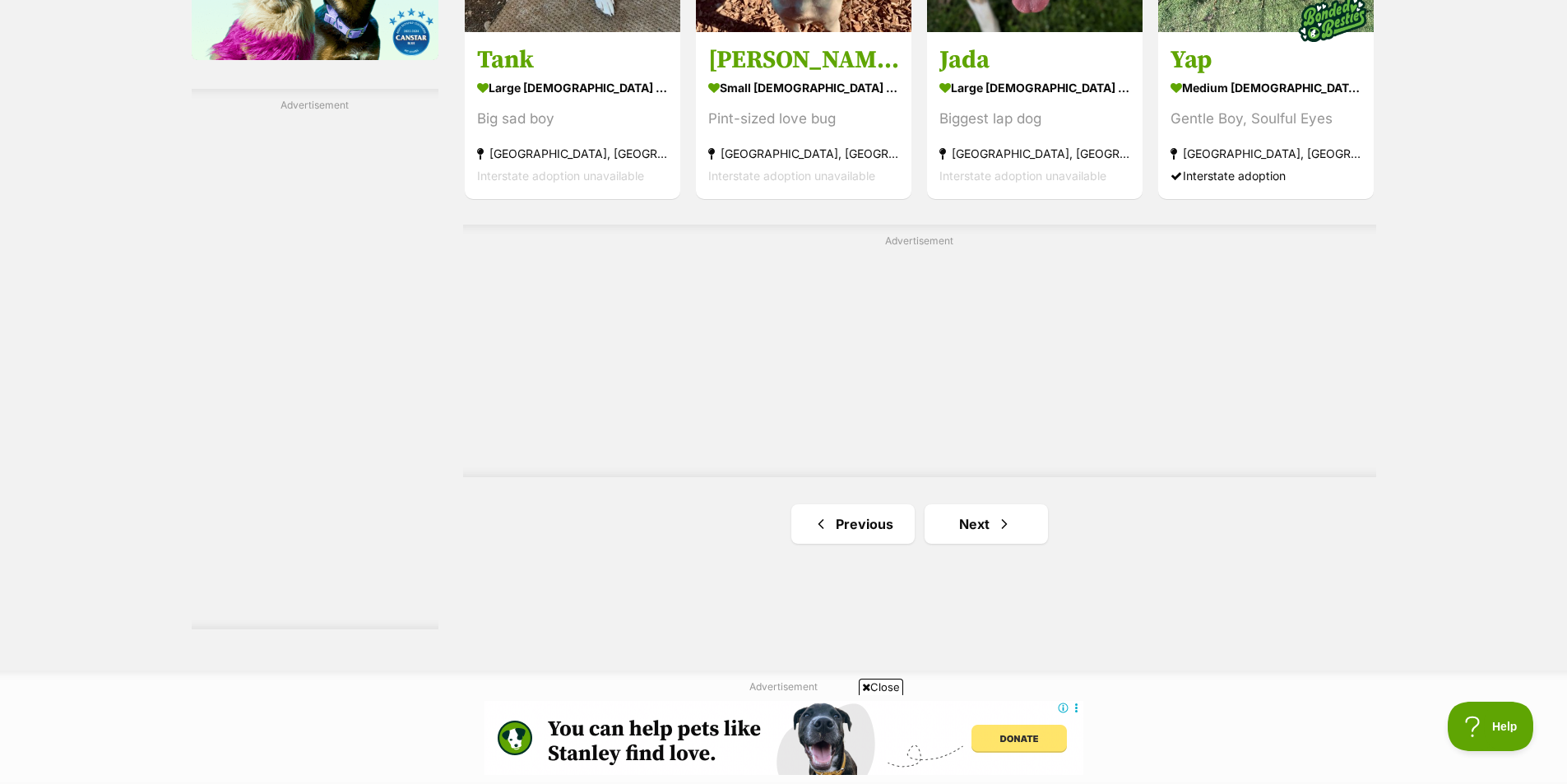
scroll to position [2960, 0]
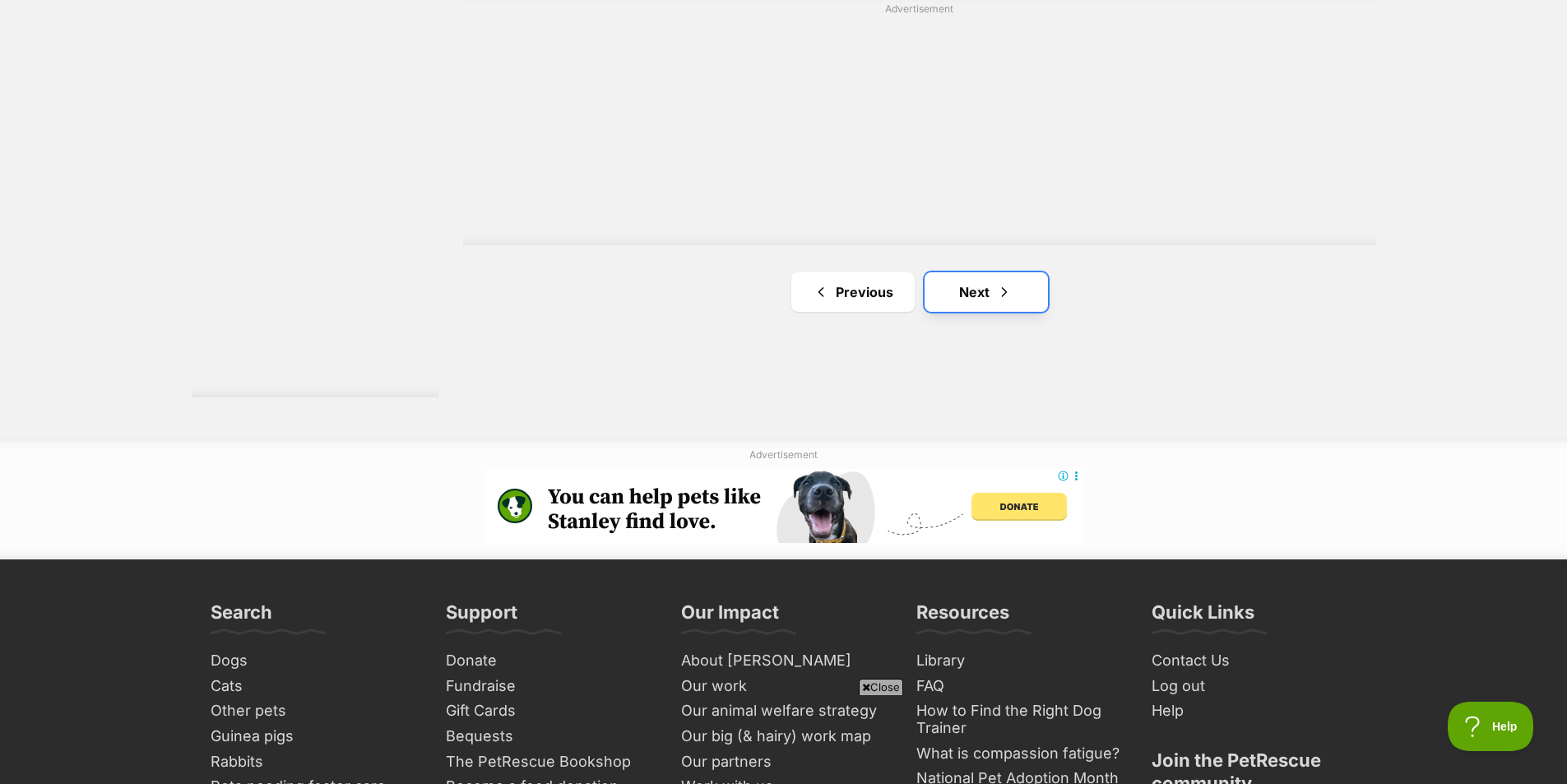
click at [964, 308] on link "Next" at bounding box center [986, 291] width 123 height 39
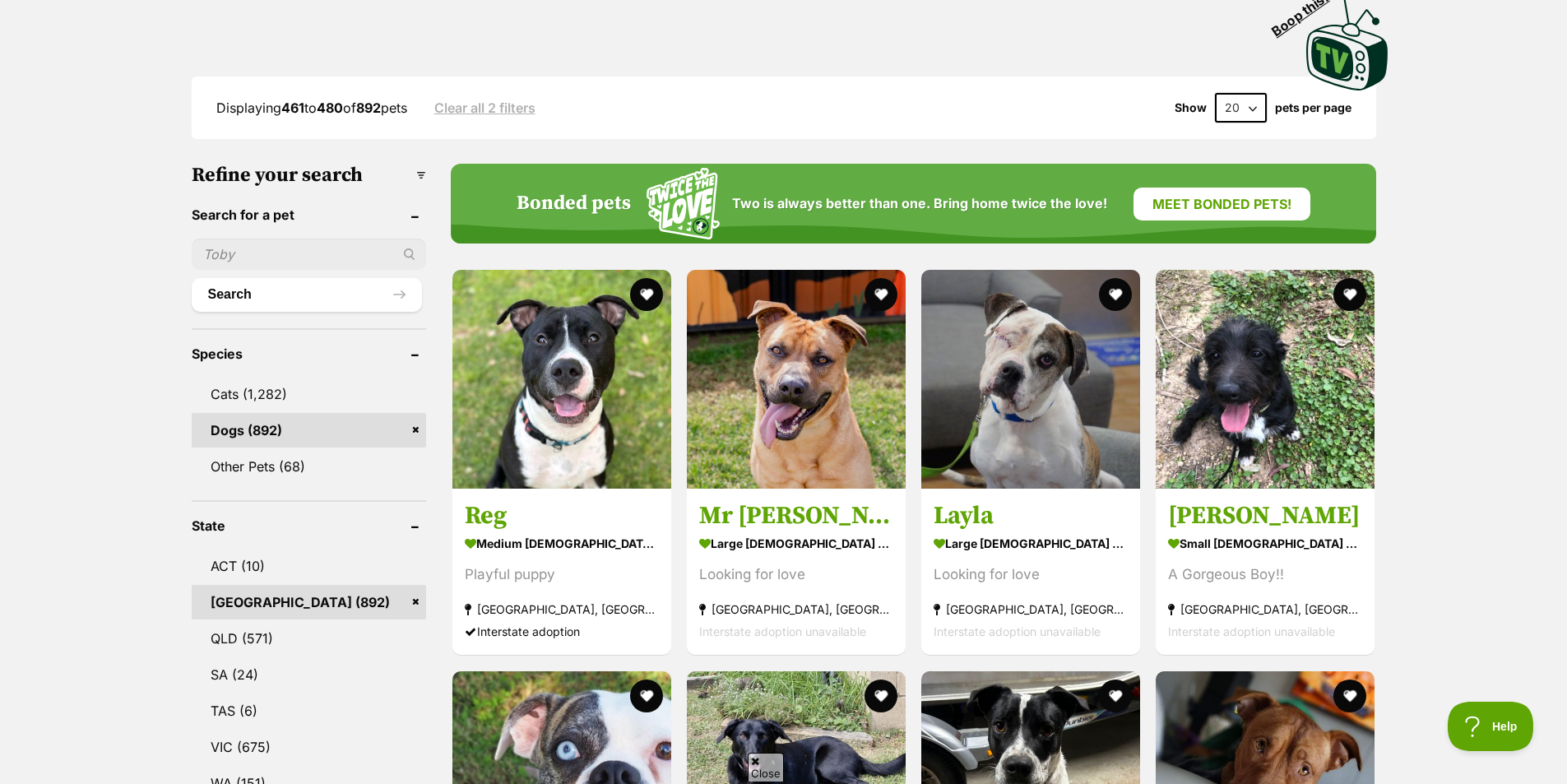
scroll to position [329, 0]
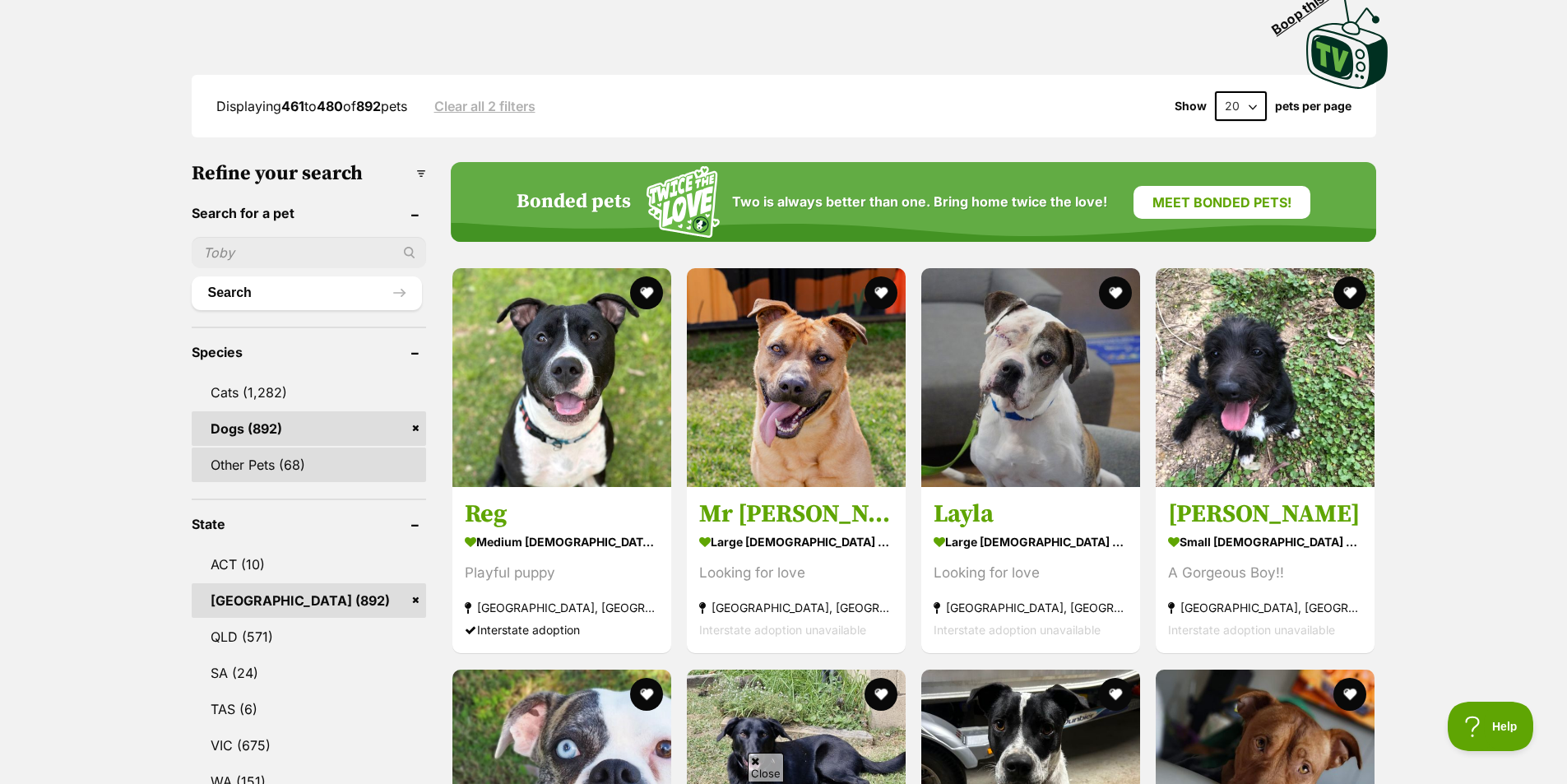
click at [295, 462] on link "Other Pets (68)" at bounding box center [309, 464] width 235 height 34
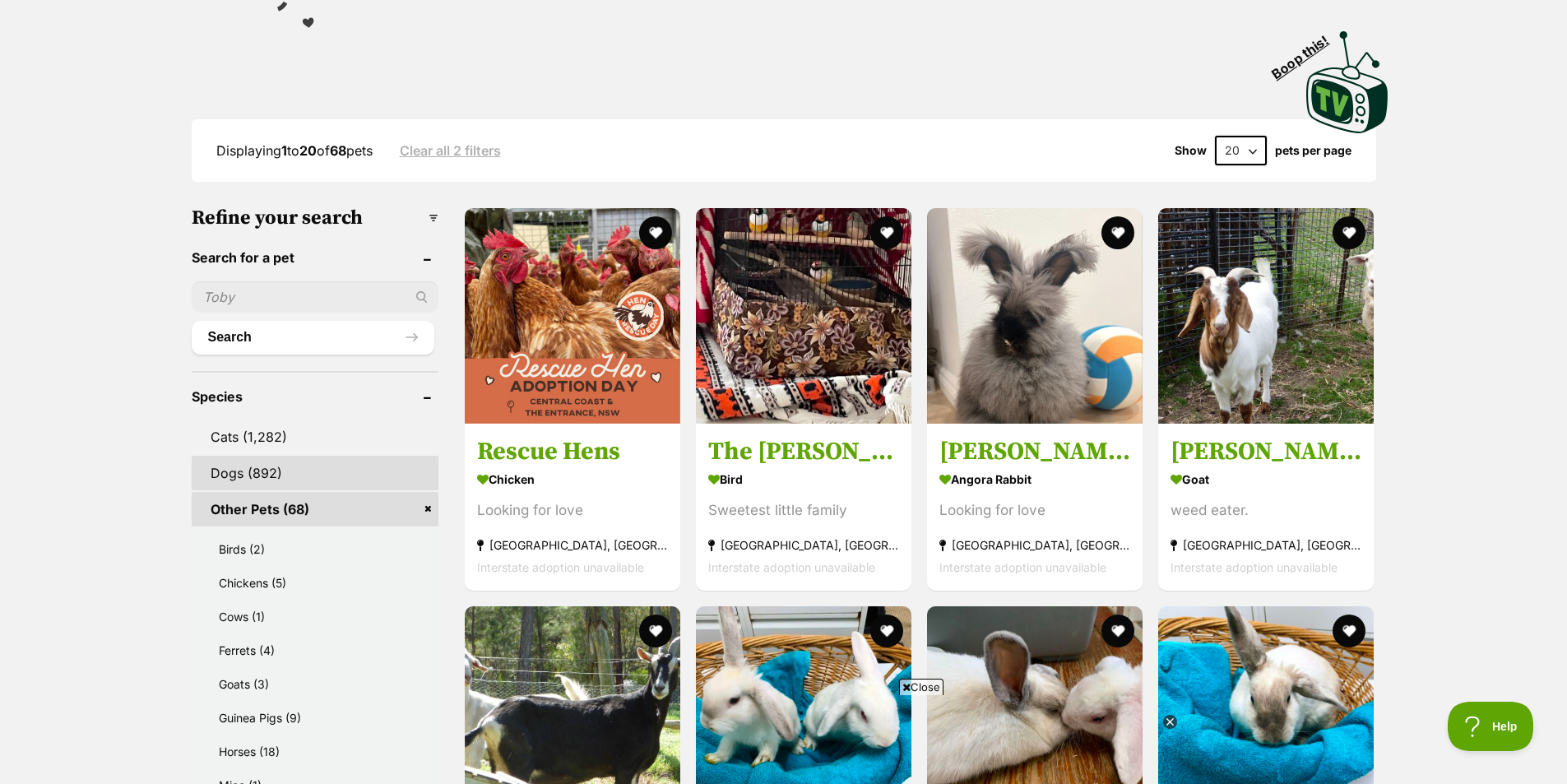
click at [283, 471] on link "Dogs (892)" at bounding box center [315, 473] width 247 height 34
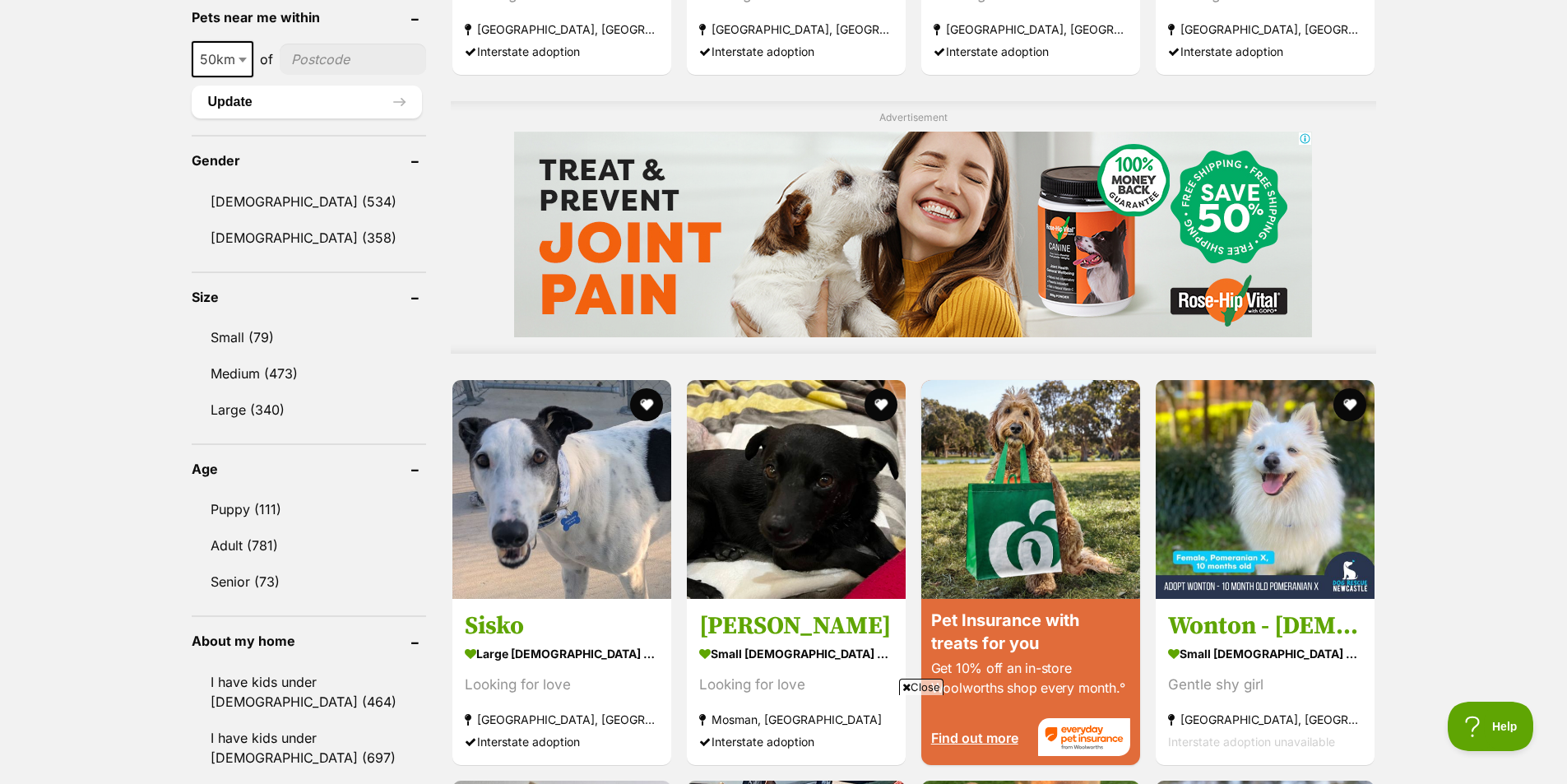
scroll to position [1233, 0]
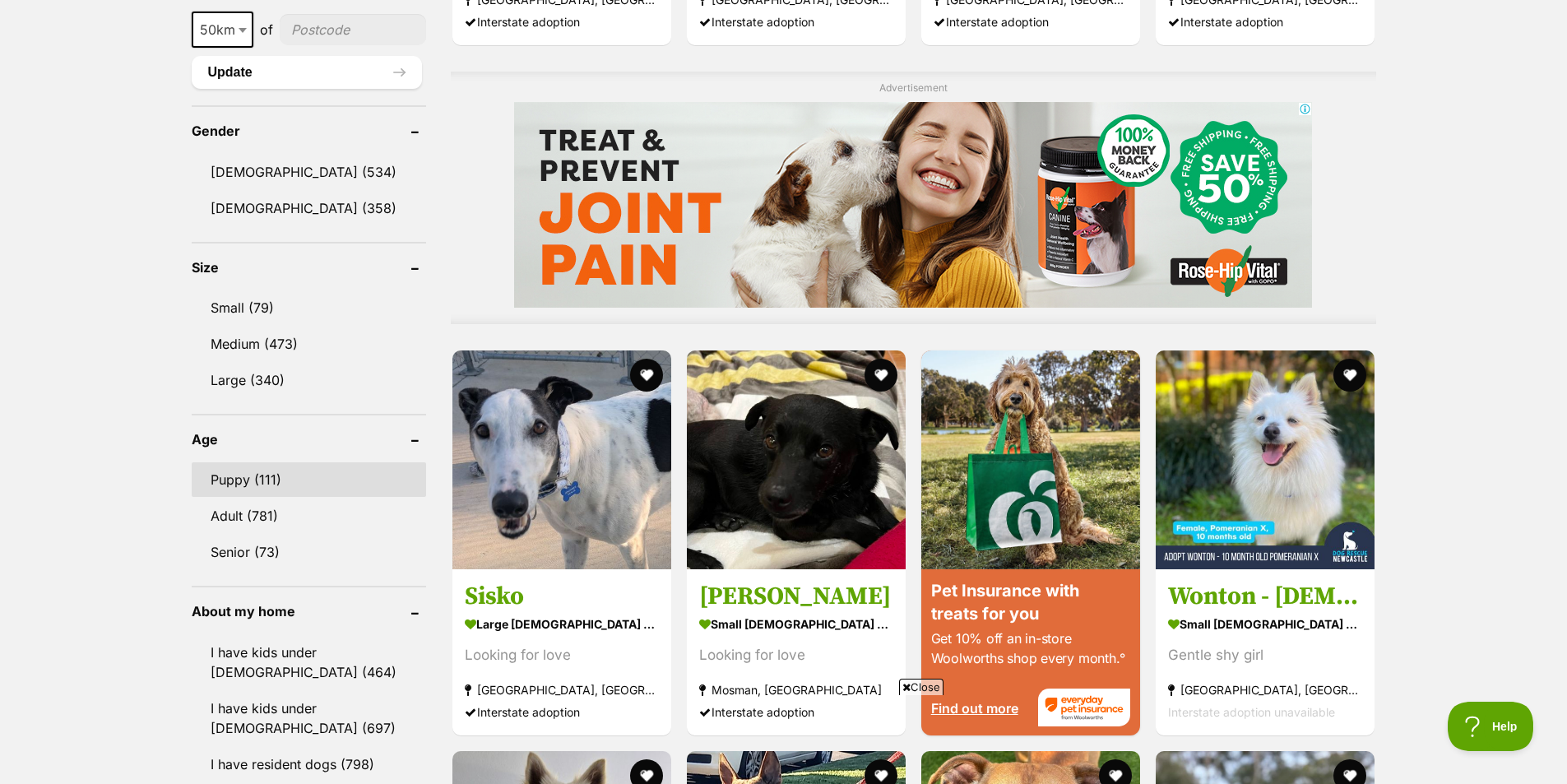
click at [282, 484] on link "Puppy (111)" at bounding box center [309, 479] width 235 height 34
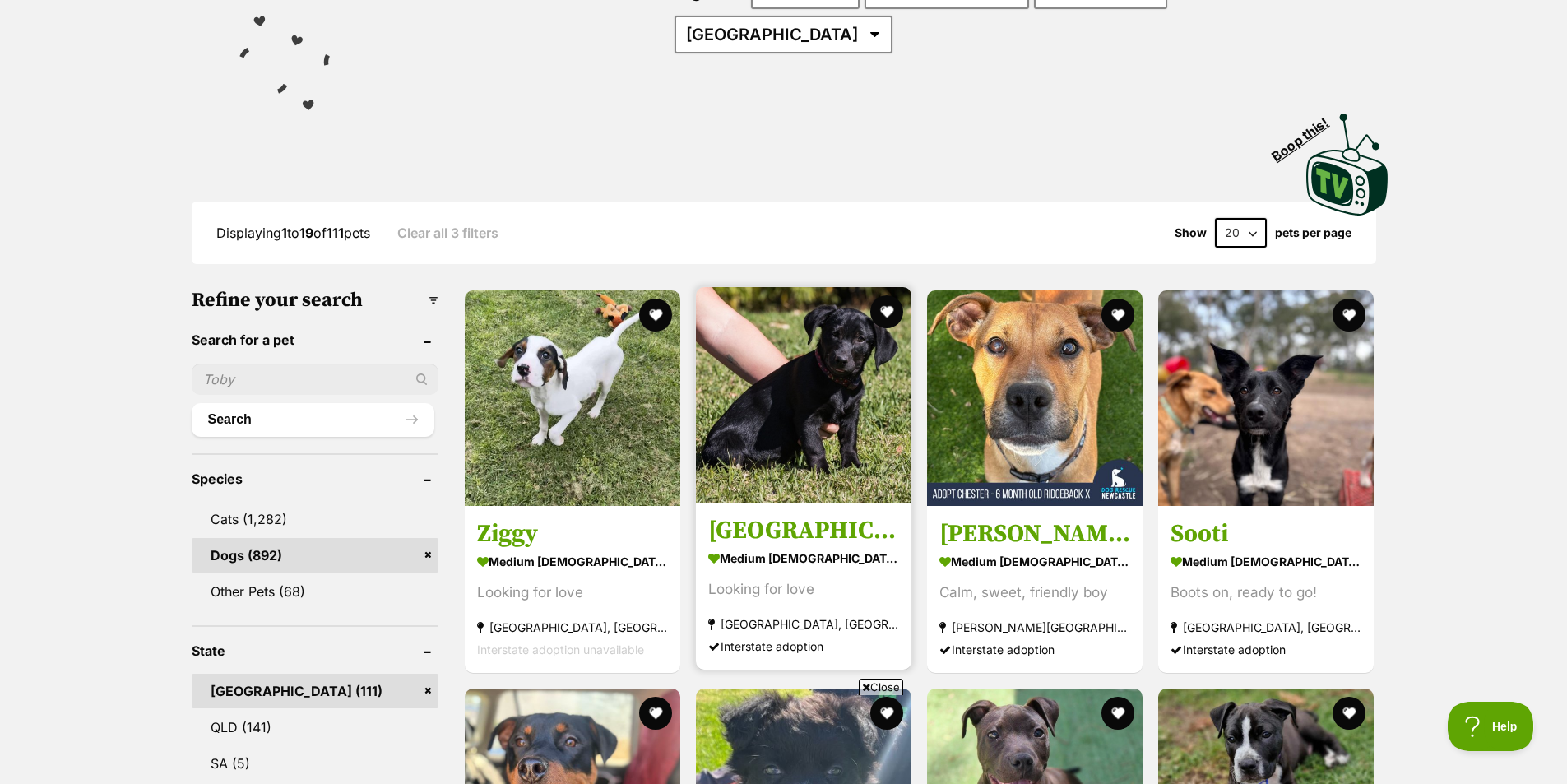
click at [797, 429] on img at bounding box center [804, 395] width 216 height 216
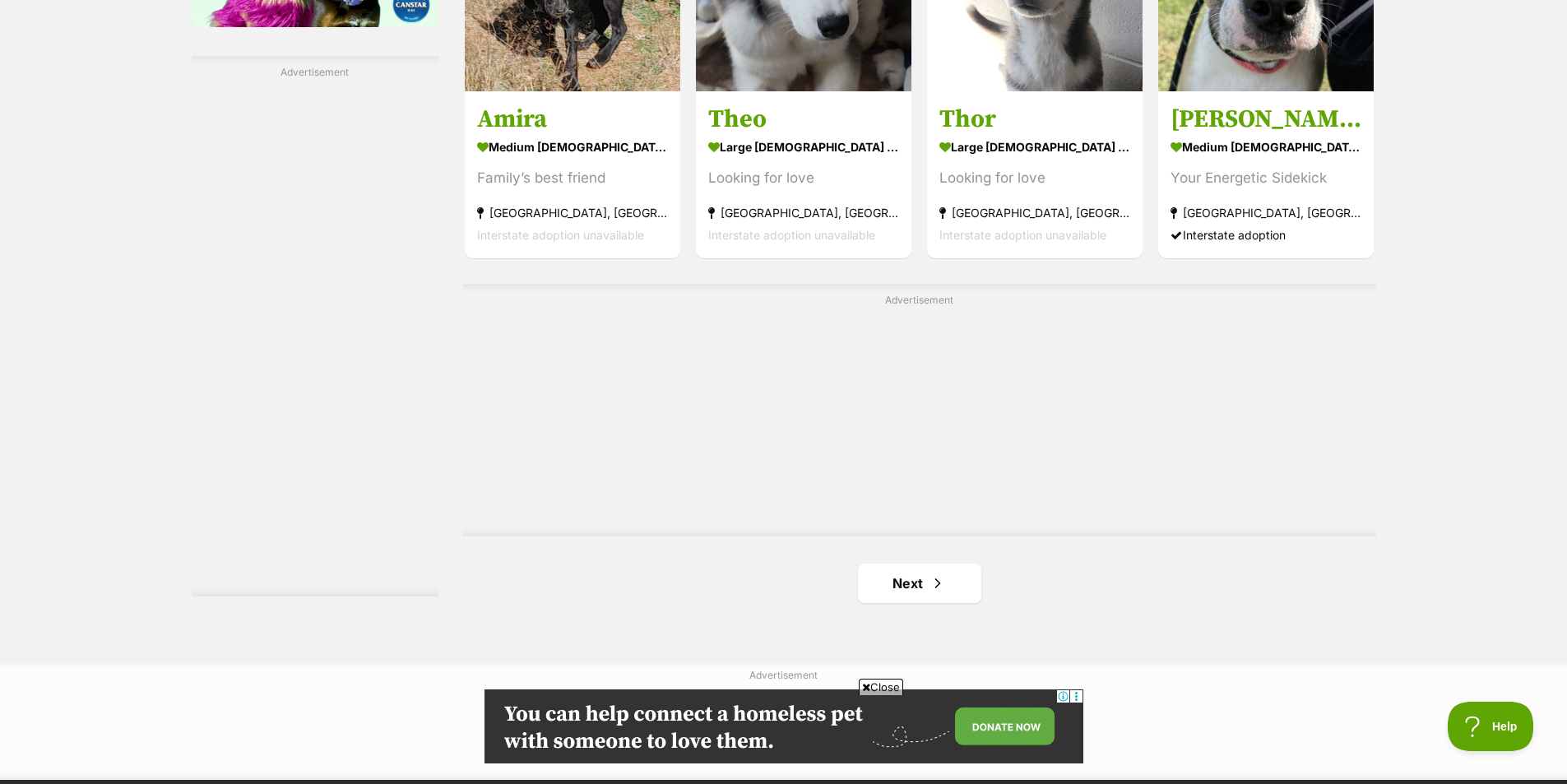
scroll to position [2796, 0]
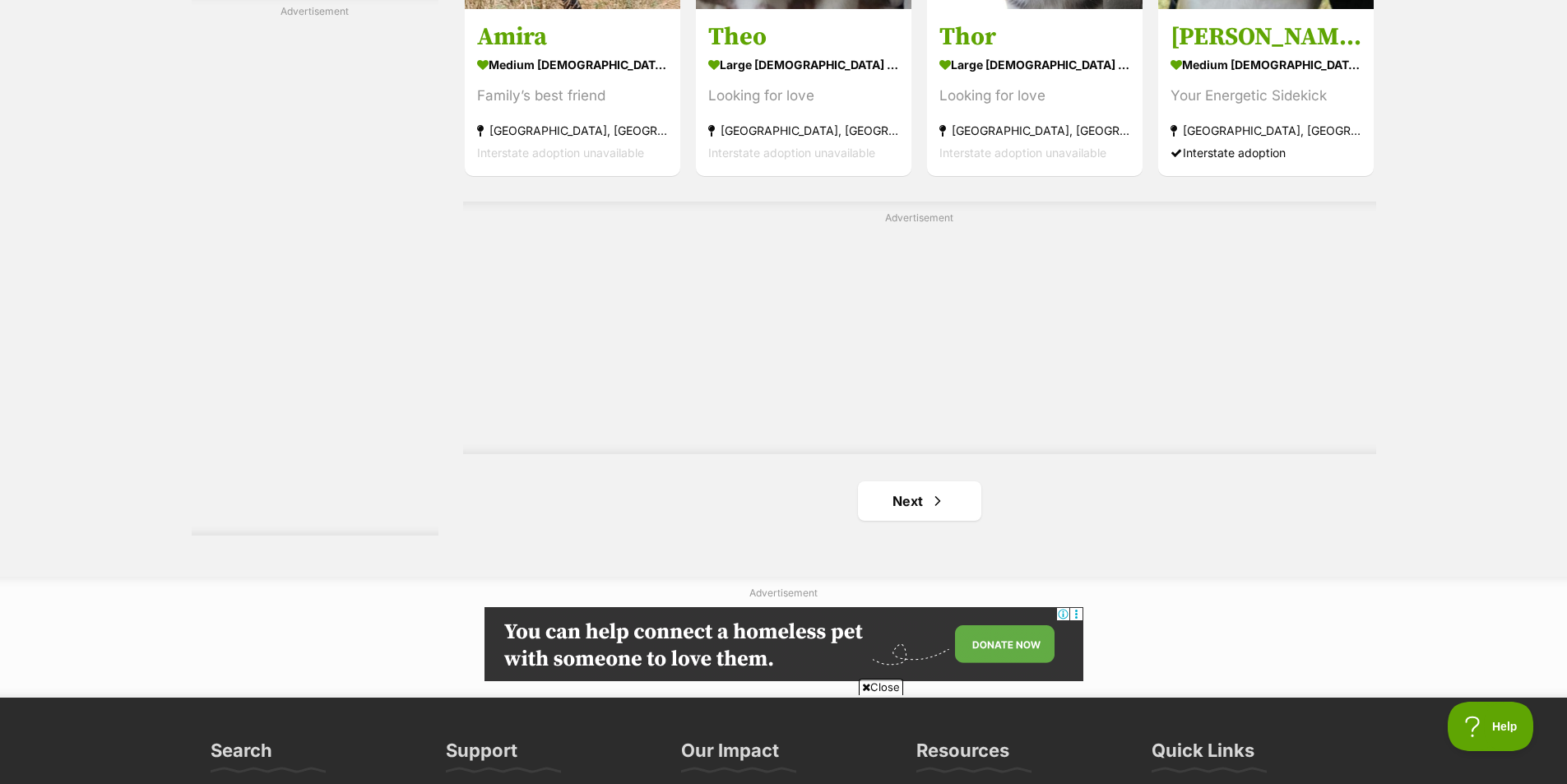
click at [912, 508] on link "Next" at bounding box center [919, 500] width 123 height 39
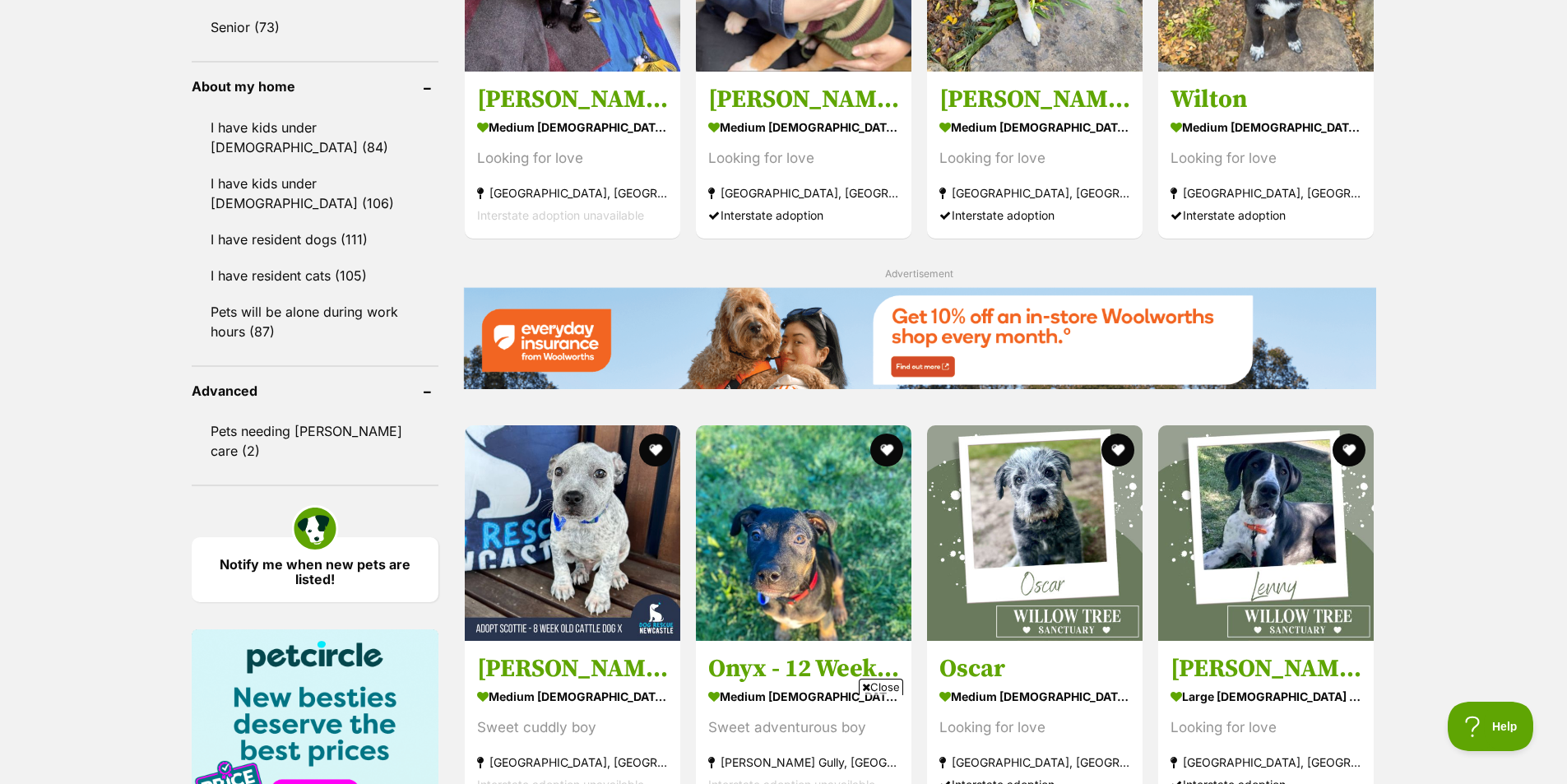
scroll to position [1973, 0]
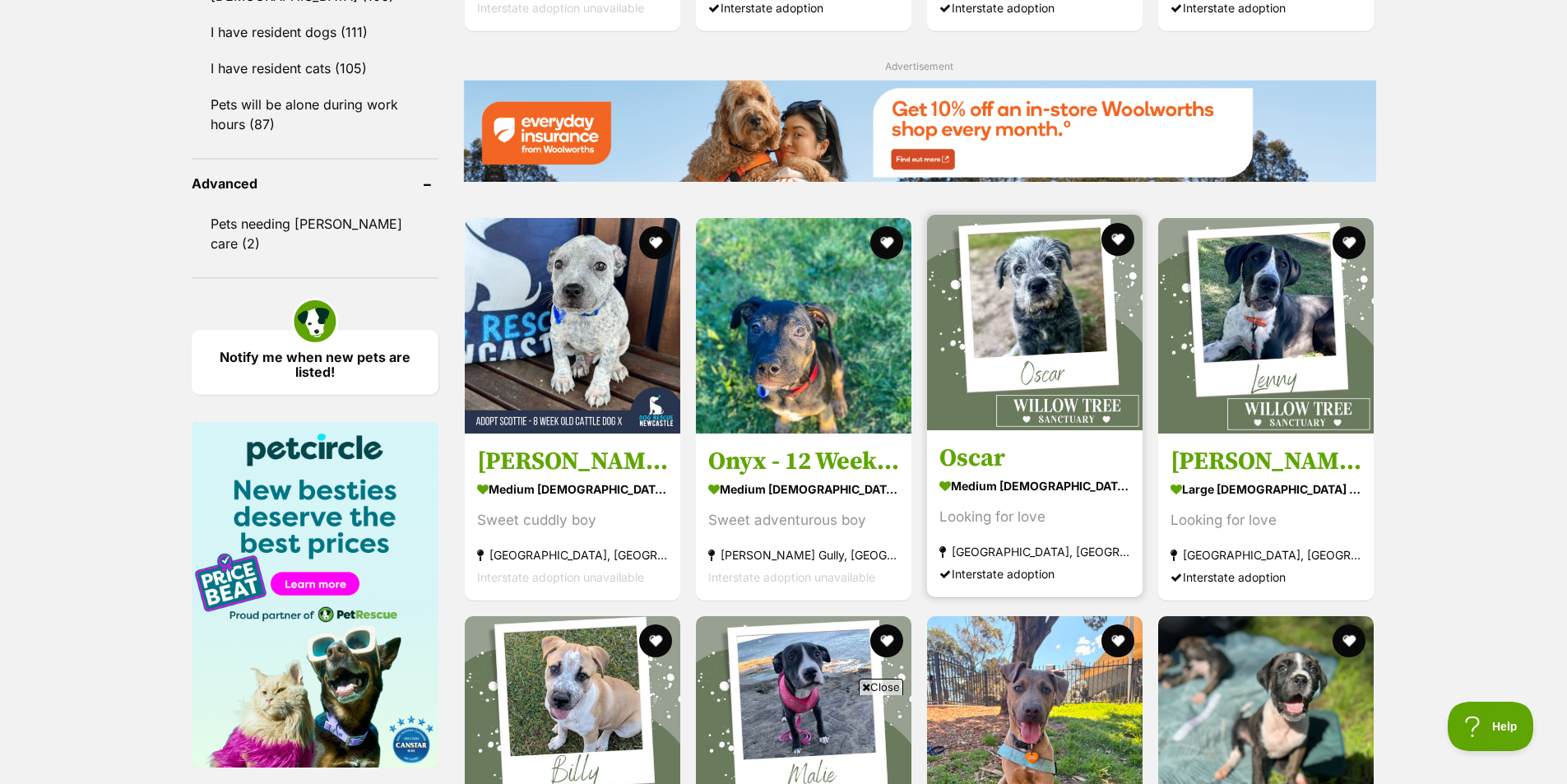
click at [1010, 488] on strong "medium [DEMOGRAPHIC_DATA] Dog" at bounding box center [1034, 485] width 191 height 24
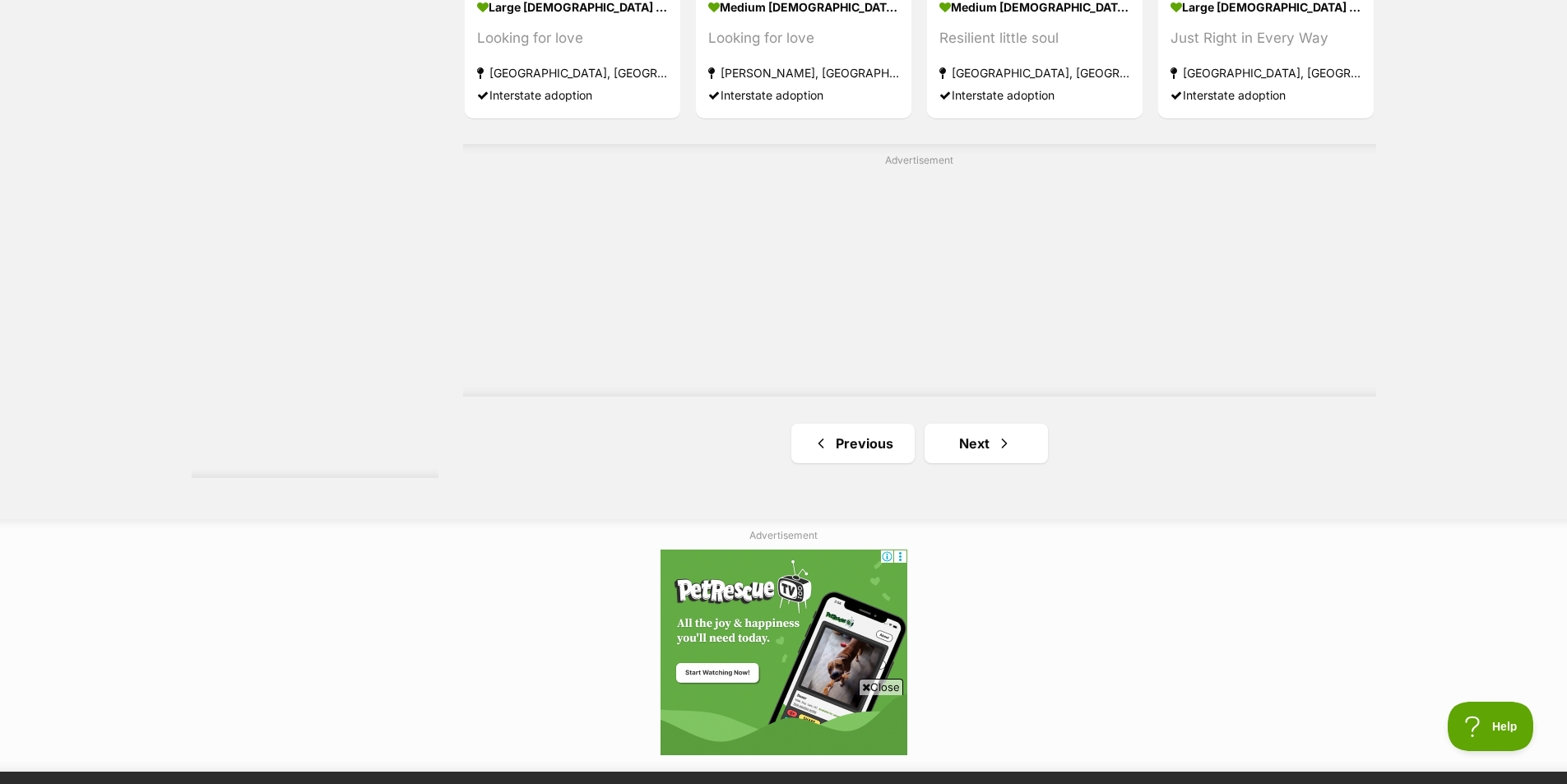
scroll to position [2857, 0]
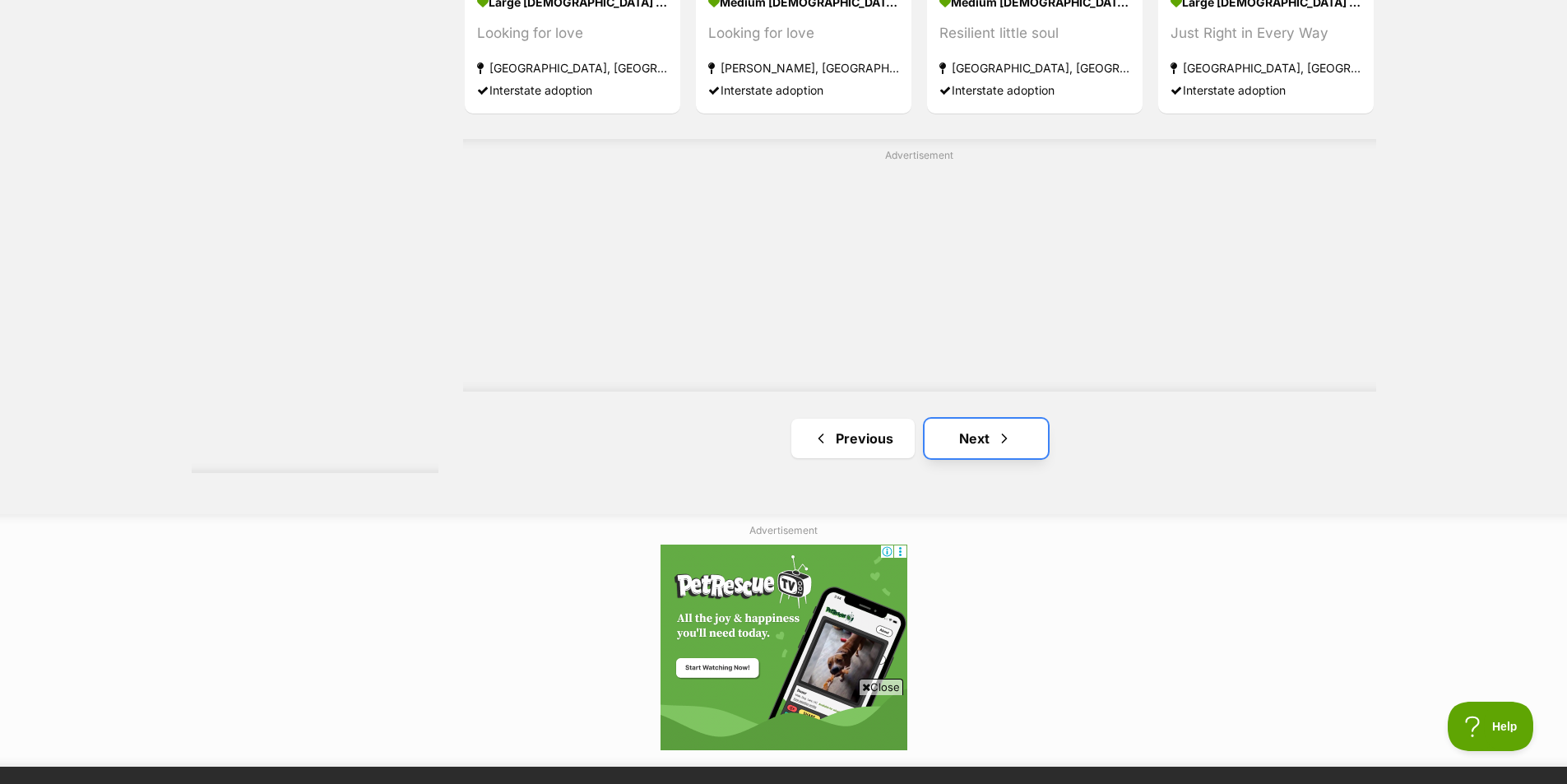
click at [997, 440] on span "Next page" at bounding box center [1004, 438] width 16 height 20
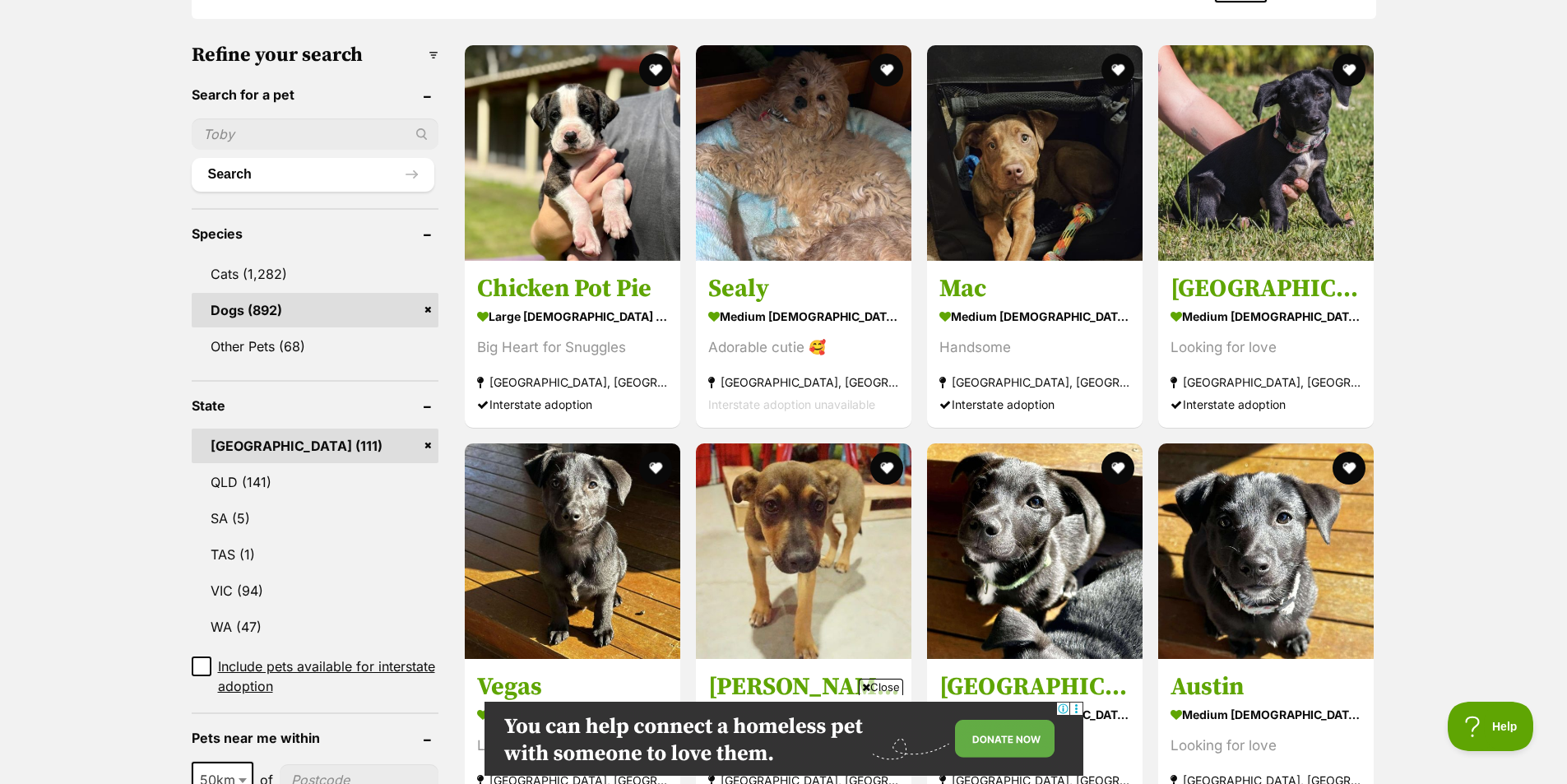
scroll to position [411, 0]
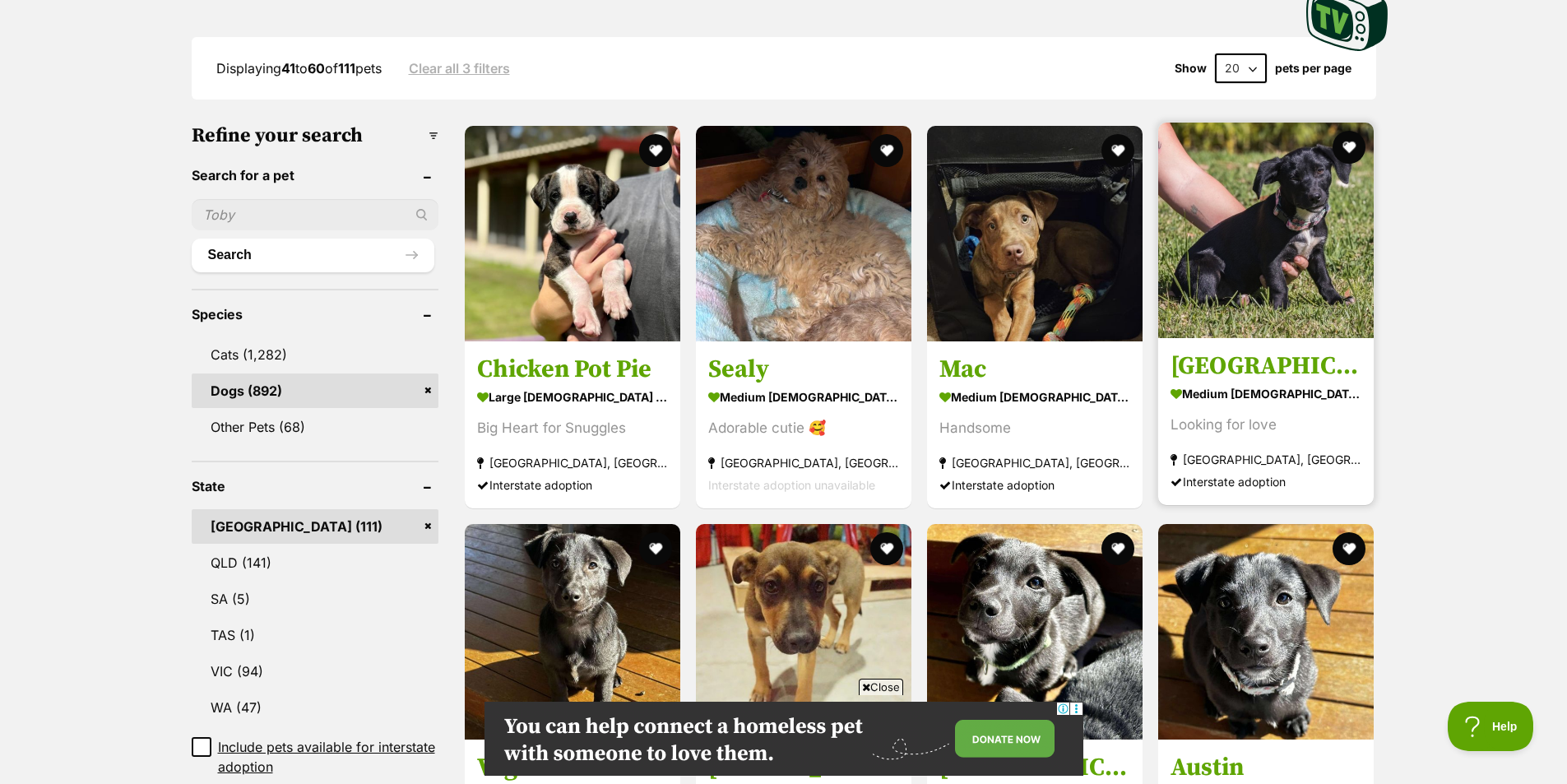
click at [1234, 288] on img at bounding box center [1266, 230] width 216 height 216
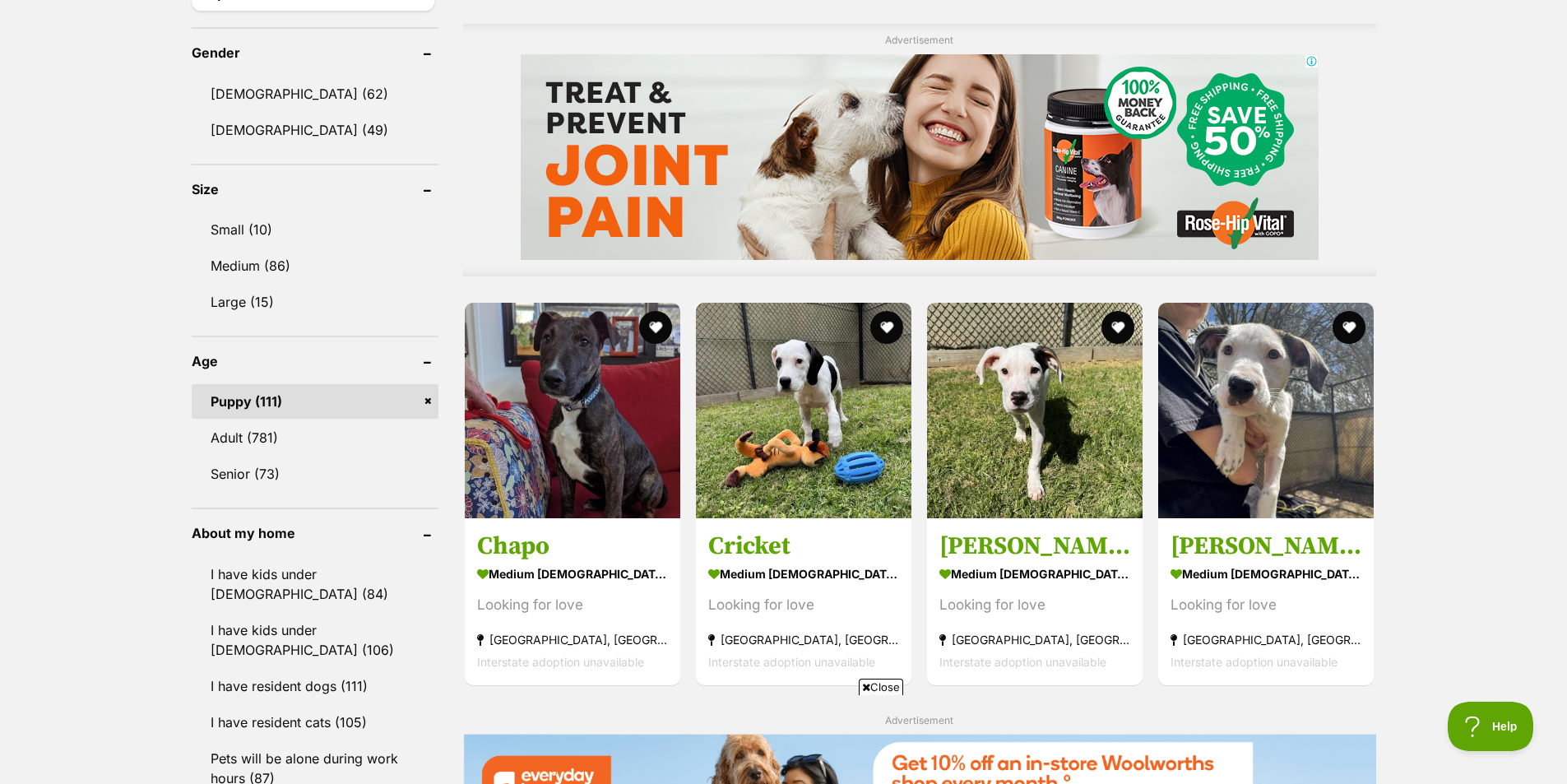
scroll to position [1315, 0]
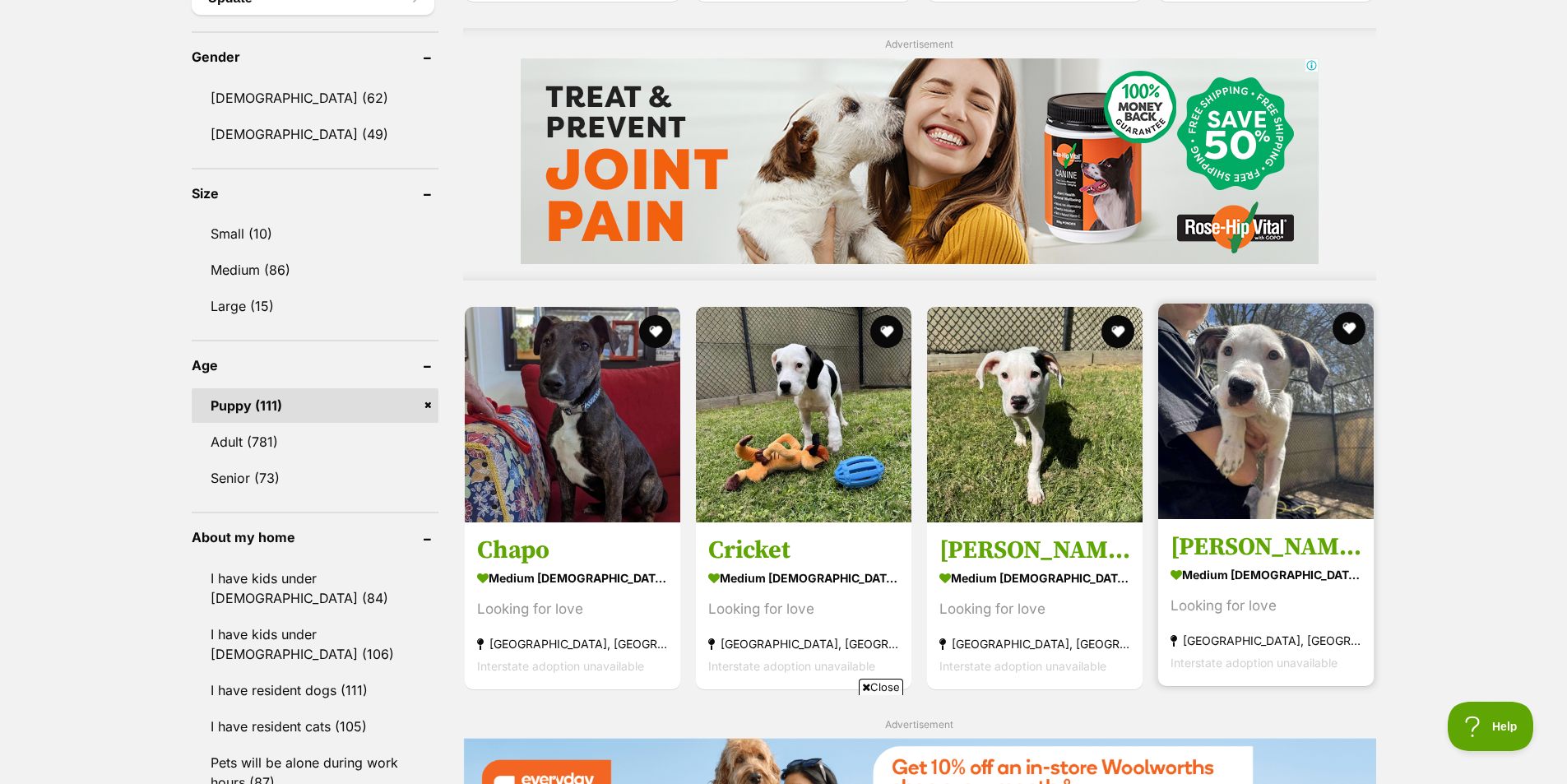
click at [1211, 467] on img at bounding box center [1266, 411] width 216 height 216
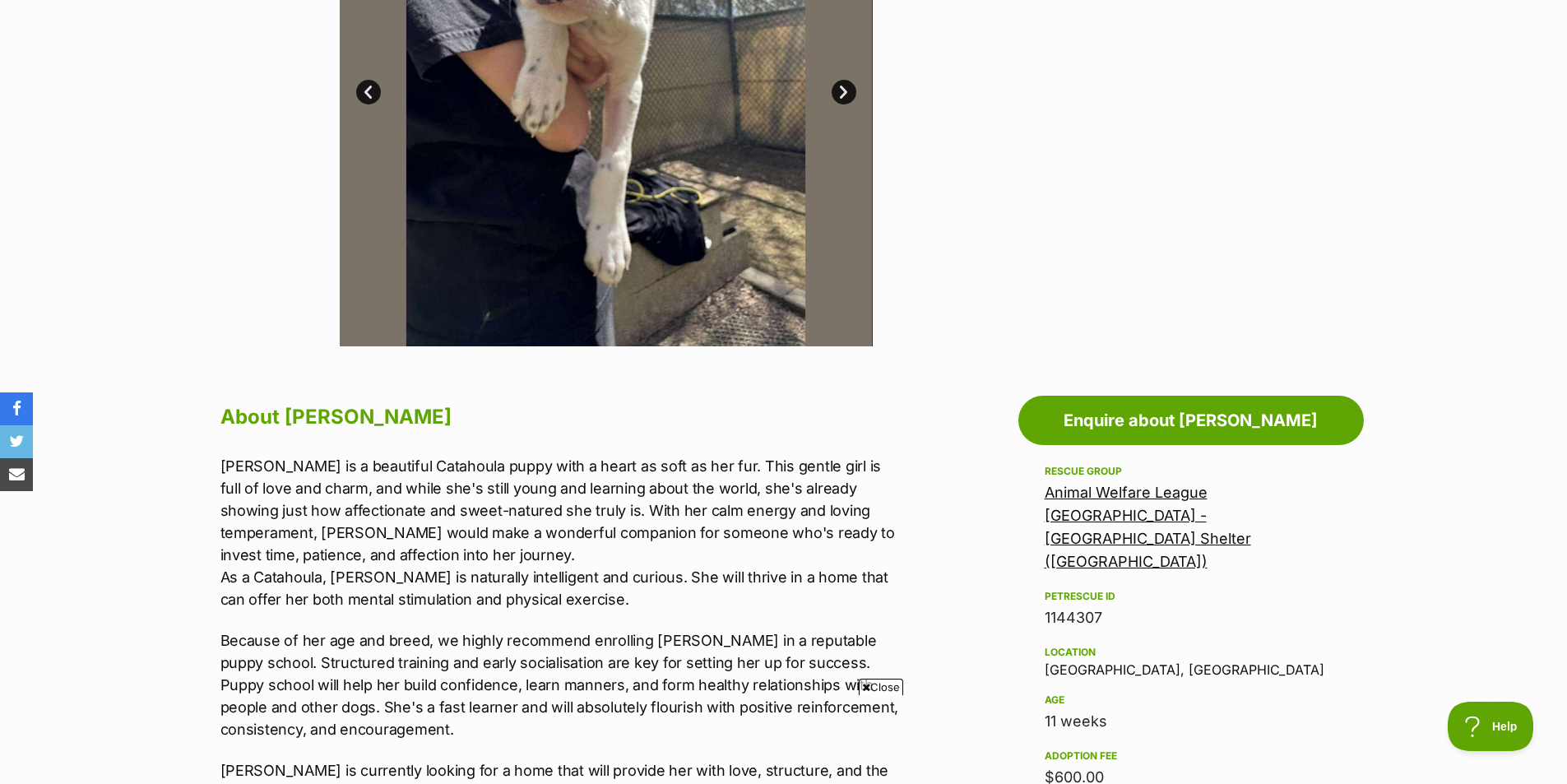
scroll to position [575, 0]
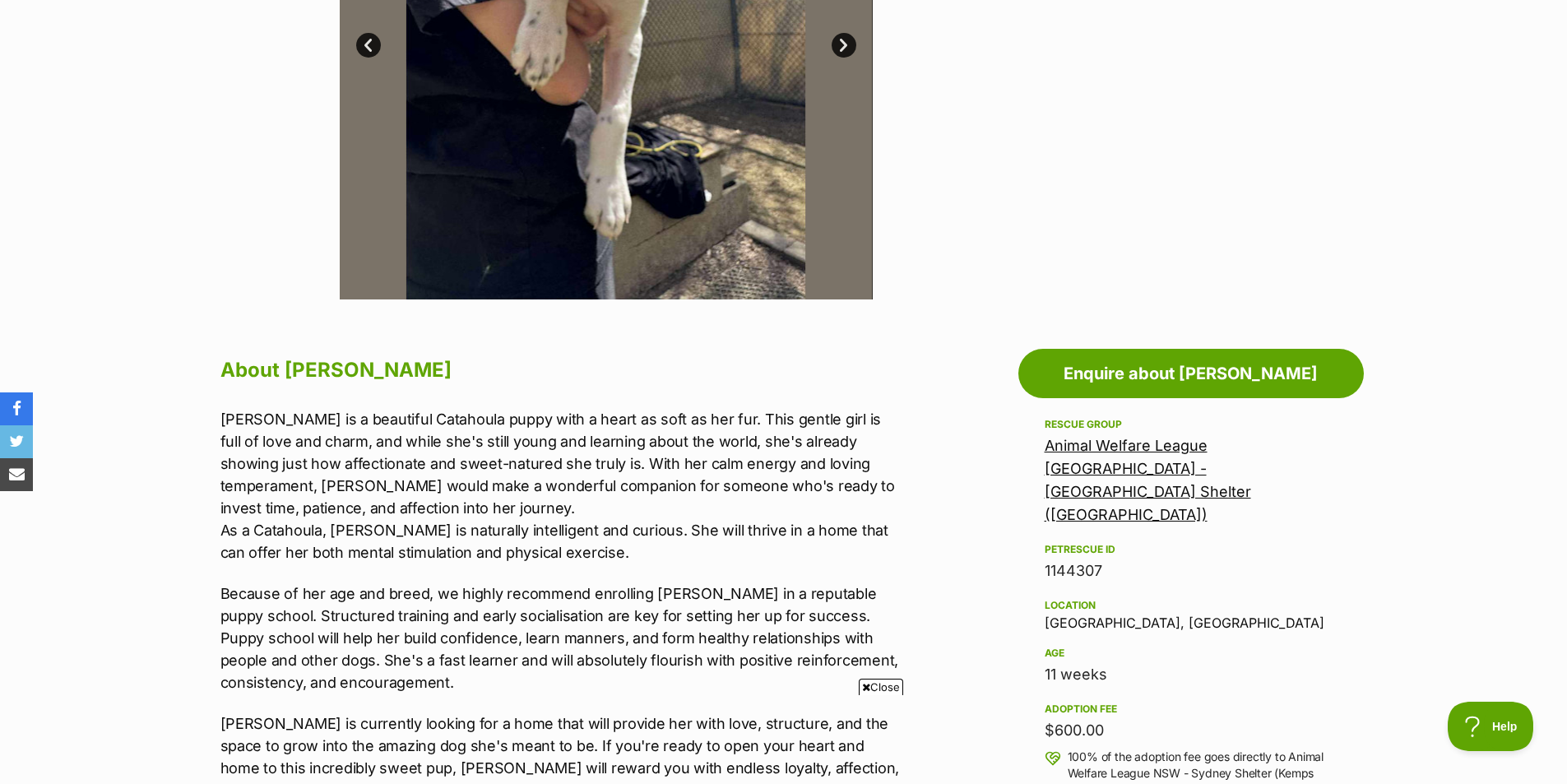
click at [401, 426] on p "[PERSON_NAME] is a beautiful Catahoula puppy with a heart as soft as her fur. T…" at bounding box center [560, 485] width 679 height 155
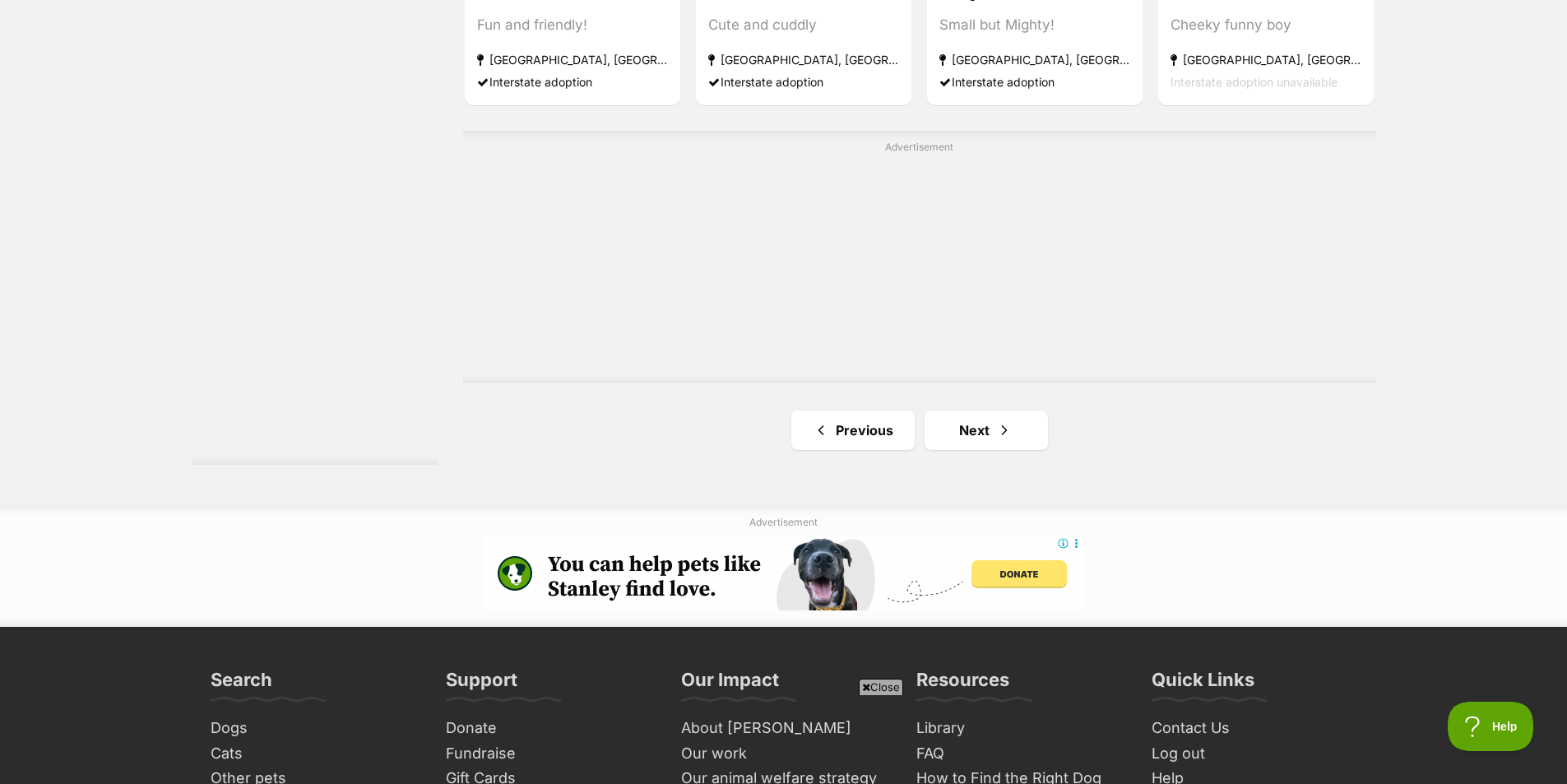
scroll to position [2951, 0]
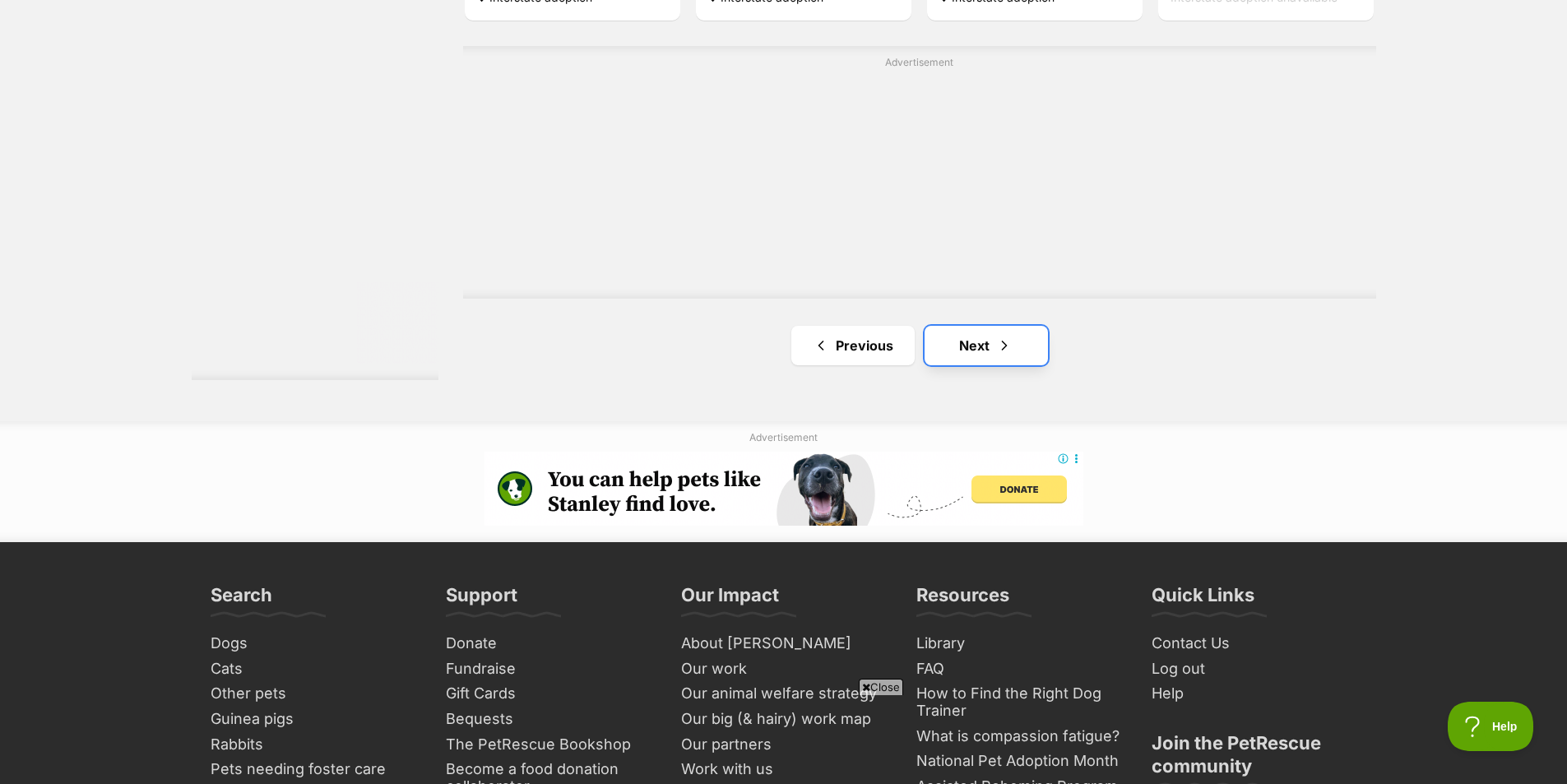
click at [992, 355] on link "Next" at bounding box center [986, 344] width 123 height 39
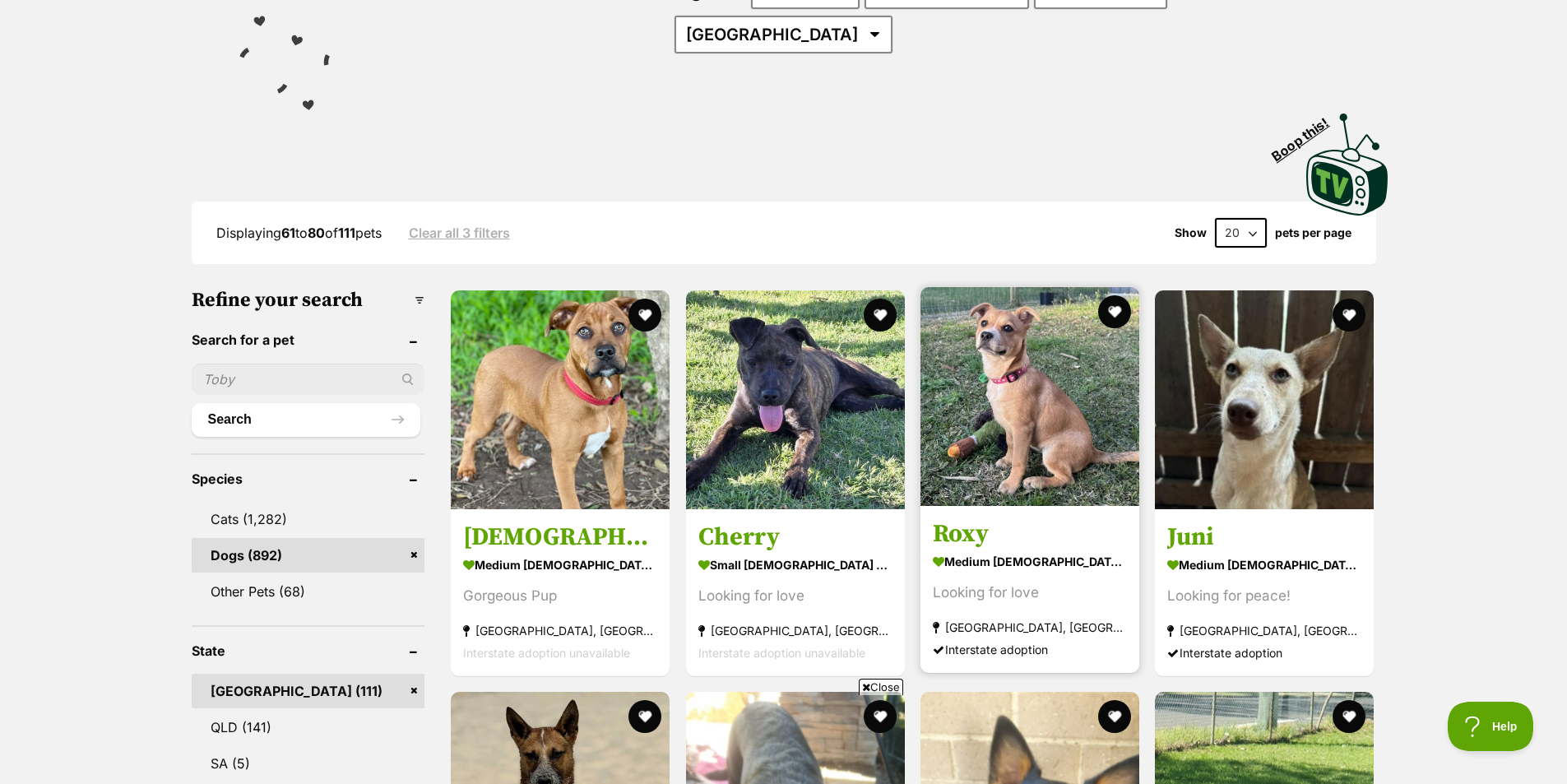
click at [1066, 498] on img at bounding box center [1030, 396] width 219 height 218
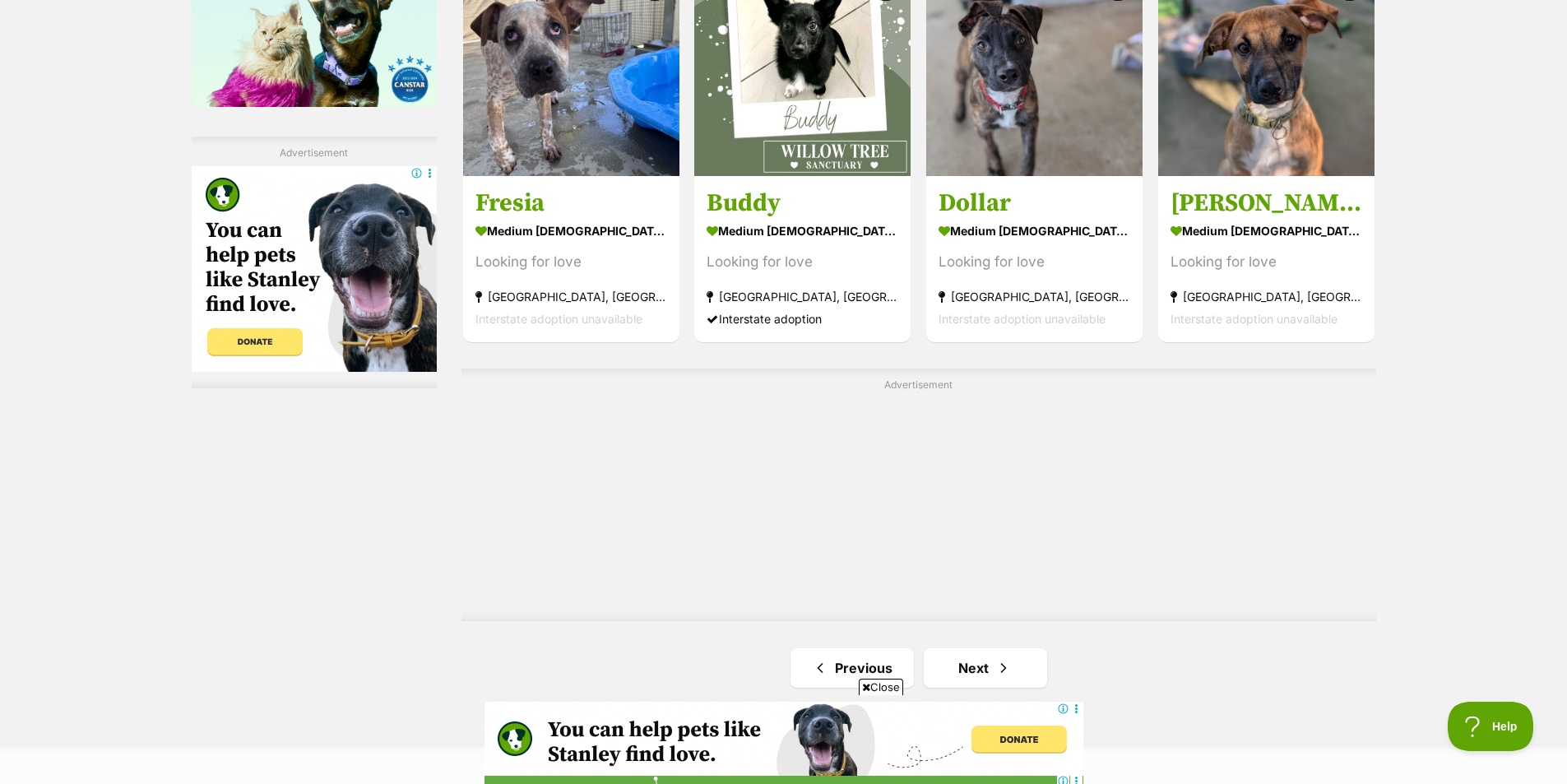
scroll to position [3043, 0]
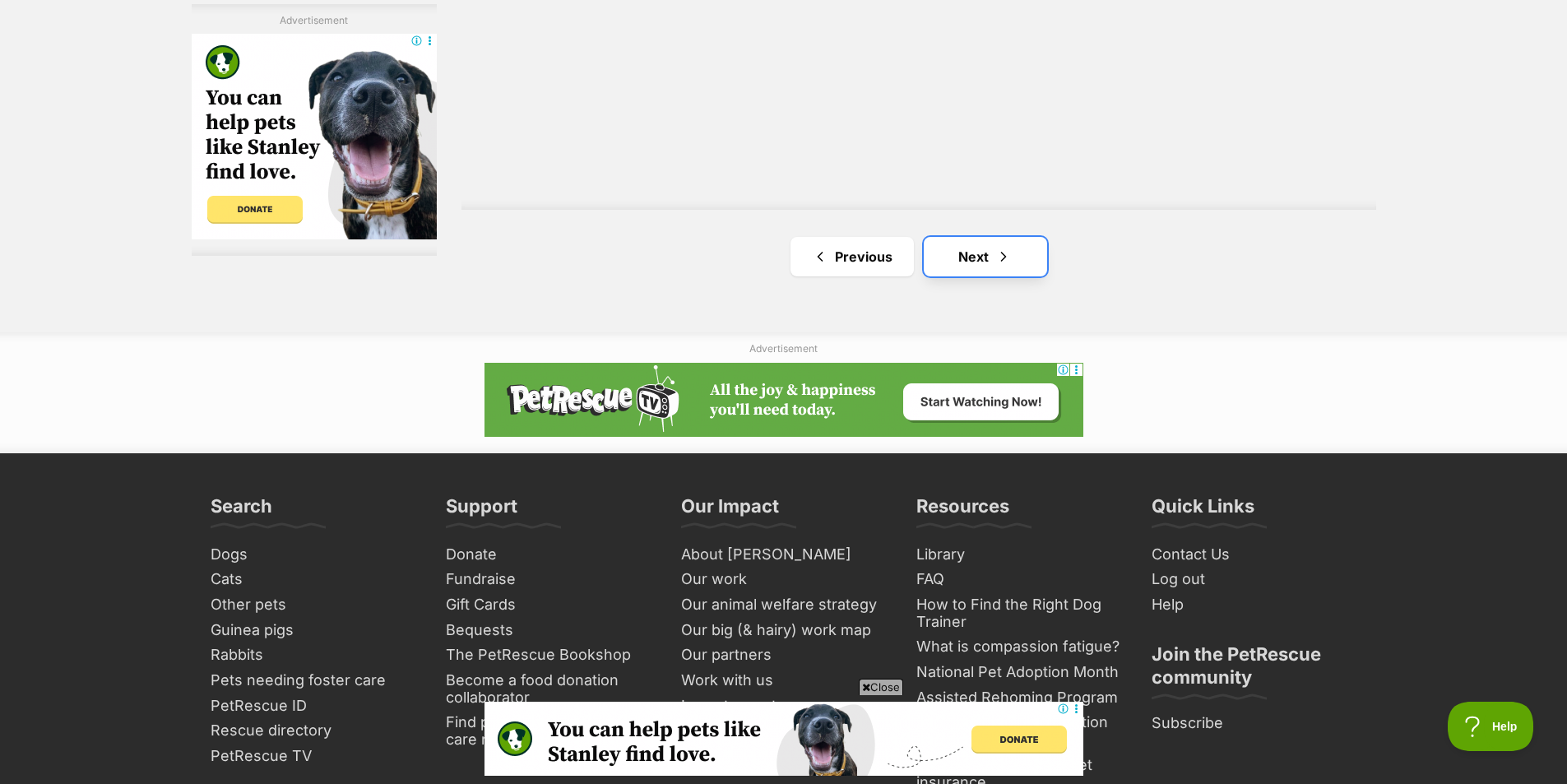
click at [1011, 256] on span "Next page" at bounding box center [1003, 257] width 16 height 20
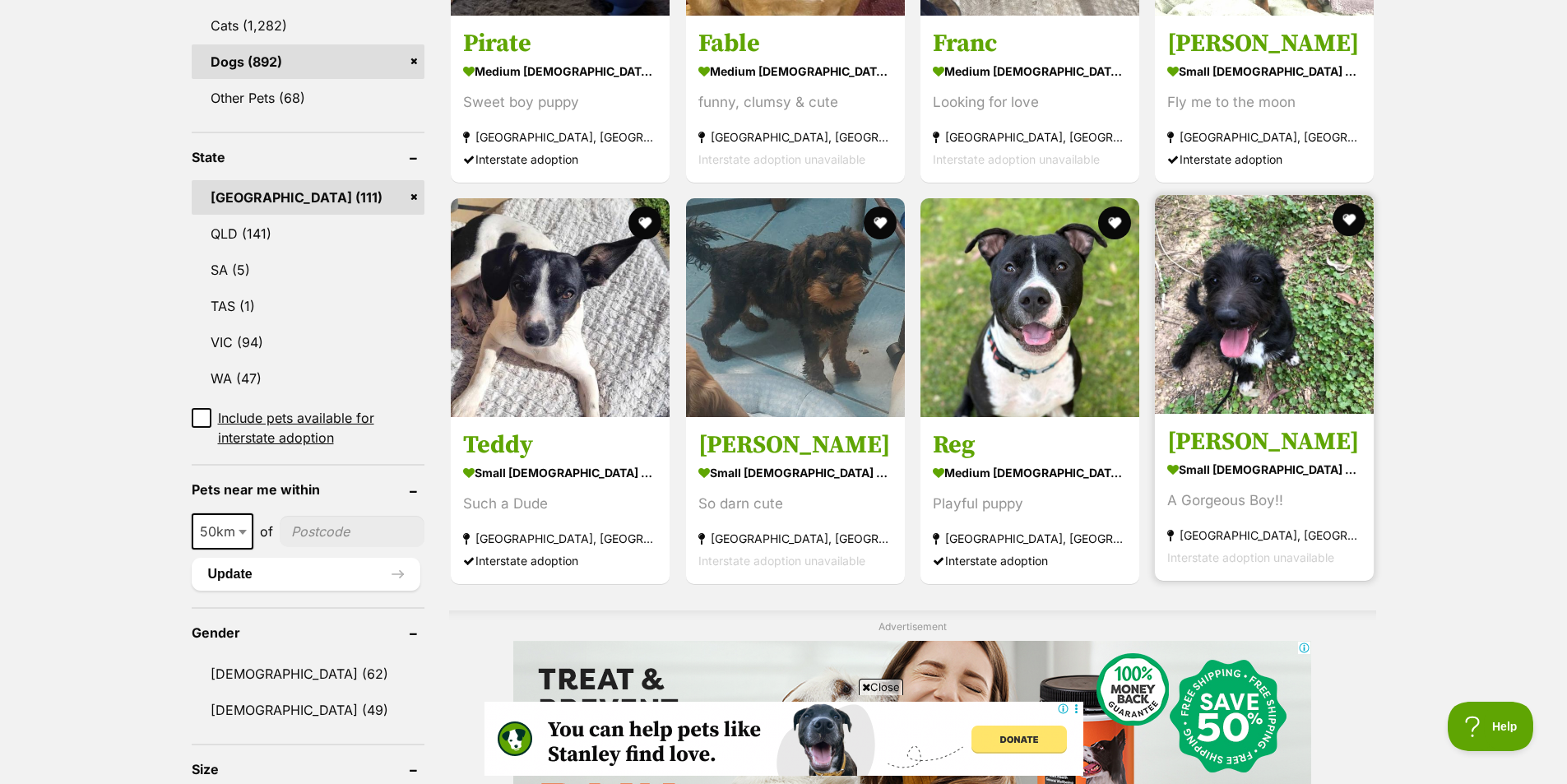
click at [1301, 418] on link at bounding box center [1264, 409] width 219 height 16
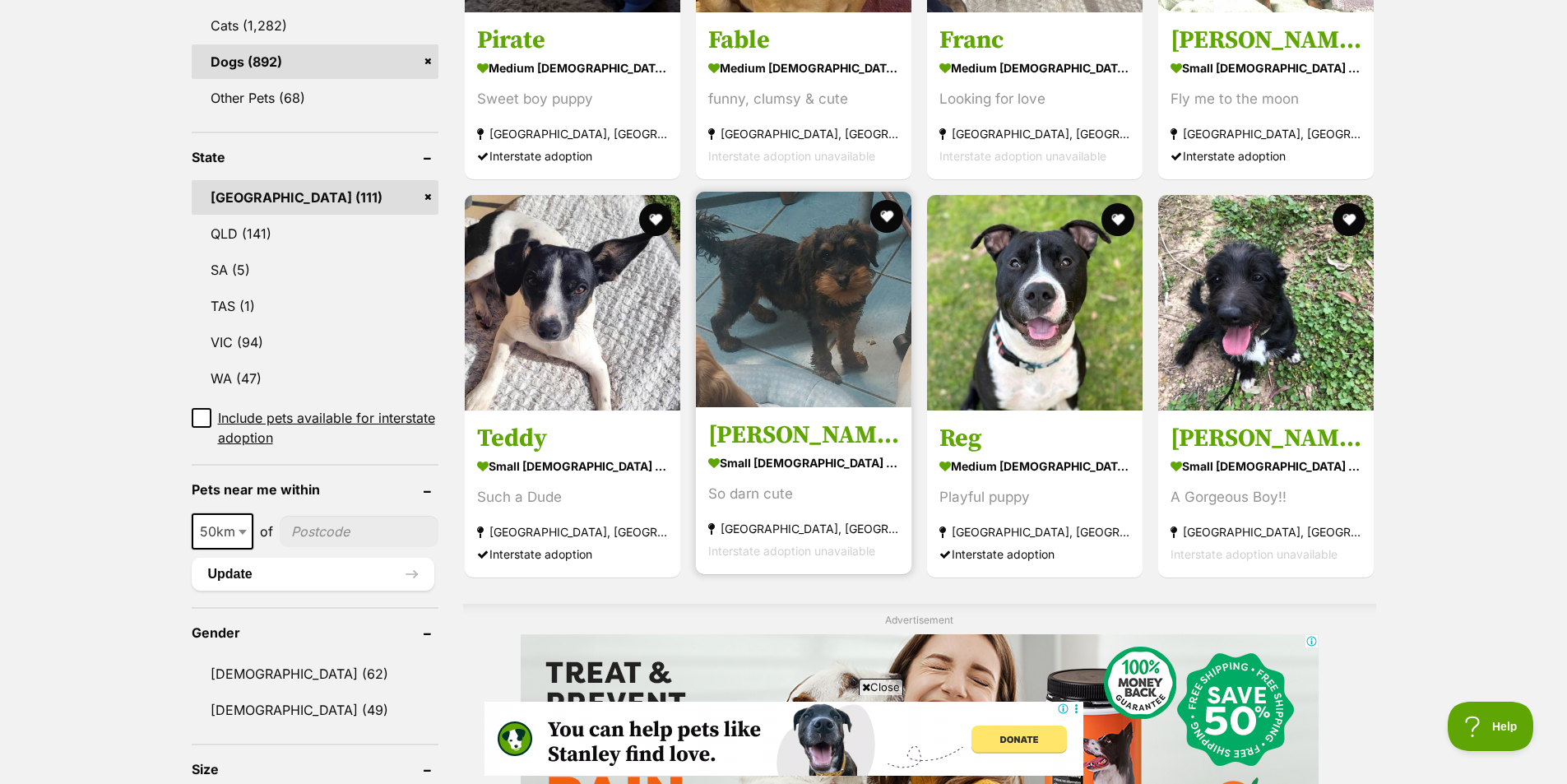
click at [779, 440] on h3 "Walter" at bounding box center [804, 435] width 191 height 31
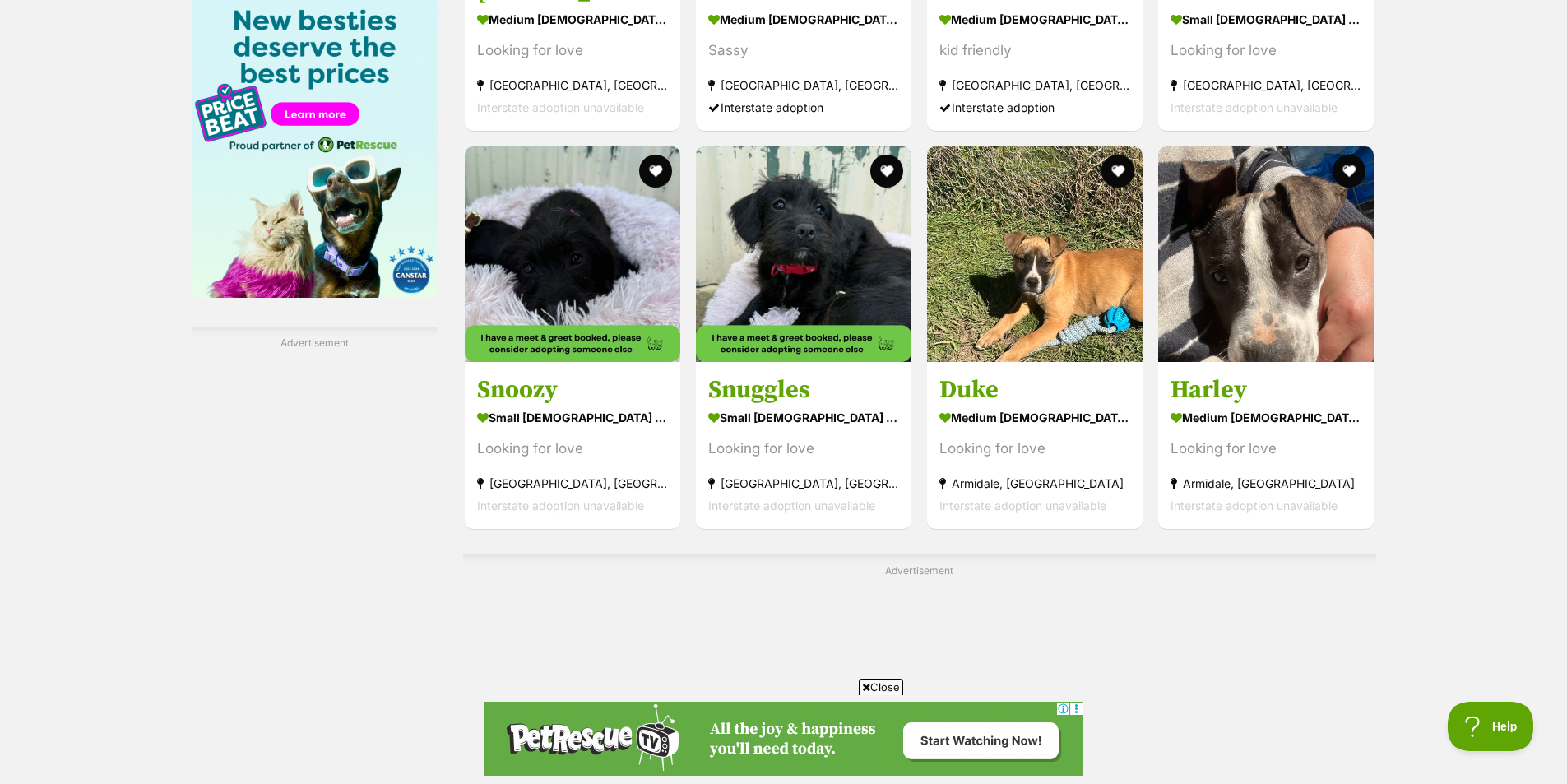
scroll to position [2466, 0]
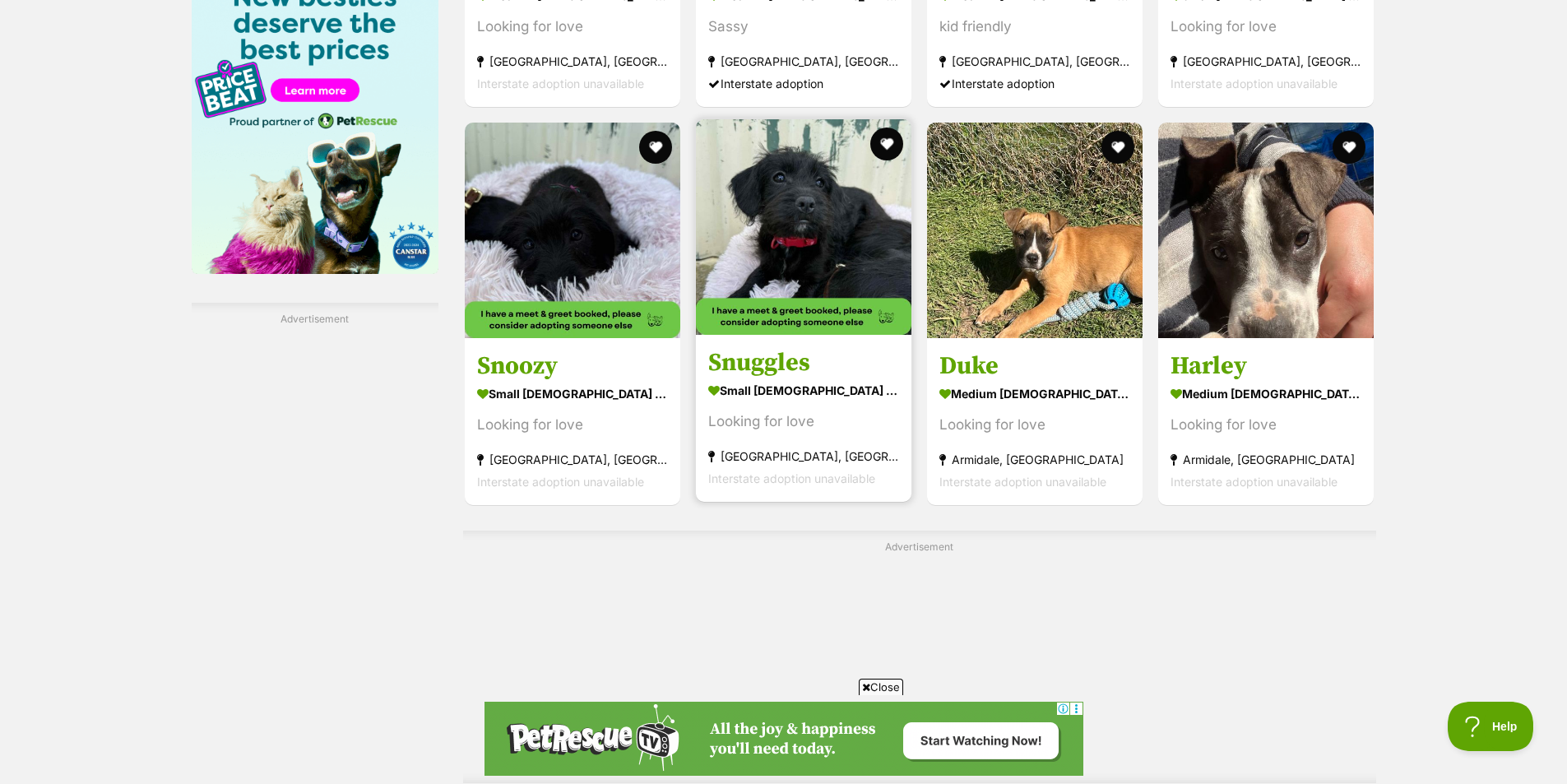
click at [797, 443] on section "small female Dog Looking for love Neath, NSW Interstate adoption unavailable" at bounding box center [804, 433] width 191 height 111
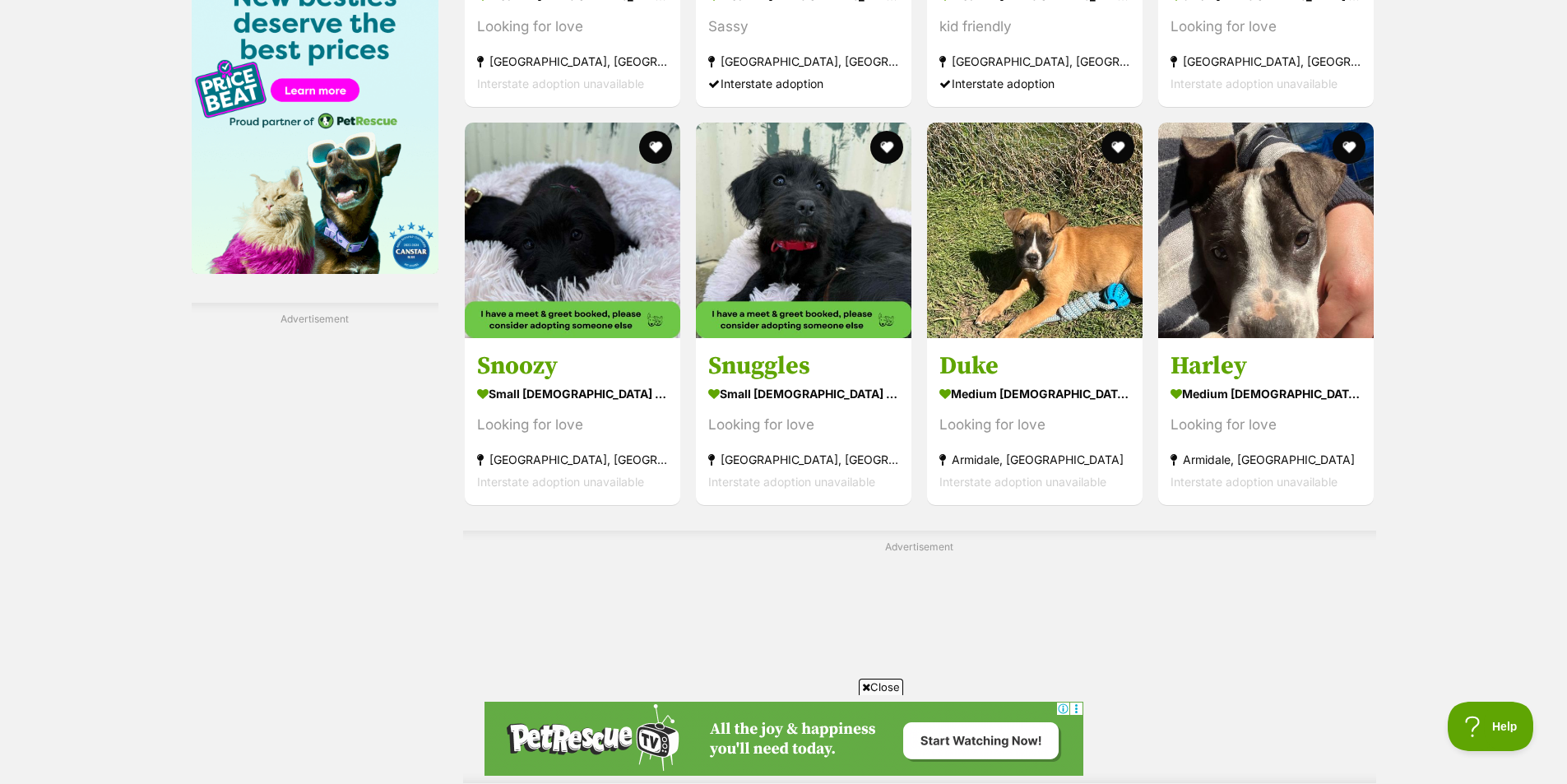
scroll to position [3043, 0]
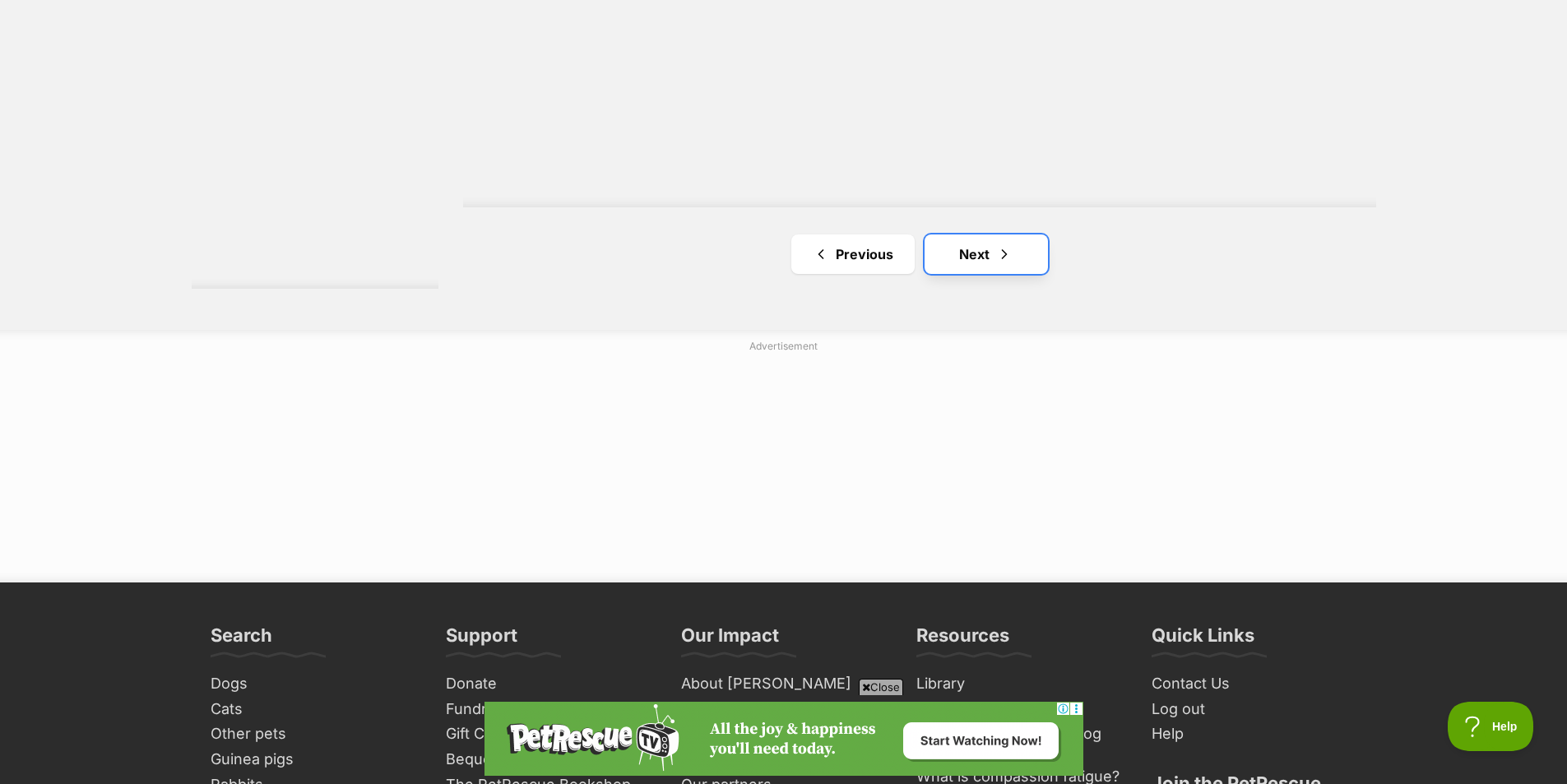
click at [953, 266] on link "Next" at bounding box center [986, 254] width 123 height 39
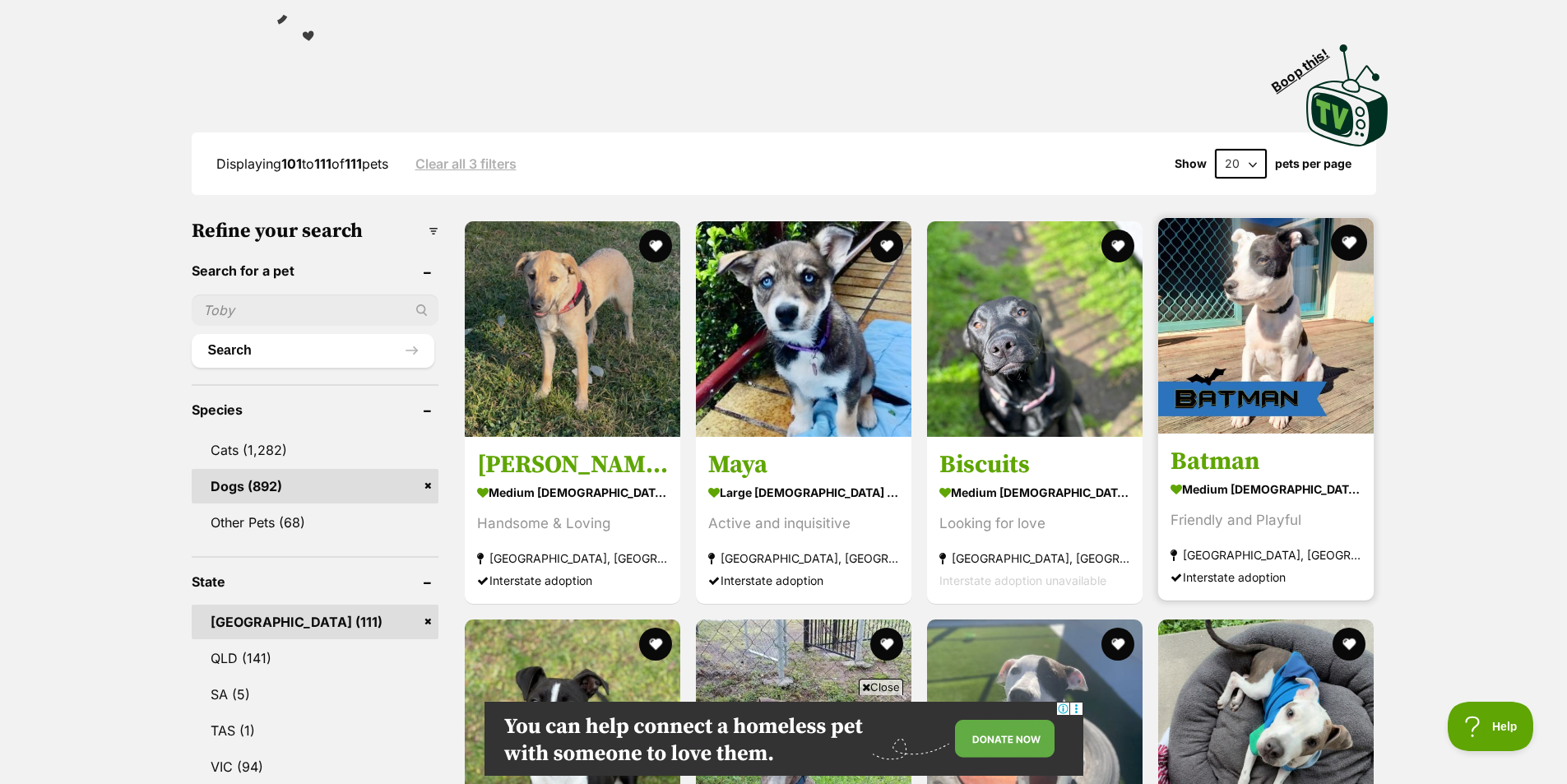
scroll to position [411, 0]
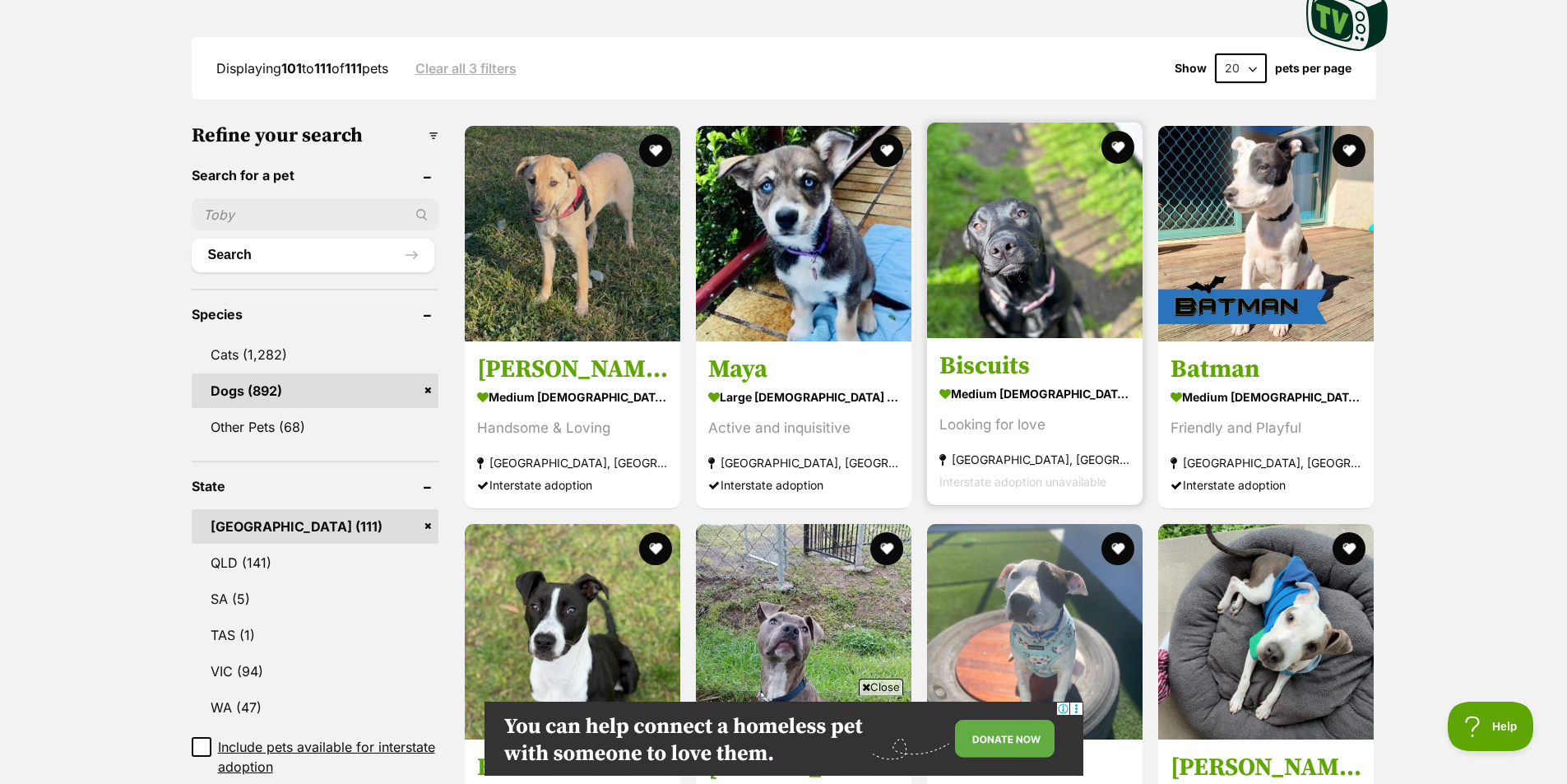
click at [988, 360] on h3 "Biscuits" at bounding box center [1034, 365] width 191 height 31
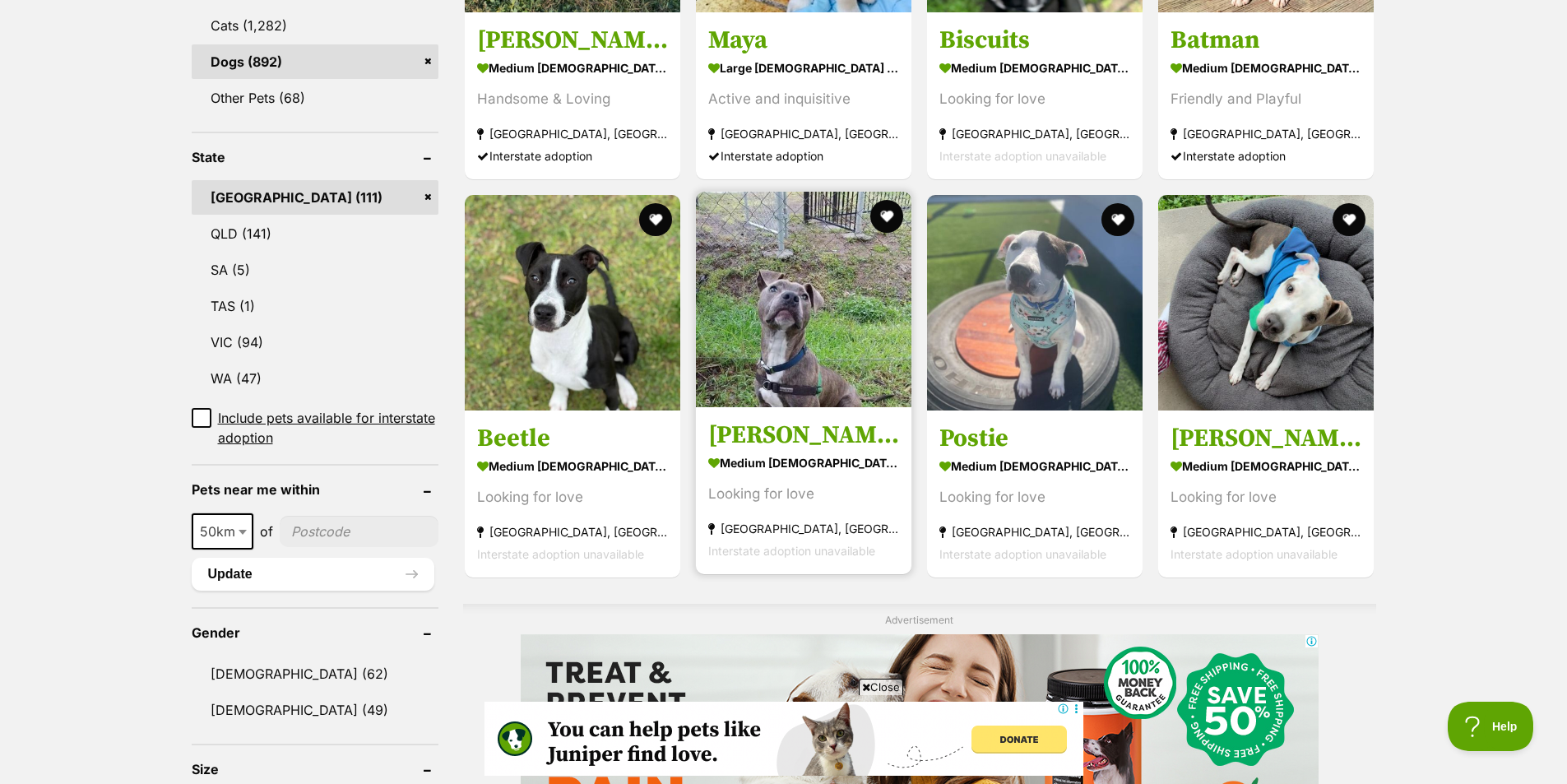
click at [855, 426] on h3 "[PERSON_NAME]" at bounding box center [804, 435] width 191 height 31
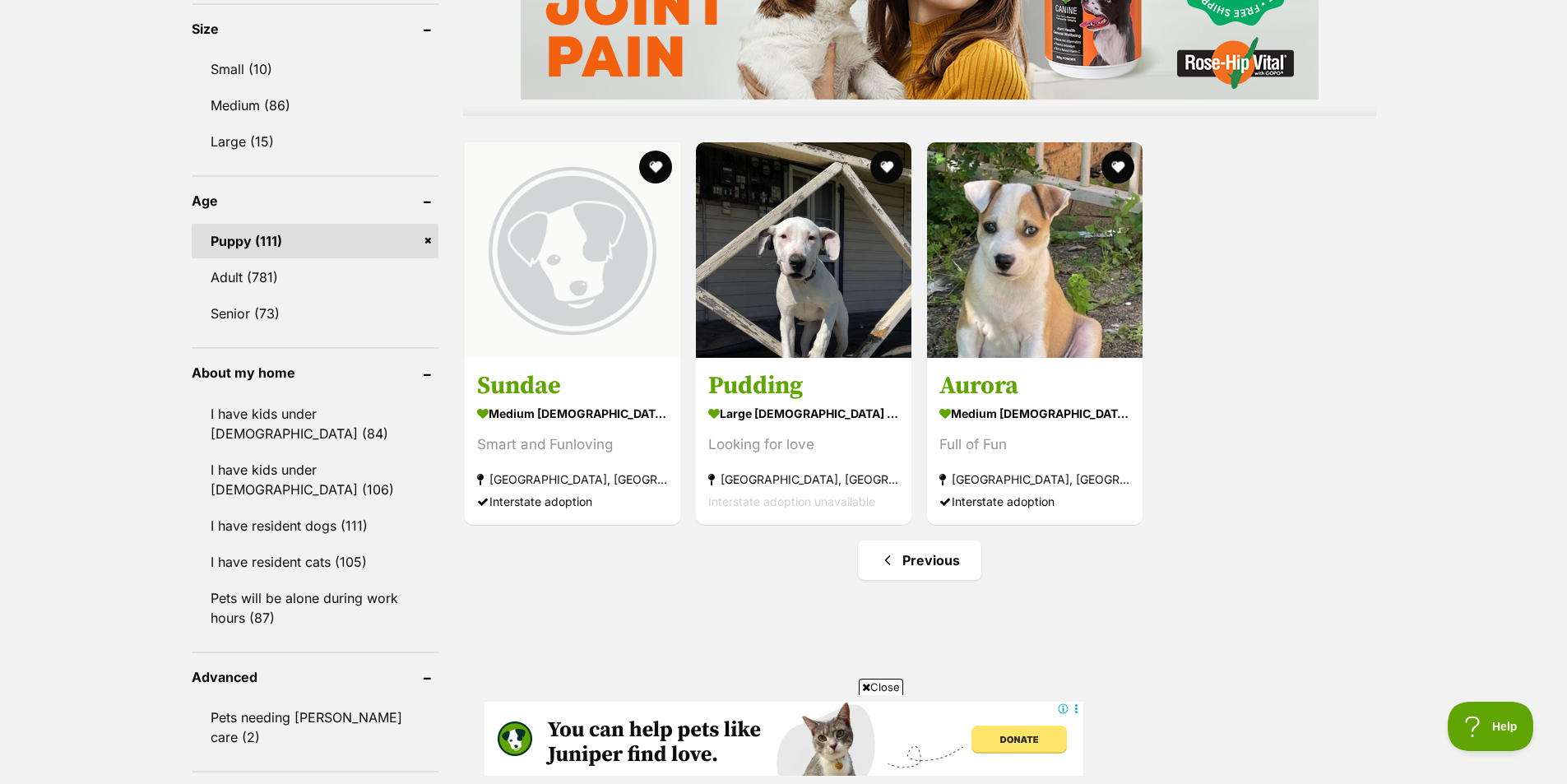
scroll to position [1644, 0]
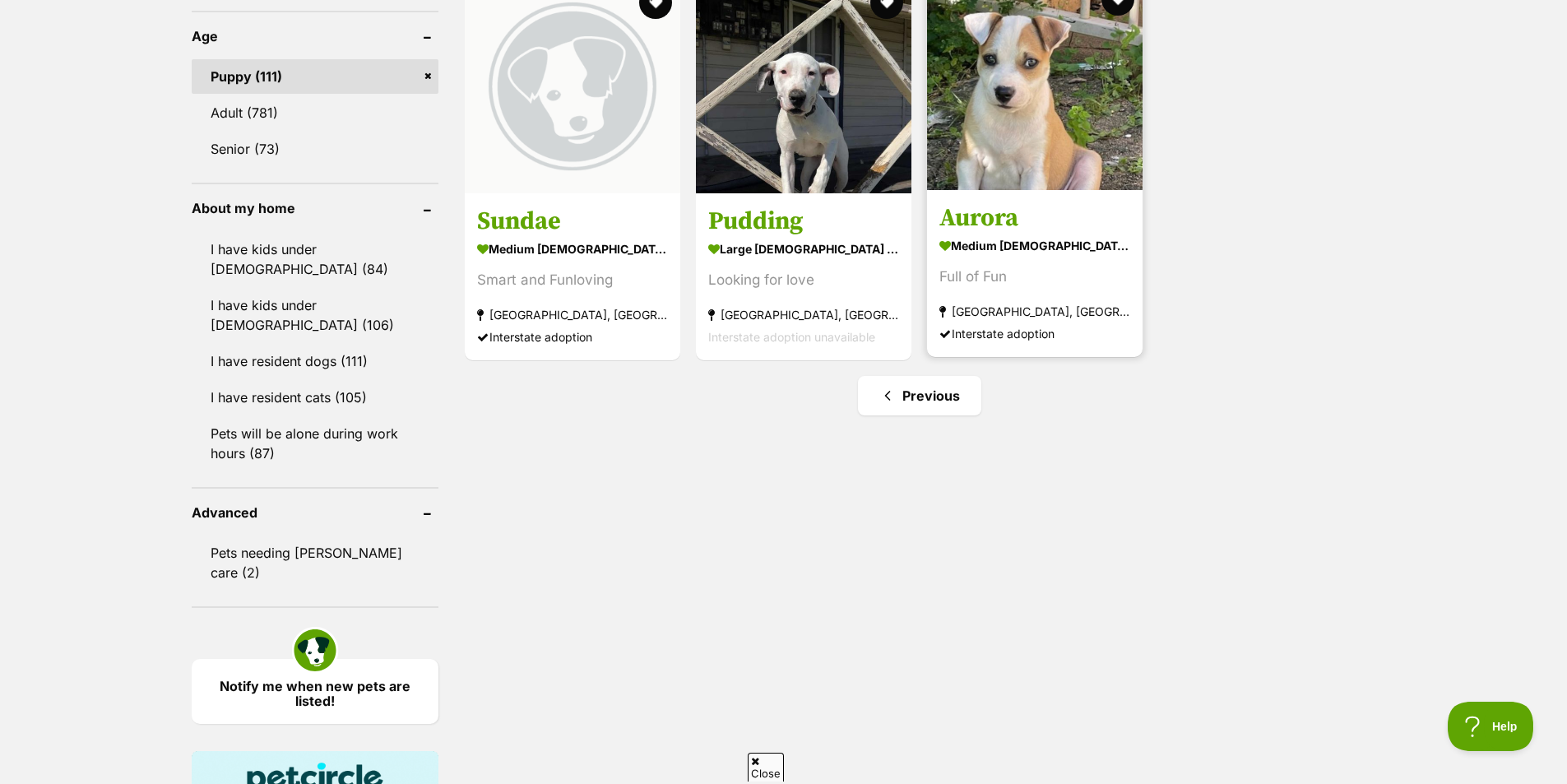
click at [1071, 239] on strong "medium female Dog" at bounding box center [1034, 244] width 191 height 24
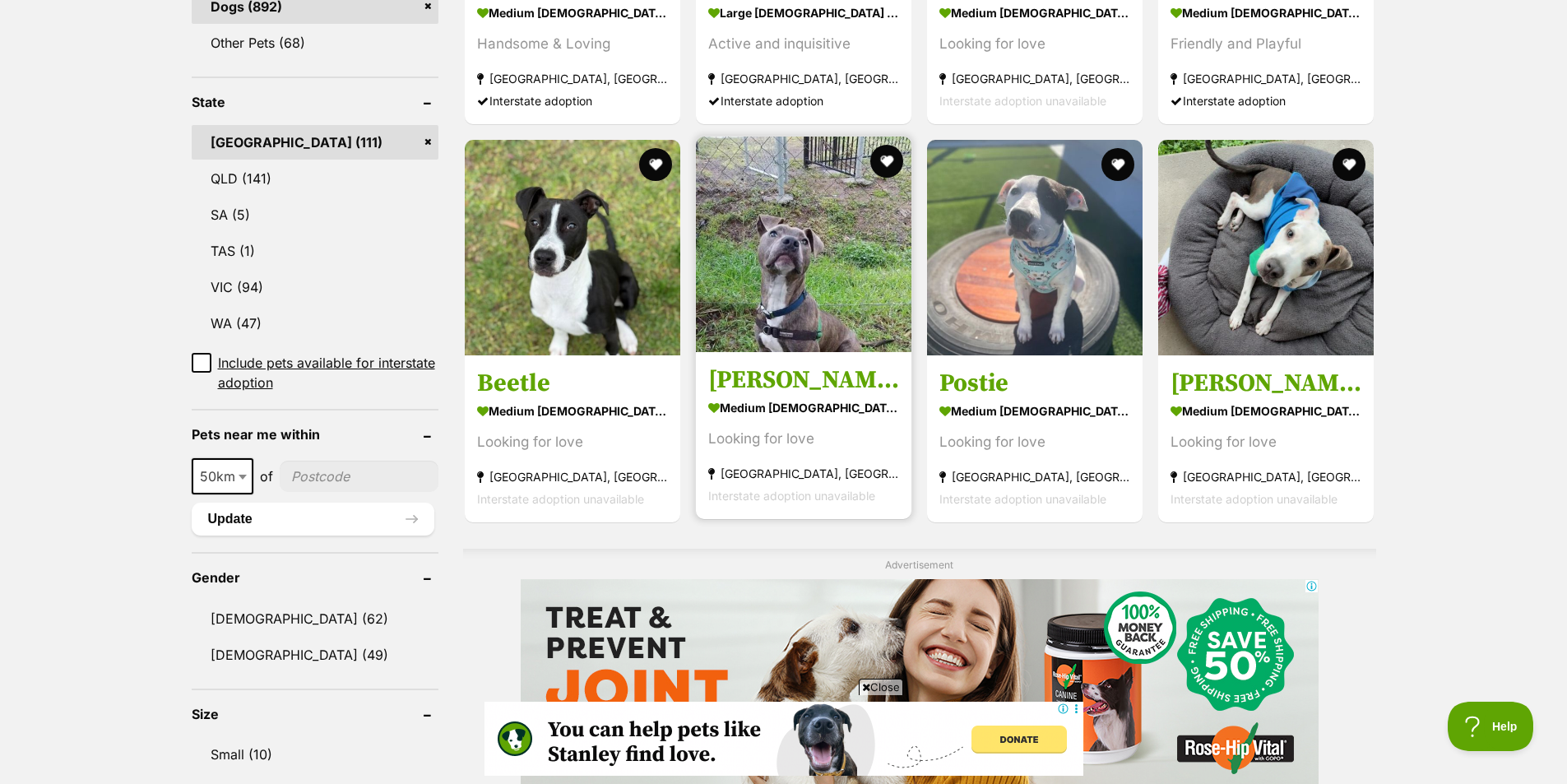
scroll to position [740, 0]
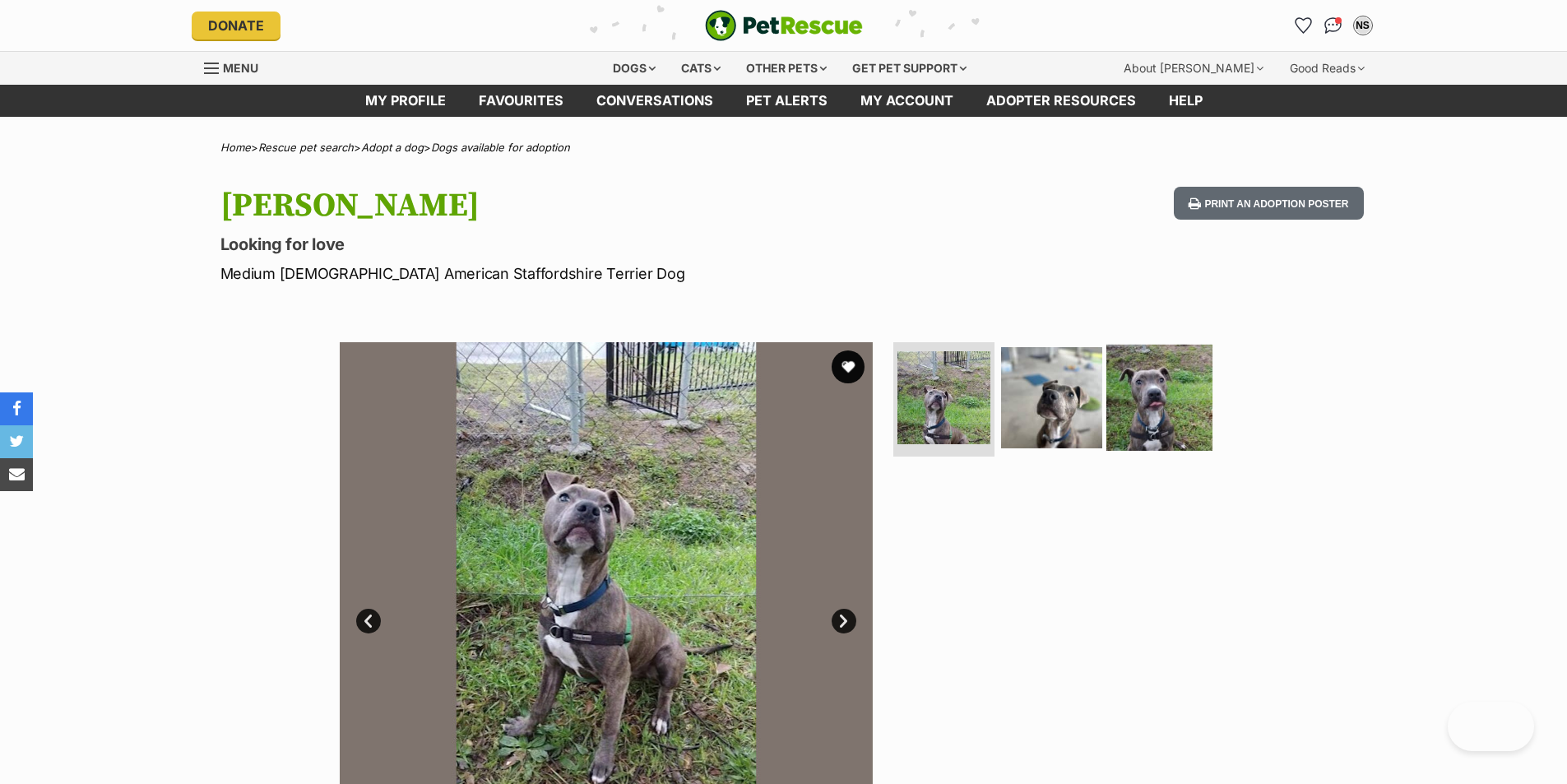
click at [1182, 416] on img at bounding box center [1159, 396] width 106 height 106
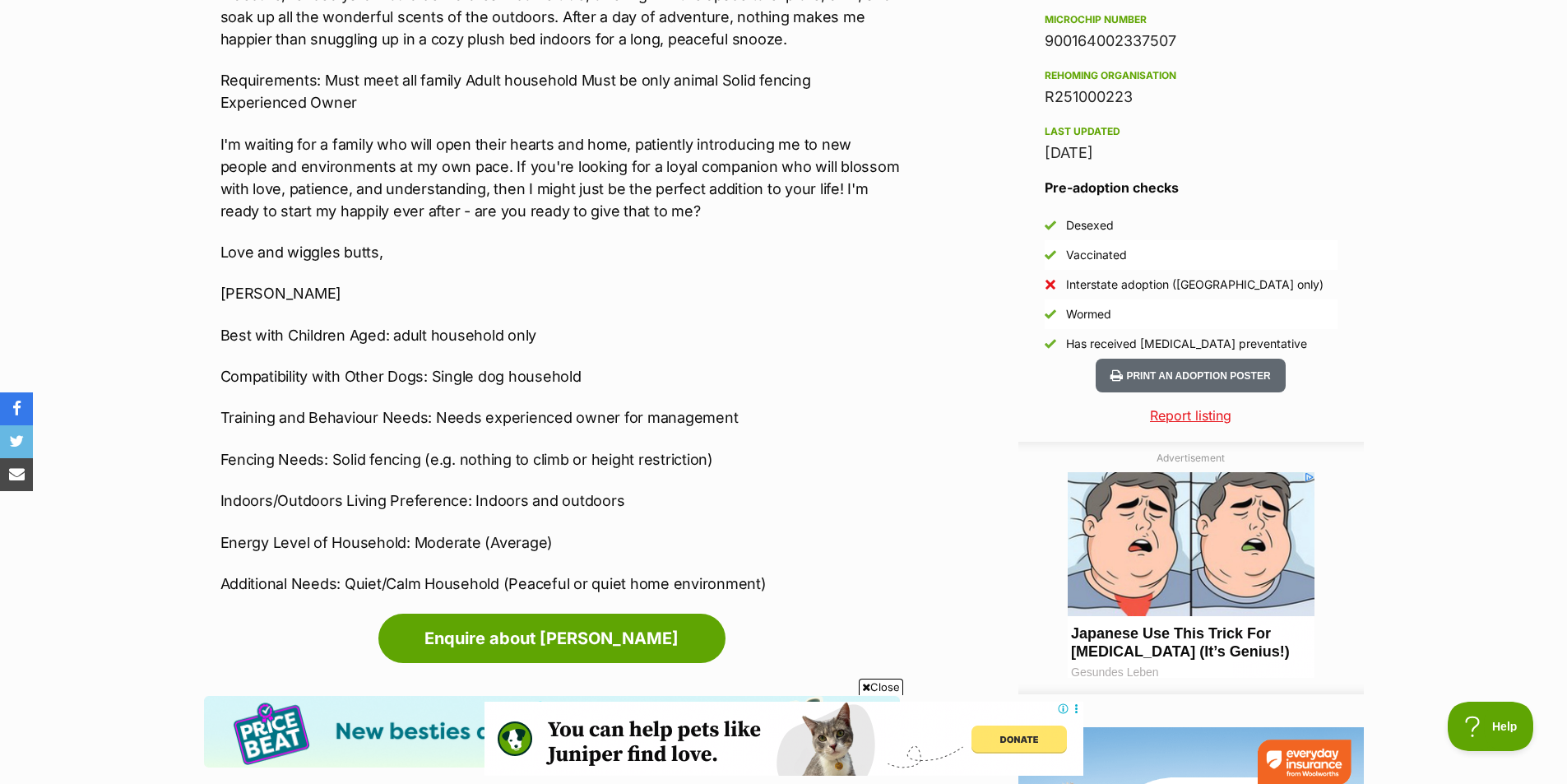
scroll to position [1315, 0]
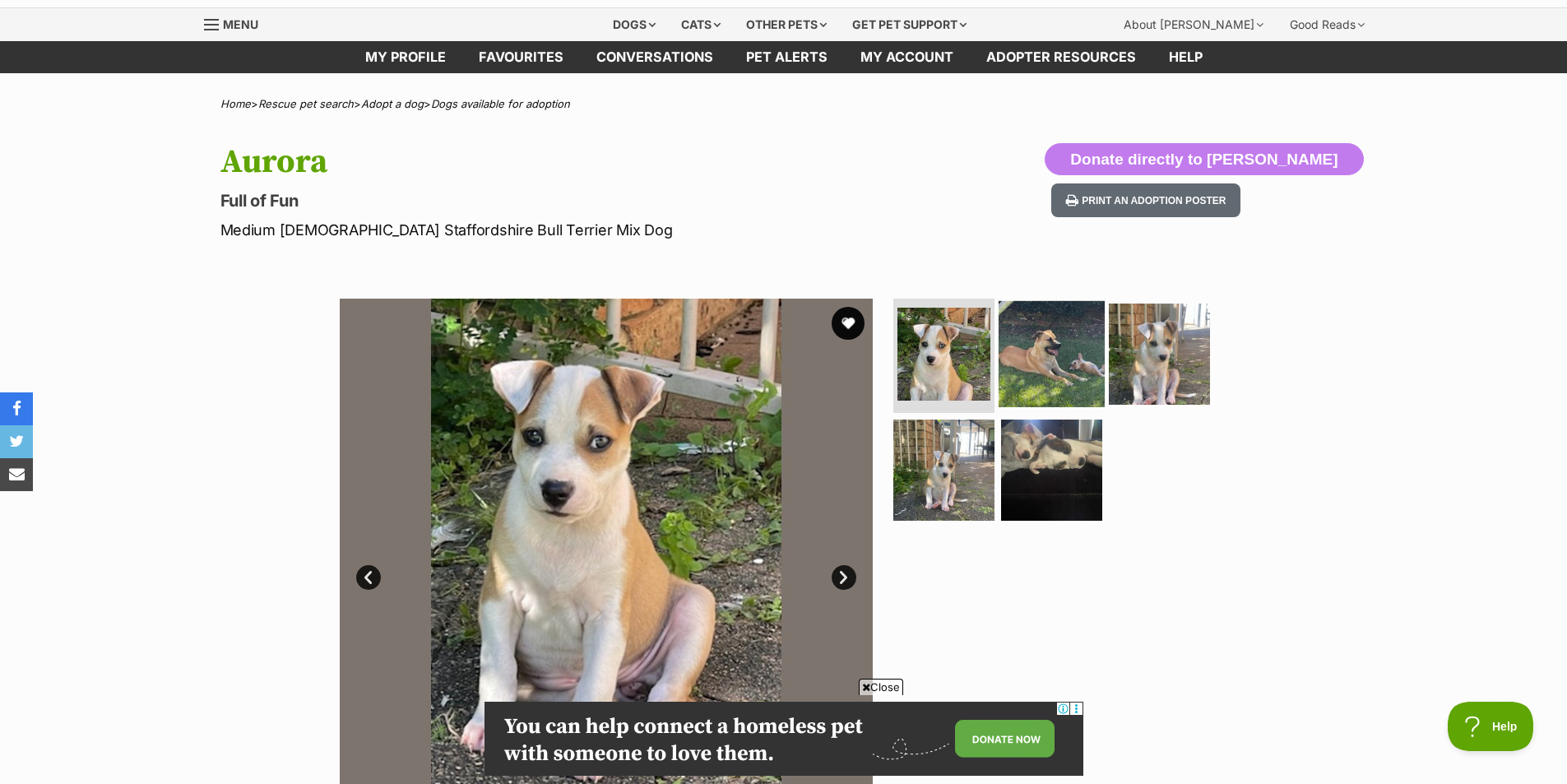
scroll to position [82, 0]
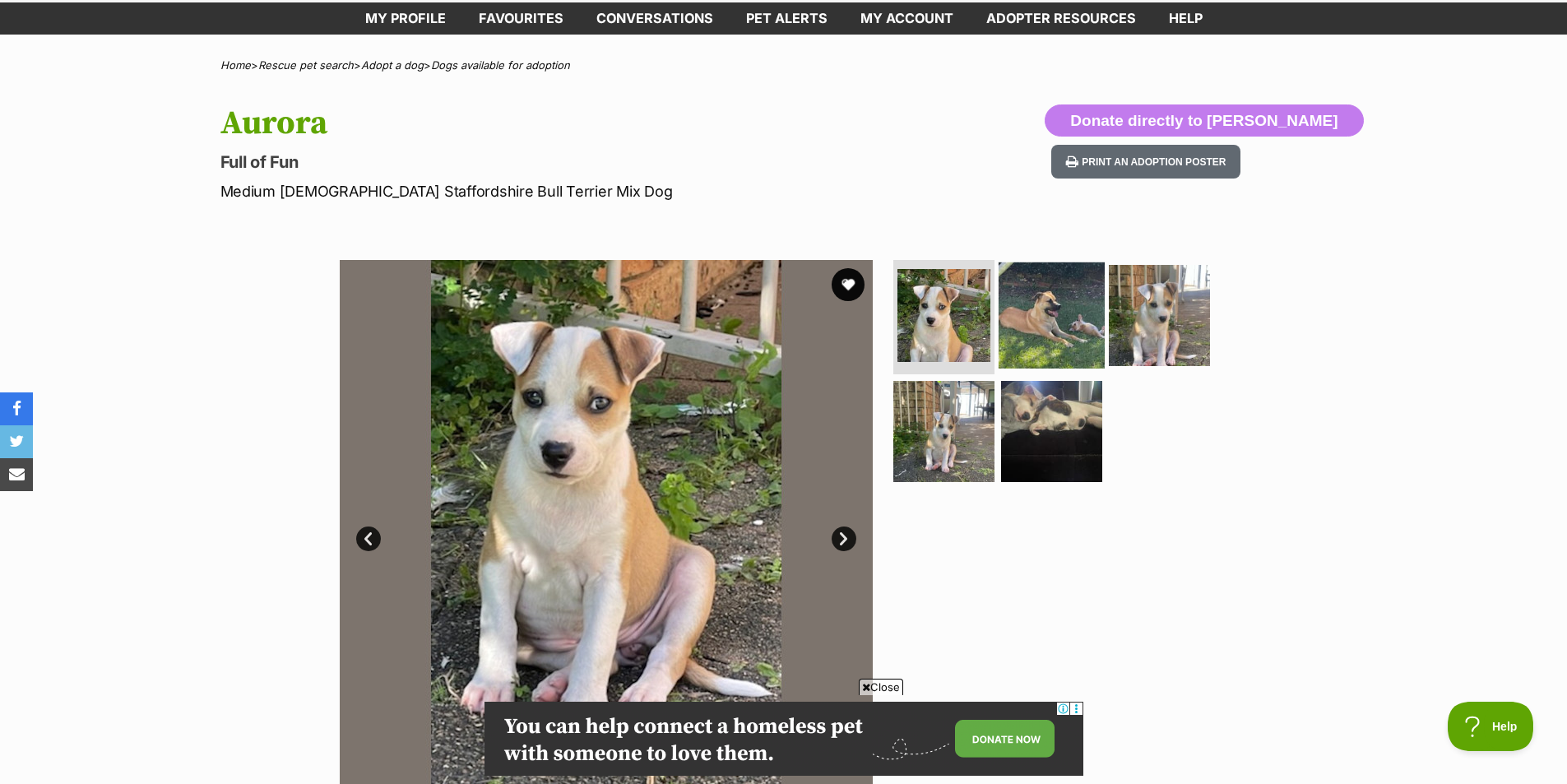
click at [1090, 306] on img at bounding box center [1052, 314] width 106 height 106
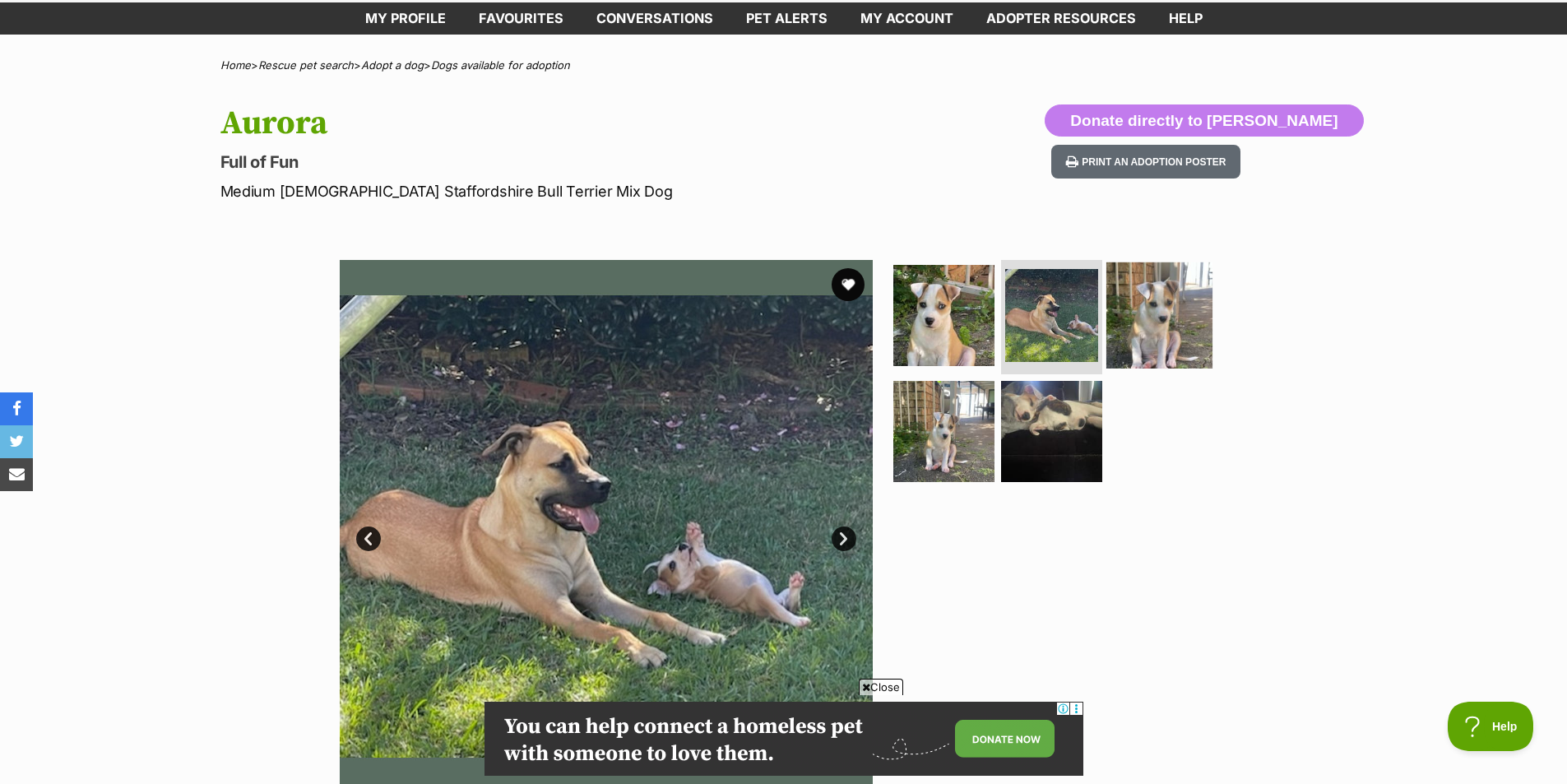
scroll to position [0, 0]
click at [1145, 322] on img at bounding box center [1159, 314] width 106 height 106
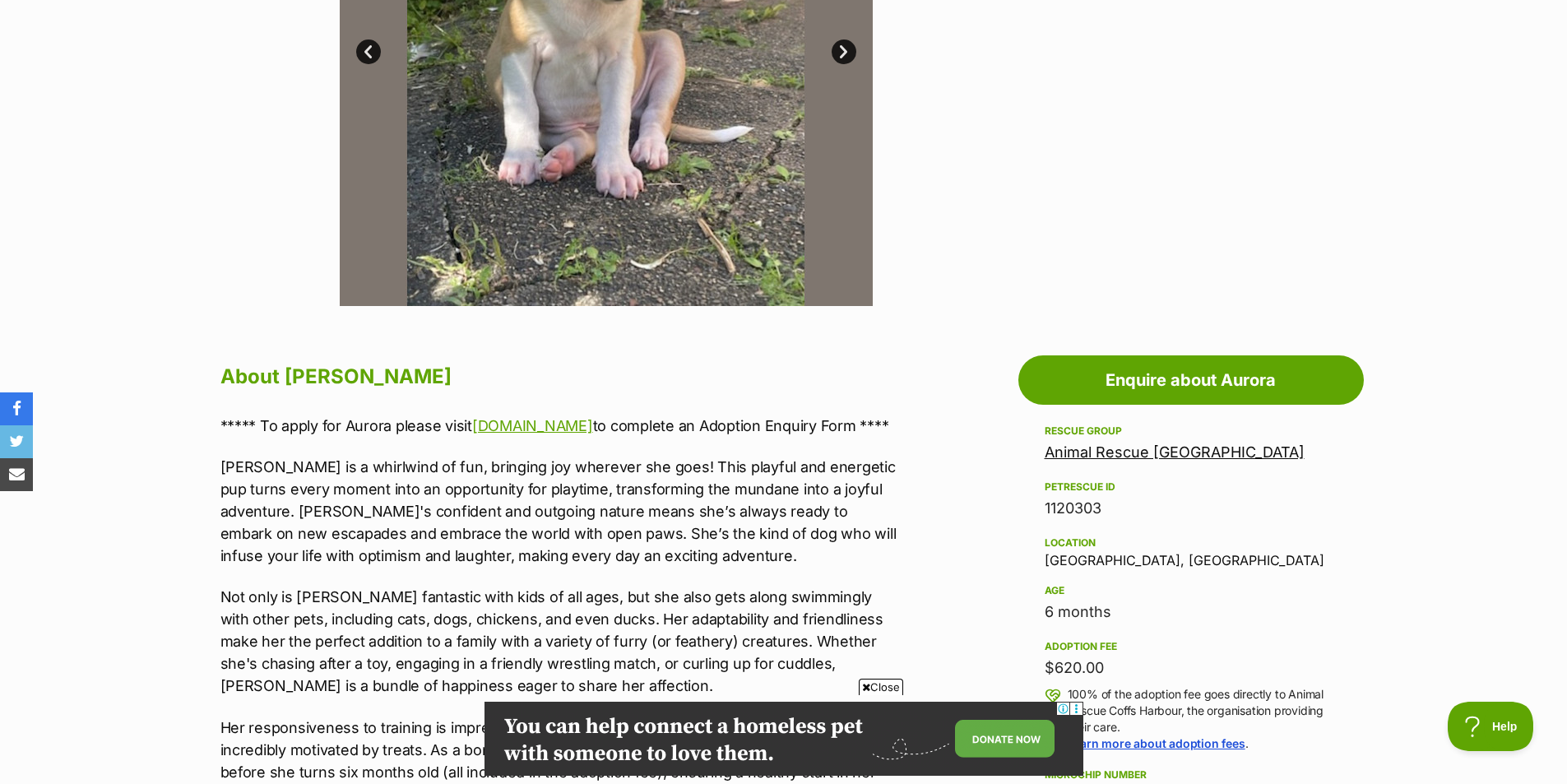
scroll to position [575, 0]
